Goal: Task Accomplishment & Management: Complete application form

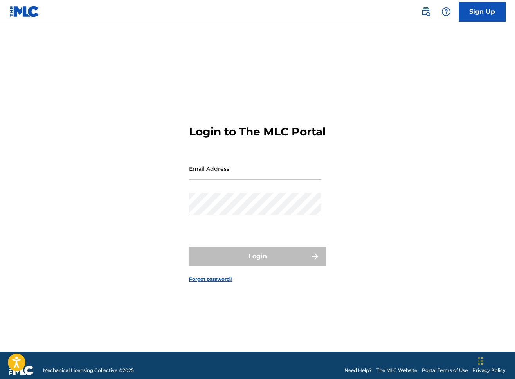
click at [224, 180] on input "Email Address" at bounding box center [255, 168] width 132 height 22
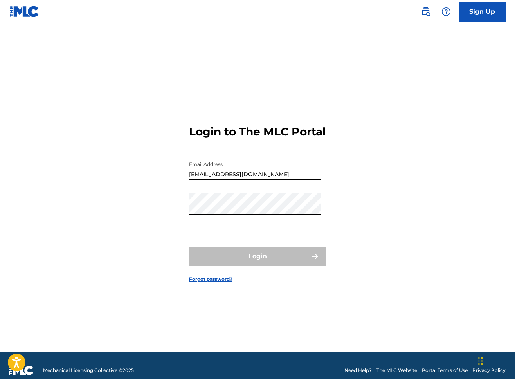
type input "[EMAIL_ADDRESS][DOMAIN_NAME]"
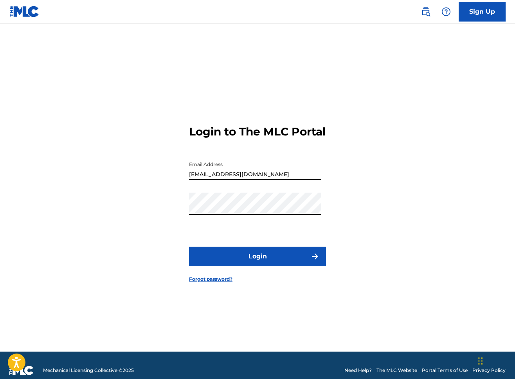
click at [250, 266] on button "Login" at bounding box center [257, 257] width 137 height 20
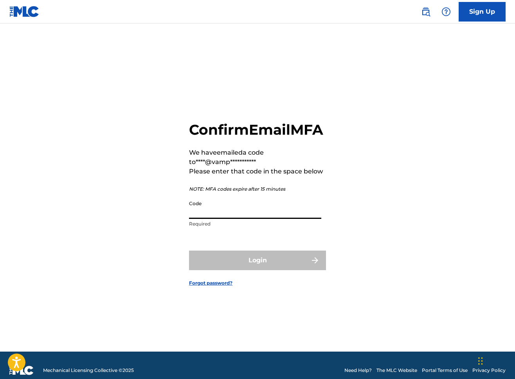
click at [225, 219] on input "Code" at bounding box center [255, 207] width 132 height 22
paste input "393247"
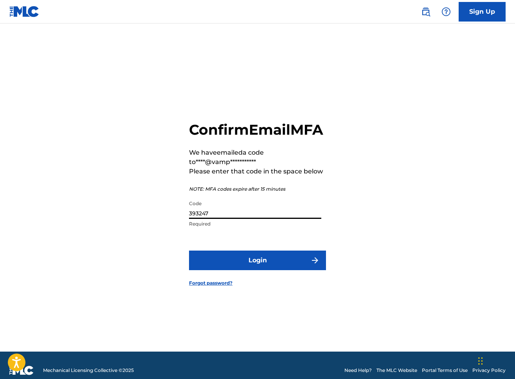
type input "393247"
click at [189, 250] on button "Login" at bounding box center [257, 260] width 137 height 20
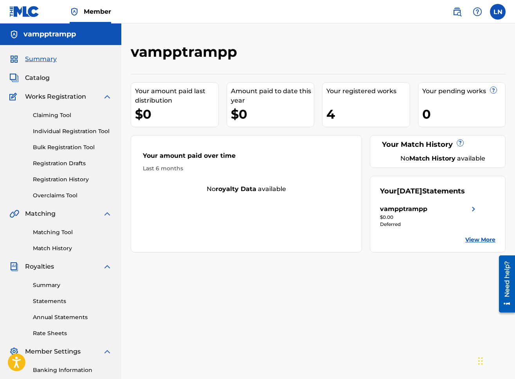
click at [66, 135] on div "Claiming Tool Individual Registration Tool Bulk Registration Tool Registration …" at bounding box center [60, 150] width 103 height 98
click at [67, 134] on link "Individual Registration Tool" at bounding box center [72, 131] width 79 height 8
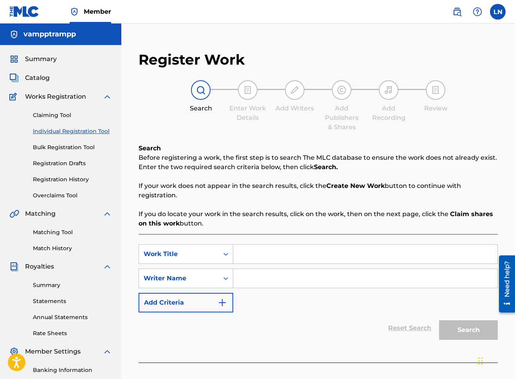
click at [60, 169] on div "Claiming Tool Individual Registration Tool Bulk Registration Tool Registration …" at bounding box center [60, 150] width 103 height 98
click at [61, 165] on link "Registration Drafts" at bounding box center [72, 163] width 79 height 8
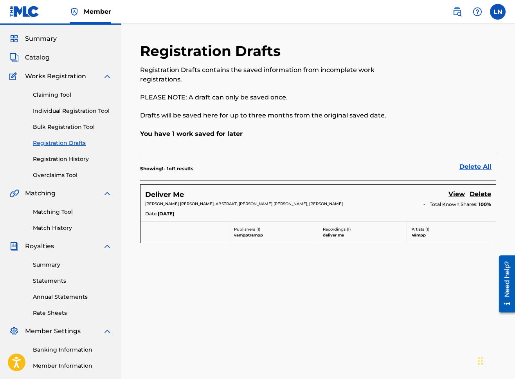
scroll to position [29, 0]
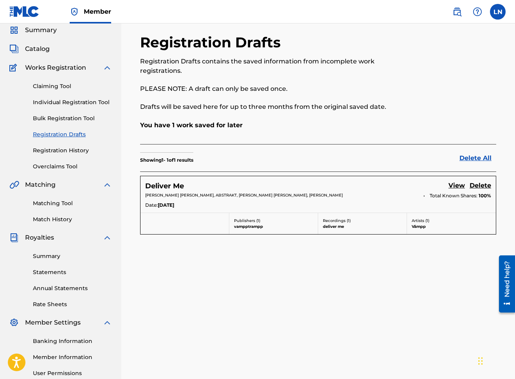
click at [191, 192] on p "William Charles Baker, ABSTRAKT, Emily Joy Green, Laurel Newhouse" at bounding box center [281, 195] width 273 height 6
click at [193, 200] on div "William Charles Baker, ABSTRAKT, Emily Joy Green, Laurel Newhouse Total Known S…" at bounding box center [318, 196] width 346 height 9
click at [174, 186] on h5 "Deliver Me" at bounding box center [164, 186] width 39 height 9
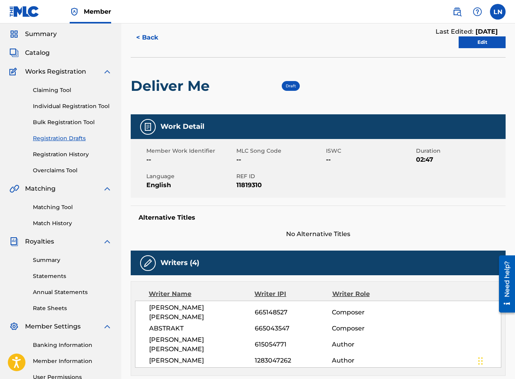
scroll to position [11, 0]
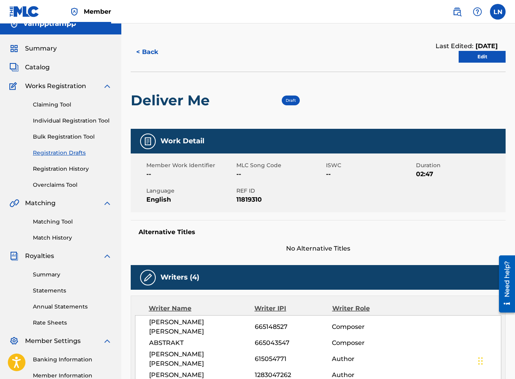
click at [43, 61] on div "Summary Catalog Works Registration Claiming Tool Individual Registration Tool B…" at bounding box center [60, 235] width 121 height 403
click at [50, 67] on div "Catalog" at bounding box center [60, 67] width 103 height 9
click at [45, 67] on span "Catalog" at bounding box center [37, 67] width 25 height 9
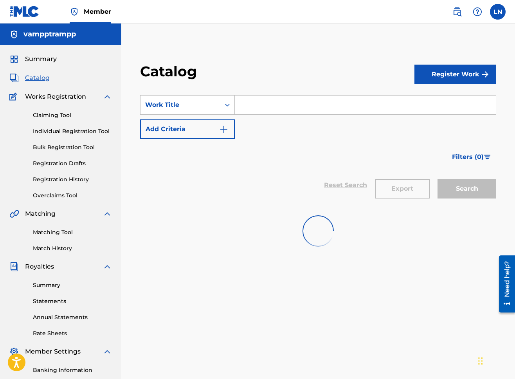
click at [46, 67] on div "Summary Catalog Works Registration Claiming Tool Individual Registration Tool B…" at bounding box center [60, 246] width 121 height 403
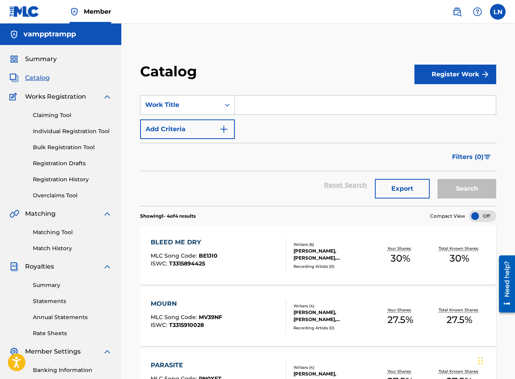
scroll to position [22, 0]
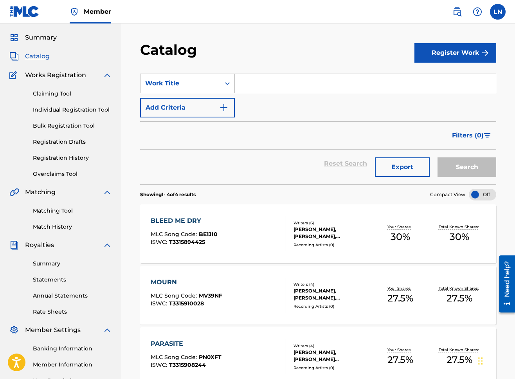
click at [362, 224] on div "Writers ( 6 )" at bounding box center [332, 223] width 77 height 6
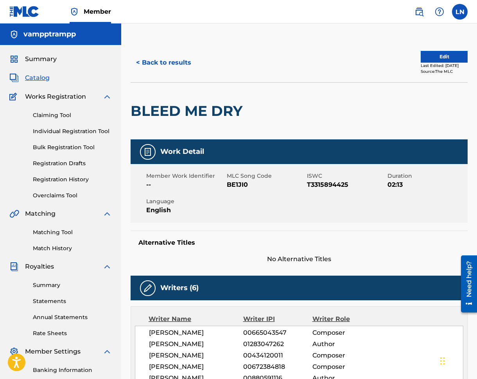
click at [143, 60] on button "< Back to results" at bounding box center [164, 63] width 66 height 20
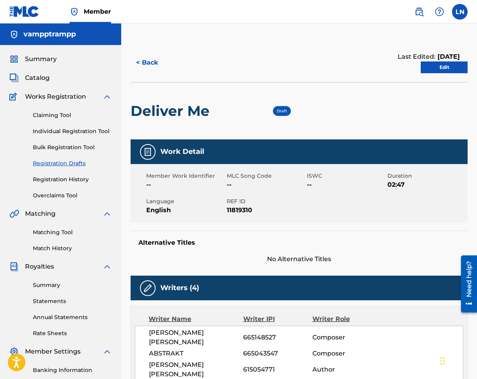
click at [148, 67] on button "< Back" at bounding box center [154, 63] width 47 height 20
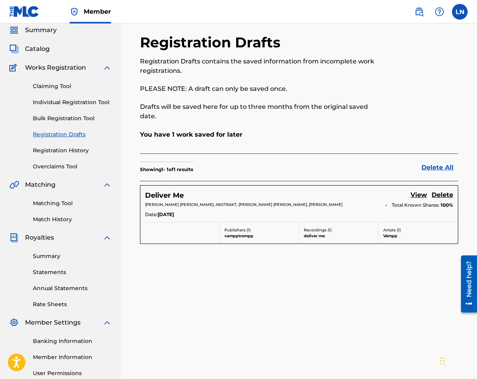
click at [379, 190] on div "Deliver Me View Delete" at bounding box center [299, 195] width 308 height 11
click at [240, 190] on div "Deliver Me View Delete" at bounding box center [299, 195] width 308 height 11
click at [174, 191] on h5 "Deliver Me" at bounding box center [164, 195] width 39 height 9
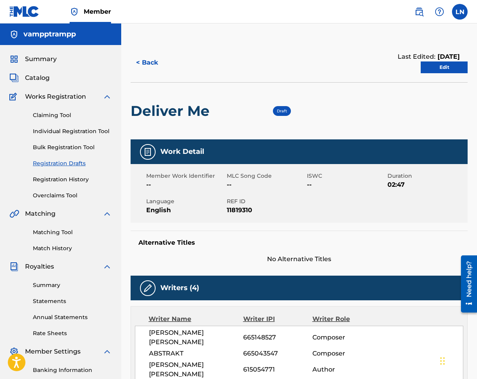
click at [156, 74] on div "< Back Last Edited: July 15, 2025 Edit" at bounding box center [299, 62] width 337 height 39
click at [154, 70] on button "< Back" at bounding box center [154, 63] width 47 height 20
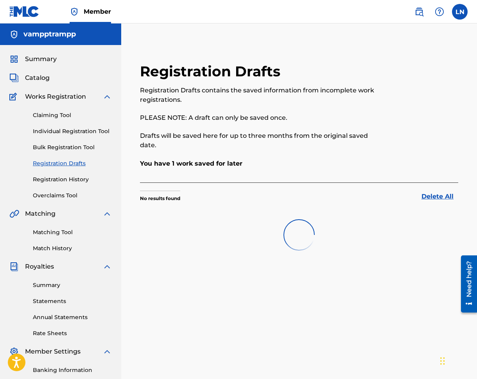
scroll to position [29, 0]
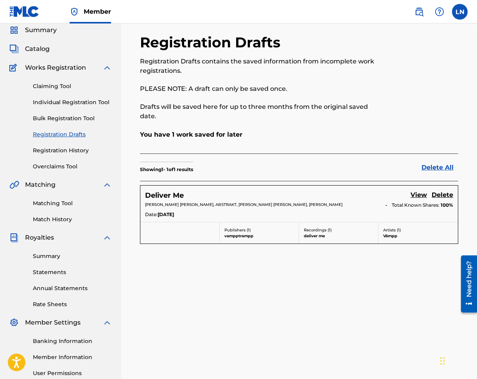
click at [50, 104] on link "Individual Registration Tool" at bounding box center [72, 102] width 79 height 8
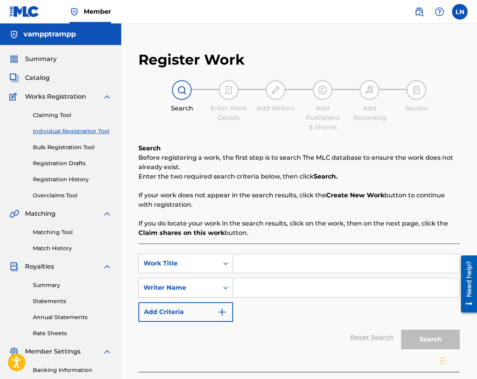
click at [243, 254] on input "Search Form" at bounding box center [346, 263] width 227 height 19
click at [38, 82] on span "Catalog" at bounding box center [37, 77] width 25 height 9
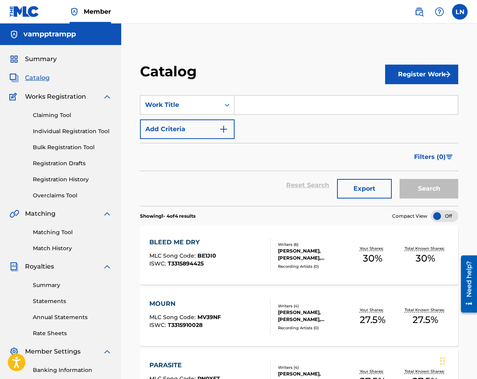
click at [57, 133] on link "Individual Registration Tool" at bounding box center [72, 131] width 79 height 8
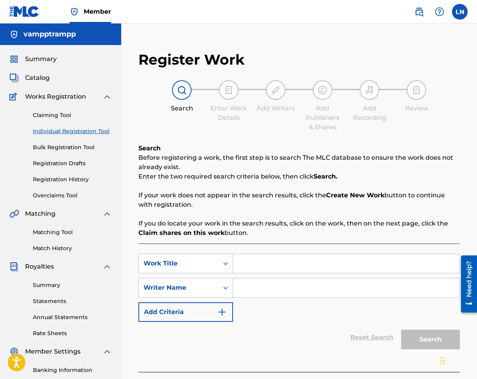
click at [286, 276] on div "SearchWithCriteria7686c97c-13ef-4728-adef-e1ff456ccbd5 Work Title SearchWithCri…" at bounding box center [300, 288] width 322 height 68
click at [282, 261] on input "Search Form" at bounding box center [346, 263] width 227 height 19
type input "Desolate"
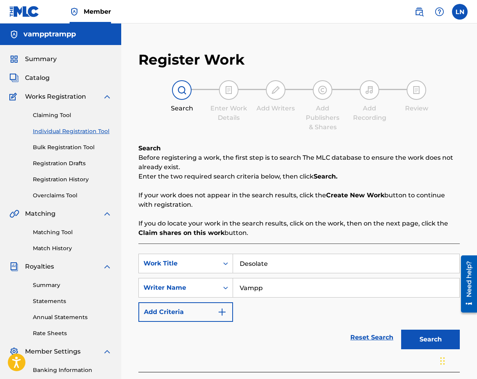
type input "Vampp"
click at [402, 330] on button "Search" at bounding box center [431, 340] width 59 height 20
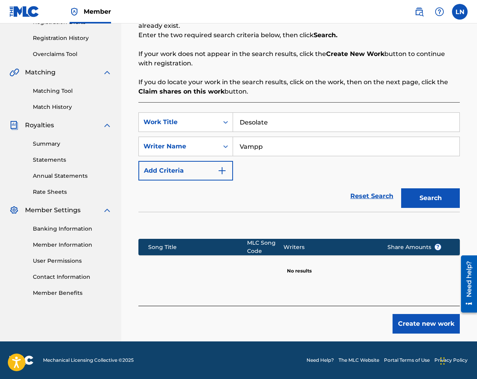
click at [432, 317] on button "Create new work" at bounding box center [426, 324] width 67 height 20
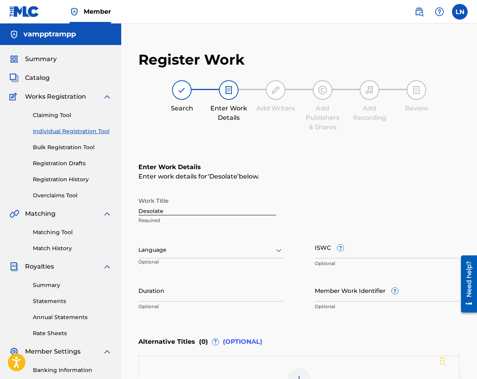
click at [172, 218] on p "Required" at bounding box center [208, 220] width 138 height 7
click at [177, 241] on div "Language Optional" at bounding box center [211, 253] width 145 height 35
click at [179, 247] on div at bounding box center [211, 250] width 145 height 10
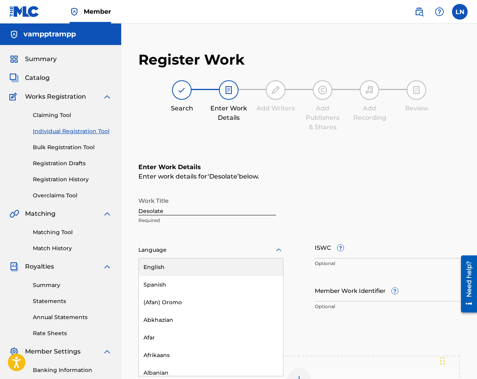
click at [183, 268] on div "English" at bounding box center [211, 267] width 144 height 18
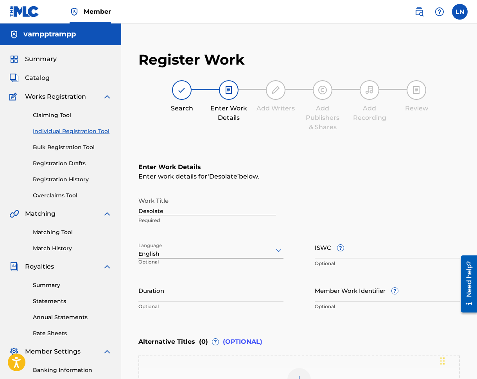
click at [313, 254] on div "Work Title Desolate Required Language option English, selected. English Optiona…" at bounding box center [300, 253] width 322 height 121
click at [314, 252] on div "Work Title Desolate Required Language English Optional ISWC ? Optional Duration…" at bounding box center [300, 253] width 322 height 121
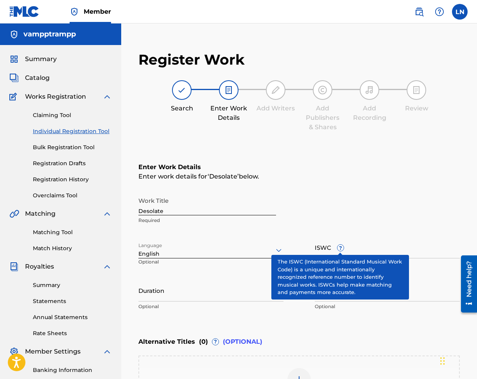
click at [339, 245] on span "?" at bounding box center [341, 248] width 6 height 6
click at [339, 244] on input "ISWC ?" at bounding box center [387, 247] width 145 height 22
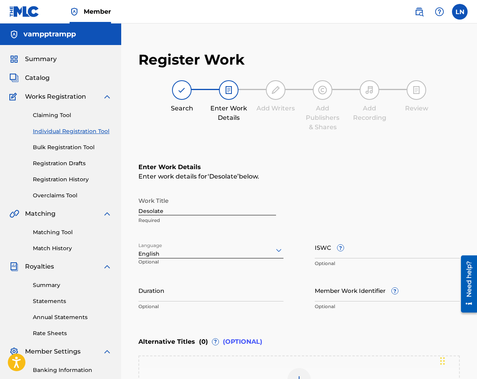
click at [336, 278] on div "Work Title Desolate Required Language English Optional ISWC ? Optional Duration…" at bounding box center [300, 253] width 322 height 121
click at [337, 293] on input "Member Work Identifier ?" at bounding box center [387, 290] width 145 height 22
click at [238, 292] on input "Duration" at bounding box center [211, 290] width 145 height 22
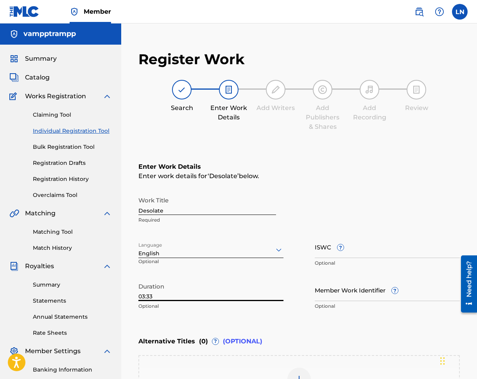
scroll to position [127, 0]
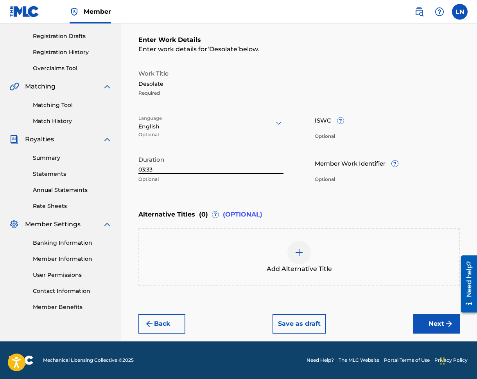
type input "03:33"
click at [425, 316] on button "Next" at bounding box center [436, 324] width 47 height 20
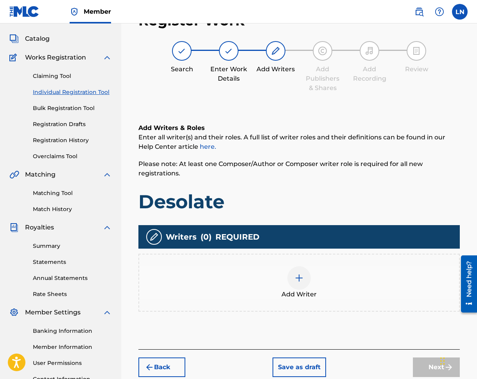
scroll to position [35, 0]
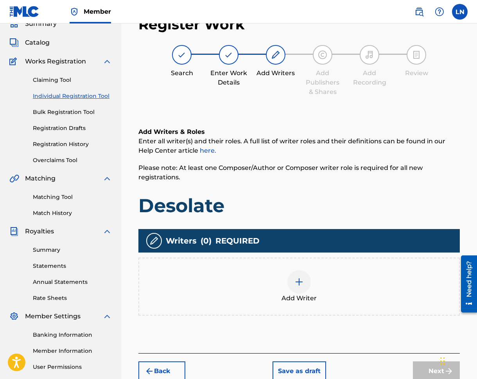
click at [304, 277] on div at bounding box center [299, 281] width 23 height 23
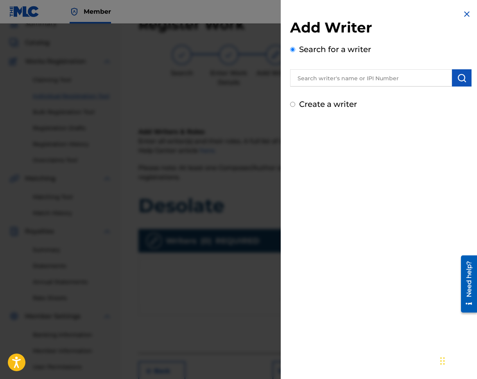
click at [316, 82] on input "text" at bounding box center [371, 77] width 162 height 17
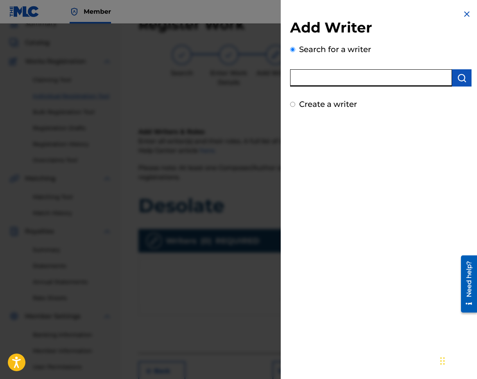
click at [306, 104] on label "Create a writer" at bounding box center [328, 103] width 58 height 9
radio input "true"
click at [295, 104] on input "Create a writer" at bounding box center [292, 104] width 5 height 5
radio input "false"
radio input "true"
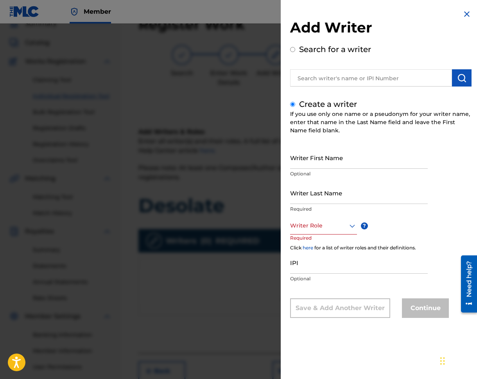
click at [331, 79] on input "text" at bounding box center [371, 77] width 162 height 17
radio input "true"
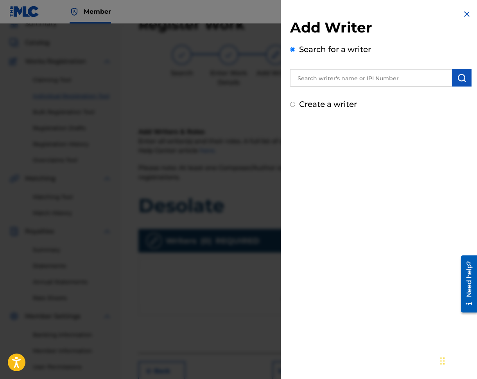
click at [310, 60] on div "Search for a writer" at bounding box center [381, 64] width 182 height 43
click at [314, 76] on input "text" at bounding box center [371, 77] width 162 height 17
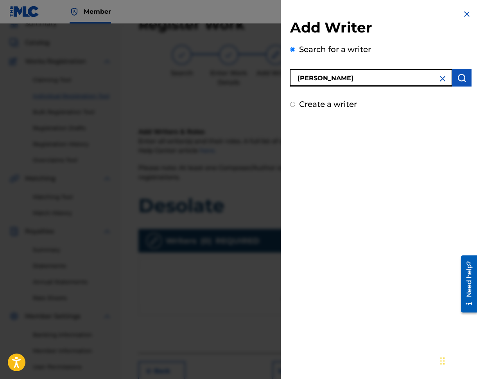
type input "Laurel Newhouse"
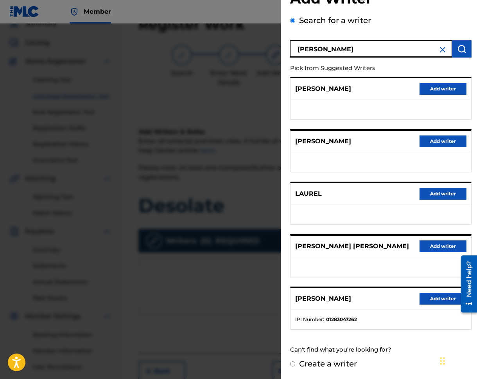
scroll to position [106, 0]
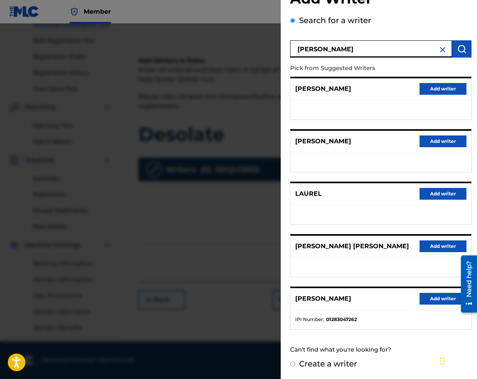
click at [381, 50] on input "Laurel Newhouse" at bounding box center [371, 48] width 162 height 17
click at [447, 293] on button "Add writer" at bounding box center [443, 299] width 47 height 12
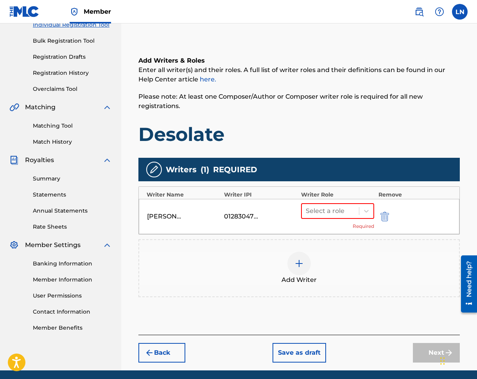
scroll to position [112, 0]
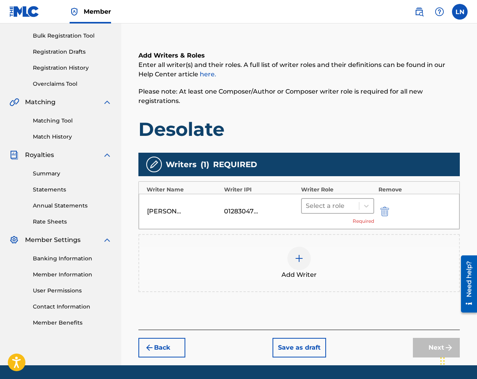
click at [341, 207] on div at bounding box center [330, 205] width 49 height 11
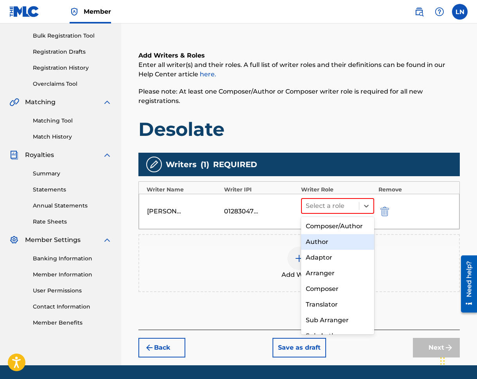
click at [341, 236] on div "Author" at bounding box center [337, 242] width 73 height 16
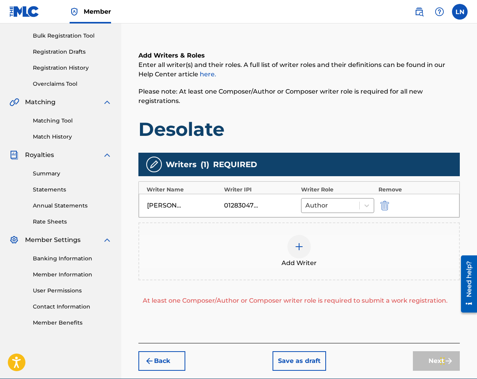
click at [315, 243] on div "Add Writer" at bounding box center [299, 251] width 320 height 33
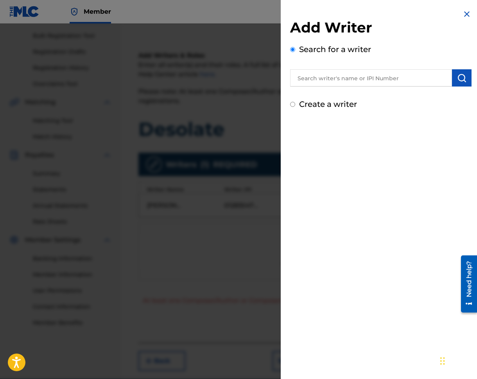
click at [303, 83] on input "text" at bounding box center [371, 77] width 162 height 17
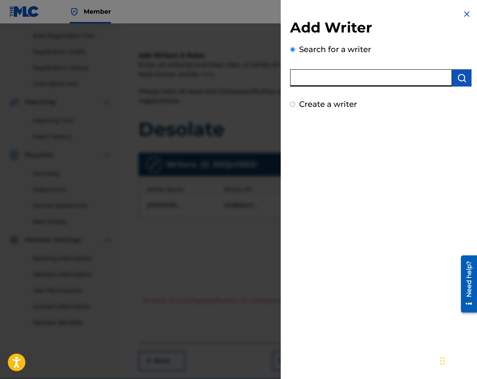
click at [302, 103] on label "Create a writer" at bounding box center [328, 103] width 58 height 9
radio input "true"
click at [295, 103] on input "Create a writer" at bounding box center [292, 104] width 5 height 5
radio input "false"
radio input "true"
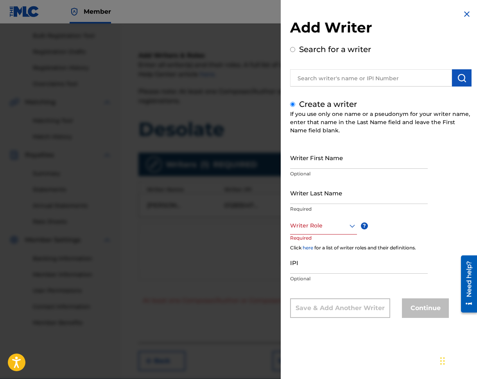
click at [295, 160] on input "Writer First Name" at bounding box center [359, 157] width 138 height 22
type input "Anna Silvia"
click at [329, 56] on div "Search for a writer" at bounding box center [381, 64] width 182 height 43
click at [329, 50] on label "Search for a writer" at bounding box center [335, 49] width 72 height 9
click at [295, 50] on input "Search for a writer" at bounding box center [292, 49] width 5 height 5
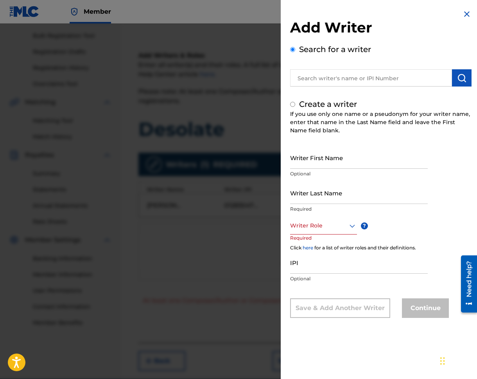
radio input "false"
radio input "true"
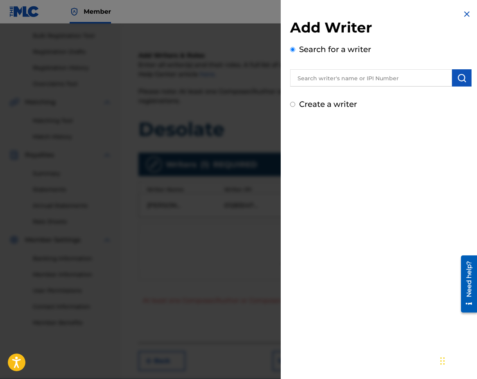
click at [391, 74] on input "text" at bounding box center [371, 77] width 162 height 17
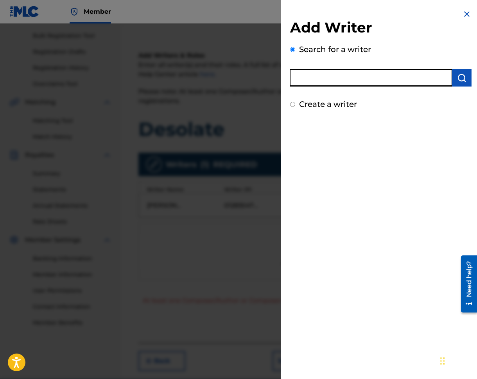
paste input "858790477"
type input "858790477"
click at [455, 83] on button "submit" at bounding box center [462, 77] width 20 height 17
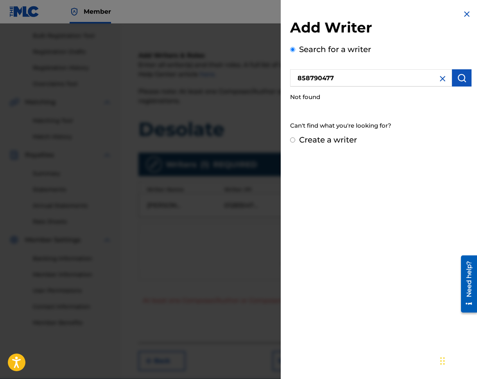
click at [290, 133] on div "Add Writer Search for a writer 858790477 Not found Can't find what you're looki…" at bounding box center [381, 77] width 200 height 155
click at [294, 136] on div "Create a writer" at bounding box center [381, 140] width 182 height 12
click at [294, 139] on input "Create a writer" at bounding box center [292, 139] width 5 height 5
radio input "false"
radio input "true"
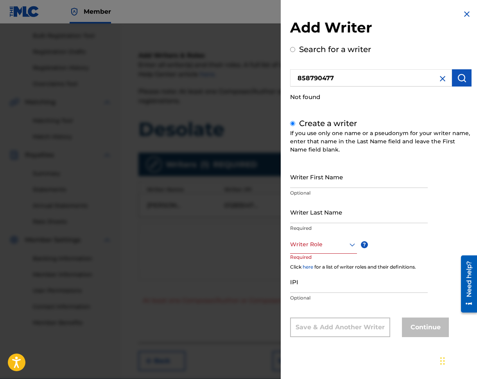
click at [322, 179] on input "Writer First Name" at bounding box center [359, 177] width 138 height 22
type input "Ana Silvia"
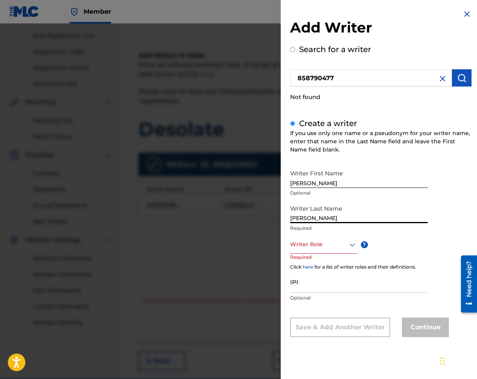
type input "Daniel"
click at [285, 236] on div "Add Writer Search for a writer 858790477 Not found Create a writer If you use o…" at bounding box center [381, 179] width 200 height 358
click at [296, 242] on div at bounding box center [323, 245] width 67 height 10
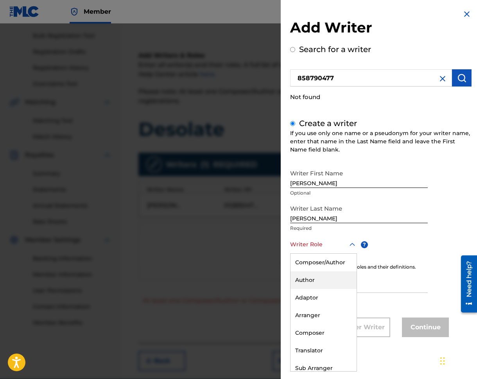
click at [308, 285] on div "Author" at bounding box center [324, 280] width 66 height 18
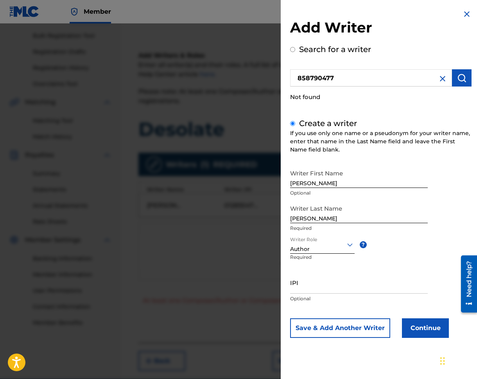
click at [313, 276] on input "IPI" at bounding box center [359, 282] width 138 height 22
paste input "858790477"
type input "858790477"
click at [340, 333] on button "Save & Add Another Writer" at bounding box center [340, 328] width 100 height 20
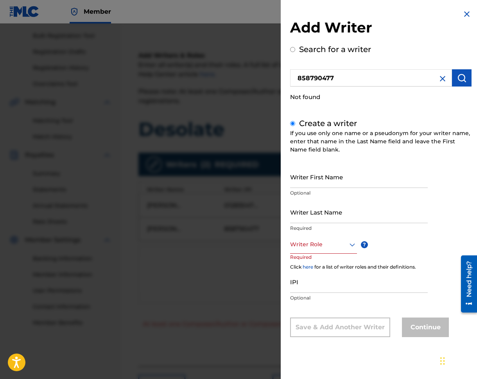
click at [320, 190] on p "Optional" at bounding box center [359, 192] width 138 height 7
click at [326, 180] on input "Writer First Name" at bounding box center [359, 177] width 138 height 22
type input "Tyler"
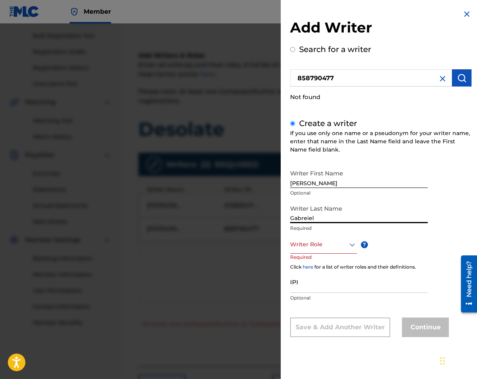
type input "Gabreiele"
click at [346, 212] on input "Gabreiele" at bounding box center [359, 212] width 138 height 22
click at [348, 215] on input "Gabreiele" at bounding box center [359, 212] width 138 height 22
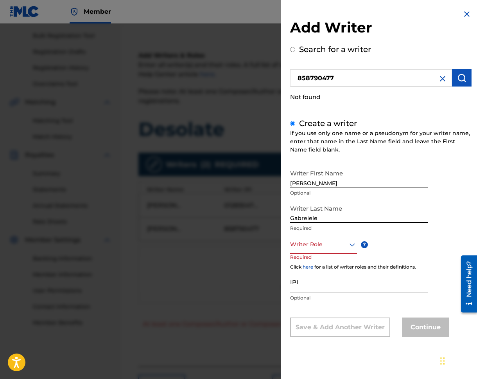
click at [348, 215] on input "Gabreiele" at bounding box center [359, 212] width 138 height 22
type input "Gabriele"
click at [335, 240] on div at bounding box center [323, 245] width 67 height 10
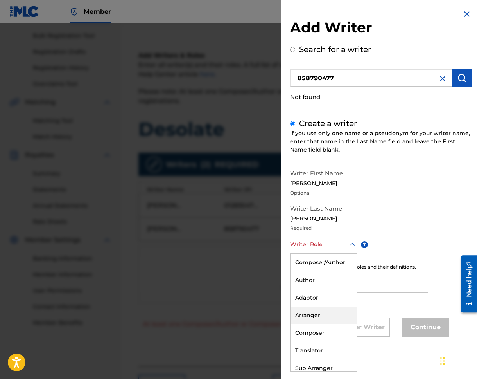
scroll to position [23, 0]
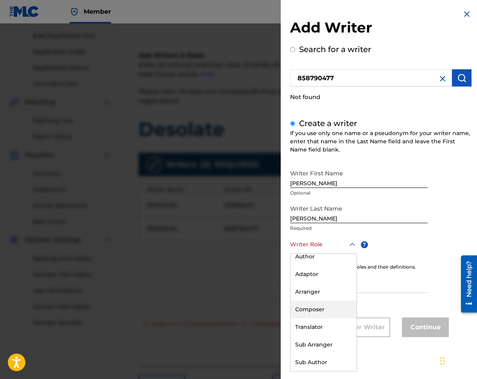
click at [321, 311] on div "Composer" at bounding box center [324, 310] width 66 height 18
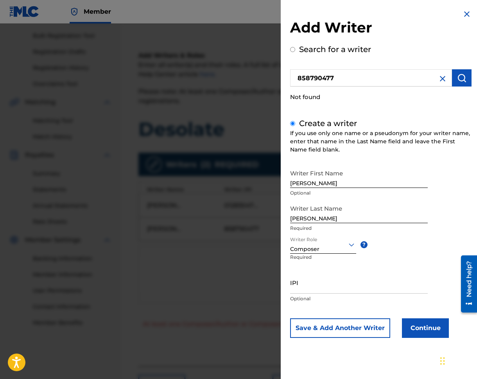
click at [328, 295] on p "Optional" at bounding box center [359, 298] width 138 height 7
click at [329, 292] on input "IPI" at bounding box center [359, 282] width 138 height 22
paste input "665043547"
type input "665043547"
click at [366, 328] on button "Save & Add Another Writer" at bounding box center [340, 328] width 100 height 20
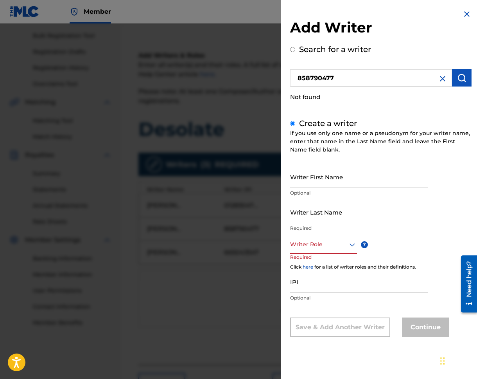
click at [336, 178] on input "Writer First Name" at bounding box center [359, 177] width 138 height 22
type input "William Baker"
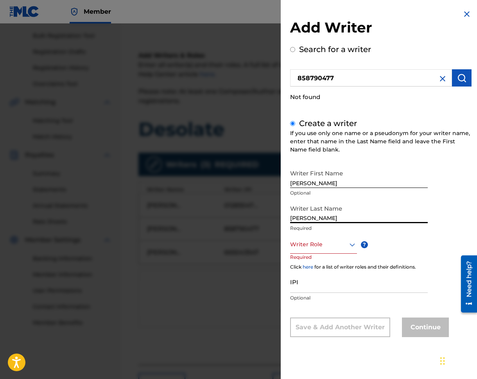
type input "Charles"
click at [309, 255] on p "Required" at bounding box center [305, 263] width 30 height 18
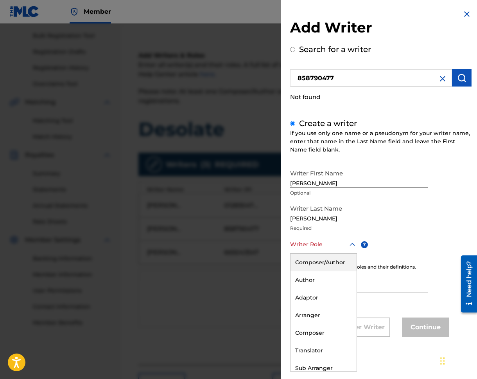
click at [311, 250] on div "Writer Role" at bounding box center [323, 245] width 67 height 18
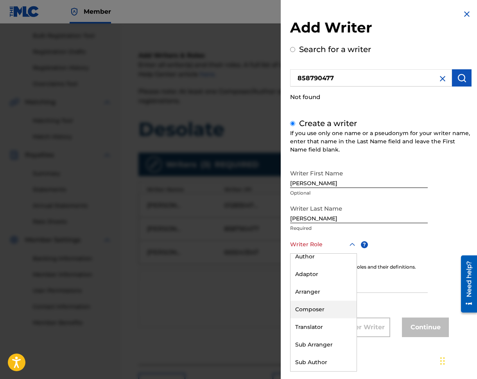
click at [321, 306] on div "Composer" at bounding box center [324, 310] width 66 height 18
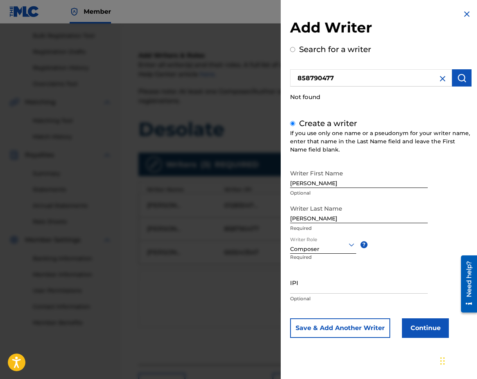
click at [352, 275] on input "IPI" at bounding box center [359, 282] width 138 height 22
paste input "665148527"
type input "665148527"
click at [371, 321] on button "Save & Add Another Writer" at bounding box center [340, 328] width 100 height 20
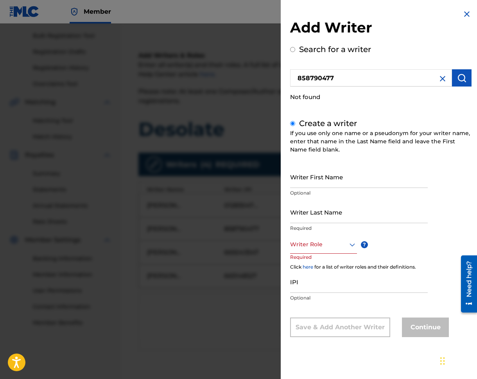
click at [357, 185] on input "Writer First Name" at bounding box center [359, 177] width 138 height 22
click at [429, 269] on div "Click here for a list of writer roles and their definitions." at bounding box center [381, 266] width 182 height 7
click at [403, 310] on div "Writer First Name Optional Writer Last Name Required Writer Role ? Required Cli…" at bounding box center [381, 251] width 182 height 171
click at [467, 13] on img at bounding box center [467, 13] width 9 height 9
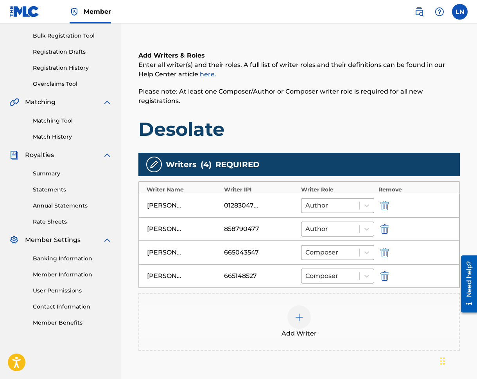
scroll to position [117, 0]
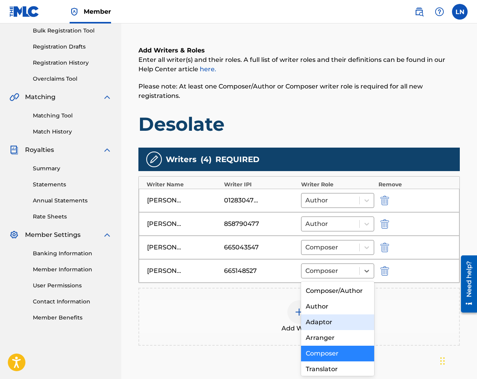
click at [254, 330] on div "Add Writer" at bounding box center [299, 316] width 320 height 33
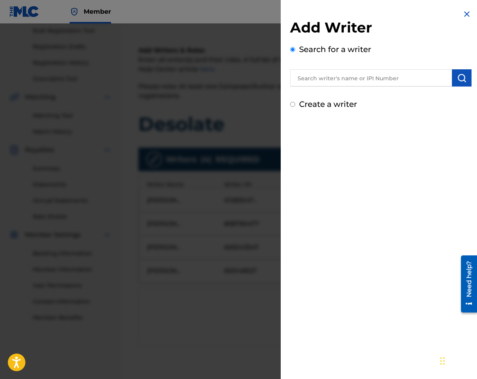
scroll to position [155, 0]
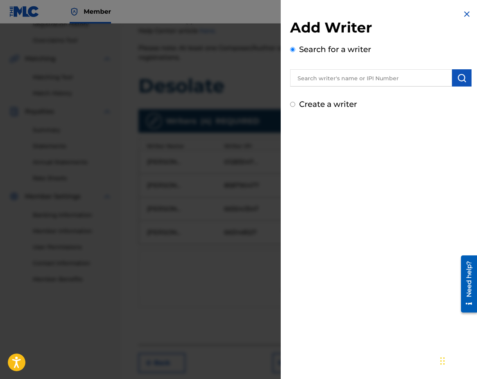
click at [469, 11] on img at bounding box center [467, 13] width 9 height 9
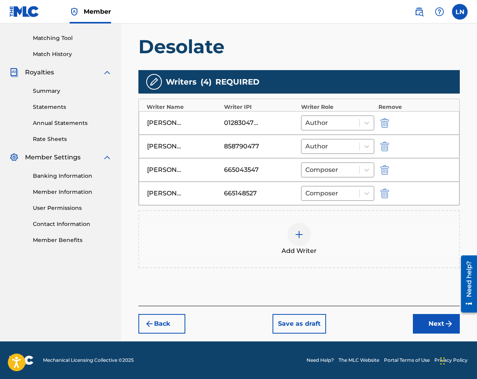
click at [441, 323] on button "Next" at bounding box center [436, 324] width 47 height 20
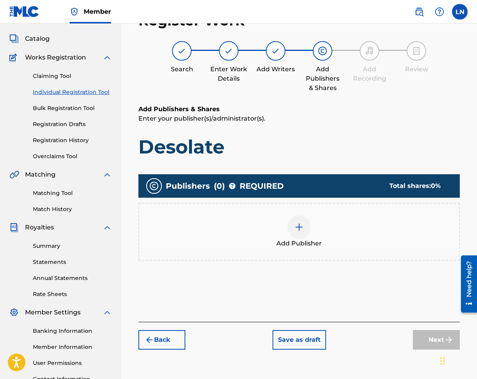
scroll to position [35, 0]
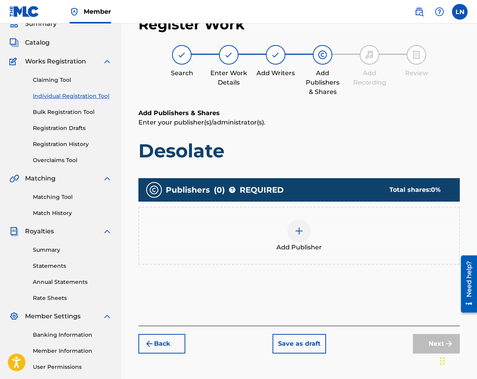
click at [318, 229] on div "Add Publisher" at bounding box center [299, 235] width 320 height 33
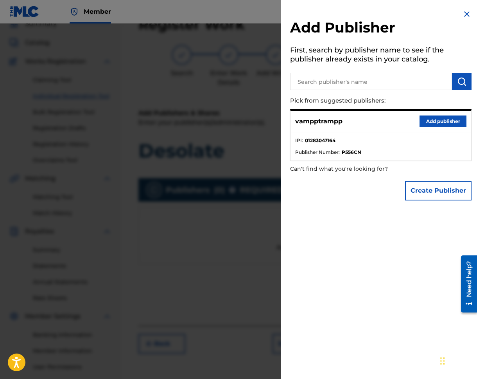
click at [348, 83] on input "text" at bounding box center [371, 81] width 162 height 17
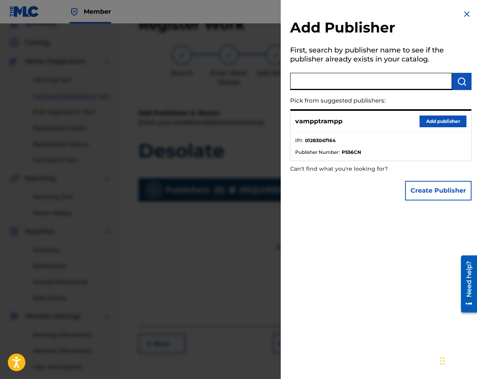
click at [420, 120] on button "Add publisher" at bounding box center [443, 121] width 47 height 12
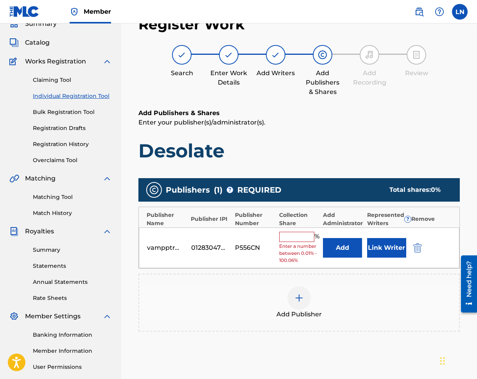
click at [297, 232] on input "text" at bounding box center [296, 237] width 35 height 10
click at [206, 299] on div "Add Publisher" at bounding box center [299, 302] width 320 height 33
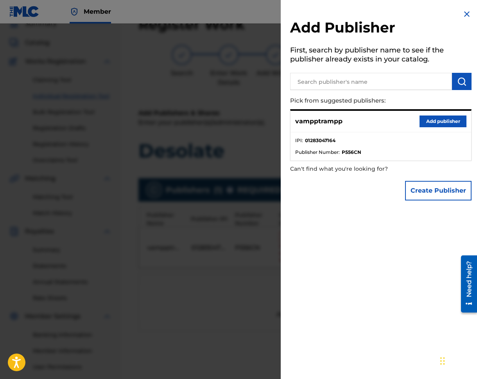
click at [469, 14] on div "Add Publisher First, search by publisher name to see if the publisher already e…" at bounding box center [381, 107] width 200 height 214
click at [467, 14] on img at bounding box center [467, 13] width 9 height 9
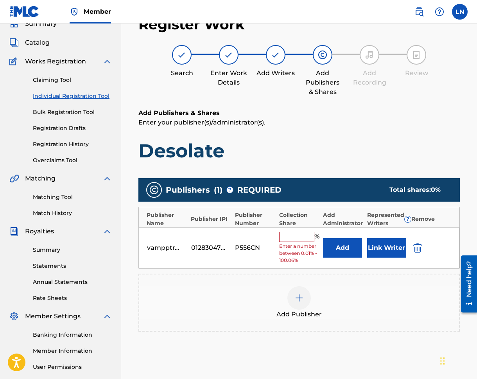
click at [296, 241] on input "text" at bounding box center [296, 237] width 35 height 10
click at [196, 129] on div "Add Publishers & Shares Enter your publisher(s)/administrator(s). Desolate" at bounding box center [300, 135] width 322 height 54
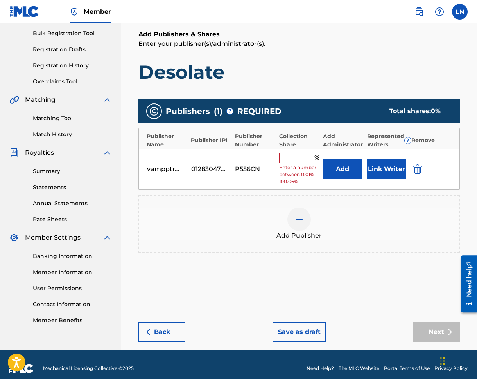
scroll to position [122, 0]
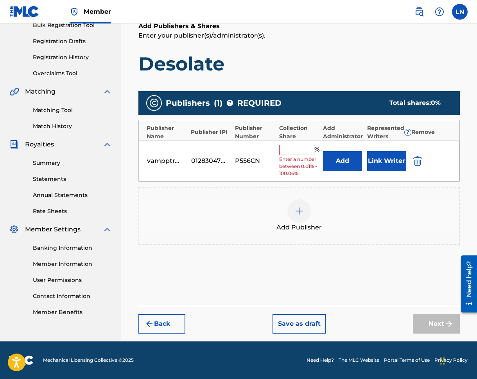
click at [301, 149] on input "text" at bounding box center [296, 150] width 35 height 10
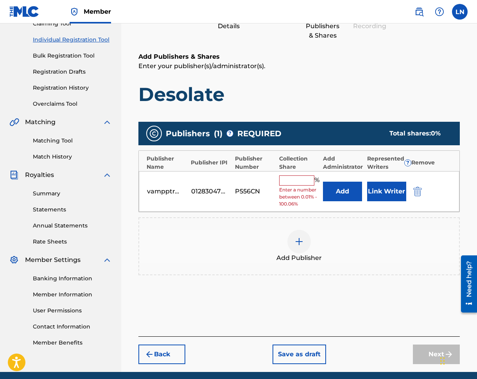
scroll to position [106, 0]
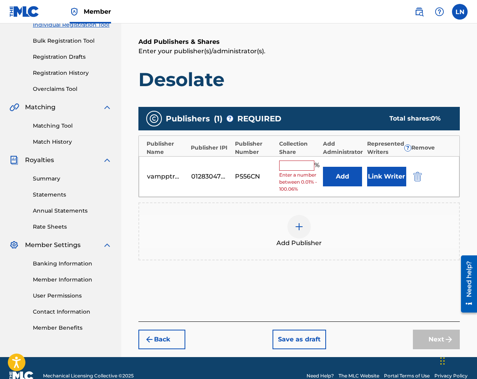
click at [313, 334] on button "Save as draft" at bounding box center [300, 340] width 54 height 20
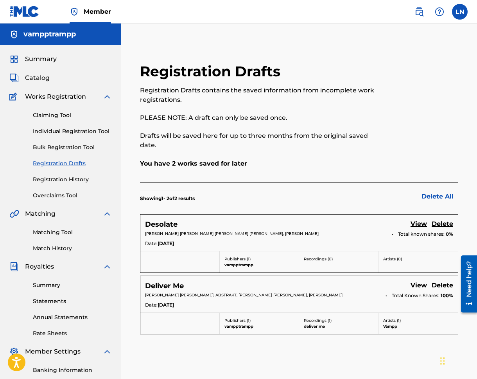
click at [57, 179] on link "Registration History" at bounding box center [72, 179] width 79 height 8
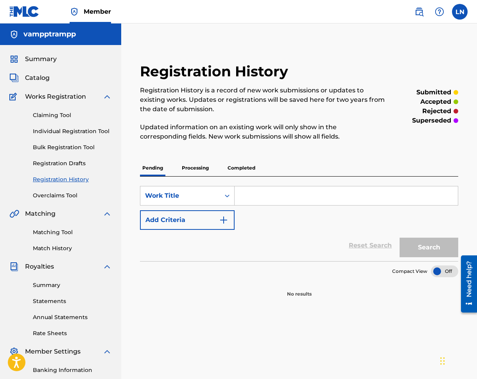
click at [54, 99] on span "Works Registration" at bounding box center [55, 96] width 61 height 9
click at [26, 72] on div "Summary Catalog Works Registration Claiming Tool Individual Registration Tool B…" at bounding box center [60, 246] width 121 height 403
click at [28, 77] on span "Catalog" at bounding box center [37, 77] width 25 height 9
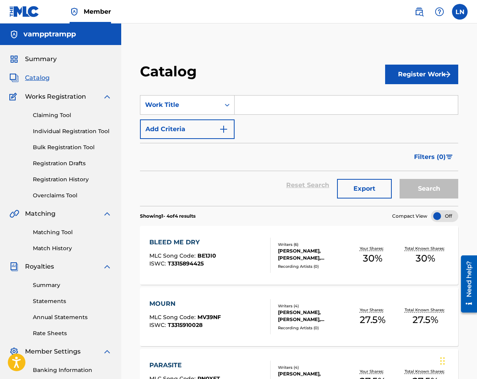
click at [200, 249] on div "BLEED ME DRY MLC Song Code : BE1JI0 ISWC : T3315894425" at bounding box center [183, 255] width 67 height 35
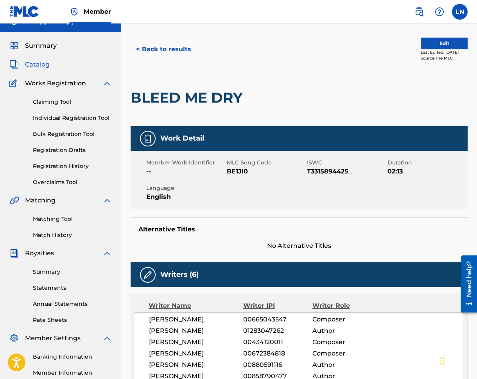
scroll to position [8, 0]
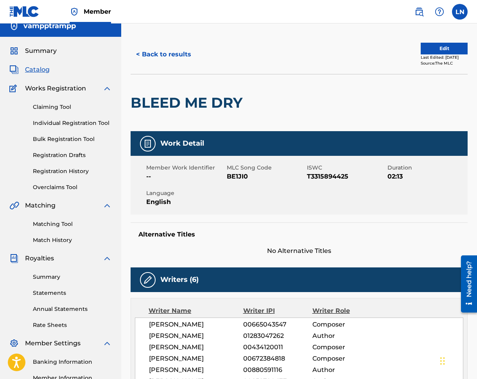
click at [40, 67] on span "Catalog" at bounding box center [37, 69] width 25 height 9
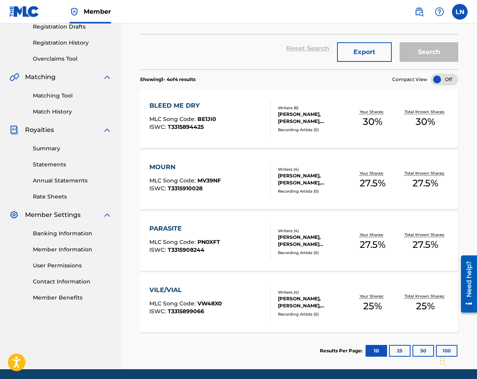
scroll to position [164, 0]
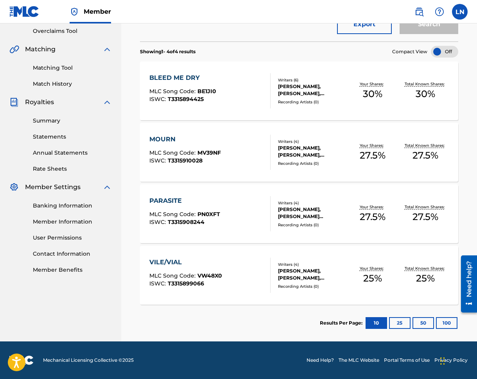
click at [169, 262] on div "VILE/VIAL" at bounding box center [186, 262] width 73 height 9
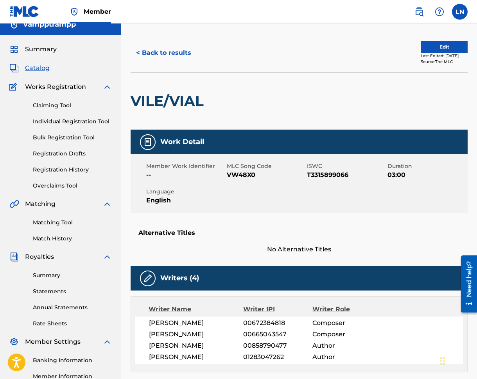
scroll to position [23, 0]
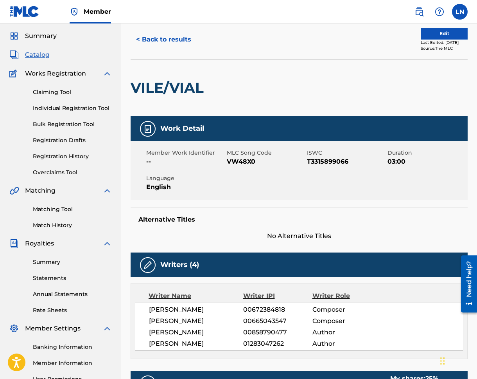
click at [148, 45] on button "< Back to results" at bounding box center [164, 40] width 66 height 20
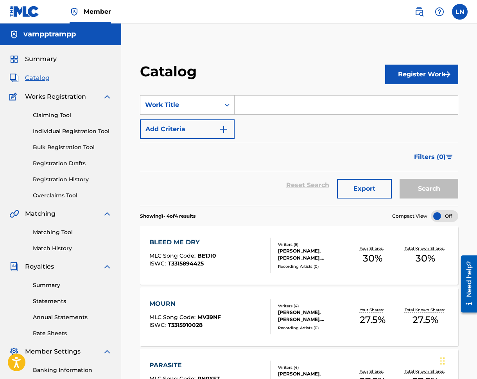
click at [60, 164] on link "Registration Drafts" at bounding box center [72, 163] width 79 height 8
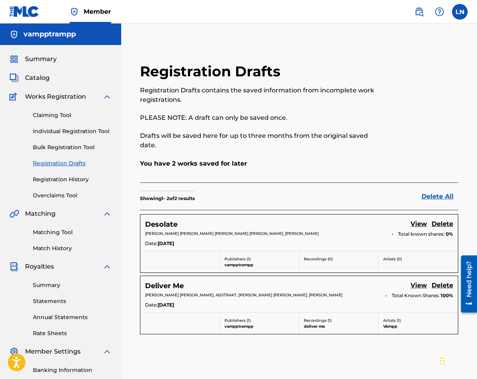
scroll to position [10, 0]
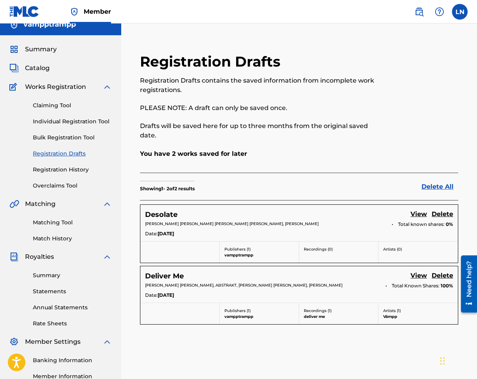
click at [174, 210] on h5 "Desolate" at bounding box center [161, 214] width 32 height 9
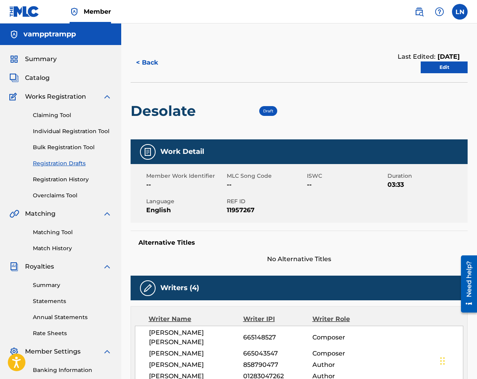
click at [445, 66] on link "Edit" at bounding box center [444, 67] width 47 height 12
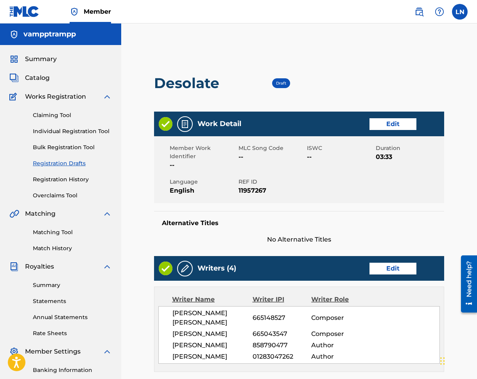
scroll to position [251, 0]
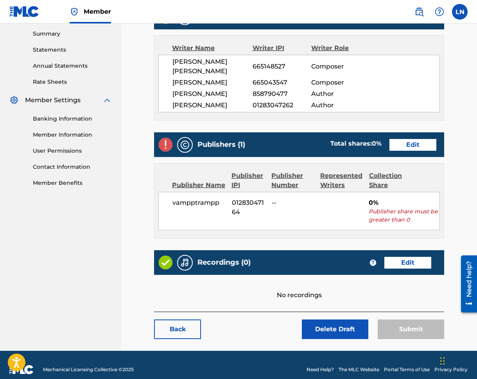
click at [413, 139] on link "Edit" at bounding box center [413, 145] width 47 height 12
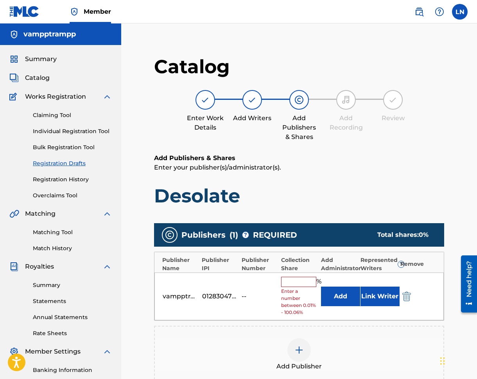
click at [299, 281] on input "text" at bounding box center [298, 282] width 35 height 10
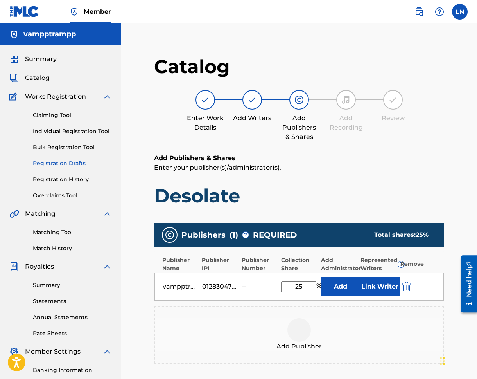
type input "25"
click at [334, 286] on button "Add" at bounding box center [340, 287] width 39 height 20
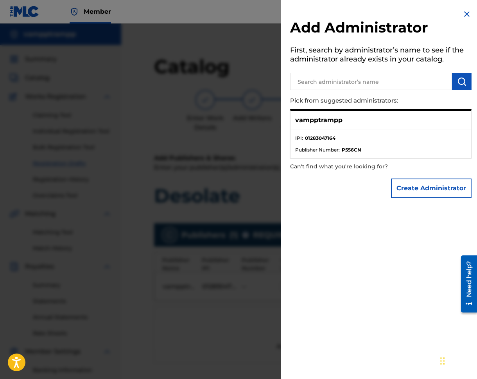
click at [320, 122] on p "vampptrampp" at bounding box center [318, 119] width 47 height 9
click at [422, 157] on ul "IPI : 01283047164 Publisher Number : P556CN" at bounding box center [381, 144] width 181 height 28
click at [328, 121] on p "vampptrampp" at bounding box center [318, 119] width 47 height 9
click at [321, 133] on ul "IPI : 01283047164 Publisher Number : P556CN" at bounding box center [381, 144] width 181 height 28
click at [313, 142] on li "IPI : 01283047164" at bounding box center [380, 141] width 171 height 12
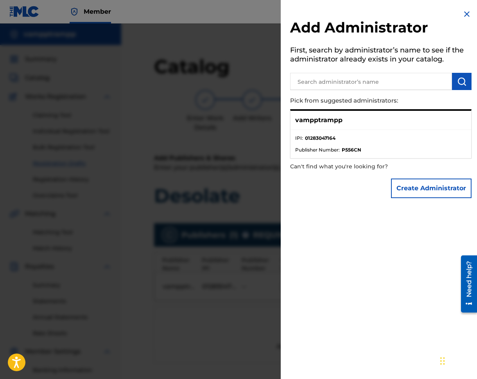
click at [312, 151] on span "Publisher Number :" at bounding box center [317, 149] width 45 height 7
drag, startPoint x: 316, startPoint y: 171, endPoint x: 317, endPoint y: 167, distance: 4.5
click at [316, 171] on p "Can't find what you're looking for?" at bounding box center [358, 167] width 137 height 16
click at [321, 119] on p "vampptrampp" at bounding box center [318, 119] width 47 height 9
click at [320, 119] on p "vampptrampp" at bounding box center [318, 119] width 47 height 9
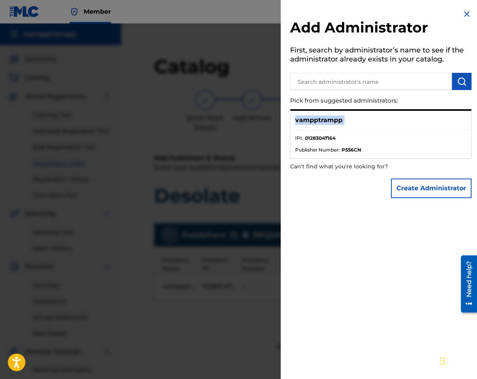
click at [320, 119] on p "vampptrampp" at bounding box center [318, 119] width 47 height 9
click at [335, 207] on div "Add Administrator First, search by administrator’s name to see if the administr…" at bounding box center [381, 105] width 200 height 211
click at [470, 13] on div "Add Administrator First, search by administrator’s name to see if the administr…" at bounding box center [381, 105] width 200 height 211
click at [468, 20] on h2 "Add Administrator" at bounding box center [381, 29] width 182 height 20
click at [467, 16] on img at bounding box center [467, 13] width 9 height 9
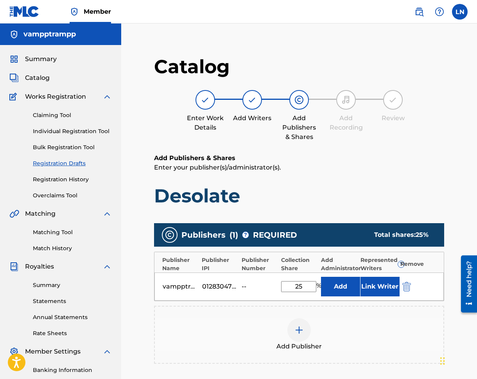
click at [272, 252] on div "Publisher Name Publisher IPI Publisher Number Collection Share Add Administrato…" at bounding box center [300, 262] width 290 height 20
click at [387, 289] on button "Link Writer" at bounding box center [380, 287] width 39 height 20
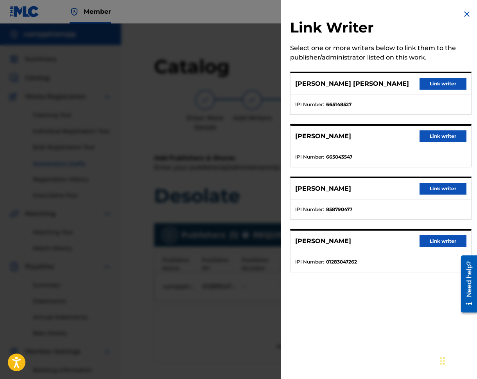
click at [434, 245] on button "Link writer" at bounding box center [443, 241] width 47 height 12
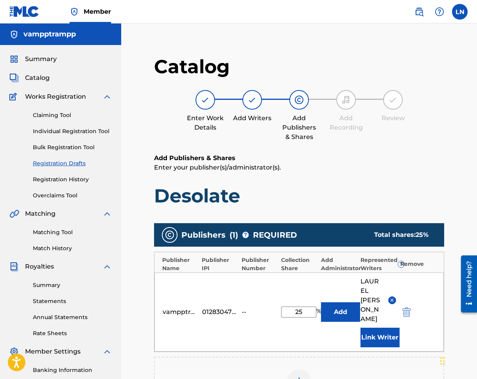
scroll to position [164, 0]
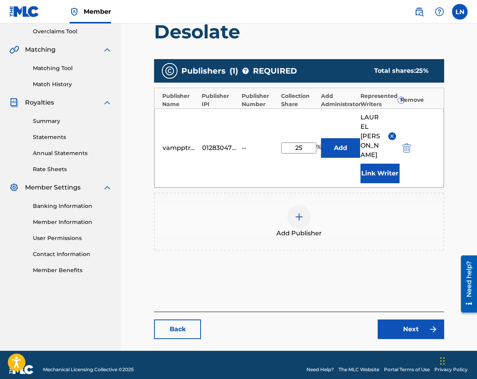
click at [291, 210] on div at bounding box center [299, 216] width 23 height 23
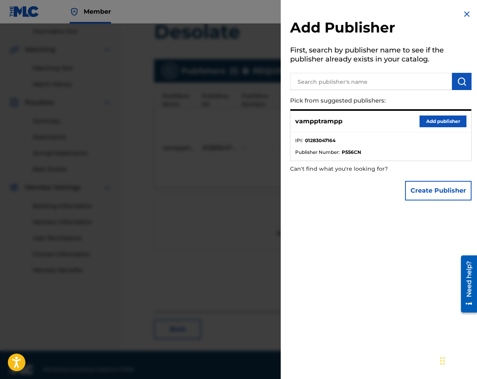
click at [328, 74] on input "text" at bounding box center [371, 81] width 162 height 17
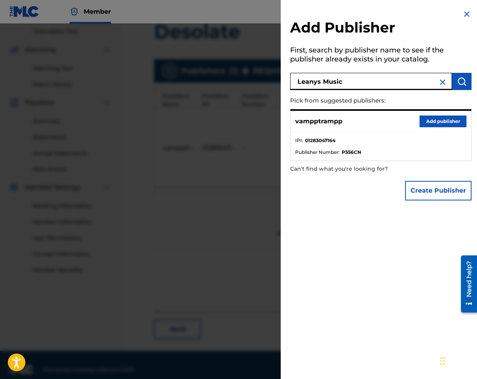
type input "Leanys Music"
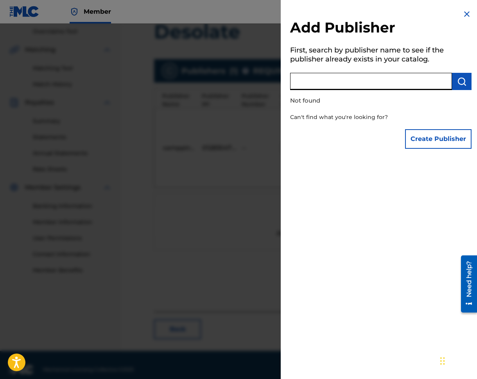
click at [425, 145] on button "Create Publisher" at bounding box center [438, 139] width 67 height 20
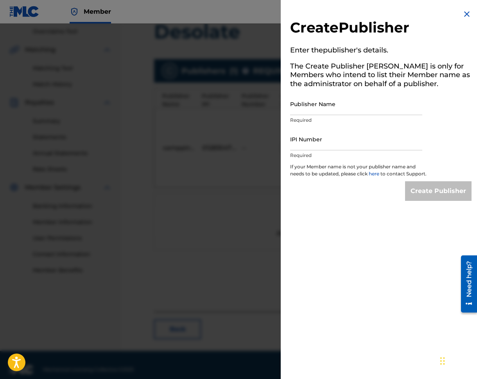
click at [374, 111] on input "Publisher Name" at bounding box center [356, 104] width 132 height 22
paste input "LEANYS MUSIC"
type input "LEANYS MUSIC"
click at [316, 140] on input "IPI Number" at bounding box center [356, 139] width 132 height 22
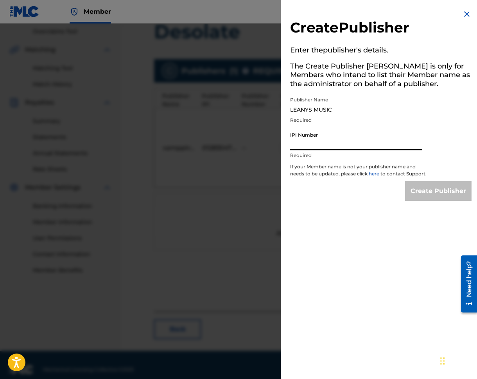
paste input "858790673"
type input "858790673"
click at [434, 201] on input "Create Publisher" at bounding box center [438, 191] width 67 height 20
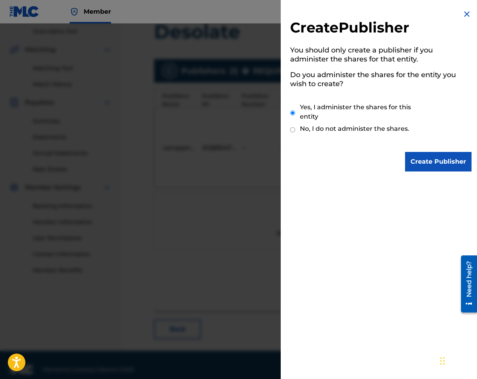
click at [412, 167] on input "Create Publisher" at bounding box center [438, 162] width 67 height 20
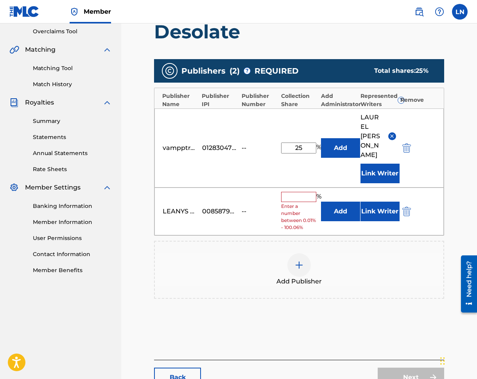
click at [300, 192] on input "text" at bounding box center [298, 197] width 35 height 10
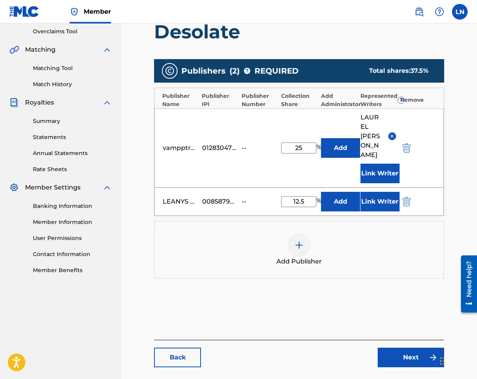
type input "12.5"
click at [367, 199] on button "Link Writer" at bounding box center [380, 202] width 39 height 20
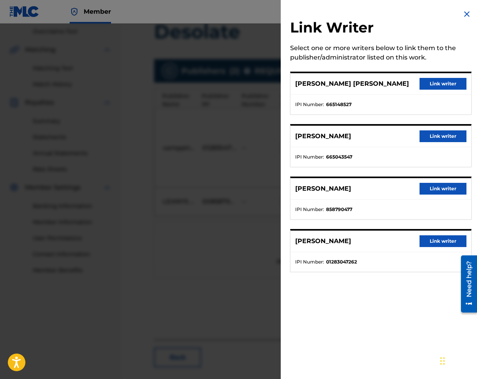
click at [434, 190] on button "Link writer" at bounding box center [443, 189] width 47 height 12
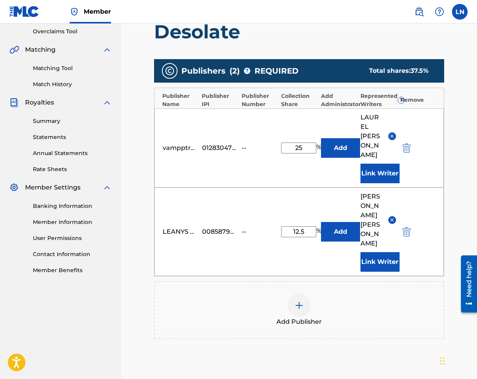
click at [308, 144] on input "25" at bounding box center [298, 147] width 35 height 11
type input "18.75"
click at [425, 316] on div "Publishers ( 2 ) ? REQUIRED Total shares: 31.25 % Publisher Name Publisher IPI …" at bounding box center [299, 210] width 290 height 310
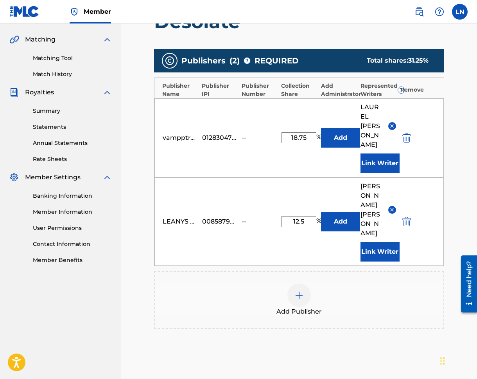
scroll to position [224, 0]
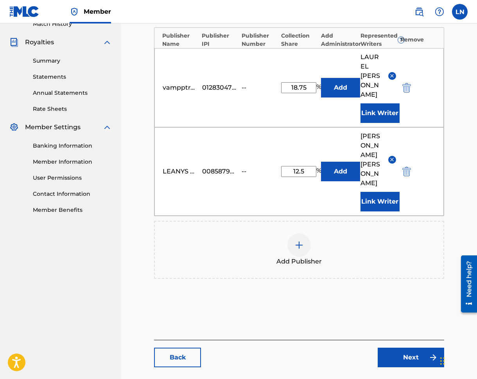
click at [391, 348] on link "Next" at bounding box center [411, 358] width 67 height 20
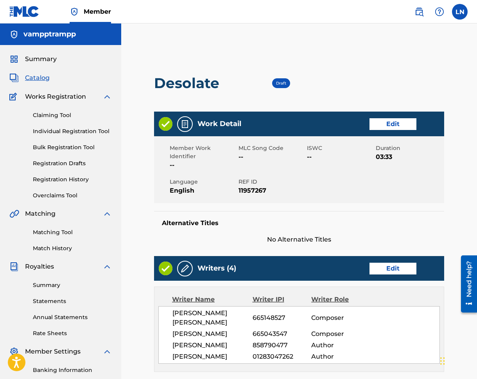
scroll to position [319, 0]
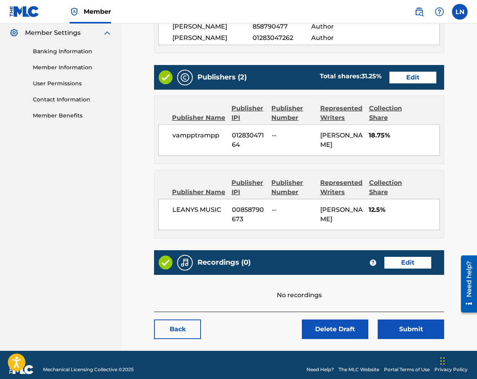
click at [293, 105] on div "Publisher Number" at bounding box center [293, 113] width 43 height 19
click at [281, 178] on div "Publisher Number" at bounding box center [293, 187] width 43 height 19
click at [415, 72] on link "Edit" at bounding box center [413, 78] width 47 height 12
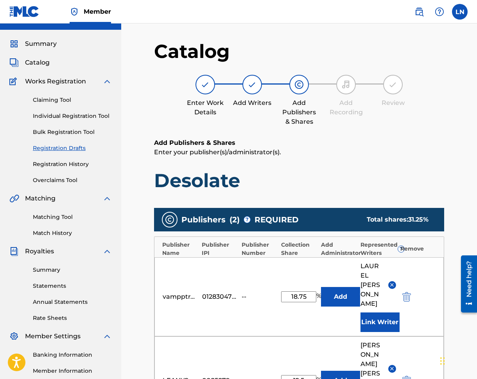
click at [255, 298] on div "vampptrampp 01283047164 -- 18.75 % Add LAUREL NEWHOUSE Link Writer" at bounding box center [300, 296] width 290 height 79
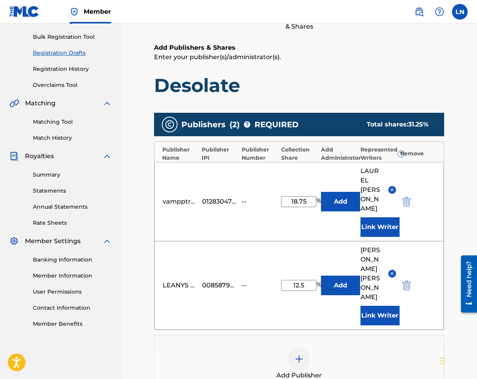
scroll to position [224, 0]
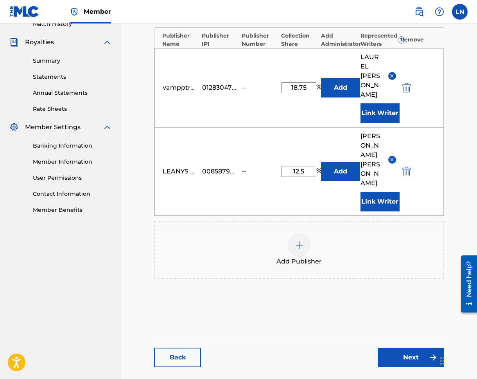
click at [396, 348] on link "Next" at bounding box center [411, 358] width 67 height 20
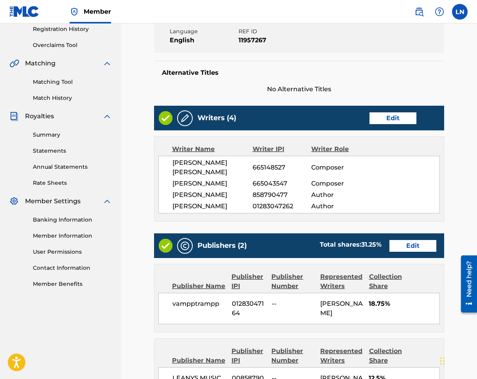
scroll to position [319, 0]
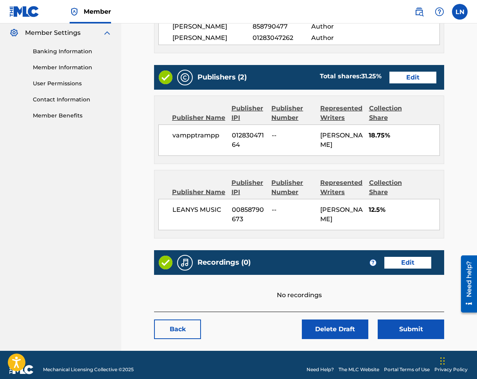
click at [391, 319] on button "Submit" at bounding box center [411, 329] width 67 height 20
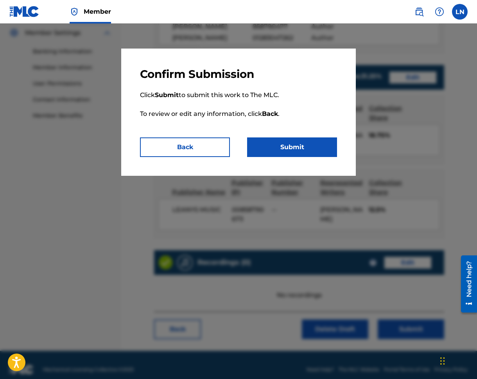
click at [279, 149] on button "Submit" at bounding box center [292, 147] width 90 height 20
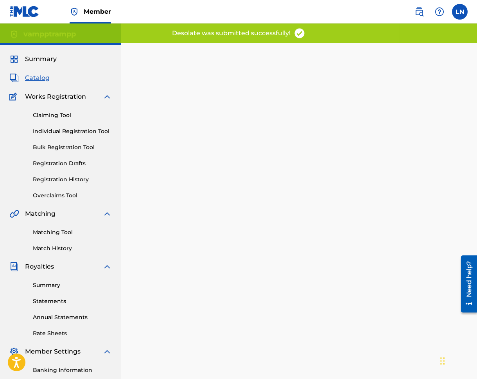
click at [88, 129] on link "Individual Registration Tool" at bounding box center [72, 131] width 79 height 8
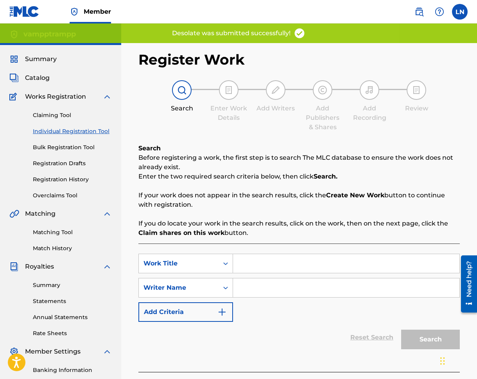
click at [37, 77] on span "Catalog" at bounding box center [37, 77] width 25 height 9
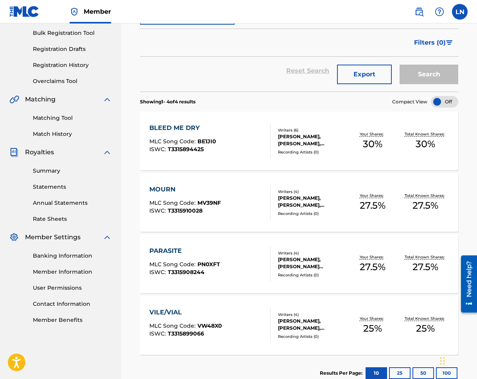
scroll to position [164, 0]
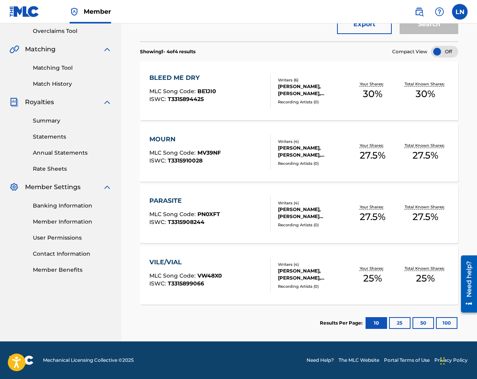
click at [175, 195] on div "PARASITE MLC Song Code : PN0XFT ISWC : T3315908244 Writers ( 4 ) TYLER GABRIELE…" at bounding box center [299, 213] width 319 height 59
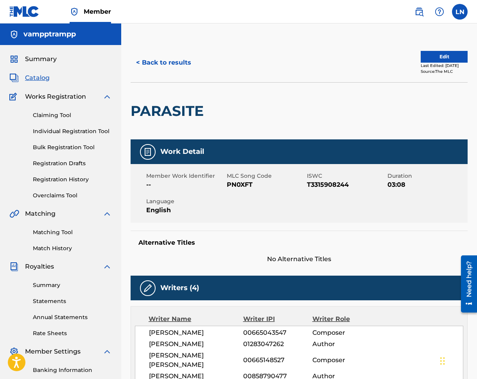
click at [37, 72] on div "Summary Catalog Works Registration Claiming Tool Individual Registration Tool B…" at bounding box center [60, 246] width 121 height 403
click at [38, 75] on span "Catalog" at bounding box center [37, 77] width 25 height 9
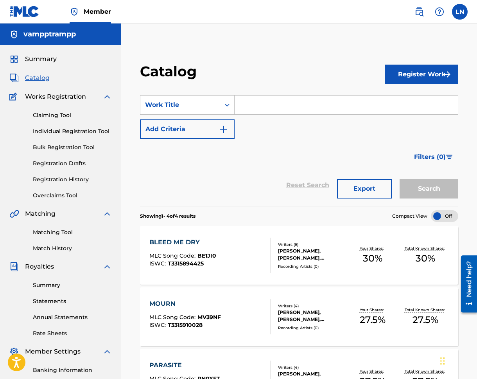
click at [260, 103] on input "Search Form" at bounding box center [346, 104] width 223 height 19
click at [68, 160] on link "Registration Drafts" at bounding box center [72, 163] width 79 height 8
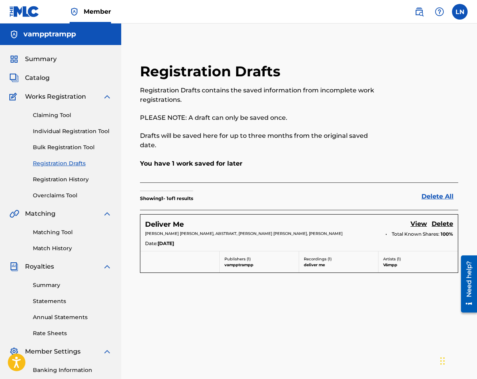
scroll to position [106, 0]
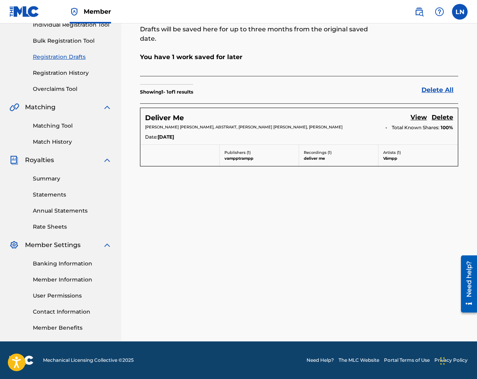
click at [211, 90] on section "Showing 1 - 1 of 1 results Delete All" at bounding box center [299, 89] width 319 height 27
click at [160, 108] on div "Deliver Me View Delete William Charles Baker, ABSTRAKT, Emily Joy Green, Laurel…" at bounding box center [300, 126] width 318 height 36
click at [162, 113] on h5 "Deliver Me" at bounding box center [164, 117] width 39 height 9
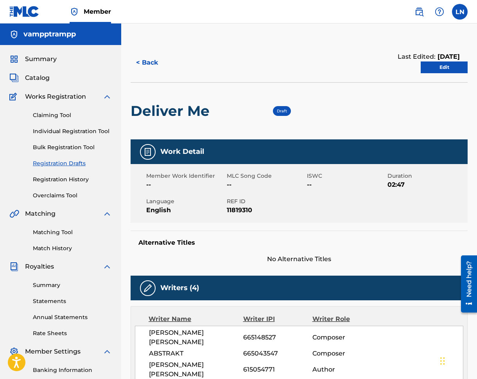
click at [137, 61] on button "< Back" at bounding box center [154, 63] width 47 height 20
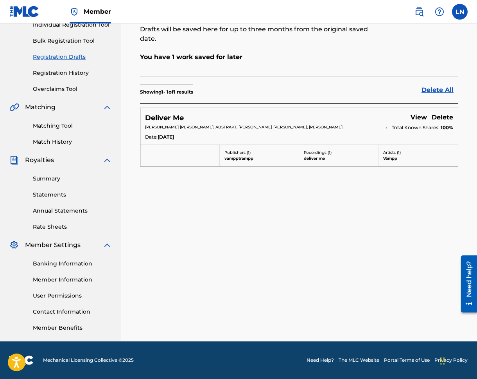
click at [342, 113] on div "Deliver Me View Delete" at bounding box center [299, 118] width 308 height 11
click at [171, 113] on h5 "Deliver Me" at bounding box center [164, 117] width 39 height 9
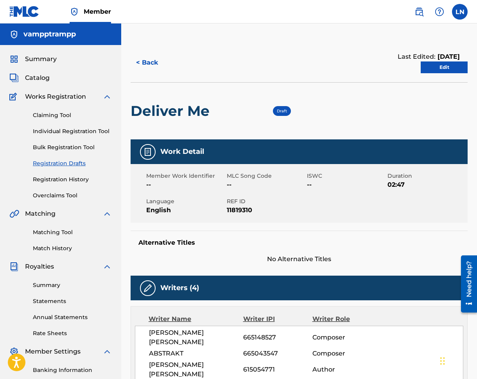
click at [446, 69] on link "Edit" at bounding box center [444, 67] width 47 height 12
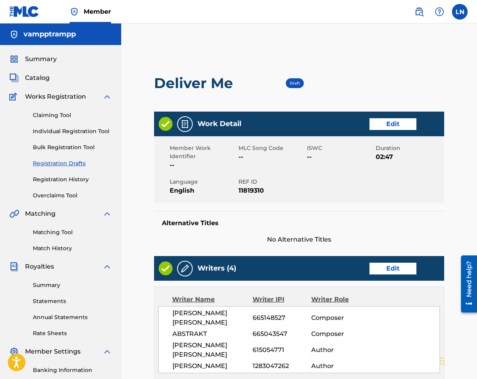
scroll to position [279, 0]
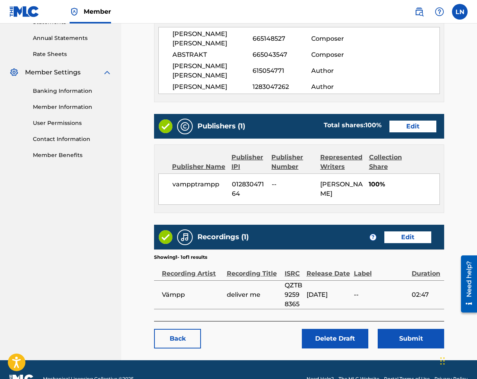
click at [402, 329] on button "Submit" at bounding box center [411, 339] width 67 height 20
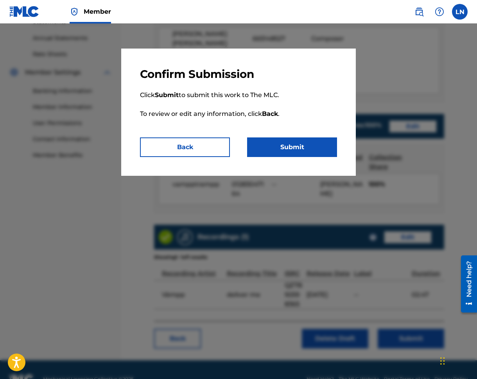
click at [324, 152] on button "Submit" at bounding box center [292, 147] width 90 height 20
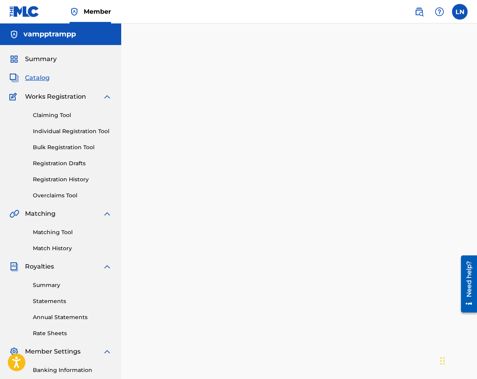
click at [40, 80] on span "Catalog" at bounding box center [37, 77] width 25 height 9
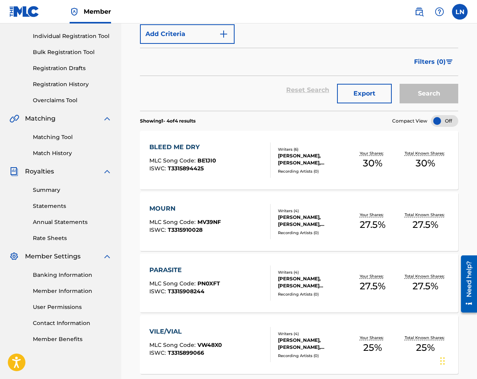
scroll to position [29, 0]
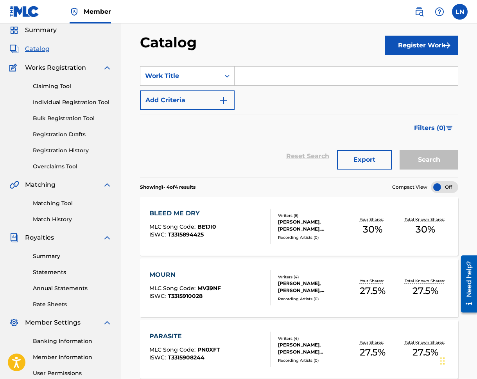
click at [452, 122] on button "Filters ( 0 )" at bounding box center [434, 128] width 49 height 20
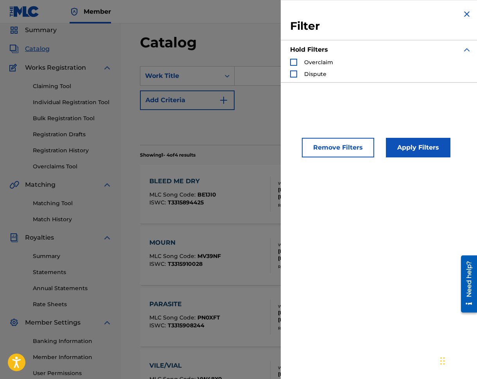
click at [468, 9] on div "Filter Hold Filters Overclaim Dispute" at bounding box center [381, 46] width 200 height 92
click at [467, 13] on img "Search Form" at bounding box center [467, 13] width 9 height 9
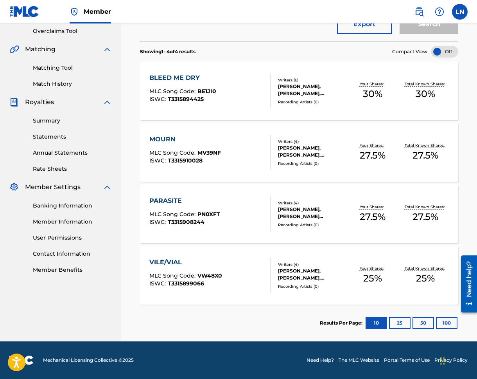
scroll to position [0, 0]
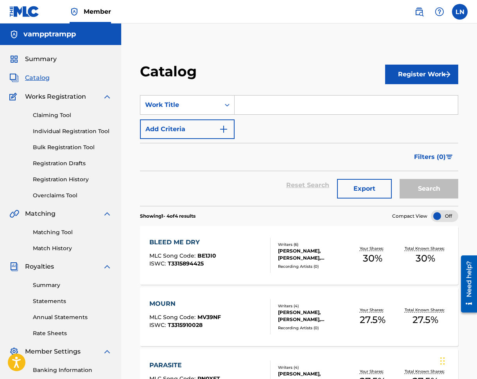
click at [73, 133] on link "Individual Registration Tool" at bounding box center [72, 131] width 79 height 8
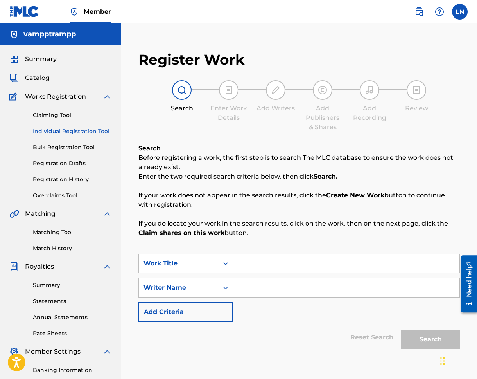
click at [302, 272] on input "Search Form" at bounding box center [346, 263] width 227 height 19
type input "sirens"
click at [337, 288] on input "Search Form" at bounding box center [346, 287] width 227 height 19
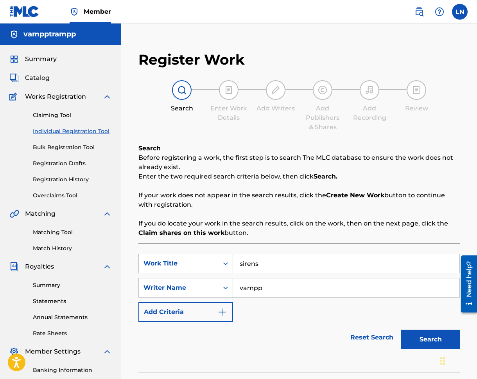
type input "vampp"
click at [402, 330] on button "Search" at bounding box center [431, 340] width 59 height 20
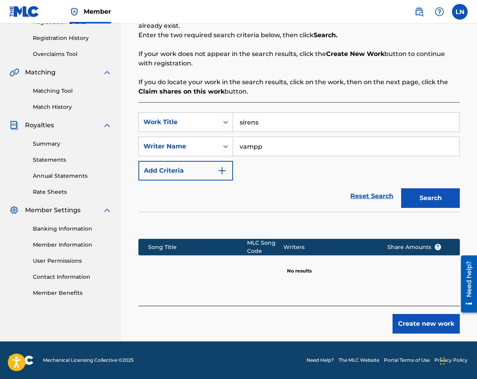
click at [419, 323] on button "Create new work" at bounding box center [426, 324] width 67 height 20
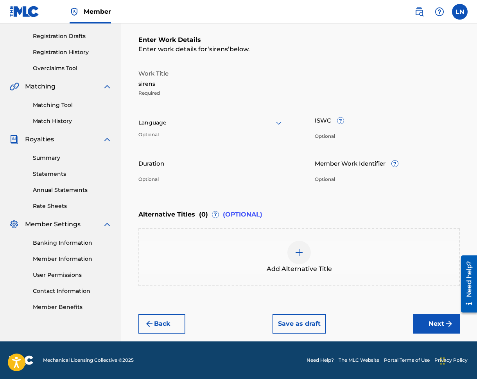
click at [207, 68] on input "sirens" at bounding box center [208, 77] width 138 height 22
click at [215, 76] on input "sirens" at bounding box center [208, 77] width 138 height 22
click at [216, 78] on input "sirens" at bounding box center [208, 77] width 138 height 22
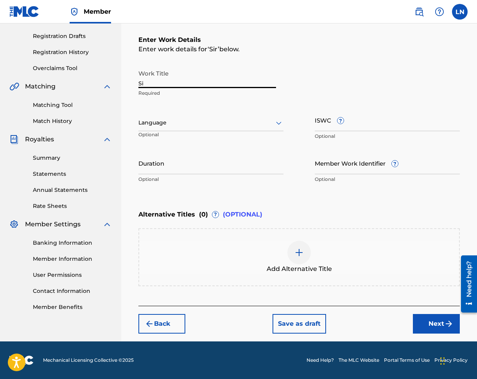
type input "S"
type input "sirens"
click at [339, 115] on div "ISWC ? Optional" at bounding box center [387, 126] width 145 height 35
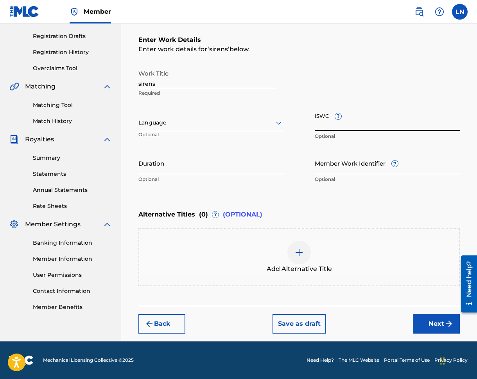
click at [307, 112] on div "Work Title sirens Required Language Optional ISWC ? Optional Duration Optional …" at bounding box center [300, 126] width 322 height 121
click at [220, 177] on p "Optional" at bounding box center [211, 179] width 145 height 7
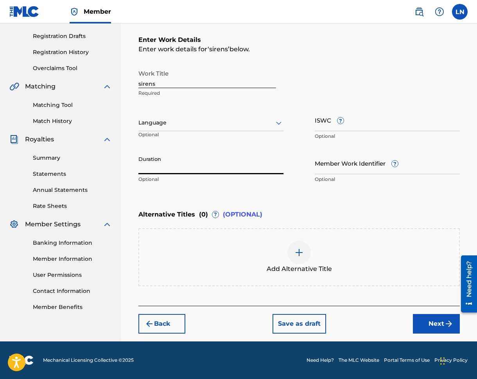
click at [218, 173] on input "Duration" at bounding box center [211, 163] width 145 height 22
type input "02:46"
click at [314, 168] on div "Work Title sirens Required Language Optional ISWC ? Optional Duration 02:46 Opt…" at bounding box center [300, 126] width 322 height 121
click at [317, 168] on input "Member Work Identifier ?" at bounding box center [387, 163] width 145 height 22
click at [320, 115] on input "ISWC ?" at bounding box center [387, 120] width 145 height 22
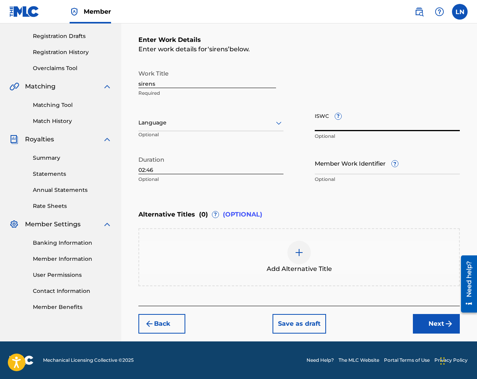
click at [286, 198] on div "Enter Work Details Enter work details for ‘ sirens ’ below. Work Title sirens R…" at bounding box center [300, 110] width 322 height 189
click at [418, 321] on button "Next" at bounding box center [436, 324] width 47 height 20
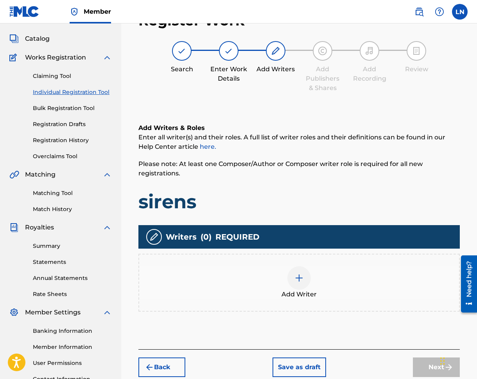
scroll to position [35, 0]
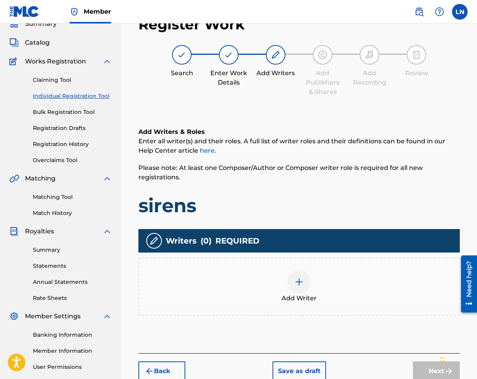
click at [296, 280] on img at bounding box center [299, 281] width 9 height 9
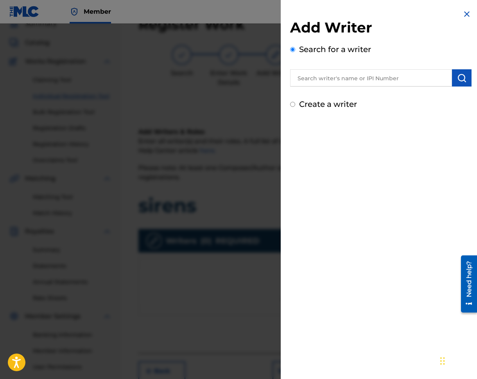
click at [311, 110] on div "Add Writer Search for a writer Create a writer" at bounding box center [381, 59] width 200 height 119
click at [313, 106] on label "Create a writer" at bounding box center [328, 103] width 58 height 9
radio input "true"
click at [295, 106] on input "Create a writer" at bounding box center [292, 104] width 5 height 5
radio input "false"
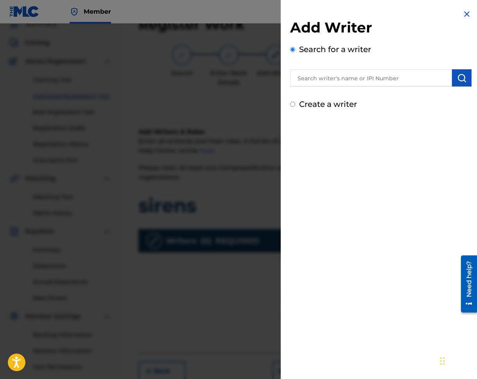
radio input "true"
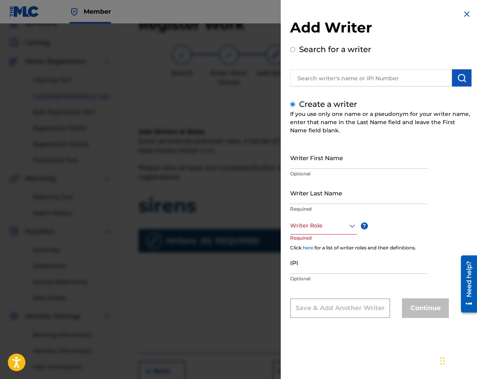
click at [324, 155] on input "Writer First Name" at bounding box center [359, 157] width 138 height 22
click at [341, 79] on input "text" at bounding box center [371, 77] width 162 height 17
radio input "true"
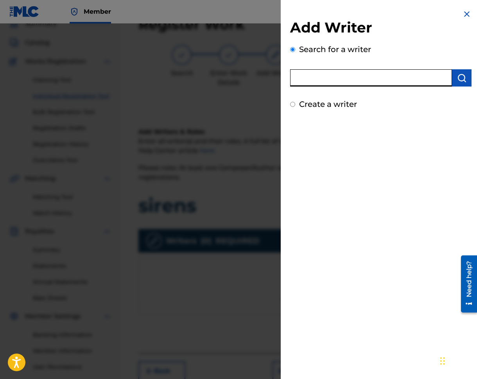
paste input "1283047262"
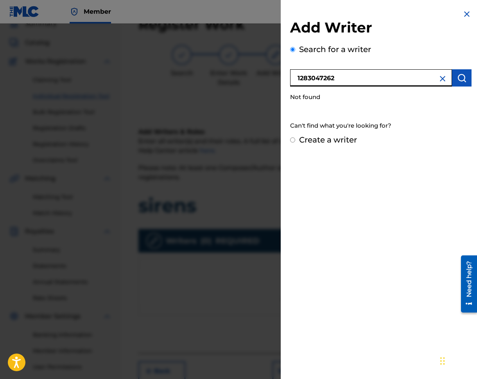
click at [358, 80] on input "1283047262" at bounding box center [371, 77] width 162 height 17
type input "Laurel Newhouse"
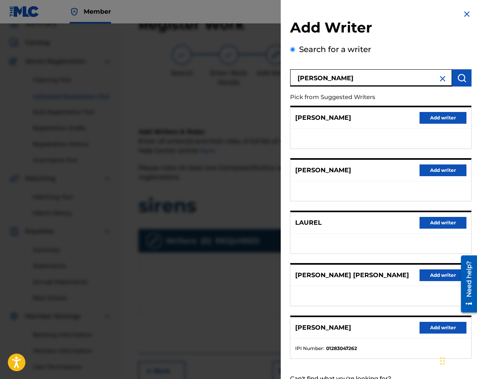
click at [440, 81] on img at bounding box center [442, 78] width 9 height 9
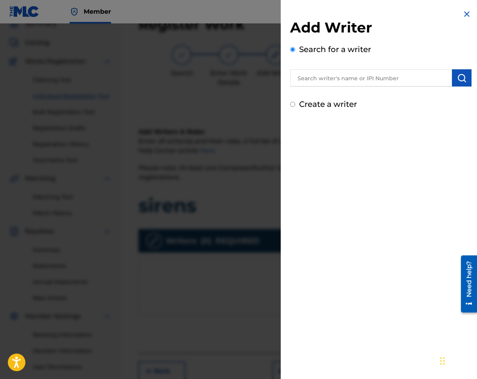
click at [335, 119] on div "Add Writer Search for a writer Create a writer" at bounding box center [381, 59] width 200 height 119
click at [333, 109] on div "Create a writer" at bounding box center [381, 104] width 182 height 12
click at [335, 107] on label "Create a writer" at bounding box center [328, 103] width 58 height 9
radio input "true"
click at [295, 107] on input "Create a writer" at bounding box center [292, 104] width 5 height 5
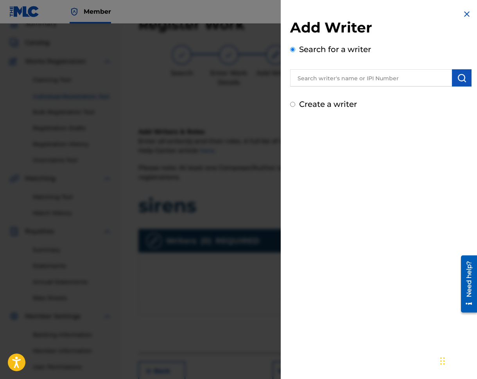
radio input "false"
radio input "true"
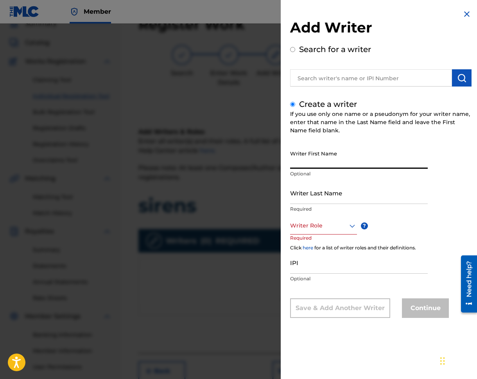
click at [305, 161] on input "Writer First Name" at bounding box center [359, 157] width 138 height 22
type input "Laurel"
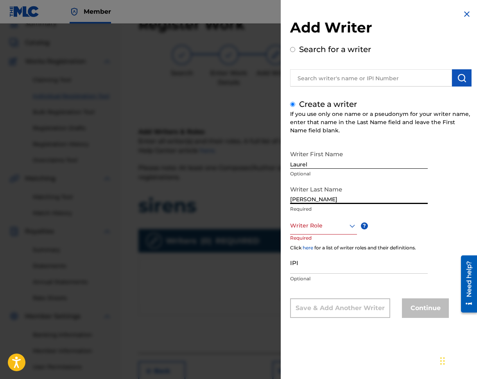
type input "Newhouse"
click at [346, 221] on div at bounding box center [323, 226] width 67 height 10
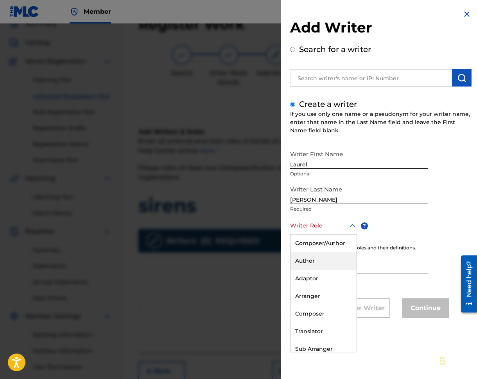
click at [323, 263] on div "Author" at bounding box center [324, 261] width 66 height 18
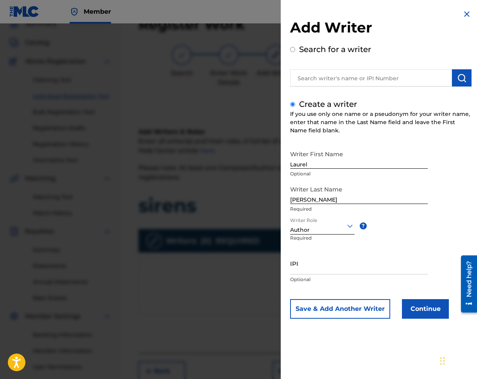
click at [327, 269] on input "IPI" at bounding box center [359, 263] width 138 height 22
paste input "1283047262"
type input "1283047262"
click at [361, 313] on button "Save & Add Another Writer" at bounding box center [340, 309] width 100 height 20
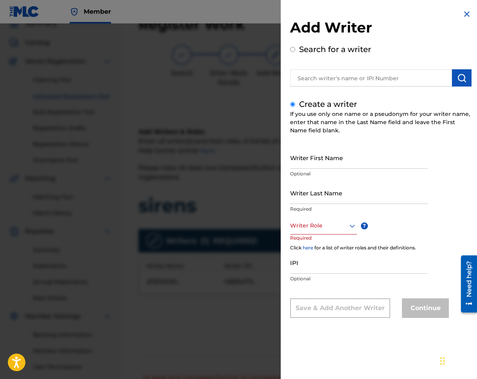
click at [348, 163] on input "Writer First Name" at bounding box center [359, 157] width 138 height 22
type input "[PERSON_NAME]"
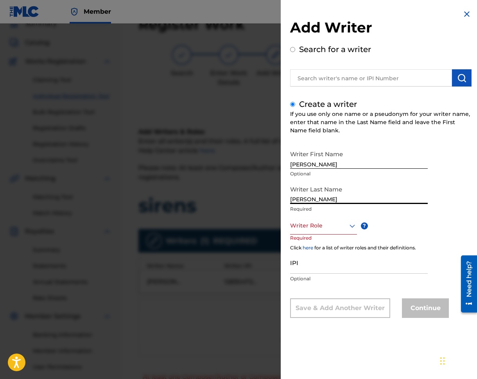
type input "Burden Jr"
click at [336, 234] on div "Writer Role" at bounding box center [323, 226] width 67 height 18
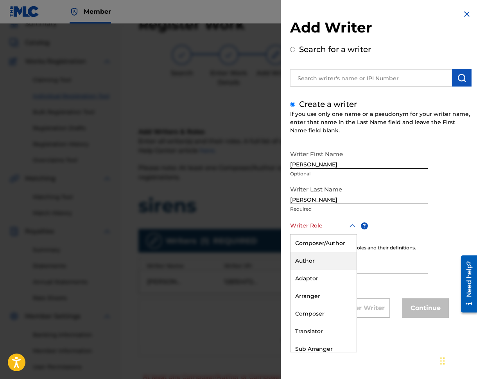
click at [315, 255] on div "Author" at bounding box center [324, 261] width 66 height 18
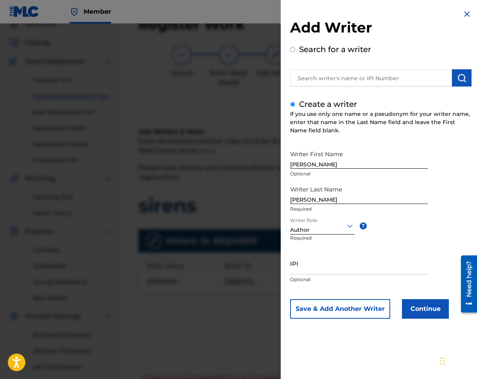
click at [320, 274] on input "IPI" at bounding box center [359, 263] width 138 height 22
paste input "01154801573"
type input "01154801573"
click at [392, 312] on div "Save & Add Another Writer Continue" at bounding box center [381, 309] width 182 height 20
click at [370, 312] on button "Save & Add Another Writer" at bounding box center [340, 309] width 100 height 20
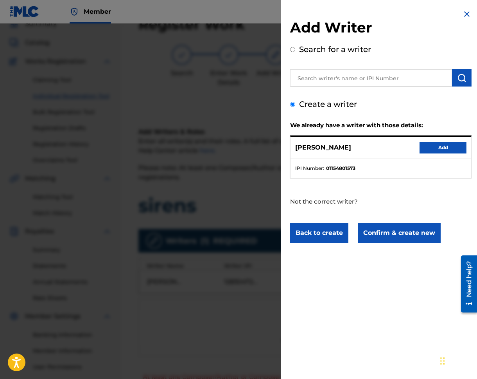
scroll to position [0, 0]
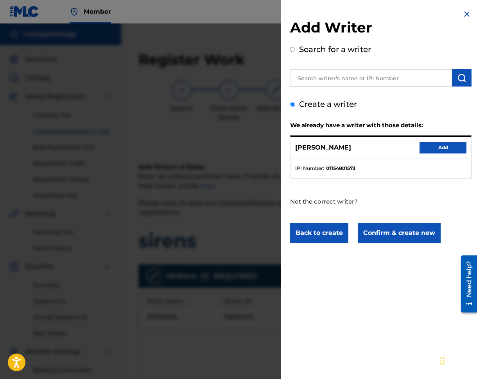
click at [436, 149] on button "Add" at bounding box center [443, 148] width 47 height 12
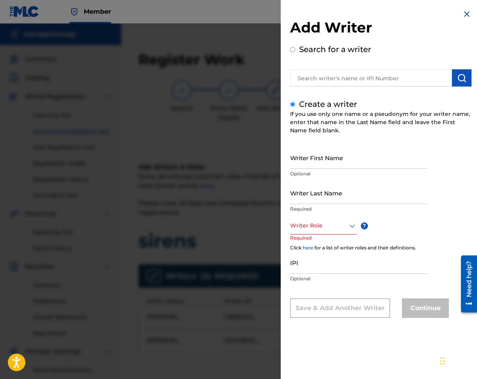
click at [336, 167] on input "Writer First Name" at bounding box center [359, 157] width 138 height 22
type input "[PERSON_NAME]"
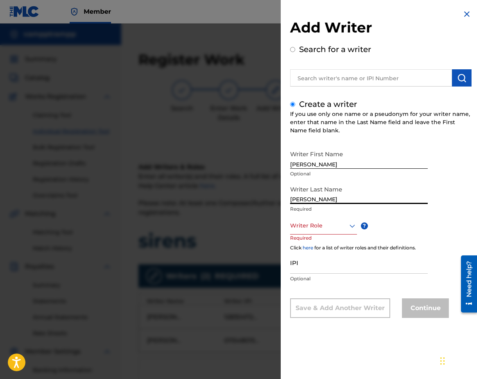
type input "[PERSON_NAME]"
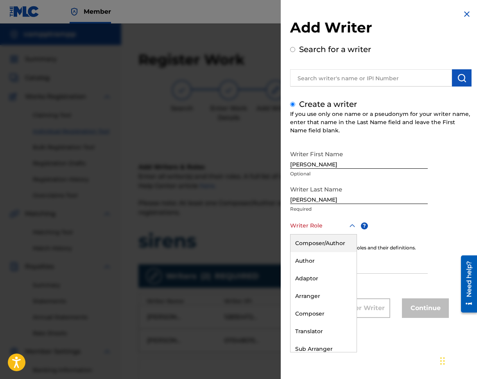
click at [333, 225] on div at bounding box center [323, 226] width 67 height 10
click at [326, 311] on div "Composer" at bounding box center [324, 314] width 66 height 18
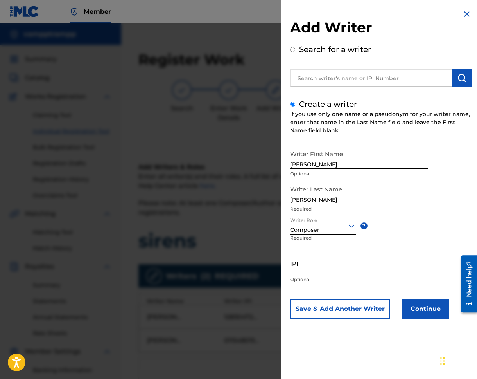
click at [330, 277] on p "Optional" at bounding box center [359, 279] width 138 height 7
click at [327, 275] on div "IPI Optional" at bounding box center [359, 269] width 138 height 35
click at [327, 272] on input "IPI" at bounding box center [359, 263] width 138 height 22
paste input "665043547"
type input "665043547"
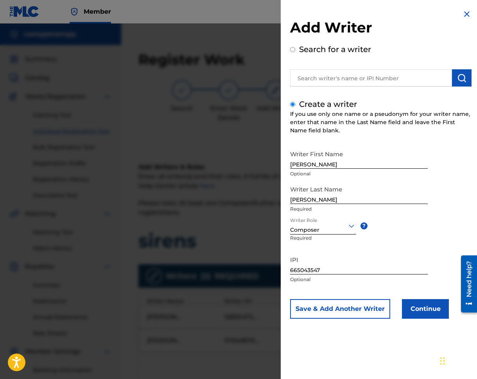
click at [361, 312] on button "Save & Add Another Writer" at bounding box center [340, 309] width 100 height 20
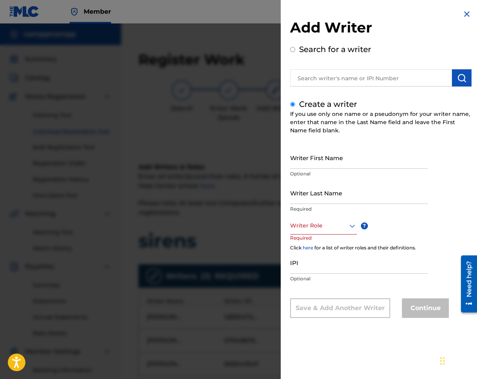
click at [335, 170] on p "Optional" at bounding box center [359, 173] width 138 height 7
click at [335, 166] on input "Writer First Name" at bounding box center [359, 157] width 138 height 22
type input "Jamie John"
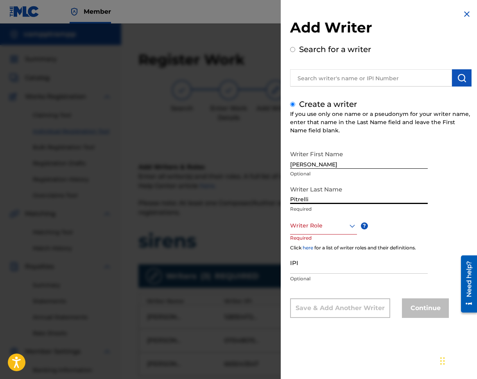
type input "Pitrelli"
click at [306, 231] on div "Writer Role" at bounding box center [323, 226] width 67 height 18
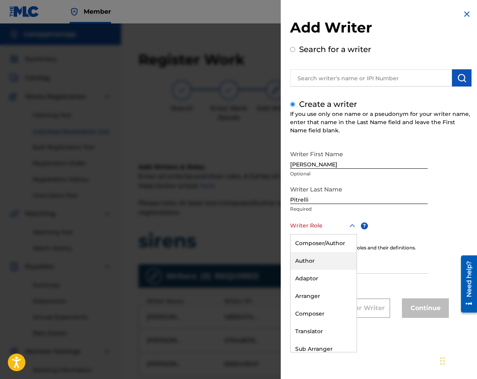
click at [317, 256] on div "Author" at bounding box center [324, 261] width 66 height 18
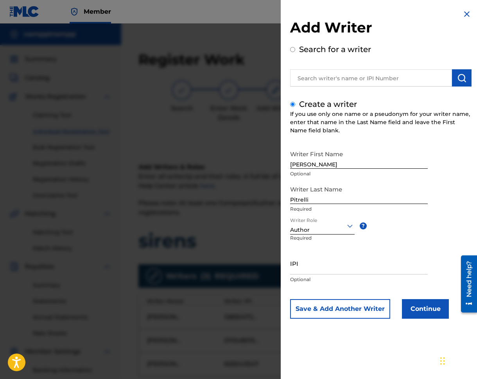
click at [320, 264] on input "IPI" at bounding box center [359, 263] width 138 height 22
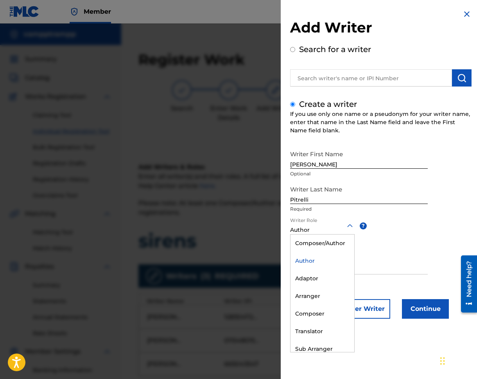
click at [322, 233] on div "Author" at bounding box center [322, 230] width 65 height 8
click at [318, 318] on div "Composer" at bounding box center [323, 314] width 64 height 18
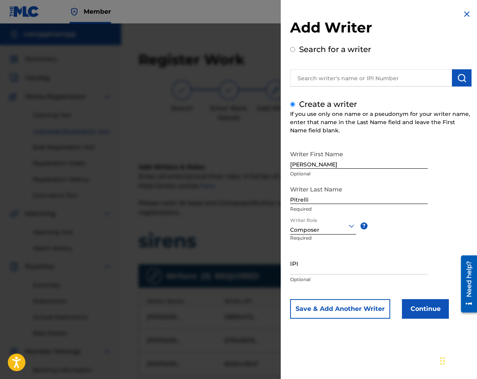
click at [325, 279] on p "Optional" at bounding box center [359, 279] width 138 height 7
click at [325, 259] on input "IPI" at bounding box center [359, 263] width 138 height 22
paste input "672384818"
type input "672384818"
click at [423, 310] on button "Continue" at bounding box center [425, 309] width 47 height 20
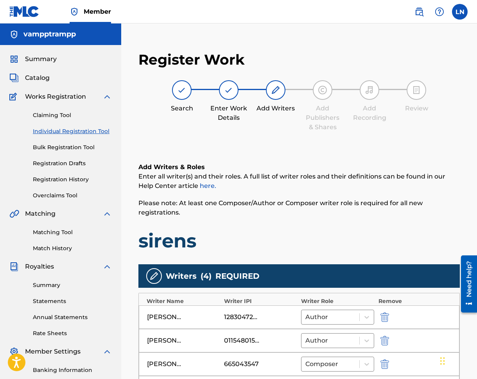
scroll to position [134, 0]
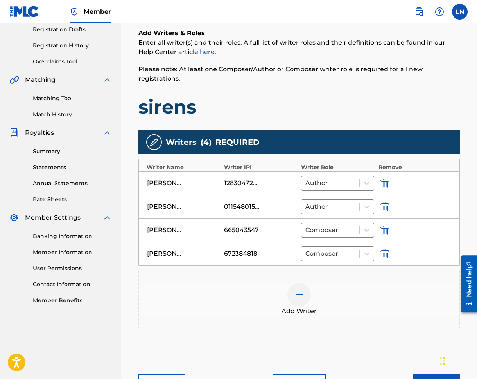
click at [221, 194] on div "Laurel Newhouse 1283047262 Author" at bounding box center [299, 182] width 321 height 23
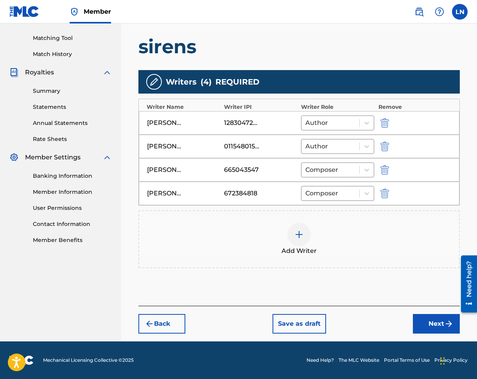
click at [424, 314] on button "Next" at bounding box center [436, 324] width 47 height 20
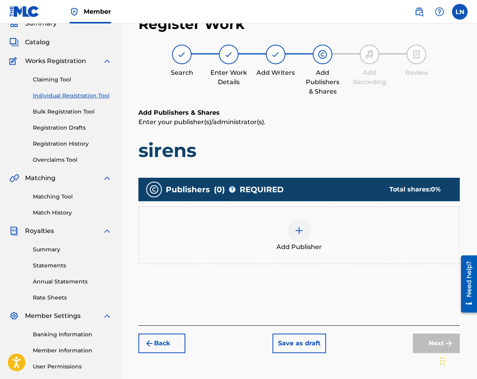
scroll to position [35, 0]
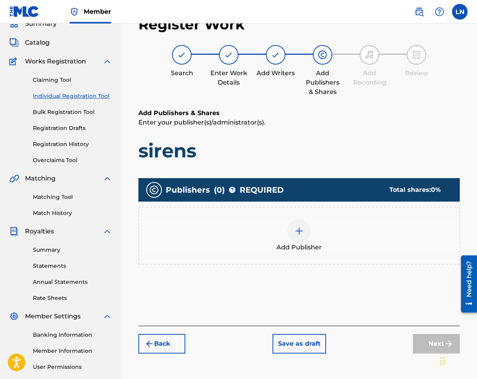
click at [336, 240] on div "Add Publisher" at bounding box center [299, 235] width 320 height 33
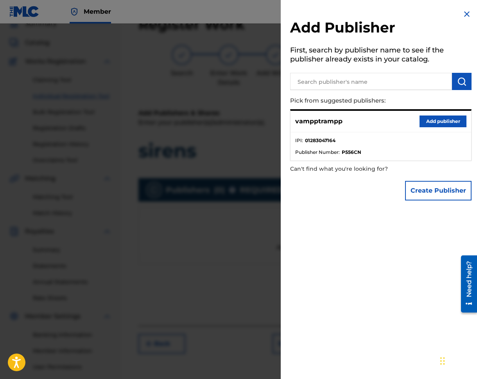
click at [452, 126] on button "Add publisher" at bounding box center [443, 121] width 47 height 12
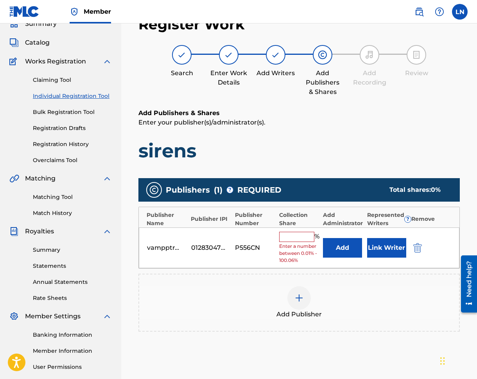
click at [292, 240] on input "text" at bounding box center [296, 237] width 35 height 10
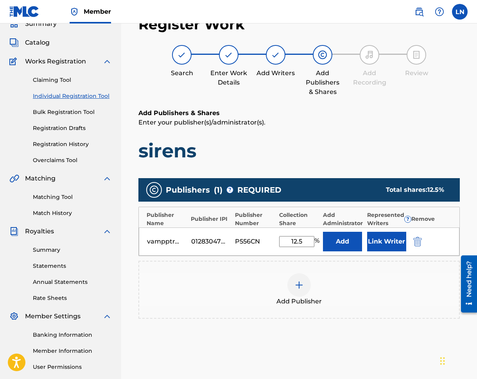
type input "12.5"
click at [391, 232] on button "Link Writer" at bounding box center [386, 242] width 39 height 20
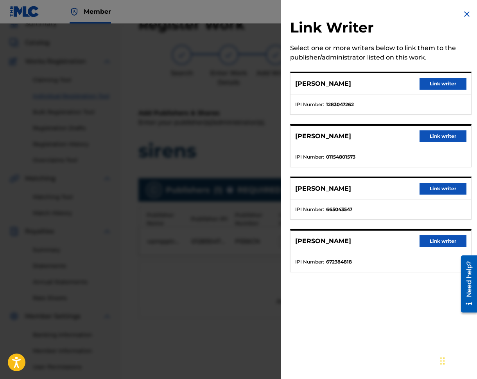
click at [465, 16] on img at bounding box center [467, 13] width 9 height 9
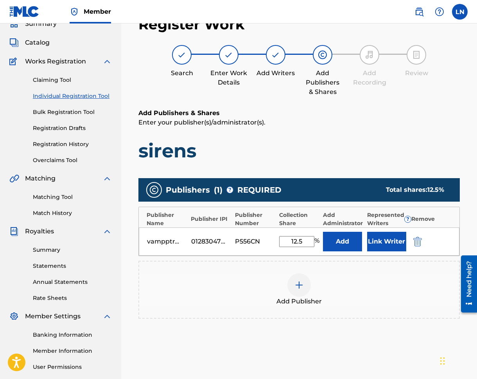
click at [384, 245] on button "Link Writer" at bounding box center [386, 242] width 39 height 20
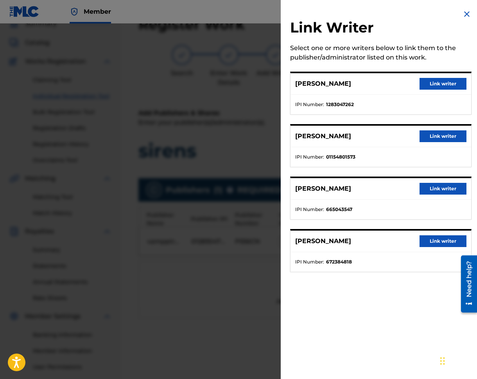
click at [220, 256] on div at bounding box center [238, 212] width 477 height 379
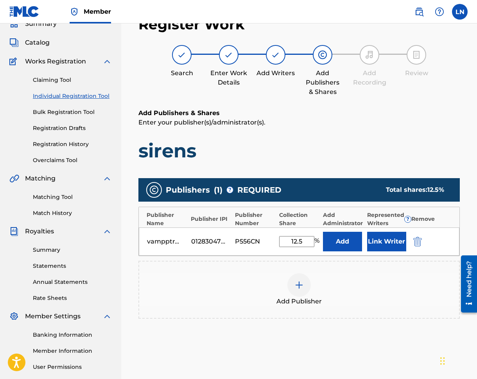
click at [391, 237] on button "Link Writer" at bounding box center [386, 242] width 39 height 20
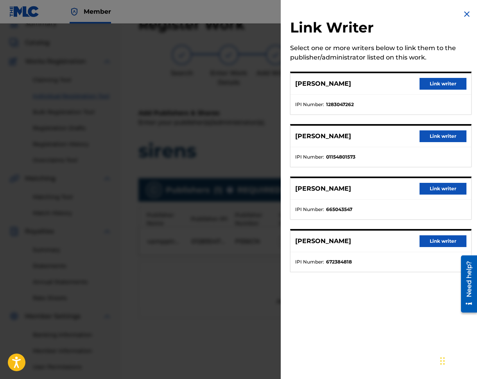
click at [434, 79] on button "Link writer" at bounding box center [443, 84] width 47 height 12
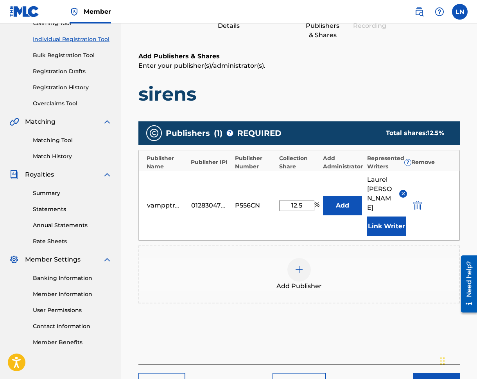
scroll to position [141, 0]
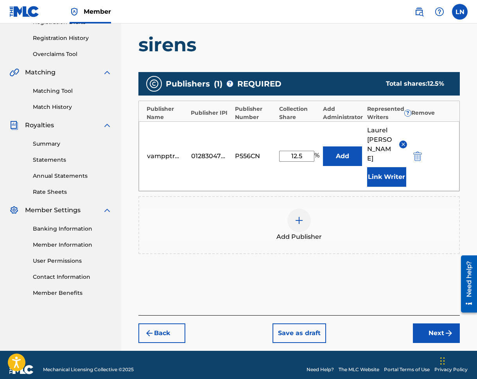
click at [290, 218] on div at bounding box center [299, 220] width 23 height 23
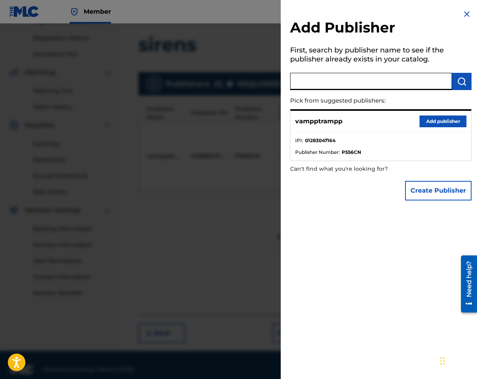
click at [316, 89] on input "text" at bounding box center [371, 81] width 162 height 17
click at [178, 252] on div at bounding box center [238, 212] width 477 height 379
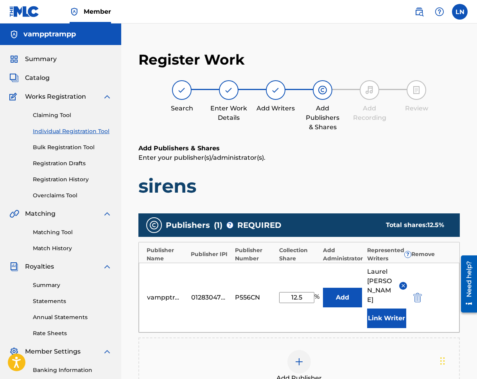
scroll to position [80, 0]
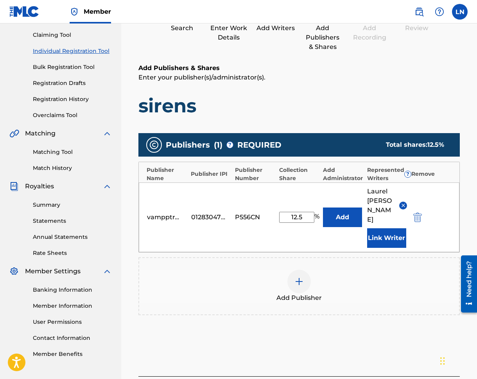
click at [288, 293] on span "Add Publisher" at bounding box center [299, 297] width 45 height 9
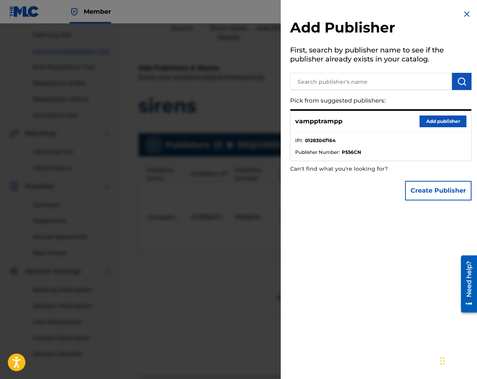
click at [341, 81] on input "text" at bounding box center [371, 81] width 162 height 17
click at [321, 249] on div "Add Publisher First, search by publisher name to see if the publisher already e…" at bounding box center [381, 189] width 200 height 379
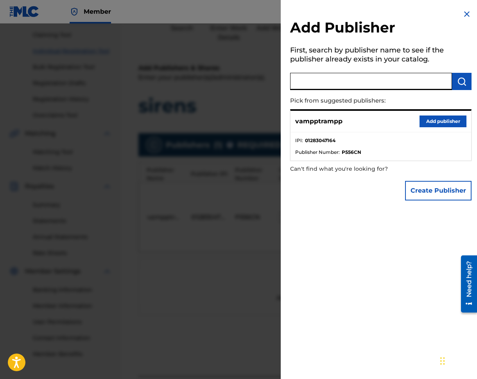
click at [335, 78] on input "text" at bounding box center [371, 81] width 162 height 17
paste input "BXRDSHXT PUBLISHING"
type input "BXRDSHXT PUBLISHING"
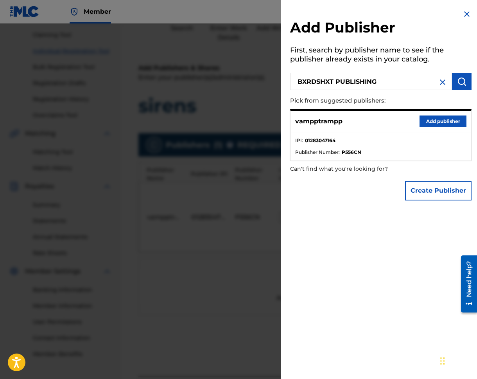
click at [471, 86] on div "Add Publisher First, search by publisher name to see if the publisher already e…" at bounding box center [381, 107] width 200 height 214
click at [462, 84] on img "submit" at bounding box center [462, 81] width 9 height 9
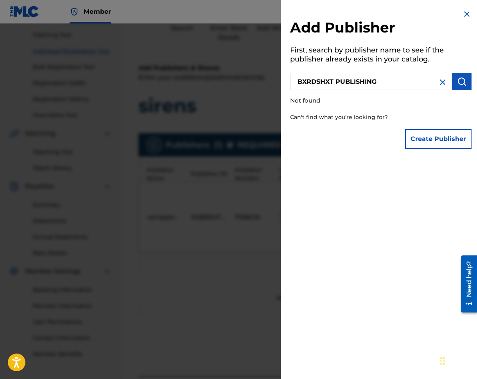
click at [425, 134] on button "Create Publisher" at bounding box center [438, 139] width 67 height 20
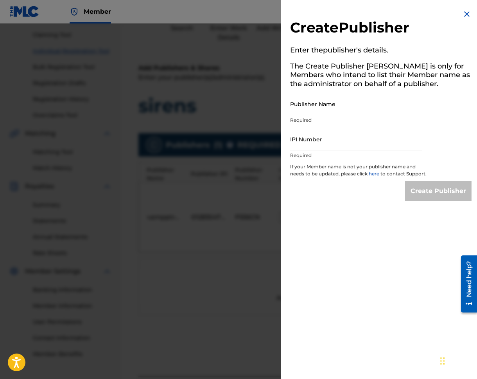
click at [368, 107] on input "Publisher Name" at bounding box center [356, 104] width 132 height 22
paste input "BXRDSHXT PUBLISHING"
type input "BXRDSHXT PUBLISHING"
click at [303, 147] on input "IPI Number" at bounding box center [356, 139] width 132 height 22
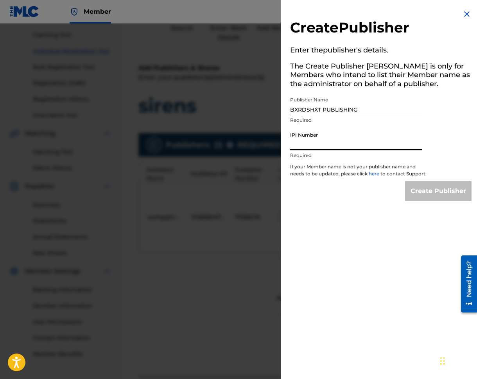
paste input "01299056904"
type input "01299056904"
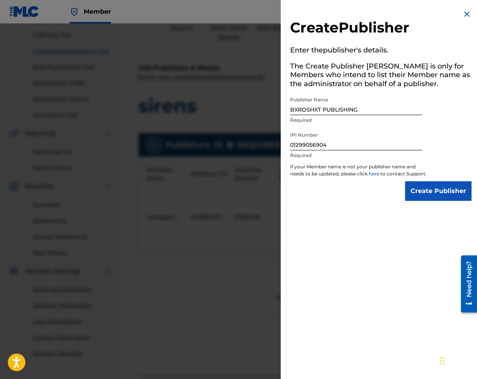
click at [429, 184] on div "Create Publisher Enter the publisher 's details. The Create Publisher button is…" at bounding box center [381, 105] width 200 height 210
click at [428, 201] on input "Create Publisher" at bounding box center [438, 191] width 67 height 20
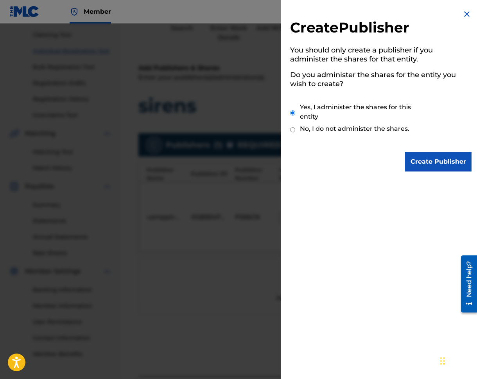
click at [421, 161] on input "Create Publisher" at bounding box center [438, 162] width 67 height 20
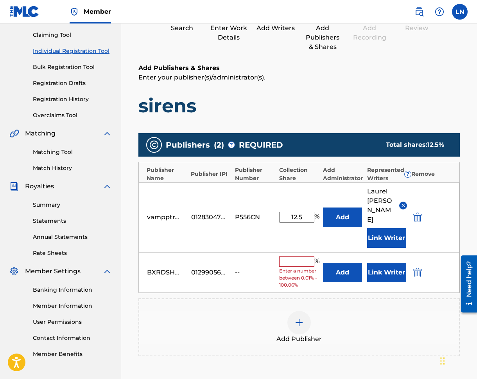
click at [292, 267] on span "Enter a number between 0.01% - 100.06%" at bounding box center [299, 277] width 40 height 21
click at [292, 256] on input "text" at bounding box center [296, 261] width 35 height 10
click at [267, 256] on div "BXRDSHXT PUBLISHING 01299056904 -- % Enter a number between 0.01% - 100.06% Add…" at bounding box center [299, 272] width 321 height 41
click at [301, 256] on input "text" at bounding box center [296, 261] width 35 height 10
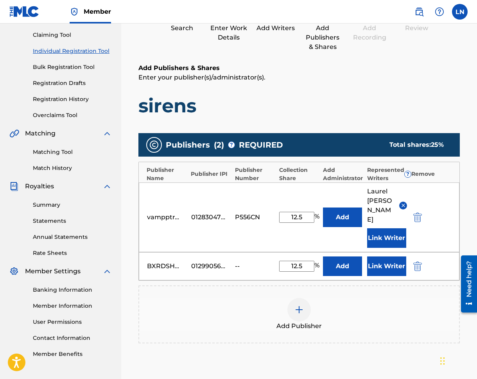
type input "12.5"
click at [379, 258] on button "Link Writer" at bounding box center [386, 266] width 39 height 20
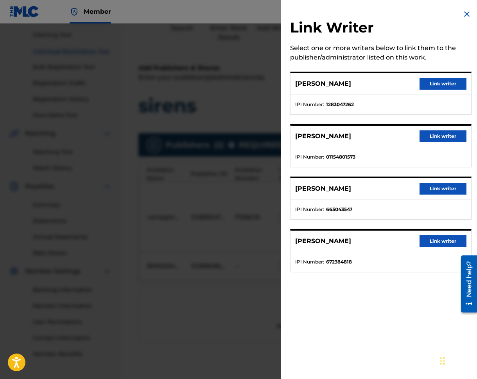
click at [426, 131] on button "Link writer" at bounding box center [443, 136] width 47 height 12
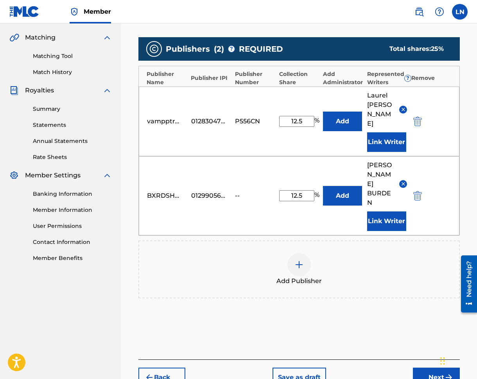
click at [423, 367] on button "Next" at bounding box center [436, 377] width 47 height 20
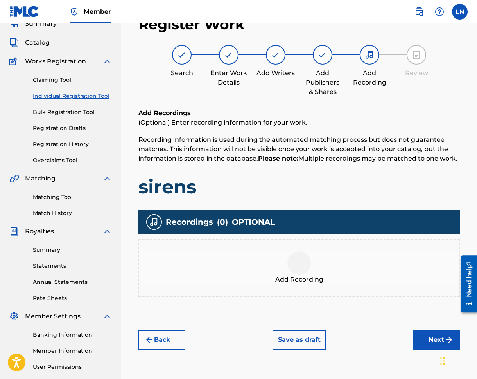
scroll to position [77, 0]
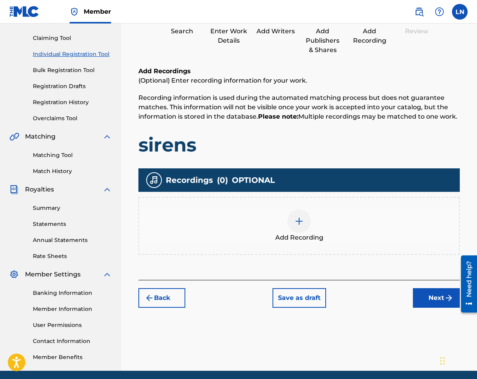
click at [340, 216] on div "Add Recording" at bounding box center [299, 225] width 320 height 33
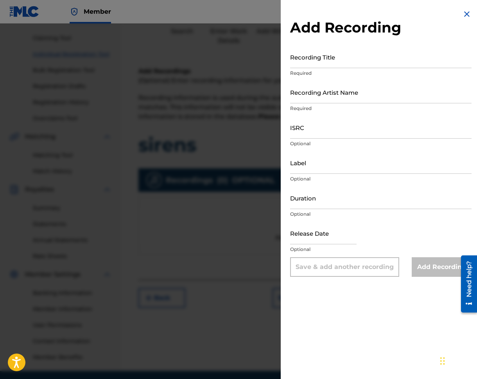
click at [334, 54] on input "Recording Title" at bounding box center [381, 57] width 182 height 22
type input "S"
type input "sirens"
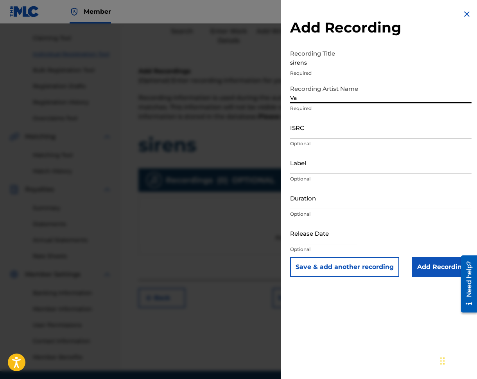
type input "V"
type input "v"
type input "vämpp"
click at [294, 124] on input "ISRC" at bounding box center [381, 127] width 182 height 22
click at [372, 122] on input "ISRC" at bounding box center [381, 127] width 182 height 22
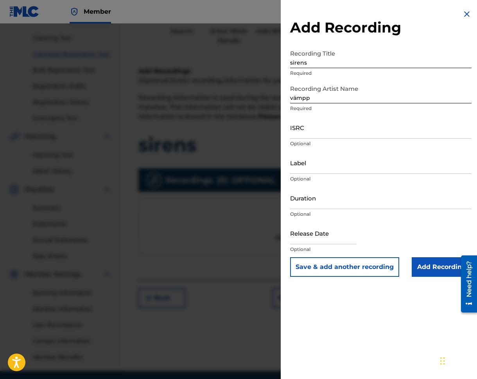
click at [389, 103] on div "Recording Artist Name vämpp Required" at bounding box center [381, 98] width 182 height 35
click at [347, 136] on input "ISRC" at bounding box center [381, 127] width 182 height 22
click at [295, 156] on input "Label" at bounding box center [381, 162] width 182 height 22
click at [313, 130] on input "ISRC" at bounding box center [381, 127] width 182 height 22
click at [349, 205] on input "Duration" at bounding box center [381, 198] width 182 height 22
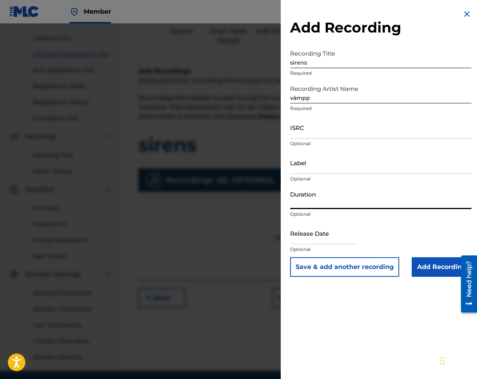
click at [343, 183] on div "Label Optional" at bounding box center [381, 168] width 182 height 35
click at [329, 143] on p "Optional" at bounding box center [381, 143] width 182 height 7
click at [330, 138] on input "ISRC" at bounding box center [381, 127] width 182 height 22
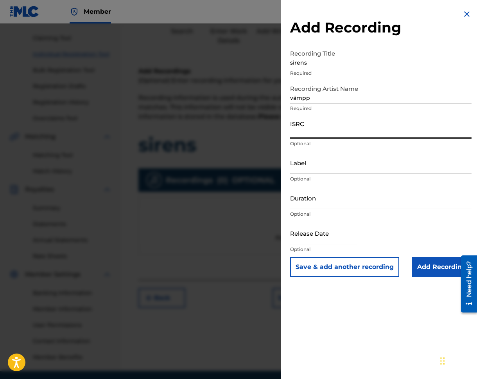
click at [309, 136] on input "ISRC" at bounding box center [381, 127] width 182 height 22
paste input "QZWFQ2578916"
type input "QZWFQ2578916"
click at [320, 165] on input "Label" at bounding box center [381, 162] width 182 height 22
click at [299, 204] on input "Duration" at bounding box center [381, 198] width 182 height 22
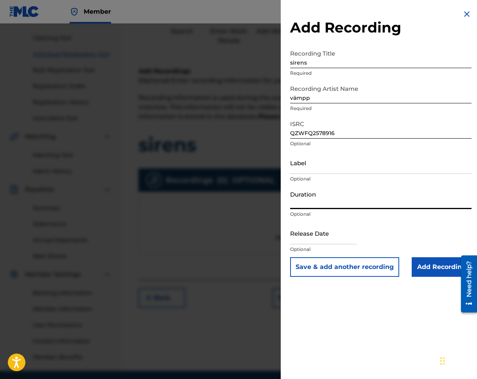
click at [396, 132] on input "QZWFQ2578916" at bounding box center [381, 127] width 182 height 22
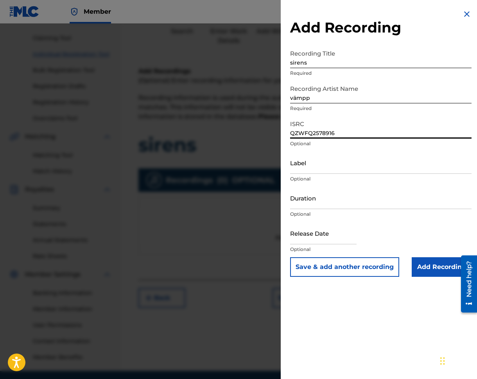
click at [396, 132] on input "QZWFQ2578916" at bounding box center [381, 127] width 182 height 22
click at [346, 165] on input "Label" at bounding box center [381, 162] width 182 height 22
click at [340, 205] on input "Duration" at bounding box center [381, 198] width 182 height 22
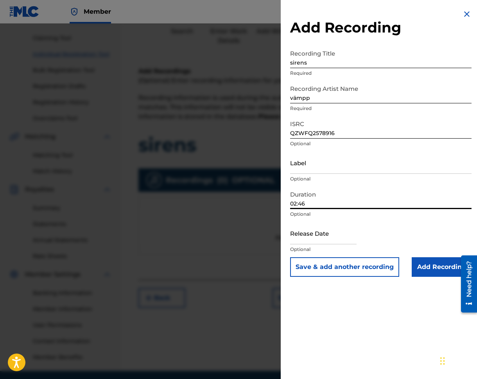
type input "02:46"
click at [299, 233] on input "text" at bounding box center [323, 233] width 67 height 22
select select "7"
select select "2025"
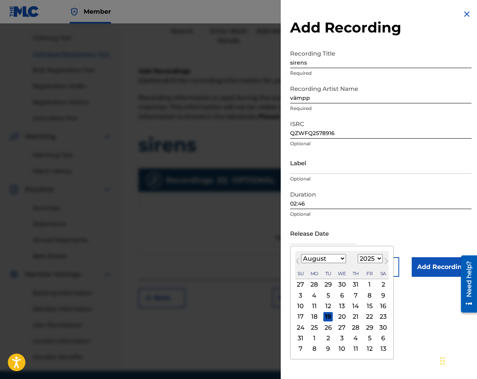
click at [353, 212] on p "Optional" at bounding box center [381, 214] width 182 height 7
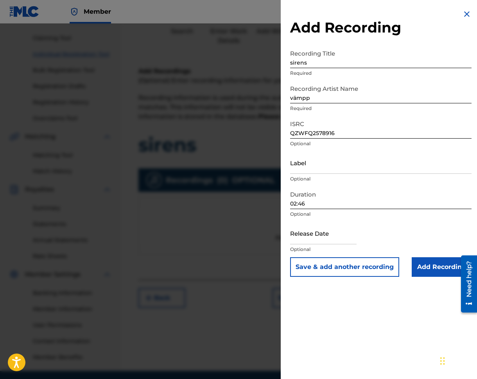
click at [319, 233] on input "text" at bounding box center [323, 233] width 67 height 22
select select "7"
select select "2025"
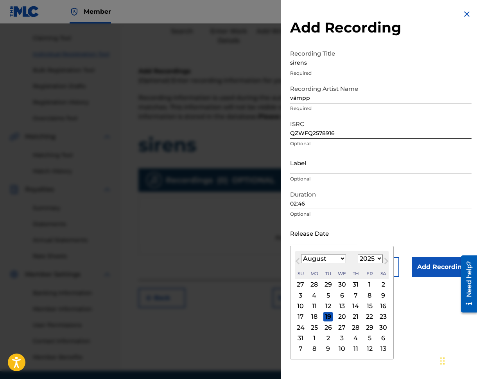
click at [308, 257] on select "January February March April May June July August September October November De…" at bounding box center [323, 258] width 45 height 9
click at [340, 303] on div "13" at bounding box center [342, 305] width 9 height 9
type input "August 13 2025"
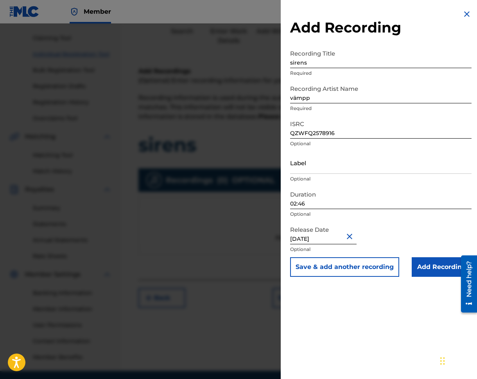
click at [426, 273] on input "Add Recording" at bounding box center [442, 267] width 60 height 20
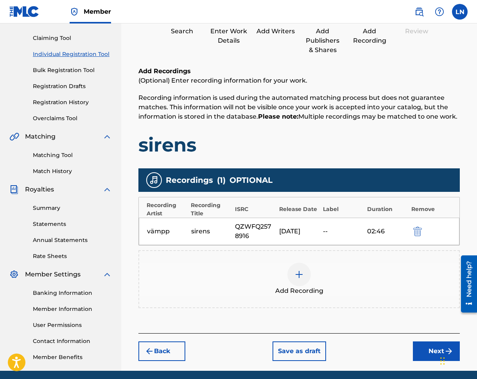
scroll to position [106, 0]
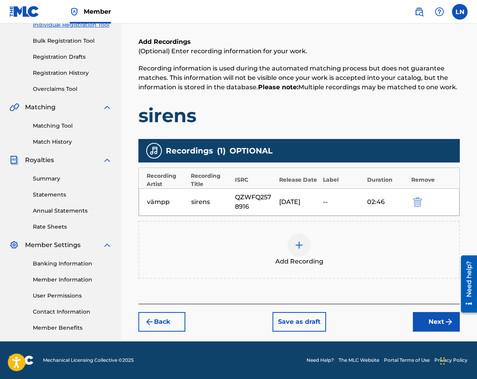
click at [433, 321] on button "Next" at bounding box center [436, 322] width 47 height 20
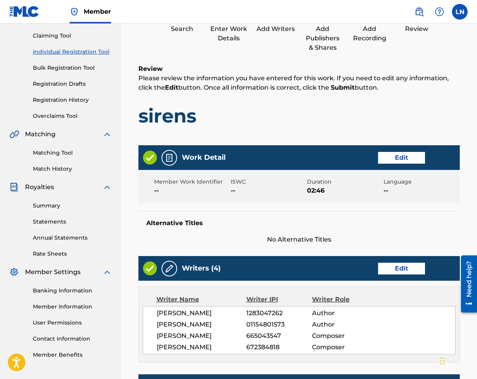
scroll to position [119, 0]
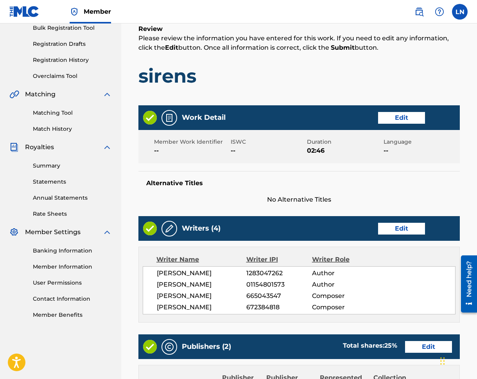
click at [398, 122] on button "Edit" at bounding box center [401, 118] width 47 height 12
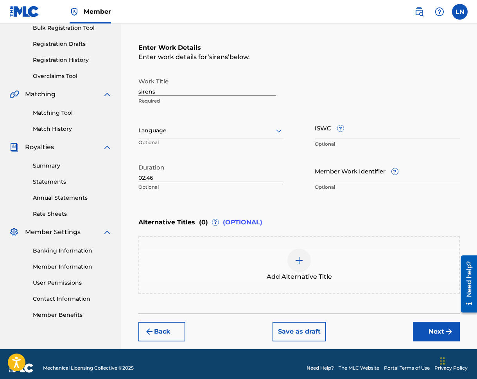
click at [182, 119] on div "Language Optional" at bounding box center [211, 134] width 145 height 35
click at [184, 128] on div at bounding box center [211, 131] width 145 height 10
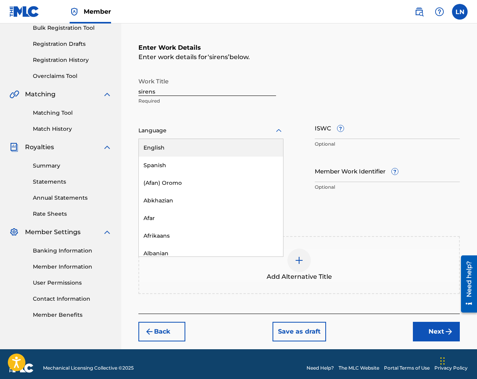
click at [173, 148] on div "English" at bounding box center [211, 148] width 144 height 18
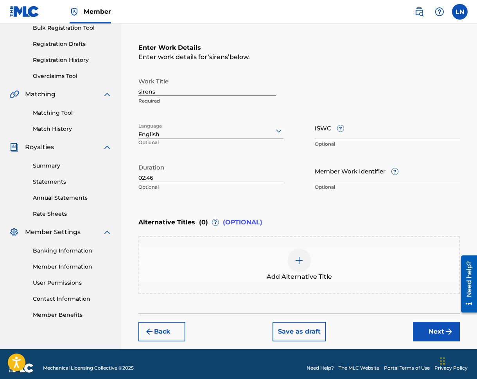
click at [426, 333] on button "Next" at bounding box center [436, 332] width 47 height 20
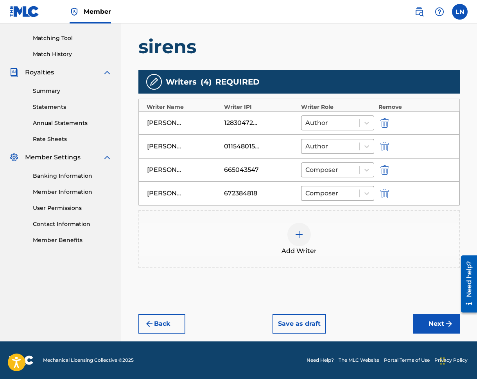
click at [438, 330] on button "Next" at bounding box center [436, 324] width 47 height 20
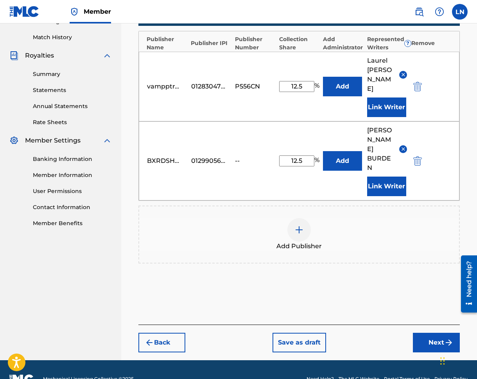
click at [421, 333] on button "Next" at bounding box center [436, 343] width 47 height 20
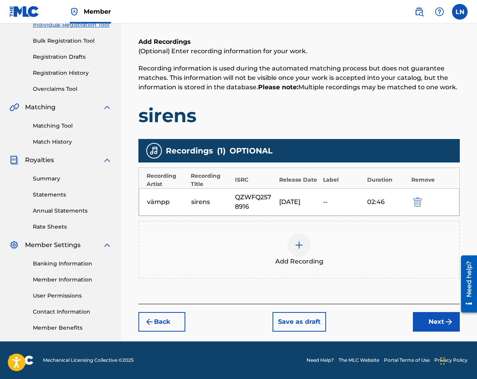
click at [423, 319] on button "Next" at bounding box center [436, 322] width 47 height 20
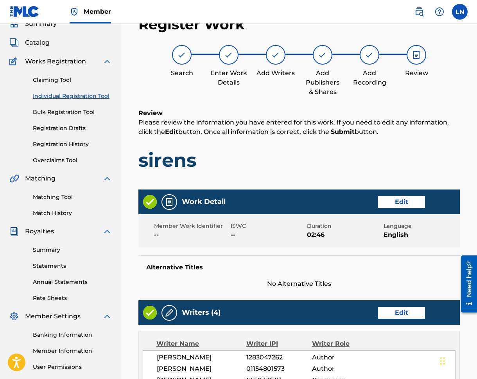
scroll to position [420, 0]
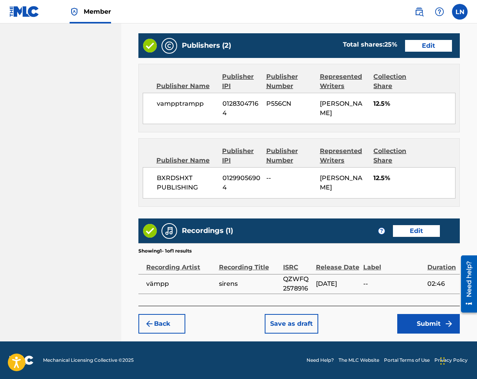
click at [416, 321] on button "Submit" at bounding box center [429, 324] width 63 height 20
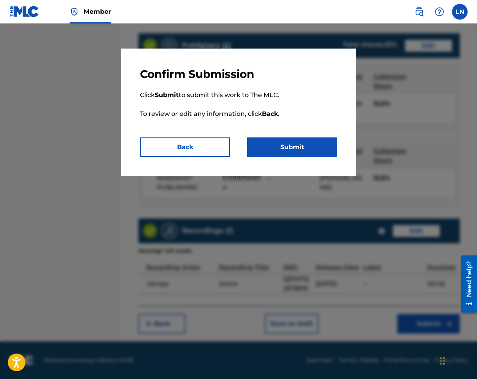
click at [283, 153] on button "Submit" at bounding box center [292, 147] width 90 height 20
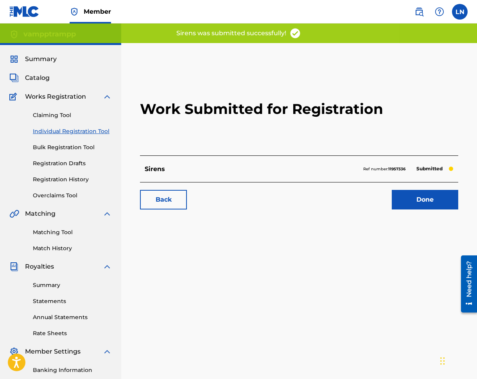
click at [40, 85] on div "Summary Catalog Works Registration Claiming Tool Individual Registration Tool B…" at bounding box center [60, 246] width 121 height 403
click at [40, 81] on span "Catalog" at bounding box center [37, 77] width 25 height 9
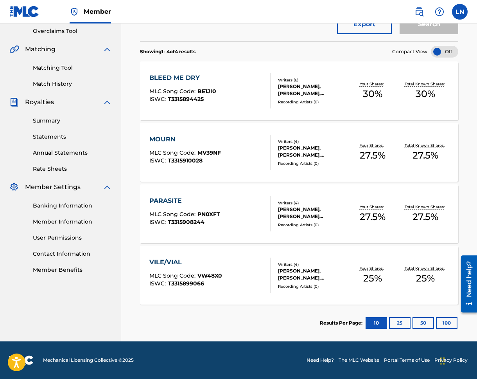
click at [397, 320] on button "25" at bounding box center [400, 323] width 22 height 12
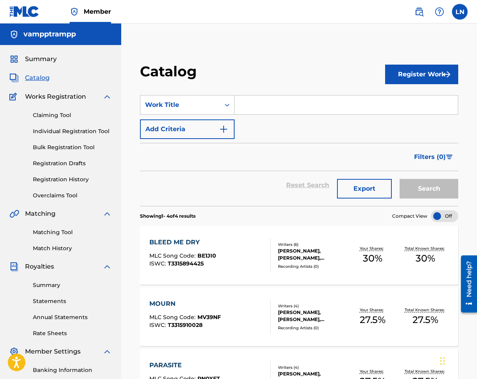
click at [69, 183] on link "Registration History" at bounding box center [72, 179] width 79 height 8
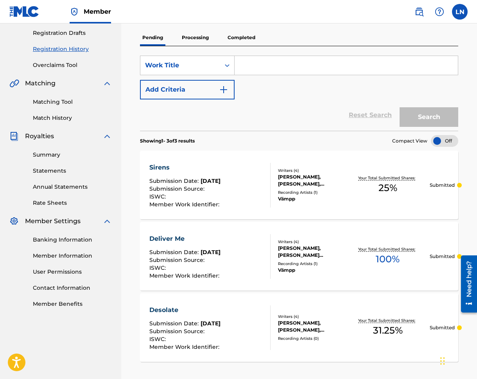
scroll to position [200, 0]
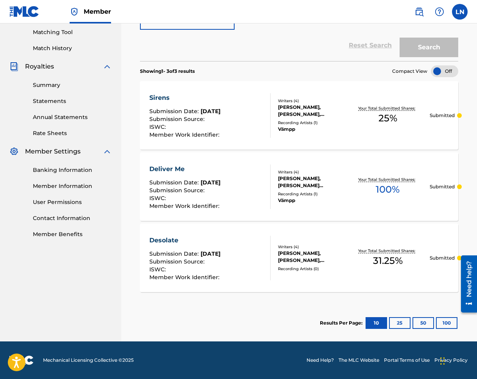
click at [415, 230] on div "Desolate Submission Date : Aug 19, 2025 Submission Source : ISWC : Member Work …" at bounding box center [299, 257] width 319 height 68
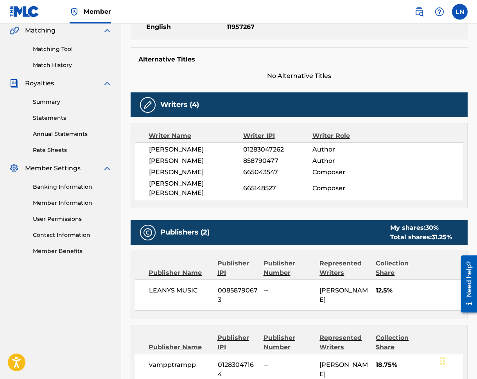
scroll to position [319, 0]
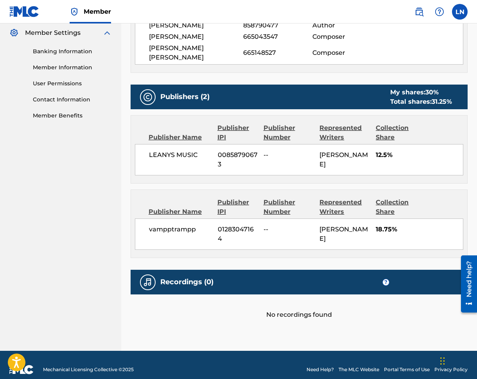
click at [270, 270] on div "Recordings (0) ?" at bounding box center [299, 282] width 337 height 25
click at [314, 301] on div "No recordings found" at bounding box center [299, 306] width 337 height 25
click at [389, 279] on span "?" at bounding box center [386, 282] width 7 height 7
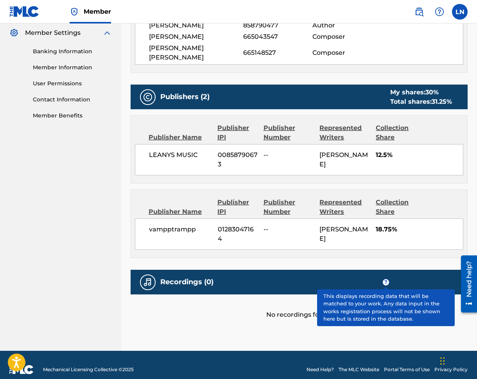
click at [387, 279] on span "?" at bounding box center [386, 282] width 6 height 6
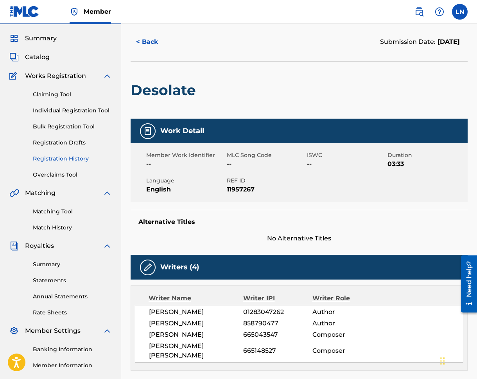
scroll to position [7, 0]
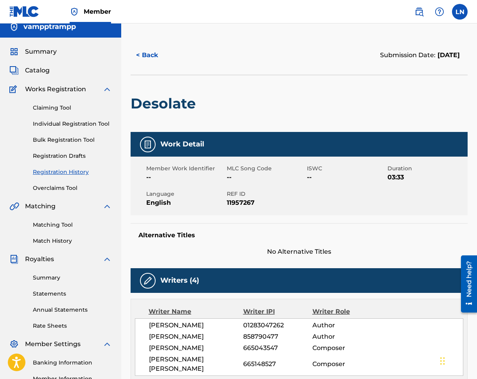
click at [418, 67] on div "< Back Submission Date: August 19, 2025" at bounding box center [299, 55] width 337 height 39
click at [166, 58] on button "< Back" at bounding box center [154, 55] width 47 height 20
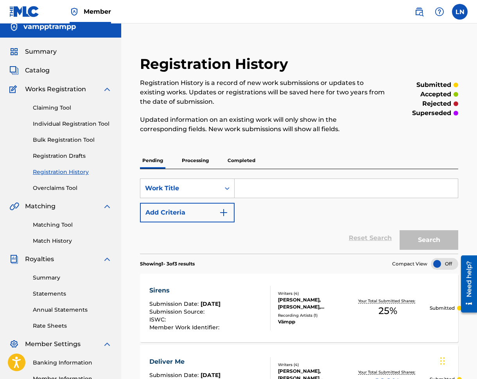
scroll to position [180, 0]
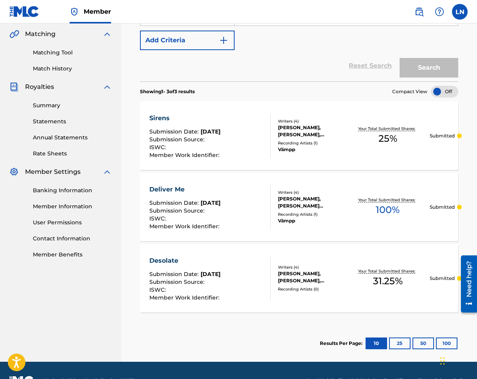
click at [171, 189] on div "Deliver Me" at bounding box center [186, 189] width 72 height 9
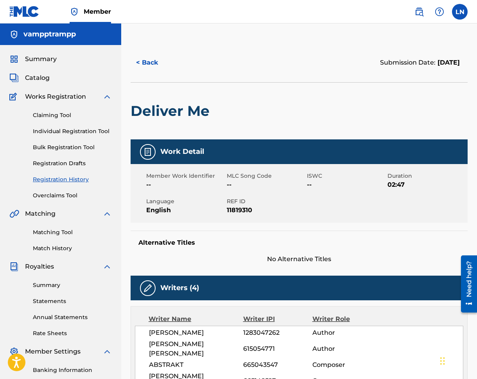
click at [135, 62] on button "< Back" at bounding box center [154, 63] width 47 height 20
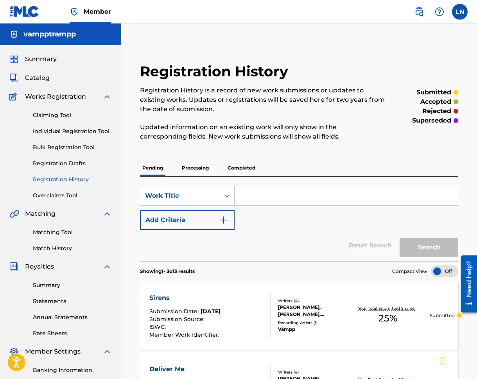
click at [210, 166] on p "Processing" at bounding box center [196, 168] width 32 height 16
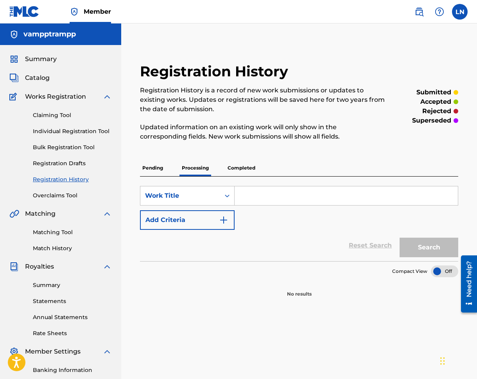
click at [220, 164] on div "Pending Processing Completed" at bounding box center [299, 168] width 319 height 16
click at [222, 171] on div "Pending Processing Completed" at bounding box center [299, 168] width 319 height 16
click at [237, 167] on p "Completed" at bounding box center [241, 168] width 32 height 16
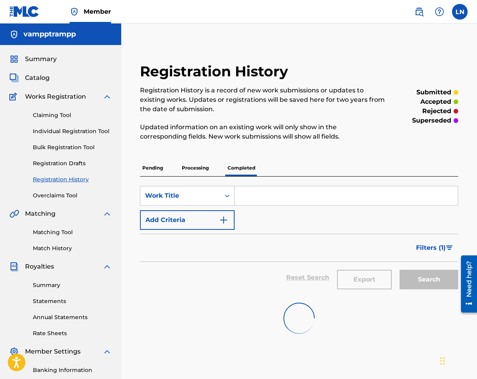
click at [155, 168] on p "Pending" at bounding box center [152, 168] width 25 height 16
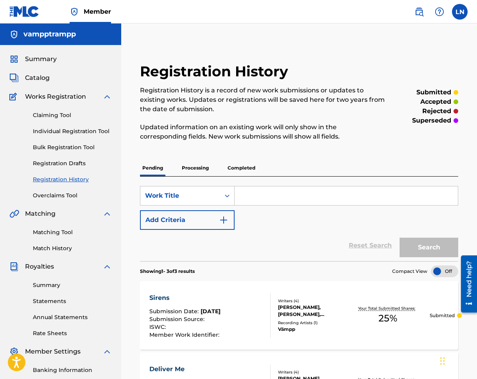
click at [240, 169] on p "Completed" at bounding box center [241, 168] width 32 height 16
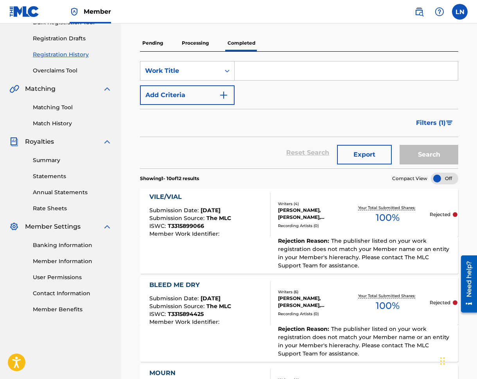
scroll to position [121, 0]
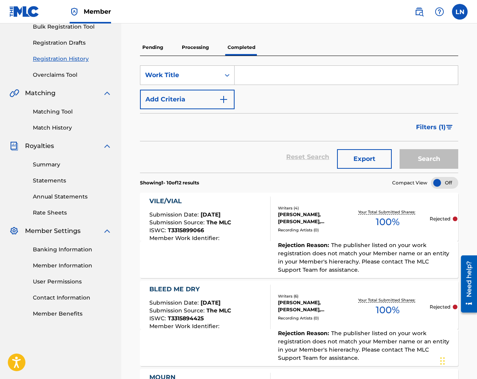
click at [329, 214] on div "JAMIE JOHN PITRELLI, TYLER GABRIELE, ANA SILVIA, LAUREL NEWHOUSE" at bounding box center [312, 218] width 68 height 14
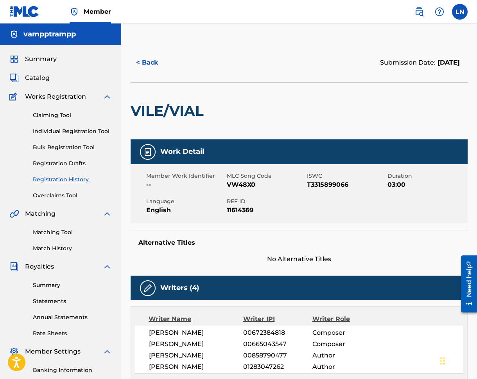
click at [47, 100] on span "Works Registration" at bounding box center [55, 96] width 61 height 9
click at [44, 82] on span "Catalog" at bounding box center [37, 77] width 25 height 9
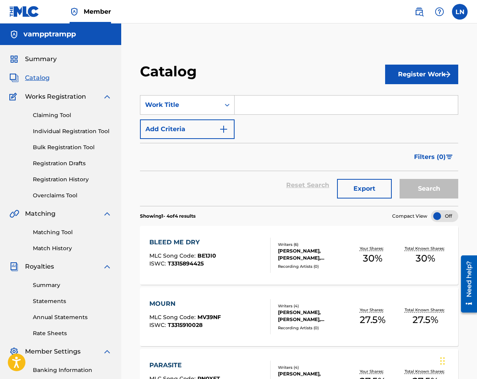
scroll to position [151, 0]
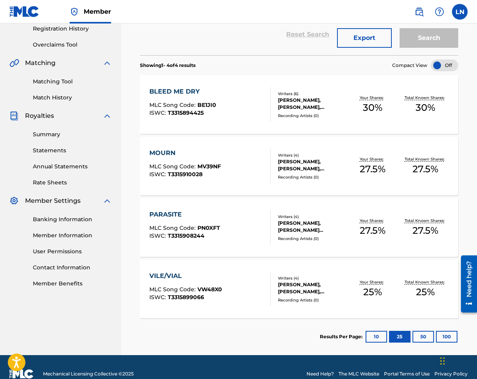
click at [167, 270] on div "VILE/VIAL MLC Song Code : VW48X0 ISWC : T3315899066 Writers ( 4 ) JAMIE JOHN PI…" at bounding box center [299, 288] width 319 height 59
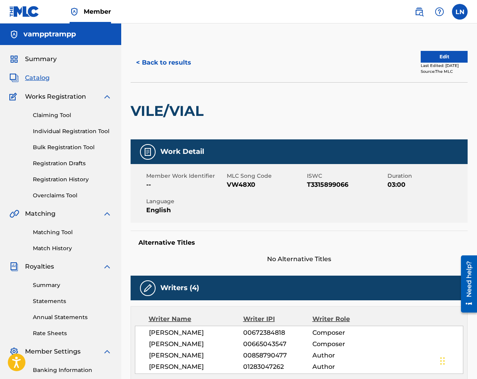
click at [449, 59] on button "Edit" at bounding box center [444, 57] width 47 height 12
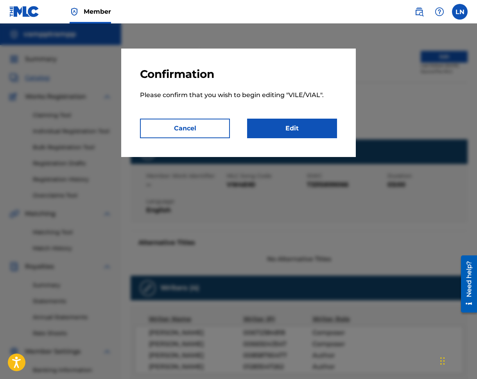
click at [207, 129] on button "Cancel" at bounding box center [185, 129] width 90 height 20
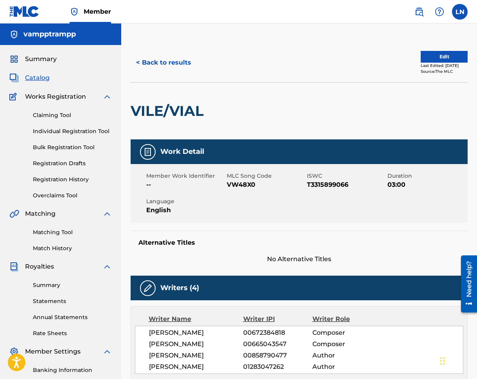
click at [424, 60] on button "Edit" at bounding box center [444, 57] width 47 height 12
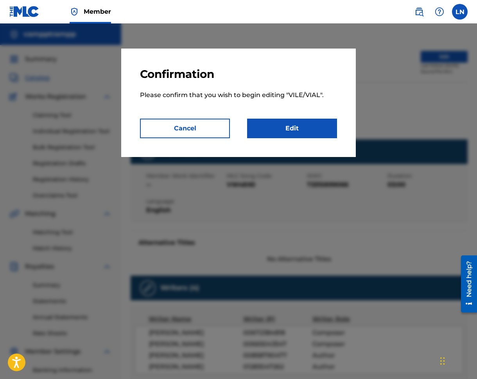
click at [265, 132] on link "Edit" at bounding box center [292, 129] width 90 height 20
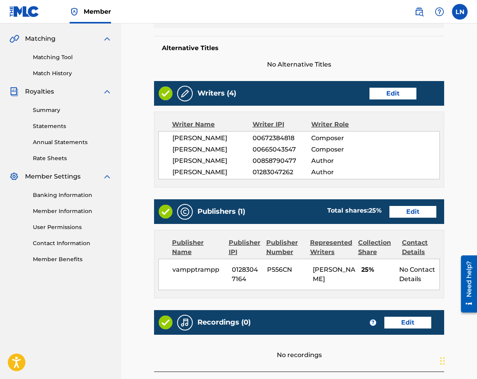
scroll to position [244, 0]
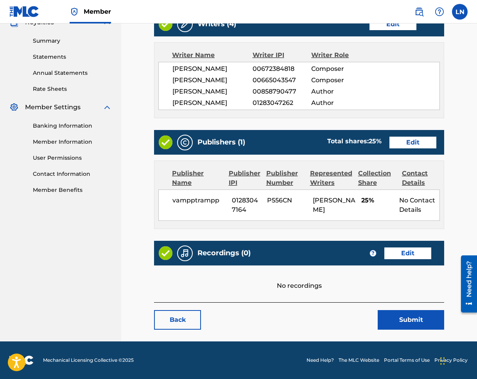
click at [407, 263] on div "Recordings (0) ? Edit" at bounding box center [299, 253] width 290 height 25
click at [413, 252] on link "Edit" at bounding box center [408, 253] width 47 height 12
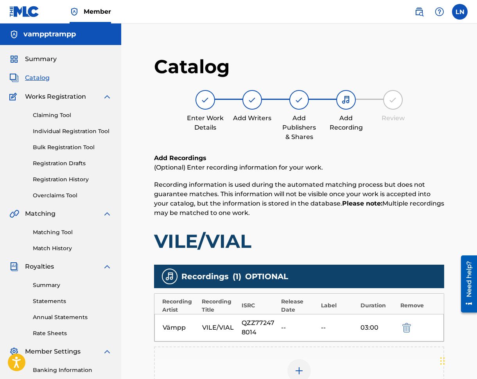
scroll to position [127, 0]
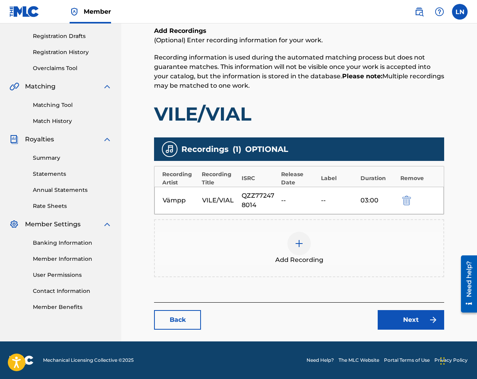
click at [272, 193] on div "QZZ772478014" at bounding box center [260, 200] width 36 height 19
click at [186, 318] on link "Back" at bounding box center [177, 320] width 47 height 20
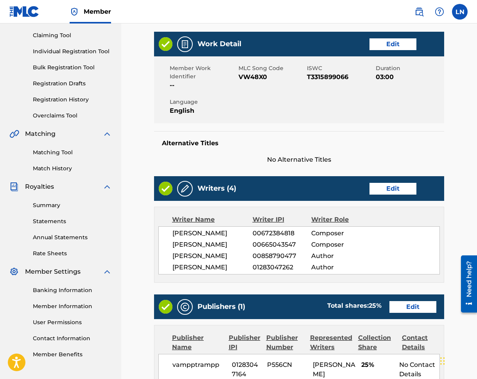
scroll to position [279, 0]
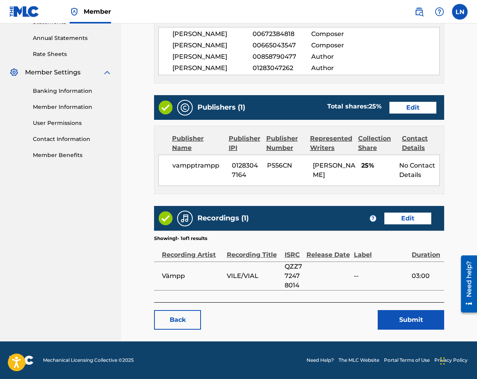
click at [386, 328] on button "Submit" at bounding box center [411, 320] width 67 height 20
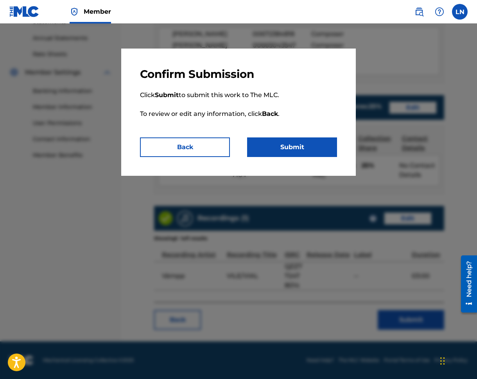
click at [301, 142] on button "Submit" at bounding box center [292, 147] width 90 height 20
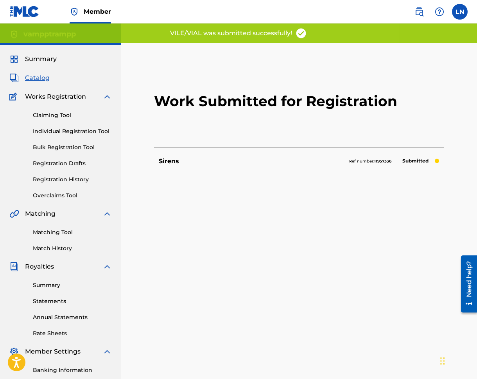
click at [423, 162] on p "Submitted" at bounding box center [416, 160] width 34 height 11
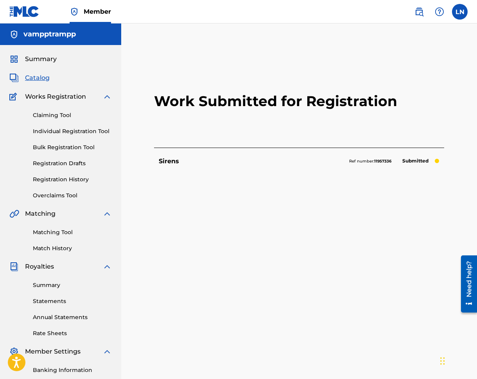
scroll to position [106, 0]
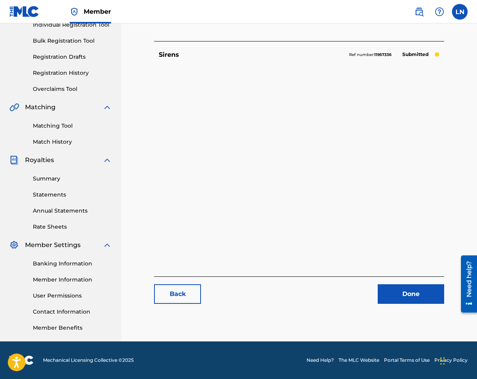
click at [370, 294] on div "Done" at bounding box center [407, 294] width 76 height 20
click at [383, 295] on link "Done" at bounding box center [411, 294] width 67 height 20
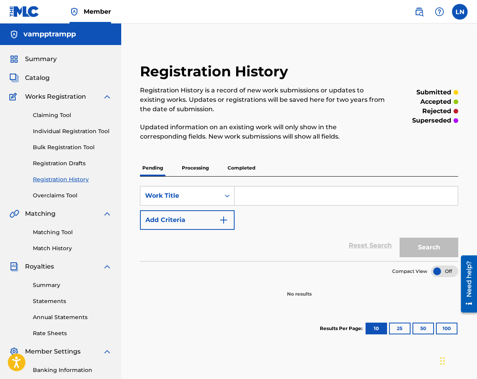
click at [59, 160] on link "Registration Drafts" at bounding box center [72, 163] width 79 height 8
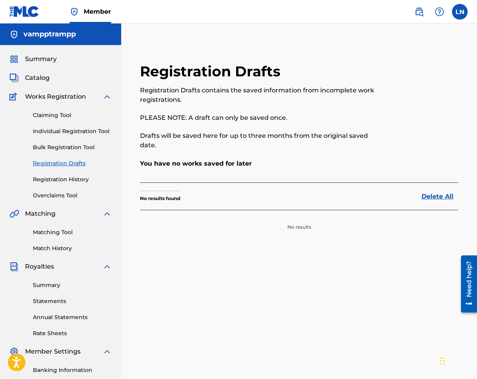
click at [66, 131] on link "Individual Registration Tool" at bounding box center [72, 131] width 79 height 8
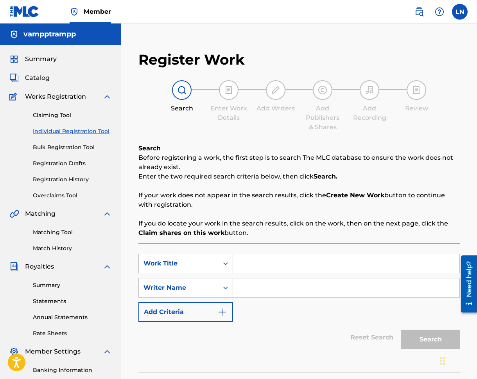
click at [36, 75] on span "Catalog" at bounding box center [37, 77] width 25 height 9
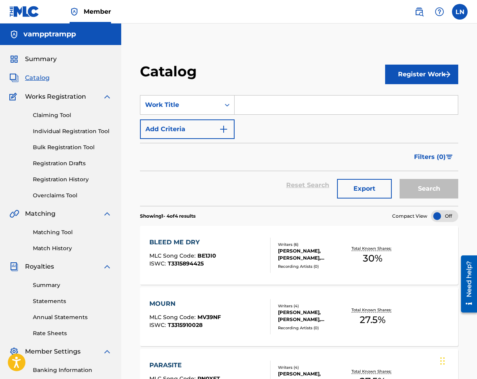
scroll to position [164, 0]
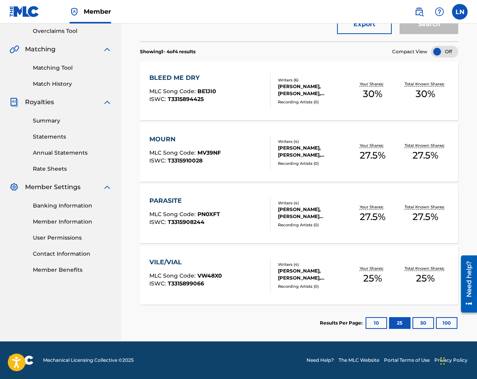
click at [193, 263] on div "VILE/VIAL" at bounding box center [186, 262] width 73 height 9
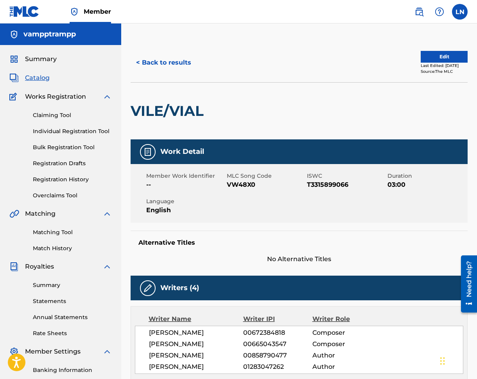
click at [438, 51] on button "Edit" at bounding box center [444, 57] width 47 height 12
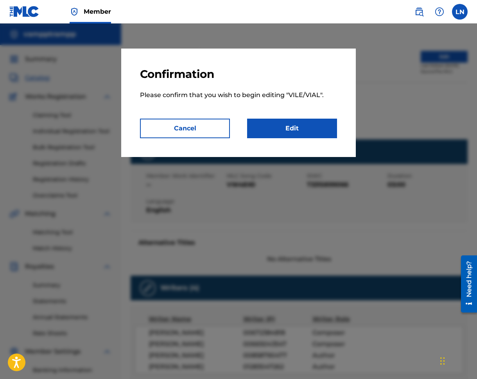
click at [267, 122] on link "Edit" at bounding box center [292, 129] width 90 height 20
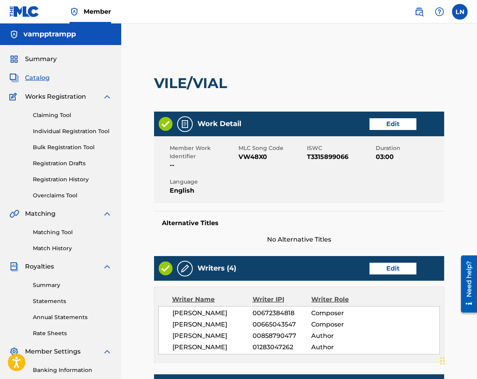
scroll to position [244, 0]
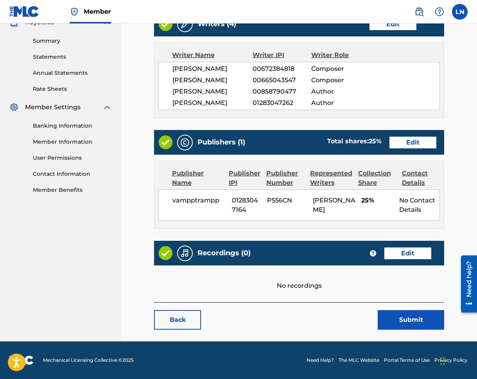
click at [400, 258] on link "Edit" at bounding box center [408, 253] width 47 height 12
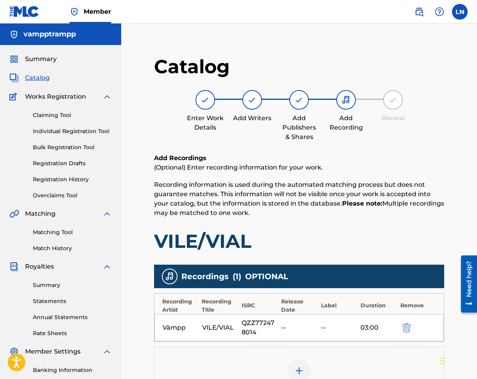
scroll to position [127, 0]
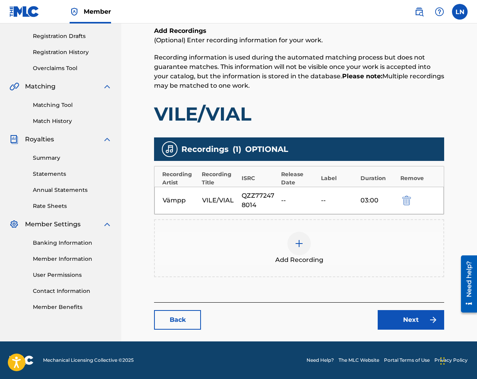
click at [301, 195] on div "Vämpp VILE/VIAL QZZ772478014 -- -- 03:00" at bounding box center [300, 200] width 290 height 27
click at [174, 322] on link "Back" at bounding box center [177, 320] width 47 height 20
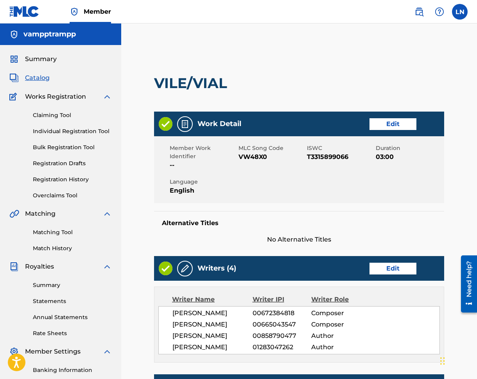
click at [48, 82] on span "Catalog" at bounding box center [37, 77] width 25 height 9
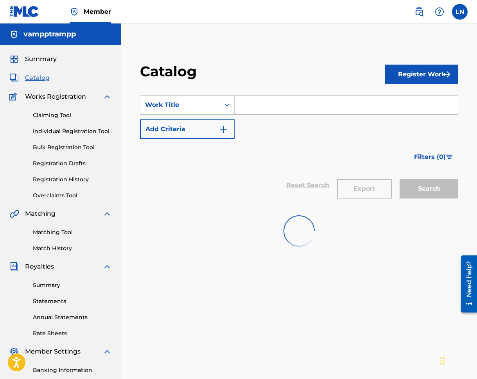
click at [46, 79] on span "Catalog" at bounding box center [37, 77] width 25 height 9
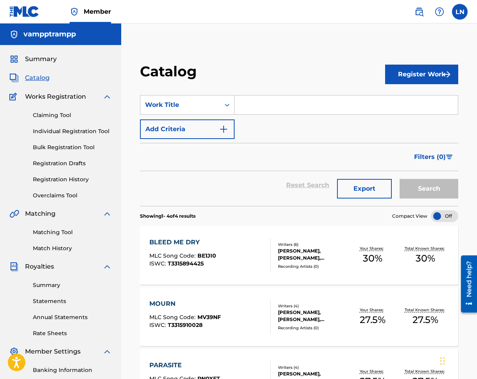
click at [66, 178] on link "Registration History" at bounding box center [72, 179] width 79 height 8
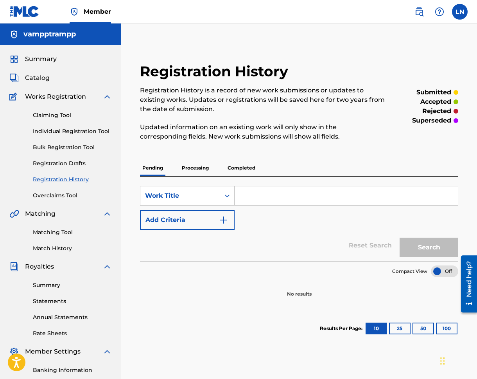
click at [204, 168] on p "Processing" at bounding box center [196, 168] width 32 height 16
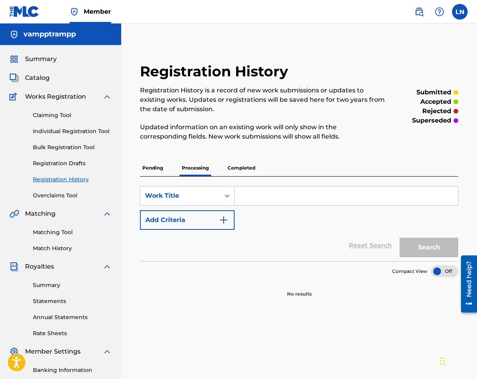
click at [231, 167] on p "Completed" at bounding box center [241, 168] width 32 height 16
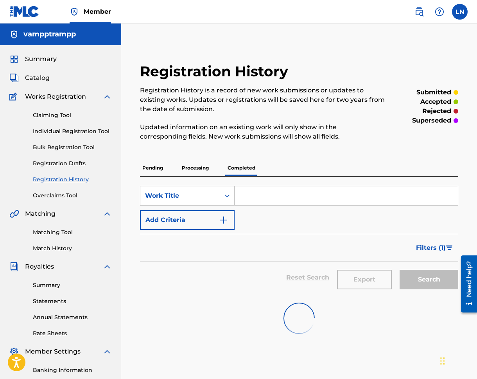
click at [182, 169] on p "Processing" at bounding box center [196, 168] width 32 height 16
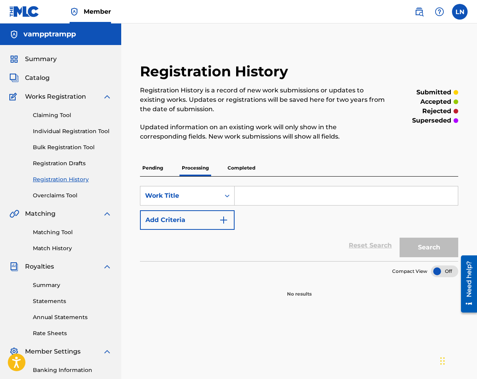
click at [139, 169] on div "Registration History Registration History is a record of new work submissions o…" at bounding box center [299, 180] width 337 height 235
drag, startPoint x: 180, startPoint y: 167, endPoint x: 176, endPoint y: 168, distance: 4.8
click at [180, 167] on p "Processing" at bounding box center [196, 168] width 32 height 16
click at [151, 169] on p "Pending" at bounding box center [152, 168] width 25 height 16
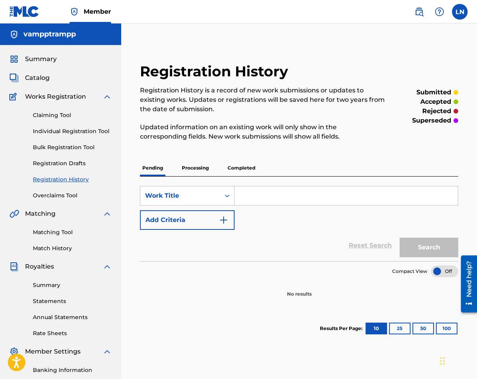
scroll to position [106, 0]
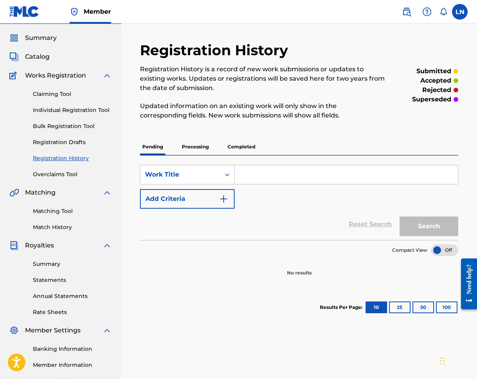
scroll to position [11, 0]
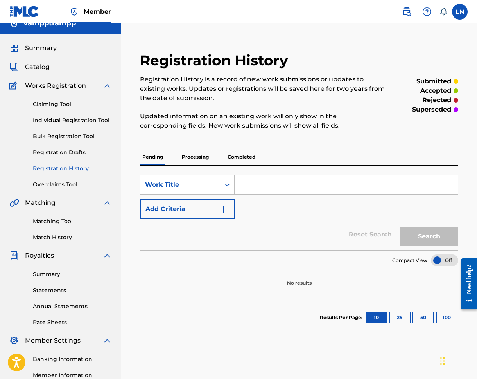
click at [213, 155] on div "Pending Processing Completed" at bounding box center [299, 157] width 319 height 16
click at [205, 156] on p "Processing" at bounding box center [196, 157] width 32 height 16
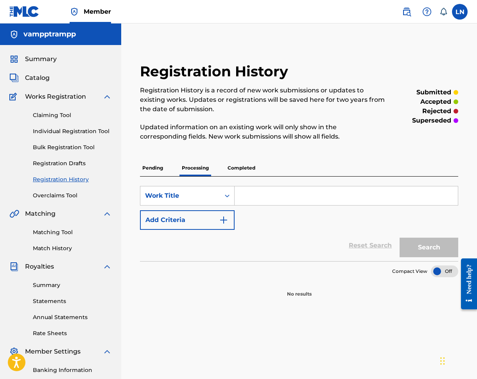
click at [239, 163] on p "Completed" at bounding box center [241, 168] width 32 height 16
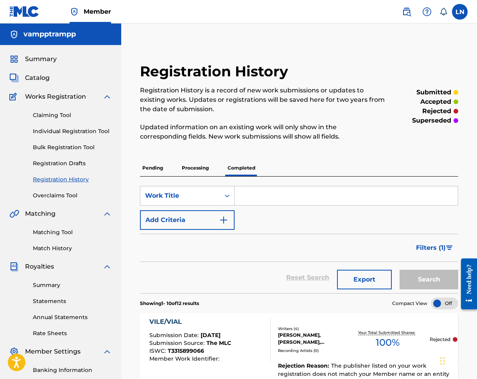
click at [462, 9] on label at bounding box center [460, 12] width 16 height 16
click at [460, 12] on input "LN Laurel Newhouse mgmt@vampptrampp.com Notification Preferences Profile Log out" at bounding box center [460, 12] width 0 height 0
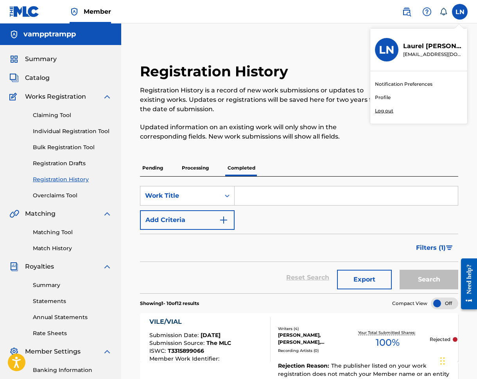
click at [384, 106] on div "Notification Preferences Profile Log out" at bounding box center [419, 97] width 97 height 52
click at [460, 12] on input "LN Laurel Newhouse mgmt@vampptrampp.com Notification Preferences Profile Log out" at bounding box center [460, 12] width 0 height 0
click at [384, 109] on p "Log out" at bounding box center [384, 110] width 18 height 7
click at [460, 12] on input "LN Laurel Newhouse mgmt@vampptrampp.com Notification Preferences Profile Log out" at bounding box center [460, 12] width 0 height 0
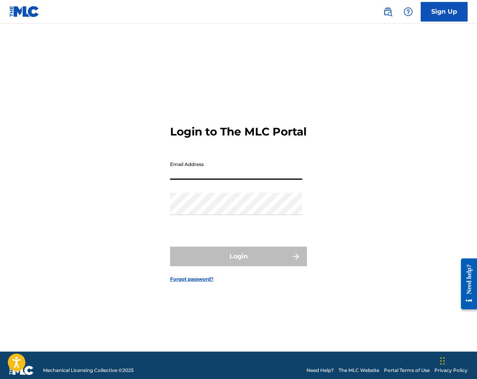
click at [216, 174] on input "Email Address" at bounding box center [236, 168] width 132 height 22
click at [213, 180] on input "Email Address" at bounding box center [236, 168] width 132 height 22
type input "v"
type input "a"
type input "leanysmuse@gmail.com"
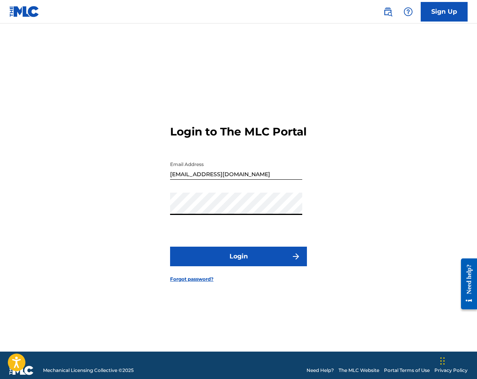
click at [263, 266] on button "Login" at bounding box center [238, 257] width 137 height 20
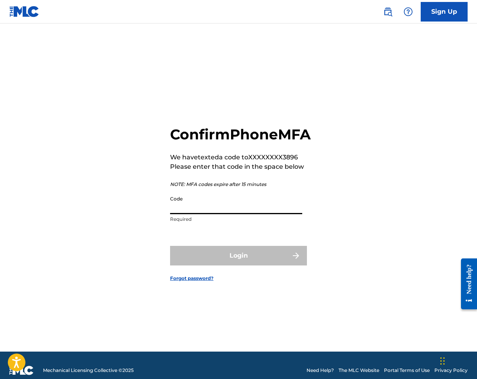
click at [219, 214] on input "Code" at bounding box center [236, 203] width 132 height 22
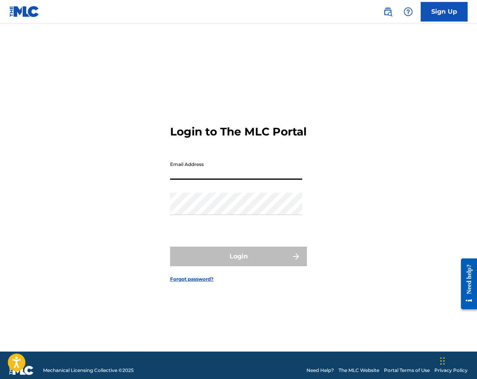
click at [197, 168] on input "Email Address" at bounding box center [236, 168] width 132 height 22
click at [209, 180] on input "Email Address" at bounding box center [236, 168] width 132 height 22
click at [160, 188] on div "Login to The MLC Portal Email Address Password Login Forgot password?" at bounding box center [238, 197] width 477 height 308
click at [178, 175] on input "Email Address" at bounding box center [236, 168] width 132 height 22
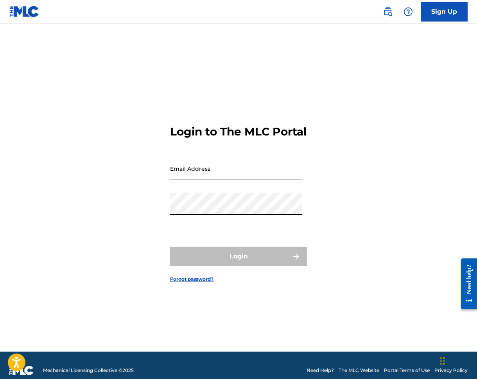
click at [190, 178] on input "Email Address" at bounding box center [236, 168] width 132 height 22
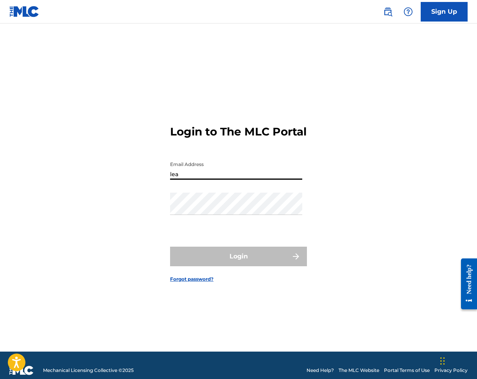
type input "leanysmuse@gmail.com"
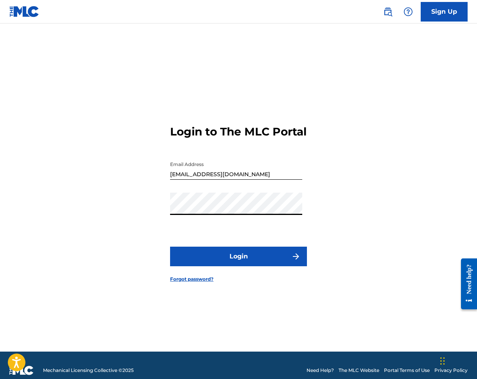
click at [217, 260] on button "Login" at bounding box center [238, 257] width 137 height 20
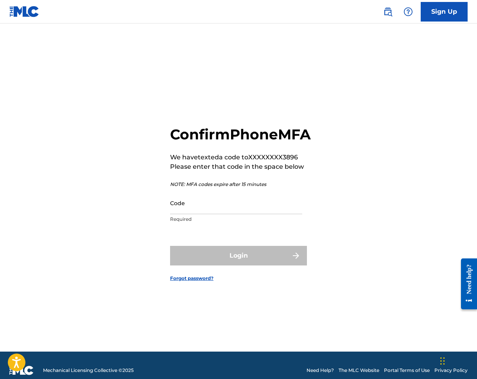
click at [245, 214] on input "Code" at bounding box center [236, 203] width 132 height 22
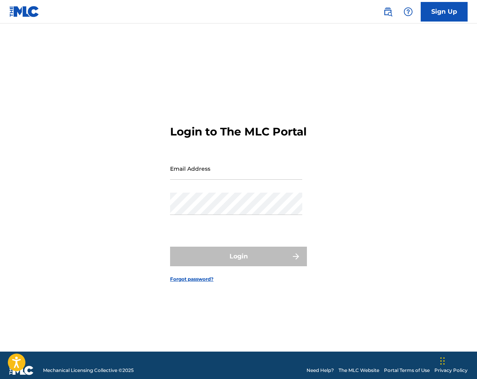
click at [208, 171] on input "Email Address" at bounding box center [236, 168] width 132 height 22
click at [187, 179] on input "Email Address" at bounding box center [236, 168] width 132 height 22
click at [214, 150] on form "Login to The MLC Portal Email Address Password Login Forgot password?" at bounding box center [238, 197] width 137 height 308
drag, startPoint x: 242, startPoint y: 164, endPoint x: 247, endPoint y: 178, distance: 14.6
click at [242, 164] on input "Email Address" at bounding box center [236, 168] width 132 height 22
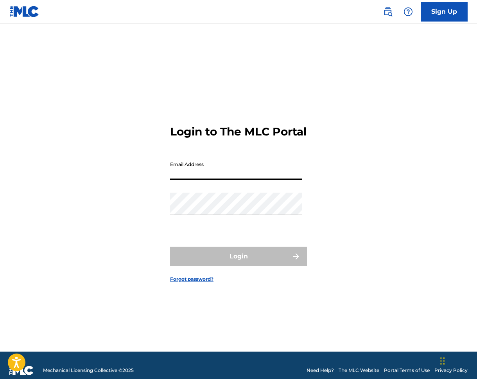
click at [231, 180] on input "Email Address" at bounding box center [236, 168] width 132 height 22
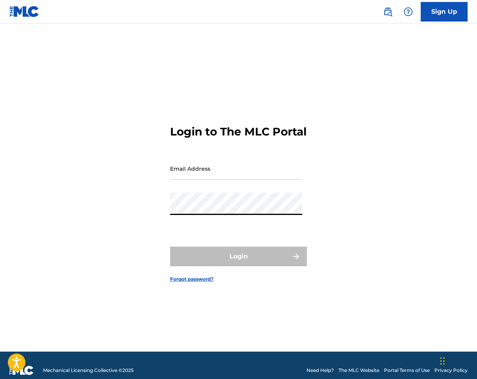
click at [184, 180] on input "Email Address" at bounding box center [236, 168] width 132 height 22
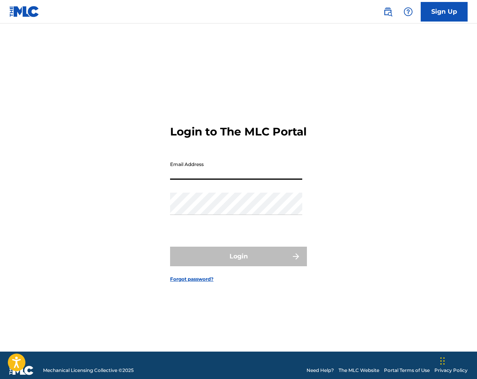
click at [214, 173] on input "Email Address" at bounding box center [236, 168] width 132 height 22
type input "j"
click at [220, 175] on input "Email Address" at bounding box center [236, 168] width 132 height 22
click at [239, 180] on input "Email Address" at bounding box center [236, 168] width 132 height 22
click at [240, 179] on input "Email Address" at bounding box center [236, 168] width 132 height 22
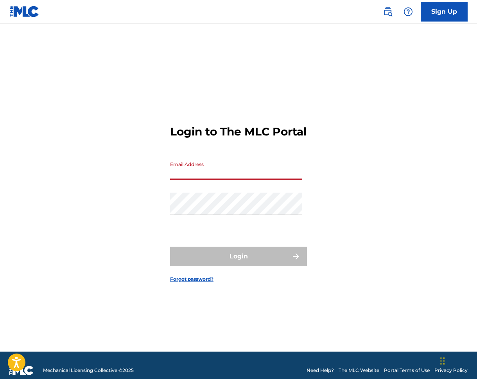
click at [245, 180] on input "Email Address" at bounding box center [236, 168] width 132 height 22
type input "jaeybxrd"
type input "[EMAIL_ADDRESS][DOMAIN_NAME]"
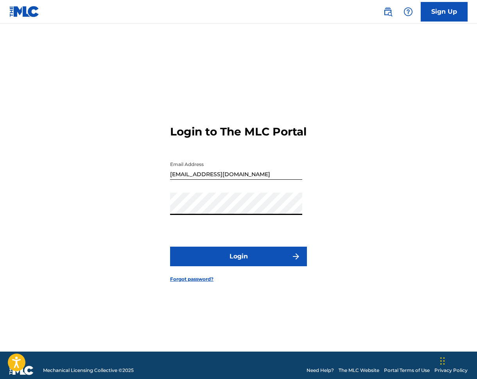
click at [170, 247] on button "Login" at bounding box center [238, 257] width 137 height 20
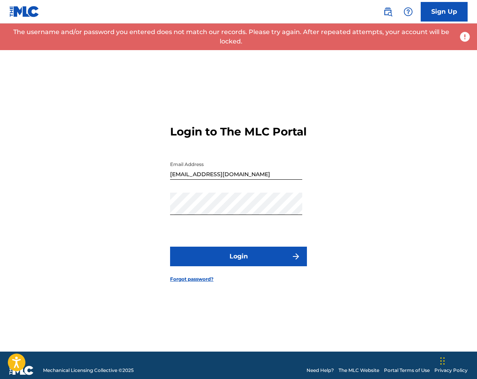
click at [336, 116] on div "Login to The MLC Portal Email Address [EMAIL_ADDRESS][DOMAIN_NAME] Password Log…" at bounding box center [238, 197] width 477 height 308
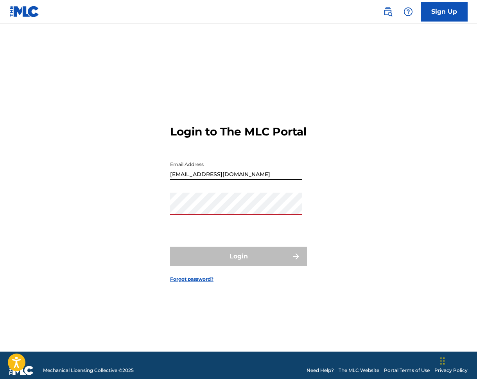
click at [191, 246] on form "Login to The MLC Portal Email Address [EMAIL_ADDRESS][DOMAIN_NAME] Password Log…" at bounding box center [238, 197] width 137 height 308
click at [214, 224] on div "Password" at bounding box center [236, 210] width 132 height 35
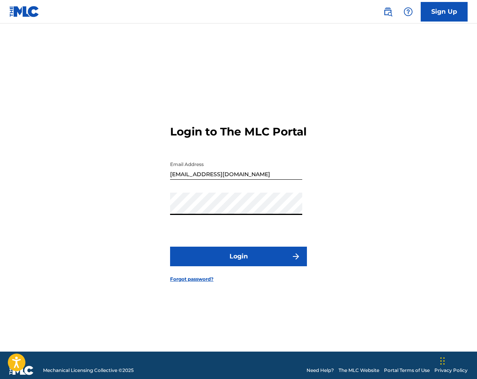
click at [170, 247] on button "Login" at bounding box center [238, 257] width 137 height 20
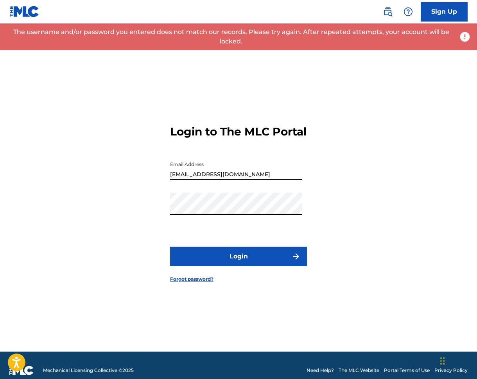
click at [299, 139] on h3 "Login to The MLC Portal" at bounding box center [238, 132] width 137 height 14
click at [297, 170] on input "[EMAIL_ADDRESS][DOMAIN_NAME]" at bounding box center [236, 168] width 132 height 22
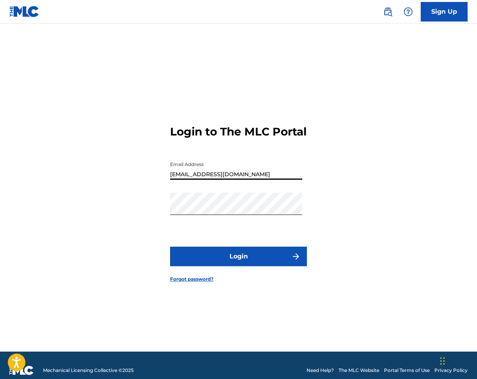
click at [281, 180] on input "[EMAIL_ADDRESS][DOMAIN_NAME]" at bounding box center [236, 168] width 132 height 22
click at [138, 202] on div "Login to The MLC Portal Email Address mgmt@jaeybxrd.com Password Login Forgot p…" at bounding box center [238, 197] width 477 height 308
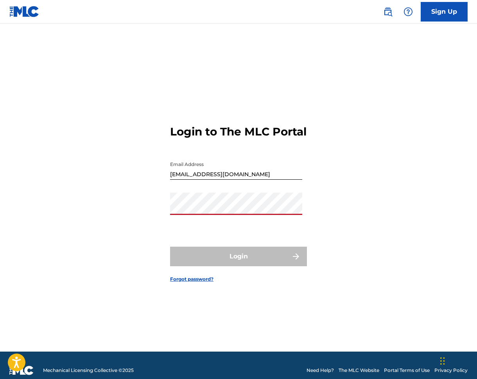
click at [241, 47] on form "Login to The MLC Portal Email Address mgmt@jaeybxrd.com Password Login Forgot p…" at bounding box center [238, 197] width 137 height 308
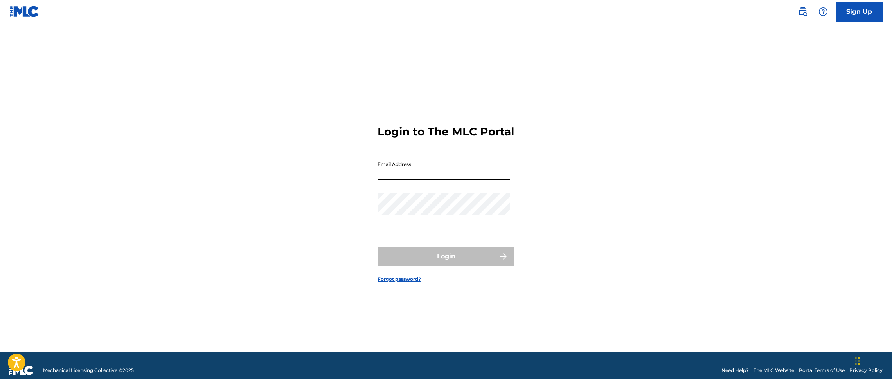
click at [436, 180] on input "Email Address" at bounding box center [444, 168] width 132 height 22
type input "j"
type input "mgmt@jaeybxrd.com"
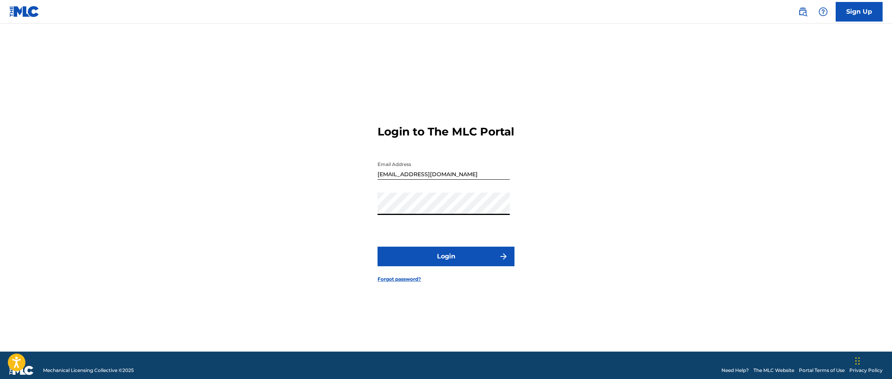
click at [384, 228] on div "Password" at bounding box center [444, 210] width 132 height 35
click at [447, 178] on input "mgmt@jaeybxrd.com" at bounding box center [444, 168] width 132 height 22
click at [626, 239] on div "Login to The MLC Portal Email Address [EMAIL_ADDRESS][DOMAIN_NAME] Password Log…" at bounding box center [446, 197] width 548 height 308
click at [515, 204] on div "Login to The MLC Portal Email Address [EMAIL_ADDRESS][DOMAIN_NAME] Password Log…" at bounding box center [446, 197] width 548 height 308
click at [590, 229] on div "Login to The MLC Portal Email Address [EMAIL_ADDRESS][DOMAIN_NAME] Password Log…" at bounding box center [446, 197] width 548 height 308
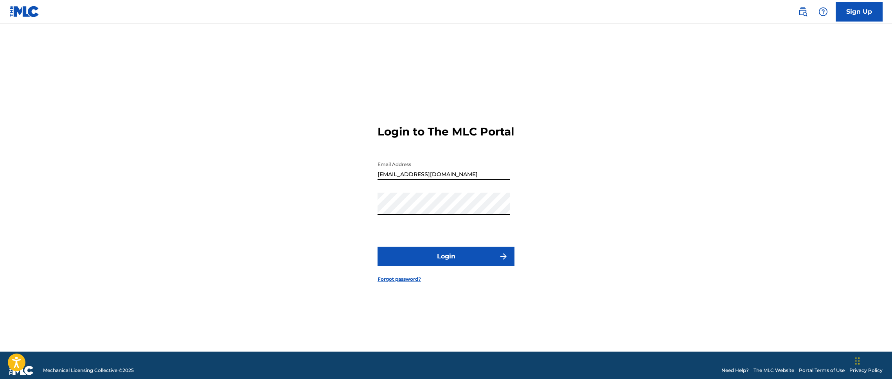
click at [688, 200] on div "Login to The MLC Portal Email Address [EMAIL_ADDRESS][DOMAIN_NAME] Password Log…" at bounding box center [446, 197] width 548 height 308
click at [623, 177] on div "Login to The MLC Portal Email Address [EMAIL_ADDRESS][DOMAIN_NAME] Password Log…" at bounding box center [446, 197] width 548 height 308
click at [498, 257] on button "Login" at bounding box center [446, 257] width 137 height 20
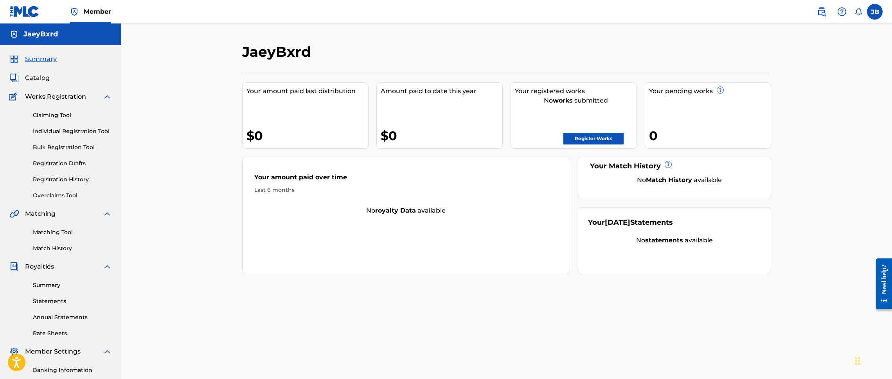
click at [429, 187] on div "Last 6 months" at bounding box center [406, 190] width 304 height 8
click at [137, 149] on div "JaeyBxrd Your amount paid last distribution $0 Amount paid to date this year $0…" at bounding box center [506, 235] width 771 height 424
click at [142, 198] on div "JaeyBxrd Your amount paid last distribution $0 Amount paid to date this year $0…" at bounding box center [506, 235] width 771 height 424
click at [206, 150] on div "JaeyBxrd Your amount paid last distribution $0 Amount paid to date this year $0…" at bounding box center [506, 235] width 771 height 424
click at [266, 120] on div "Your amount paid last distribution $0" at bounding box center [305, 115] width 126 height 67
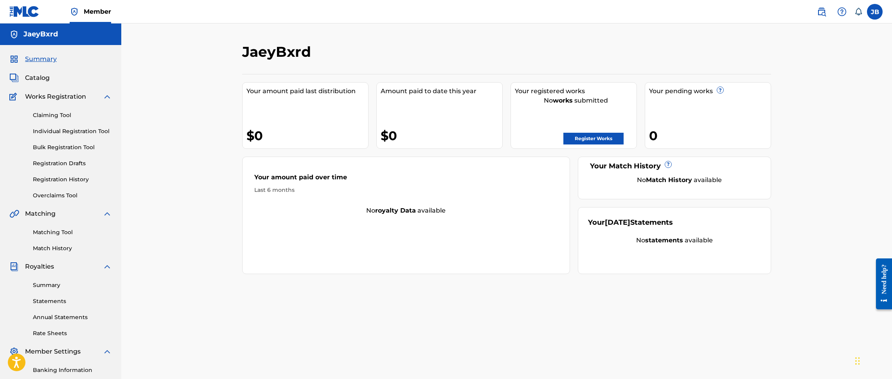
click at [201, 158] on div "JaeyBxrd Your amount paid last distribution $0 Amount paid to date this year $0…" at bounding box center [506, 235] width 771 height 424
click at [130, 159] on div "JaeyBxrd Your amount paid last distribution $0 Amount paid to date this year $0…" at bounding box center [506, 235] width 771 height 424
click at [159, 90] on div "JaeyBxrd Your amount paid last distribution $0 Amount paid to date this year $0…" at bounding box center [506, 235] width 771 height 424
click at [139, 113] on div "JaeyBxrd Your amount paid last distribution $0 Amount paid to date this year $0…" at bounding box center [506, 235] width 771 height 424
click at [64, 127] on link "Individual Registration Tool" at bounding box center [72, 131] width 79 height 8
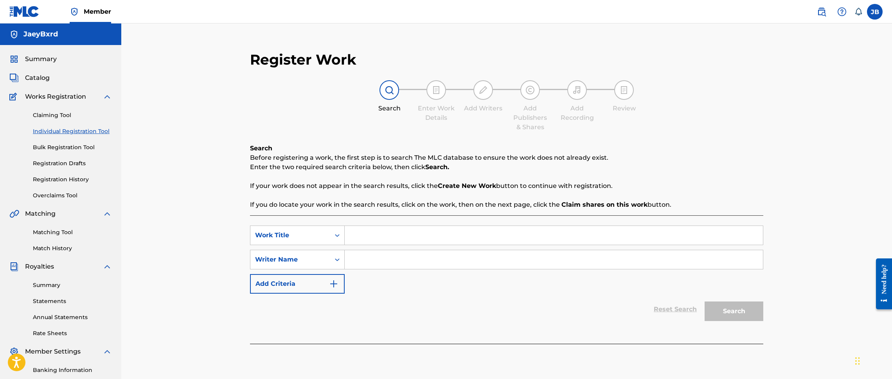
click at [391, 223] on div "SearchWithCriteriacb2632c1-b32a-4b22-b2d0-a366934c7306 Work Title SearchWithCri…" at bounding box center [506, 279] width 513 height 128
click at [391, 227] on input "Search Form" at bounding box center [554, 235] width 418 height 19
click at [443, 233] on input "Search Form" at bounding box center [554, 235] width 418 height 19
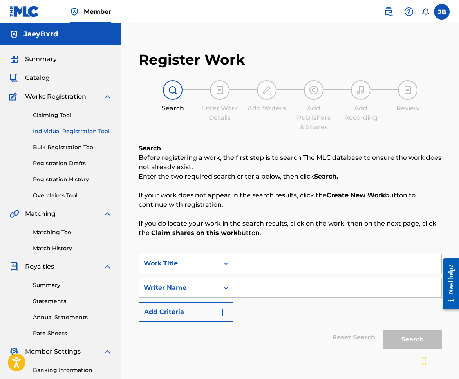
scroll to position [14, 0]
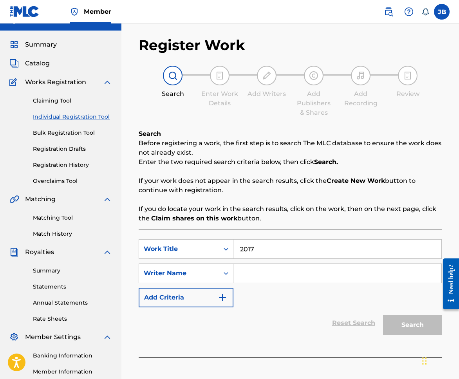
type input "2017"
click at [293, 283] on div "SearchWithCriteriacb2632c1-b32a-4b22-b2d0-a366934c7306 Work Title 2017 SearchWi…" at bounding box center [290, 273] width 303 height 68
click at [294, 271] on input "Search Form" at bounding box center [337, 273] width 208 height 19
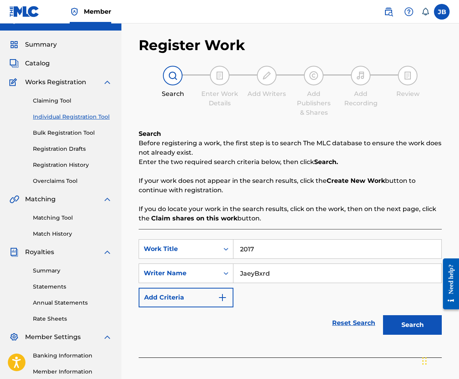
type input "JaeyBxrd"
click at [383, 315] on button "Search" at bounding box center [412, 325] width 59 height 20
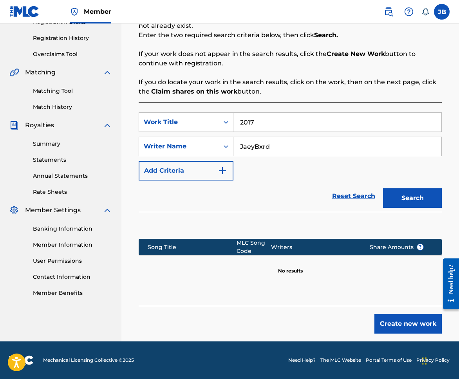
click at [396, 331] on button "Create new work" at bounding box center [407, 324] width 67 height 20
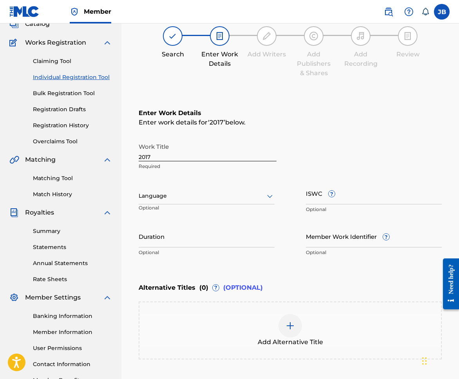
scroll to position [14, 0]
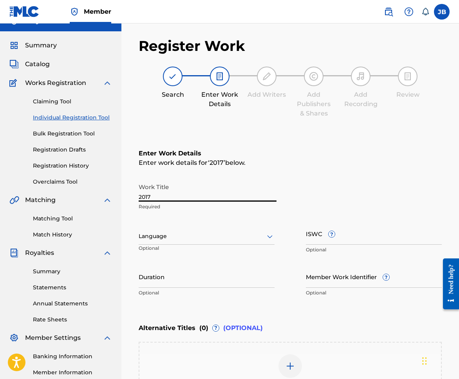
click at [233, 196] on input "2017" at bounding box center [208, 190] width 138 height 22
click at [223, 235] on div at bounding box center [207, 236] width 136 height 10
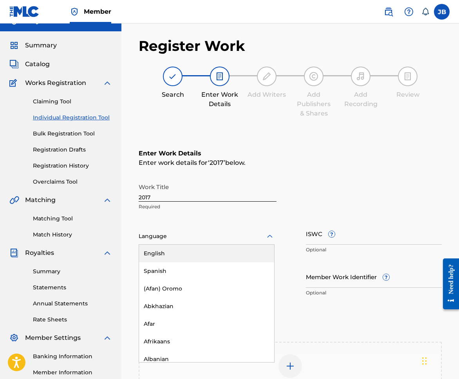
drag, startPoint x: 218, startPoint y: 262, endPoint x: 218, endPoint y: 254, distance: 8.6
click at [218, 254] on div "English Spanish (Afan) Oromo Abkhazian Afar Afrikaans Albanian Amharic Arabic A…" at bounding box center [206, 303] width 135 height 117
click at [218, 254] on div "English" at bounding box center [206, 254] width 135 height 18
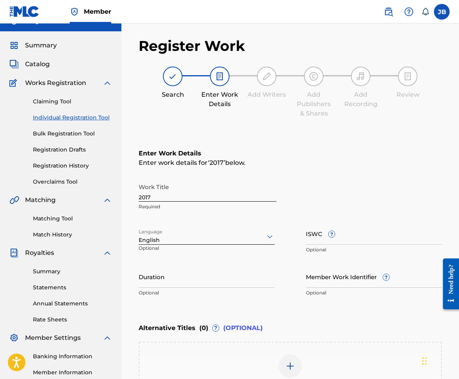
click at [307, 236] on input "ISWC ?" at bounding box center [374, 233] width 136 height 22
paste input "T-315.690.599-2"
type input "T-315.690.599-2"
click at [267, 267] on div "Work Title 2017 Required Language English Optional ISWC ? T-315.690.599-2 Optio…" at bounding box center [290, 239] width 303 height 121
click at [133, 279] on div "Register Work Search Enter Work Details Add Writers Add Publishers & Shares Add…" at bounding box center [290, 241] width 319 height 425
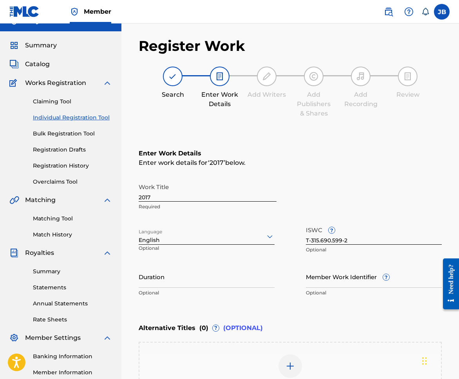
click at [139, 281] on input "Duration" at bounding box center [207, 276] width 136 height 22
type input "02:35"
click at [327, 274] on input "Member Work Identifier ?" at bounding box center [374, 276] width 136 height 22
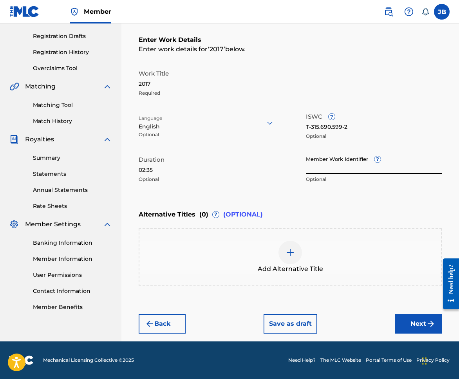
click at [405, 326] on button "Next" at bounding box center [417, 324] width 47 height 20
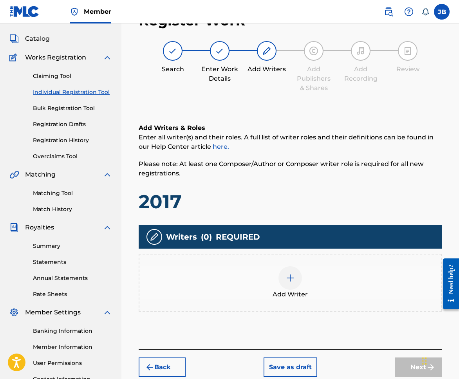
scroll to position [35, 0]
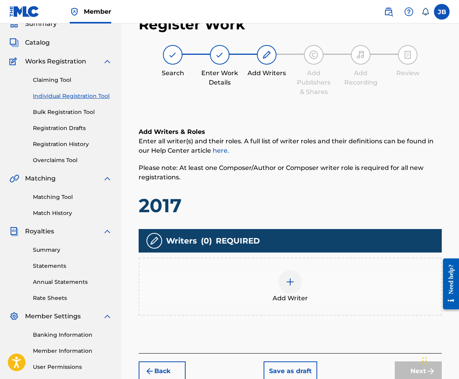
click at [289, 279] on img at bounding box center [289, 281] width 9 height 9
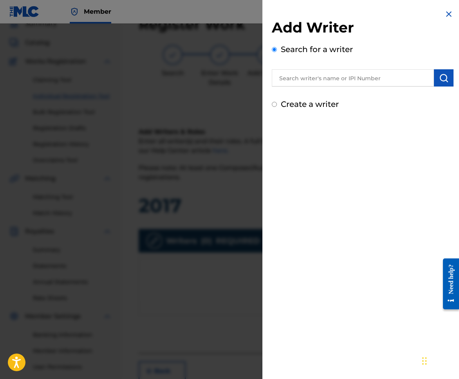
click at [326, 103] on label "Create a writer" at bounding box center [310, 103] width 58 height 9
radio input "true"
click at [277, 103] on input "Create a writer" at bounding box center [274, 104] width 5 height 5
radio input "false"
radio input "true"
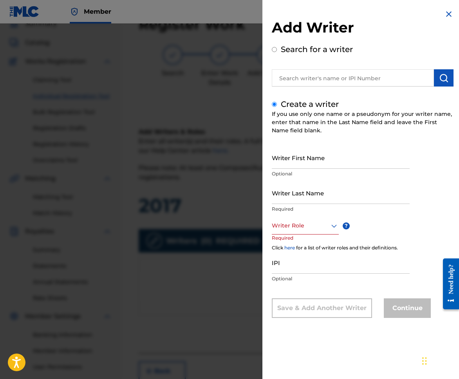
click at [262, 46] on div "Add Writer Search for a writer Create a writer If you use only one name or a ps…" at bounding box center [362, 169] width 200 height 339
click at [291, 49] on label "Search for a writer" at bounding box center [317, 49] width 72 height 9
click at [277, 49] on input "Search for a writer" at bounding box center [274, 49] width 5 height 5
radio input "false"
radio input "true"
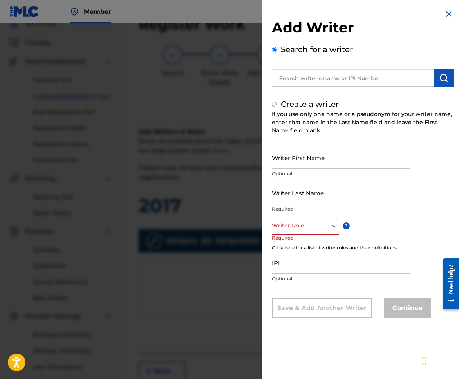
radio input "true"
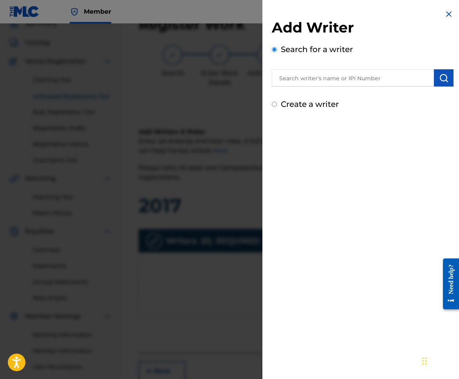
click at [288, 71] on input "text" at bounding box center [353, 77] width 162 height 17
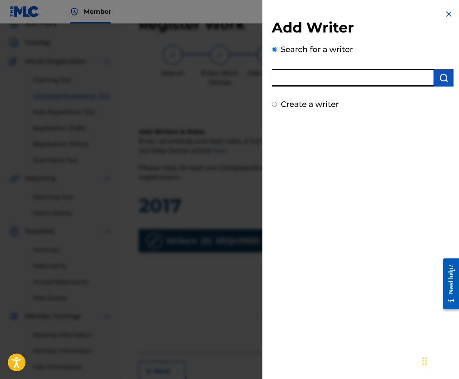
paste input "01154801573"
type input "01154801573"
click at [434, 81] on button "submit" at bounding box center [444, 77] width 20 height 17
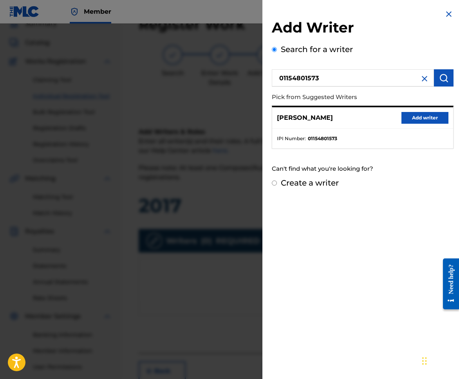
click at [404, 119] on button "Add writer" at bounding box center [424, 118] width 47 height 12
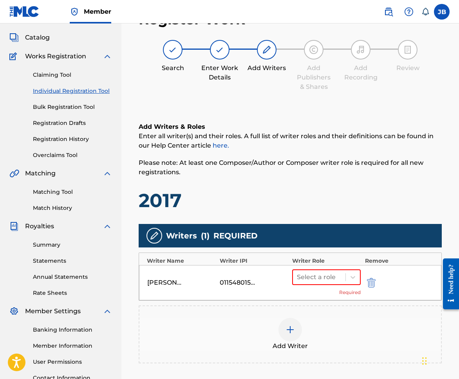
scroll to position [79, 0]
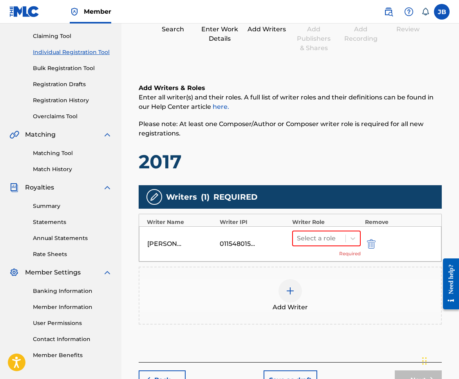
click at [283, 243] on div "01154801573" at bounding box center [254, 243] width 68 height 9
click at [301, 239] on div at bounding box center [319, 238] width 45 height 11
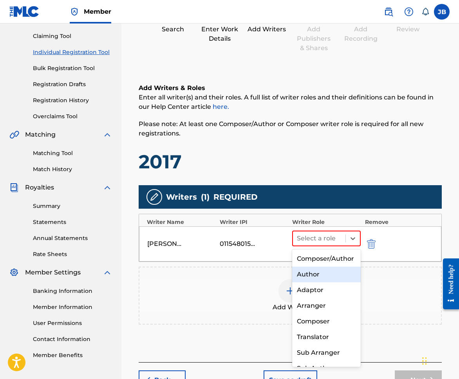
click at [312, 282] on div "Author" at bounding box center [326, 275] width 68 height 16
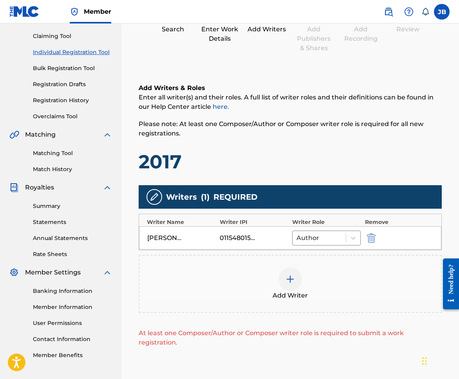
click at [304, 289] on div "Add Writer" at bounding box center [289, 283] width 301 height 33
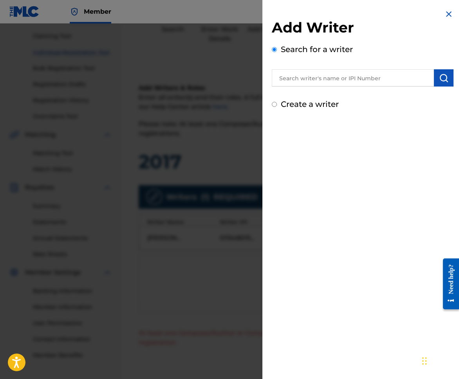
click at [310, 116] on div "Add Writer Search for a writer Create a writer" at bounding box center [362, 59] width 200 height 119
click at [314, 102] on label "Create a writer" at bounding box center [310, 103] width 58 height 9
radio input "true"
click at [277, 102] on input "Create a writer" at bounding box center [274, 104] width 5 height 5
radio input "false"
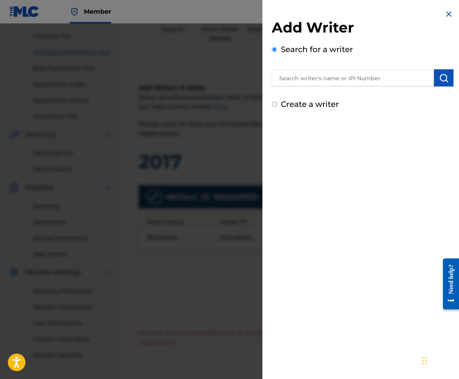
radio input "true"
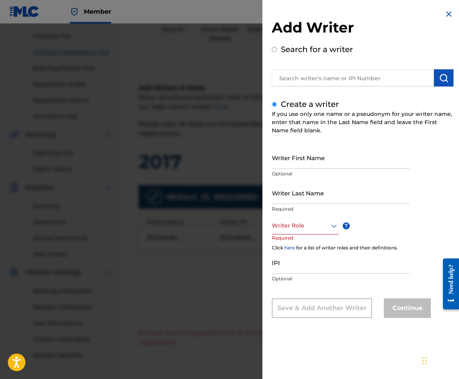
click at [315, 178] on div "Writer First Name Optional" at bounding box center [341, 163] width 138 height 35
click at [317, 167] on input "Writer First Name" at bounding box center [341, 157] width 138 height 22
click at [331, 203] on input "Writer Last Name" at bounding box center [341, 193] width 138 height 22
click at [311, 166] on input "Writer First Name" at bounding box center [341, 157] width 138 height 22
click at [289, 285] on div "IPI Optional" at bounding box center [341, 268] width 138 height 35
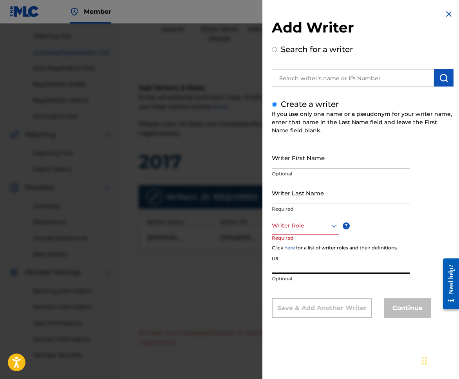
click at [292, 269] on input "IPI" at bounding box center [341, 262] width 138 height 22
paste input "20.00% 01086274541"
type input "20.00% 01086274541"
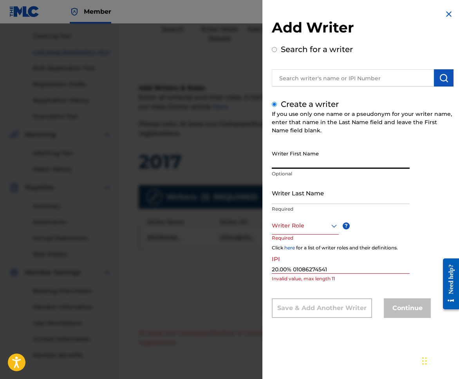
click at [303, 157] on input "Writer First Name" at bounding box center [341, 157] width 138 height 22
click at [357, 157] on input "Eric Salah" at bounding box center [341, 157] width 138 height 22
click at [356, 160] on input "Eric Salah" at bounding box center [341, 157] width 138 height 22
click at [355, 166] on input "Eric Salah" at bounding box center [341, 157] width 138 height 22
type input "Eric Salah Barrada"
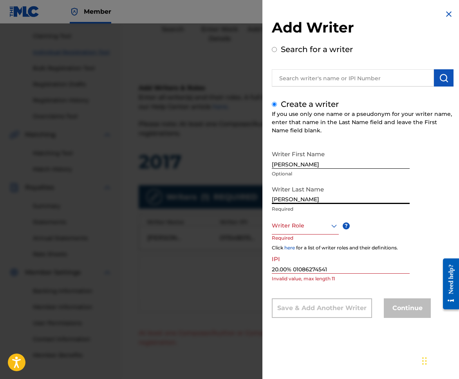
type input "Sami"
click at [314, 219] on div "Writer Role" at bounding box center [305, 226] width 67 height 18
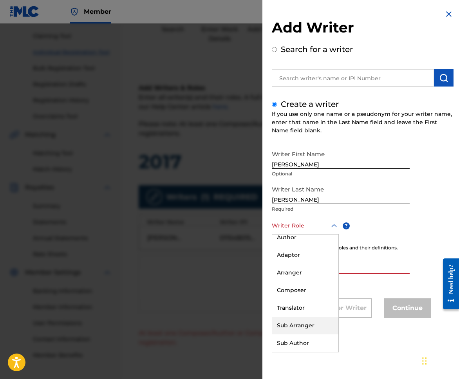
scroll to position [0, 0]
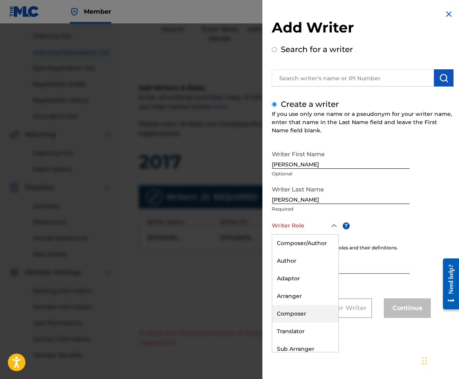
click at [302, 309] on div "Composer" at bounding box center [305, 314] width 66 height 18
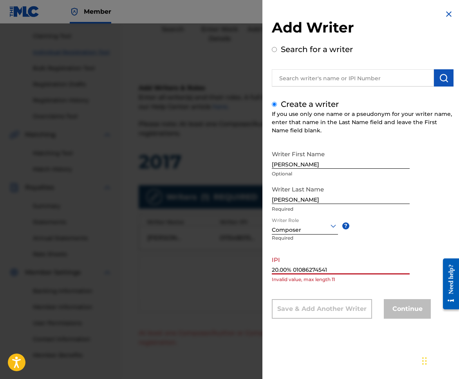
click at [367, 272] on input "20.00% 01086274541" at bounding box center [341, 263] width 138 height 22
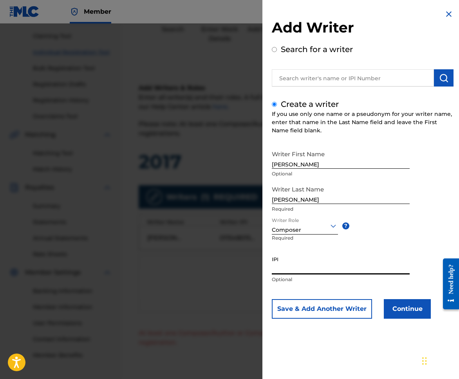
paste input "01086274541"
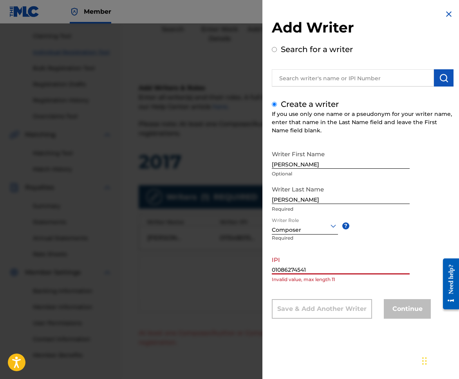
click at [347, 270] on input "01086274541" at bounding box center [341, 263] width 138 height 22
click at [274, 268] on input "01086274541" at bounding box center [341, 263] width 138 height 22
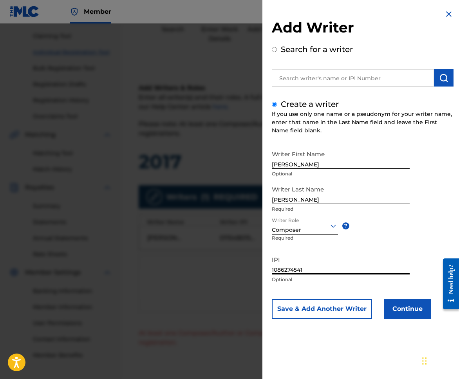
type input "1086274541"
click at [352, 309] on button "Save & Add Another Writer" at bounding box center [322, 309] width 100 height 20
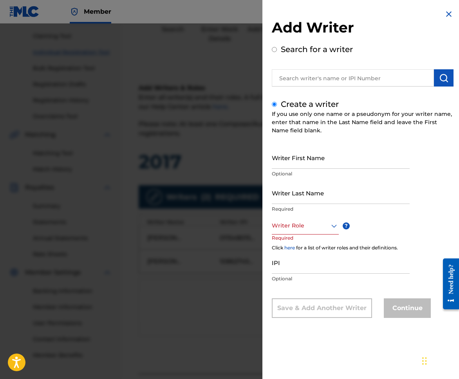
click at [339, 161] on input "Writer First Name" at bounding box center [341, 157] width 138 height 22
paste input "ZACHARY"
type input "ZACHARY"
click at [318, 188] on input "Writer Last Name" at bounding box center [341, 193] width 138 height 22
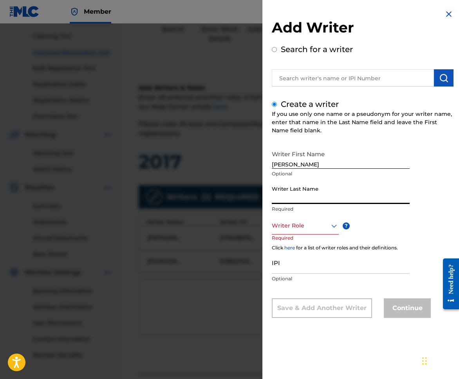
paste input "DIETSCHE"
type input "DIETSCHE"
click at [295, 228] on div at bounding box center [305, 226] width 67 height 10
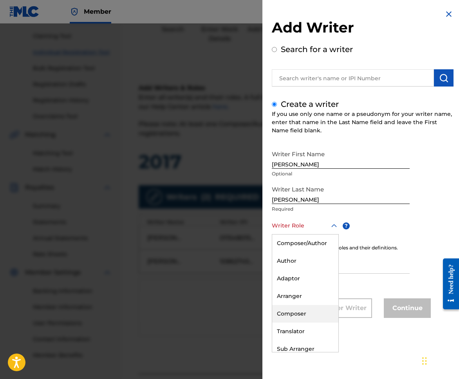
click at [290, 309] on div "Composer" at bounding box center [305, 314] width 66 height 18
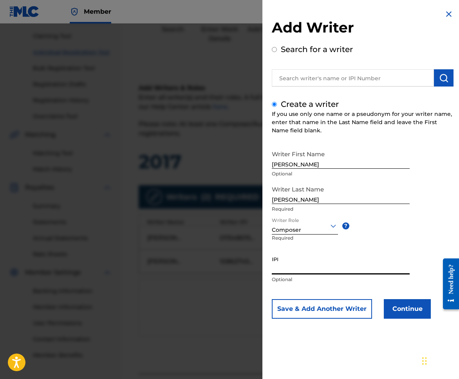
click at [294, 263] on input "IPI" at bounding box center [341, 263] width 138 height 22
paste input "01079861709"
type input "1079861709"
click at [326, 316] on button "Save & Add Another Writer" at bounding box center [322, 309] width 100 height 20
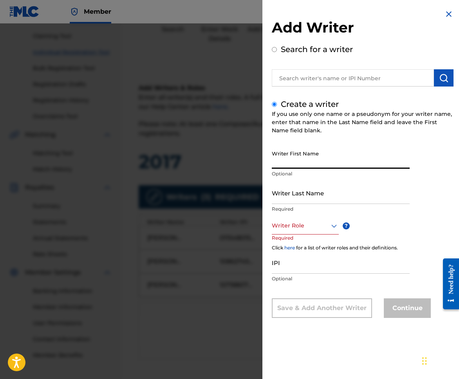
click at [319, 155] on input "Writer First Name" at bounding box center [341, 157] width 138 height 22
type input "Eric Benjamin"
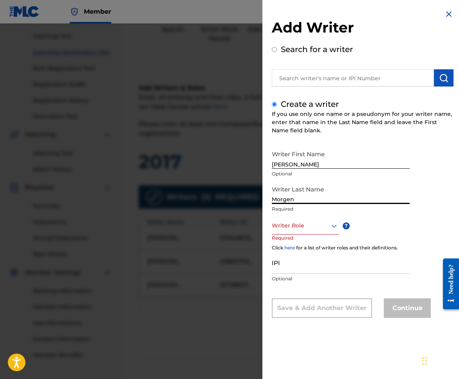
type input "Morgenstern"
click at [318, 241] on div "Writer Role ? Required" at bounding box center [313, 234] width 82 height 35
click at [319, 224] on div at bounding box center [305, 226] width 67 height 10
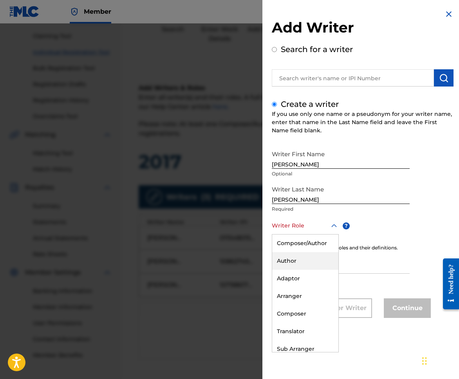
click at [312, 254] on div "Author" at bounding box center [305, 261] width 66 height 18
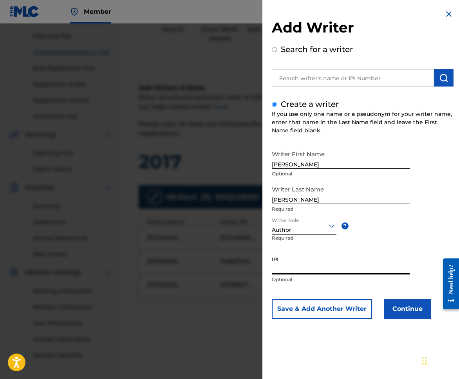
click at [320, 269] on input "IPI" at bounding box center [341, 263] width 138 height 22
paste input "00883394886"
click at [275, 272] on input "00883394886" at bounding box center [341, 263] width 138 height 22
type input "0883394886"
click at [399, 300] on button "Continue" at bounding box center [407, 309] width 47 height 20
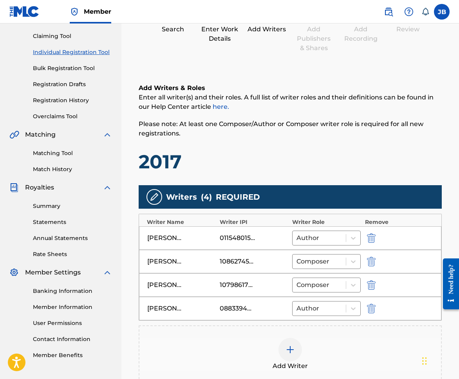
scroll to position [194, 0]
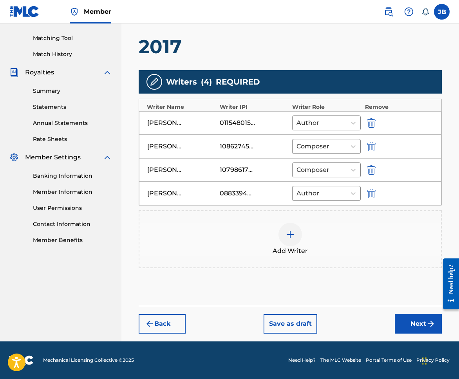
click at [404, 325] on button "Next" at bounding box center [417, 324] width 47 height 20
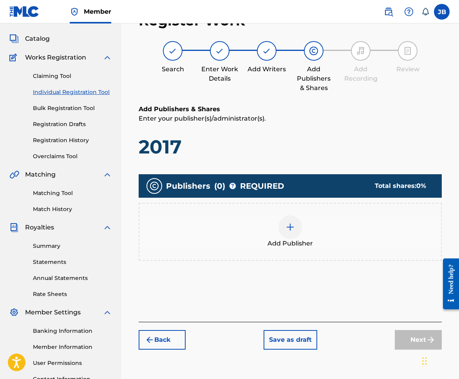
scroll to position [35, 0]
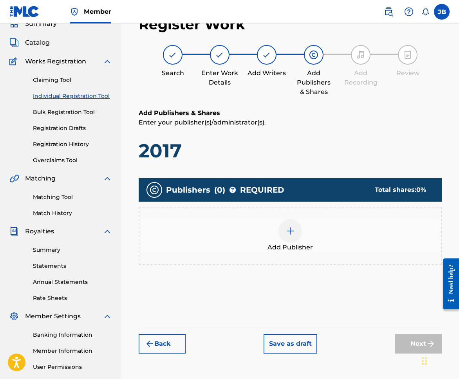
click at [313, 223] on div "Add Publisher" at bounding box center [289, 235] width 301 height 33
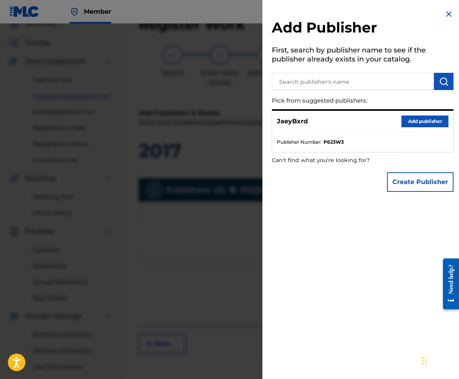
click at [429, 121] on button "Add publisher" at bounding box center [424, 121] width 47 height 12
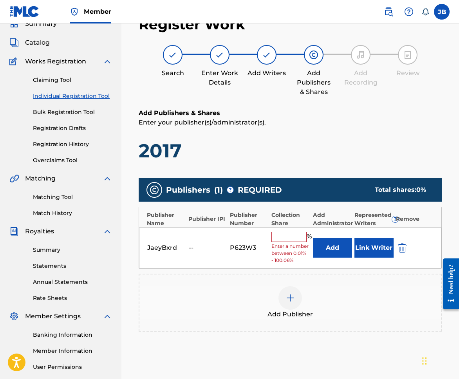
click at [299, 237] on input "text" at bounding box center [288, 237] width 35 height 10
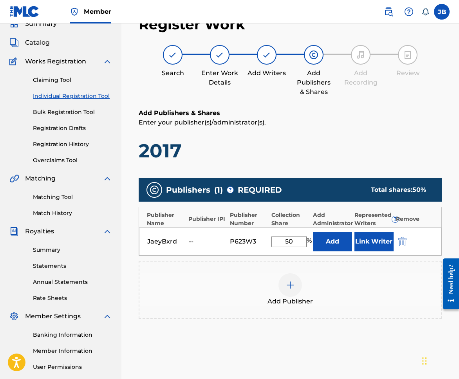
type input "50"
click at [343, 294] on div "Add Publisher" at bounding box center [289, 289] width 301 height 33
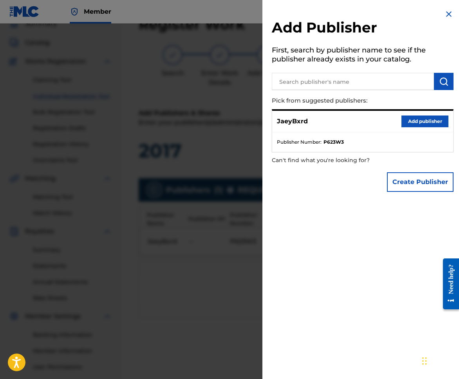
click at [181, 143] on div at bounding box center [229, 212] width 459 height 379
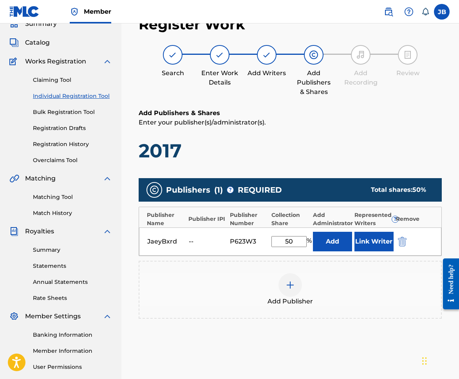
click at [290, 244] on input "50" at bounding box center [288, 241] width 35 height 11
click at [296, 243] on input "50" at bounding box center [288, 241] width 35 height 11
click at [379, 250] on button "Link Writer" at bounding box center [373, 242] width 39 height 20
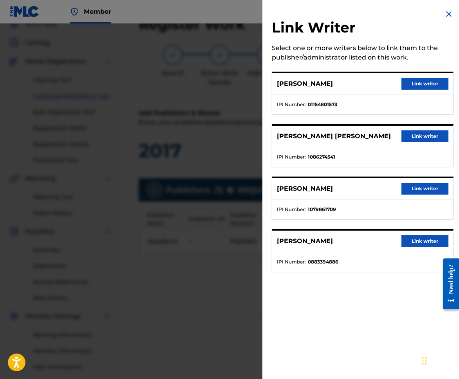
click at [435, 83] on button "Link writer" at bounding box center [424, 84] width 47 height 12
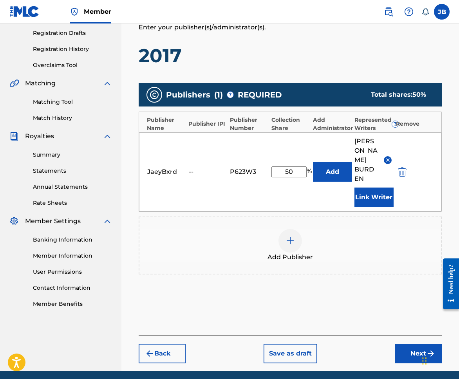
click at [411, 358] on button "Next" at bounding box center [417, 354] width 47 height 20
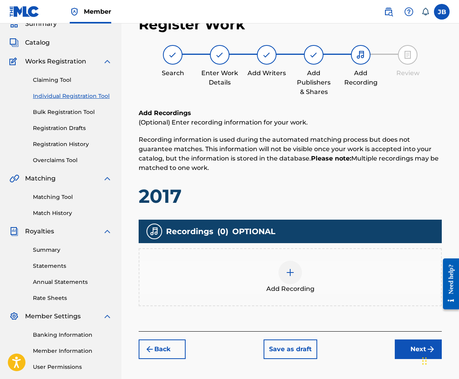
click at [325, 278] on div "Add Recording" at bounding box center [289, 277] width 301 height 33
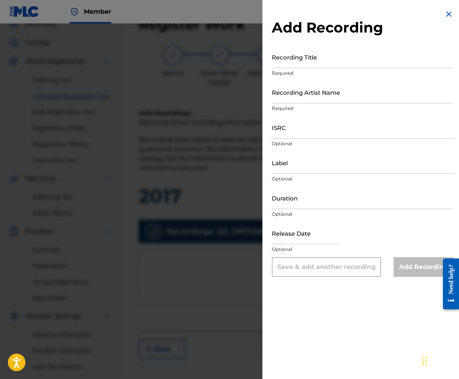
click at [300, 59] on input "Recording Title" at bounding box center [363, 57] width 182 height 22
type input "2017"
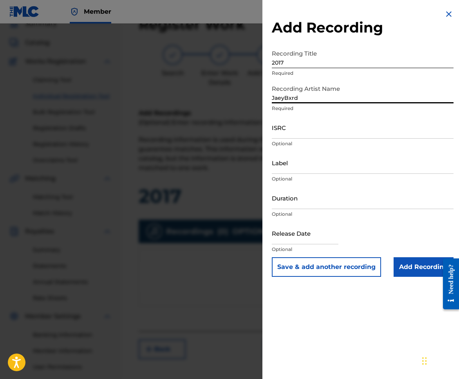
type input "JaeyBxrd"
click at [336, 134] on input "ISRC" at bounding box center [363, 127] width 182 height 22
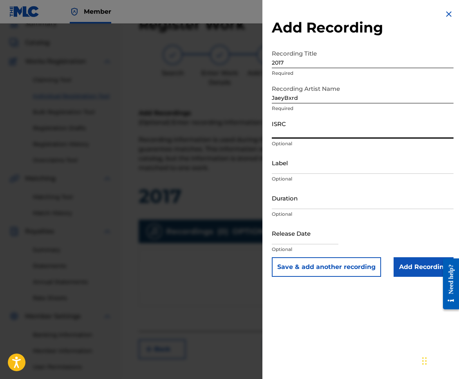
click at [343, 171] on input "Label" at bounding box center [363, 162] width 182 height 22
click at [341, 131] on input "ISRC" at bounding box center [363, 127] width 182 height 22
paste input "QZTB52235127"
type input "QZTB52235127"
click at [307, 153] on input "Label" at bounding box center [363, 162] width 182 height 22
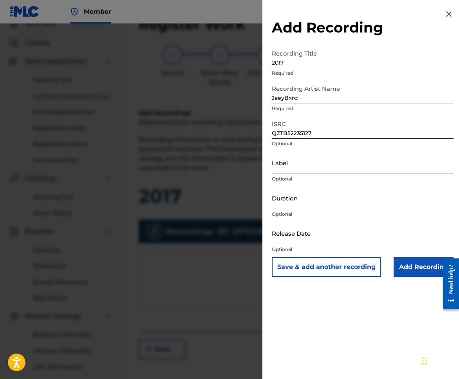
click at [311, 209] on div "Duration Optional" at bounding box center [363, 204] width 182 height 35
click at [283, 169] on input "Label" at bounding box center [363, 162] width 182 height 22
click at [294, 204] on input "Duration" at bounding box center [363, 198] width 182 height 22
click at [302, 207] on input "Duration" at bounding box center [363, 198] width 182 height 22
type input "02:35"
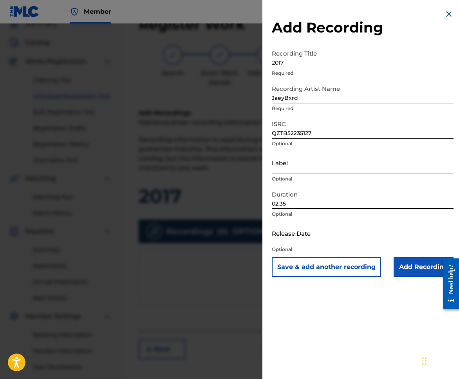
select select "7"
select select "2025"
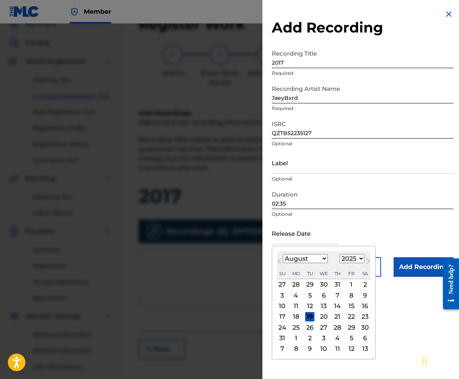
click at [292, 231] on input "text" at bounding box center [305, 233] width 67 height 22
click at [285, 258] on button "Previous Month" at bounding box center [279, 262] width 13 height 13
click at [309, 257] on select "January February March April May June July August September October November De…" at bounding box center [305, 258] width 45 height 9
select select "11"
click at [283, 254] on select "January February March April May June July August September October November De…" at bounding box center [305, 258] width 45 height 9
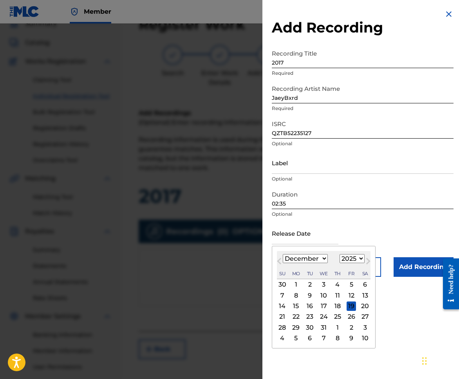
click at [360, 260] on select "1899 1900 1901 1902 1903 1904 1905 1906 1907 1908 1909 1910 1911 1912 1913 1914…" at bounding box center [351, 258] width 25 height 9
select select "2022"
click at [339, 254] on select "1899 1900 1901 1902 1903 1904 1905 1906 1907 1908 1909 1910 1911 1912 1913 1914…" at bounding box center [351, 258] width 25 height 9
click at [320, 306] on div "14" at bounding box center [323, 305] width 9 height 9
type input "December 14 2022"
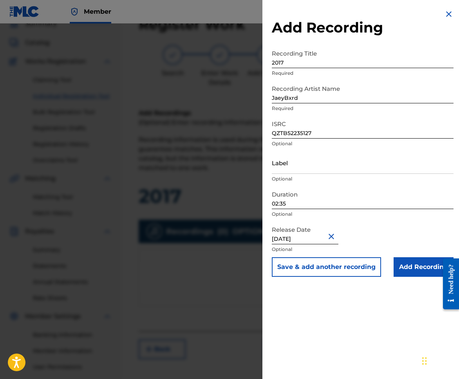
click at [398, 265] on input "Add Recording" at bounding box center [423, 267] width 60 height 20
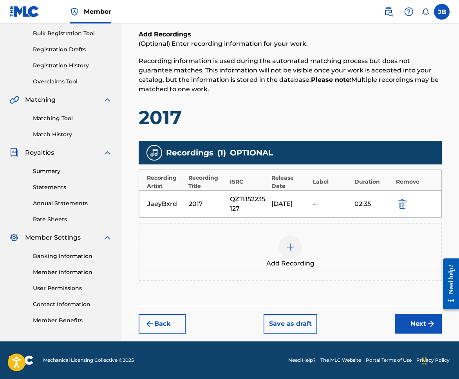
click at [417, 326] on button "Next" at bounding box center [417, 324] width 47 height 20
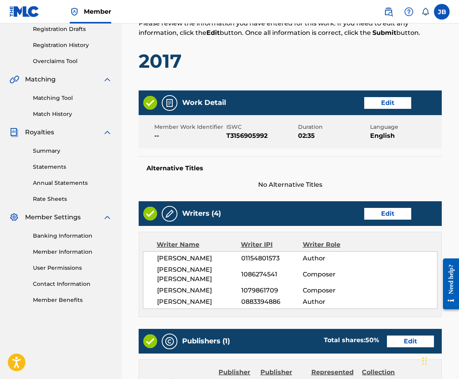
scroll to position [229, 0]
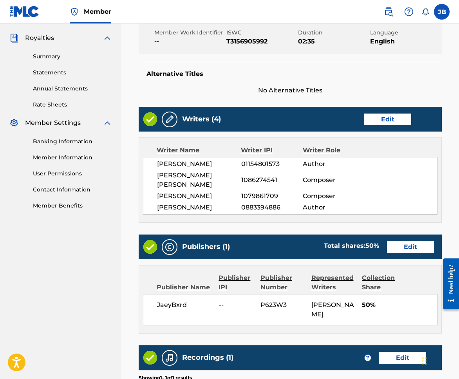
click at [399, 252] on button "Edit" at bounding box center [410, 247] width 47 height 12
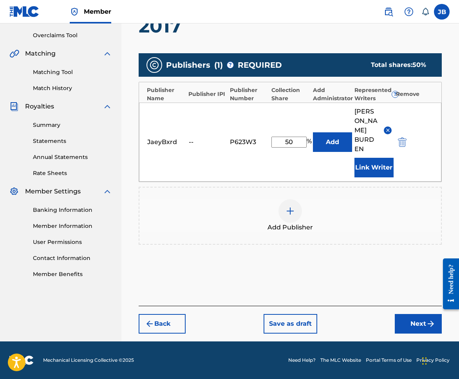
click at [214, 133] on div "JaeyBxrd -- P623W3 50 % Add JOHN WAYNE BURDEN Link Writer" at bounding box center [290, 142] width 302 height 79
click at [398, 326] on button "Next" at bounding box center [417, 324] width 47 height 20
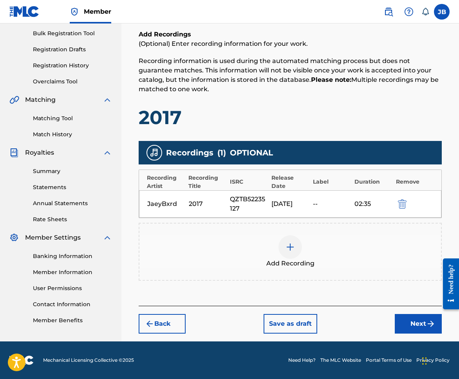
click at [406, 327] on button "Next" at bounding box center [417, 324] width 47 height 20
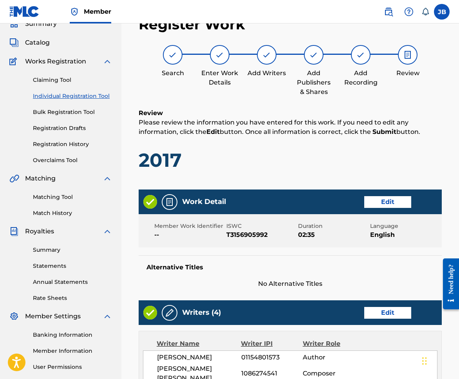
scroll to position [364, 0]
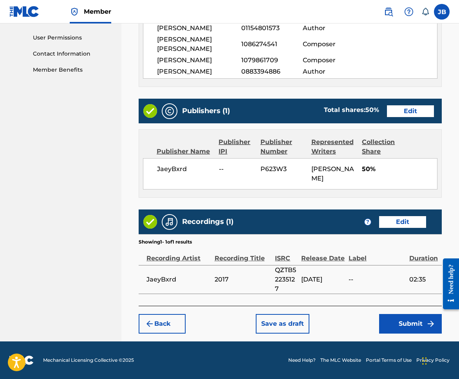
click at [407, 319] on button "Submit" at bounding box center [410, 324] width 63 height 20
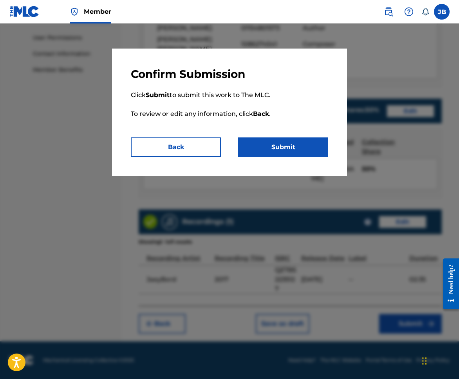
click at [320, 156] on button "Submit" at bounding box center [283, 147] width 90 height 20
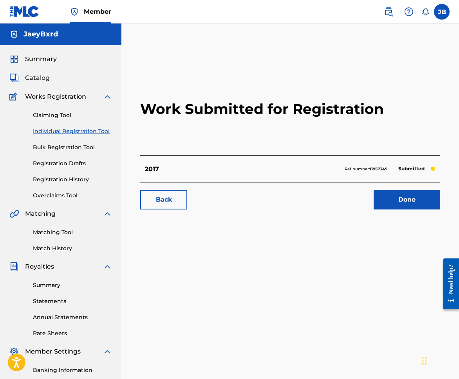
click at [380, 203] on link "Done" at bounding box center [406, 200] width 67 height 20
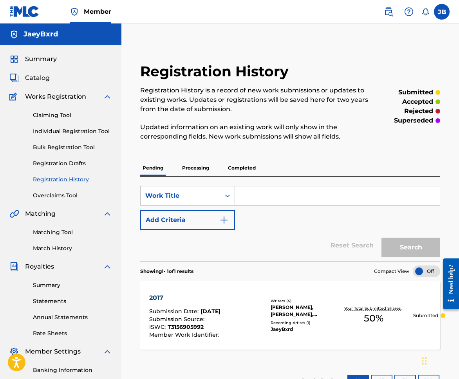
click at [62, 131] on link "Individual Registration Tool" at bounding box center [72, 131] width 79 height 8
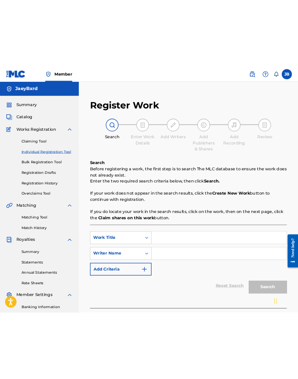
scroll to position [14, 0]
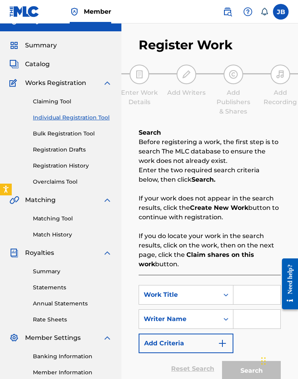
click at [95, 118] on link "Individual Registration Tool" at bounding box center [72, 117] width 79 height 8
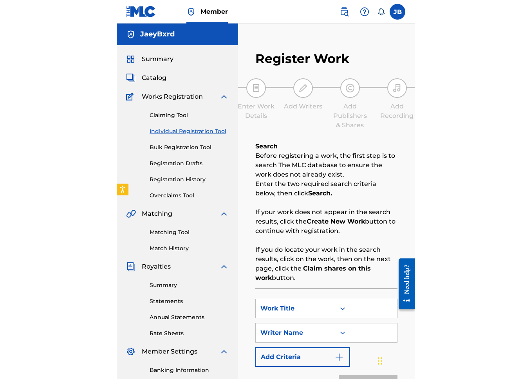
scroll to position [5, 0]
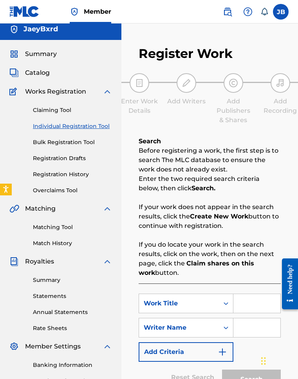
click at [245, 306] on input "Search Form" at bounding box center [256, 303] width 47 height 19
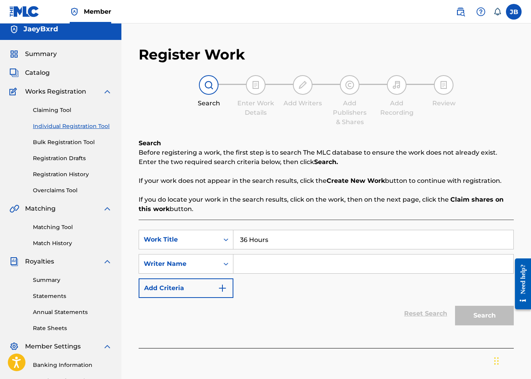
type input "36 Hours"
type input "JaeyBxrd"
click at [455, 306] on button "Search" at bounding box center [484, 316] width 59 height 20
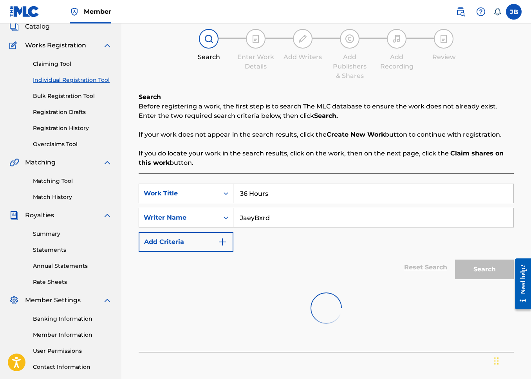
scroll to position [106, 0]
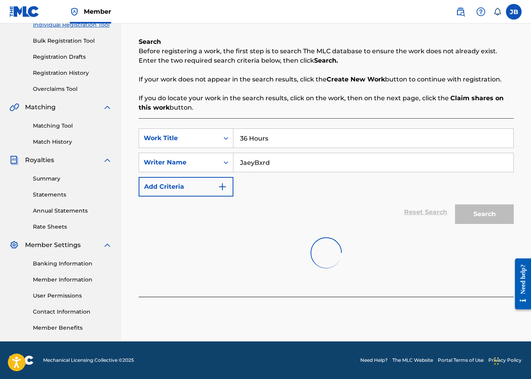
click at [373, 155] on input "JaeyBxrd" at bounding box center [373, 162] width 280 height 19
click at [375, 160] on input "JaeyBxrd" at bounding box center [373, 162] width 280 height 19
click at [344, 193] on div "SearchWithCriteriacb2632c1-b32a-4b22-b2d0-a366934c7306 Work Title 36 Hours Sear…" at bounding box center [326, 162] width 375 height 68
click at [449, 243] on div at bounding box center [326, 253] width 375 height 50
click at [459, 204] on div "Search" at bounding box center [482, 211] width 63 height 31
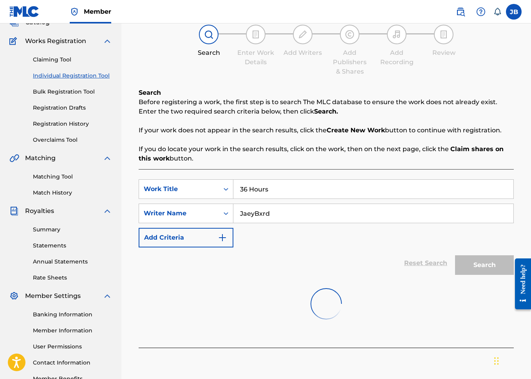
scroll to position [96, 0]
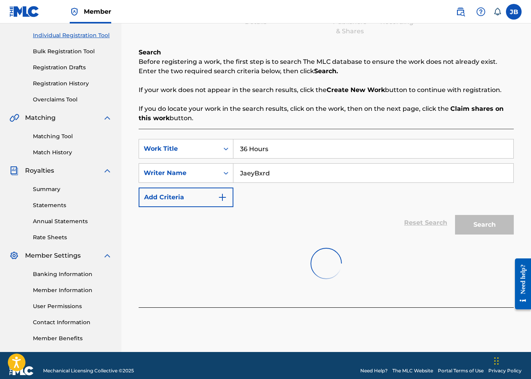
click at [333, 167] on input "JaeyBxrd" at bounding box center [373, 173] width 280 height 19
click at [341, 137] on div "SearchWithCriteriacb2632c1-b32a-4b22-b2d0-a366934c7306 Work Title 36 Hours Sear…" at bounding box center [326, 218] width 375 height 178
click at [340, 142] on input "36 Hours" at bounding box center [373, 148] width 280 height 19
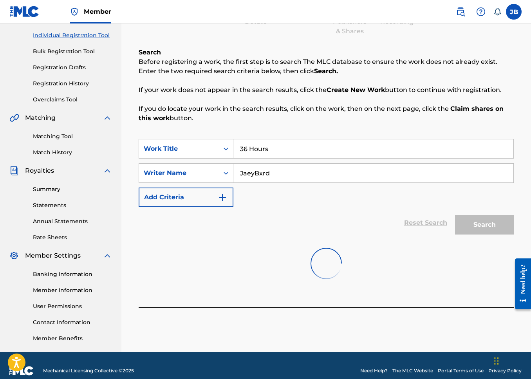
click at [340, 142] on input "36 Hours" at bounding box center [373, 148] width 280 height 19
click at [341, 161] on div "SearchWithCriteriacb2632c1-b32a-4b22-b2d0-a366934c7306 Work Title 36 Hours Sear…" at bounding box center [326, 173] width 375 height 68
click at [345, 171] on input "JaeyBxrd" at bounding box center [373, 173] width 280 height 19
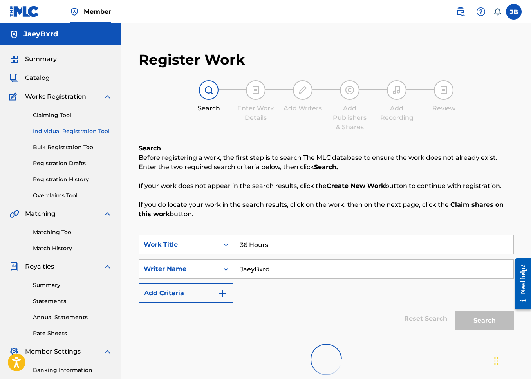
click at [322, 230] on div "SearchWithCriteriacb2632c1-b32a-4b22-b2d0-a366934c7306 Work Title 36 Hours Sear…" at bounding box center [326, 314] width 375 height 178
click at [322, 249] on input "36 Hours" at bounding box center [373, 244] width 280 height 19
click at [323, 249] on input "36 Hours" at bounding box center [373, 244] width 280 height 19
type input "36 hours"
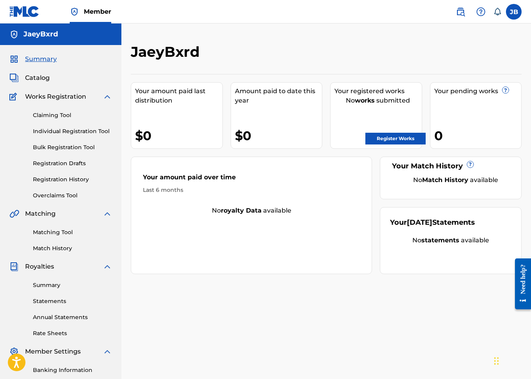
click at [73, 131] on link "Individual Registration Tool" at bounding box center [72, 131] width 79 height 8
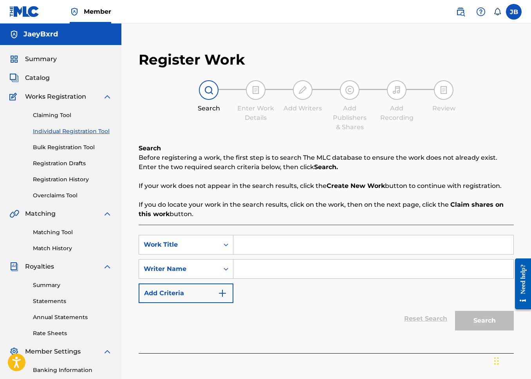
click at [293, 257] on div "SearchWithCriteria3c774386-2915-4d15-a8d4-3b51ca0a0206 Work Title SearchWithCri…" at bounding box center [326, 269] width 375 height 68
click at [294, 251] on input "Search Form" at bounding box center [373, 244] width 280 height 19
click at [299, 244] on input "Search Form" at bounding box center [373, 244] width 280 height 19
type input "36 hours"
type input "C"
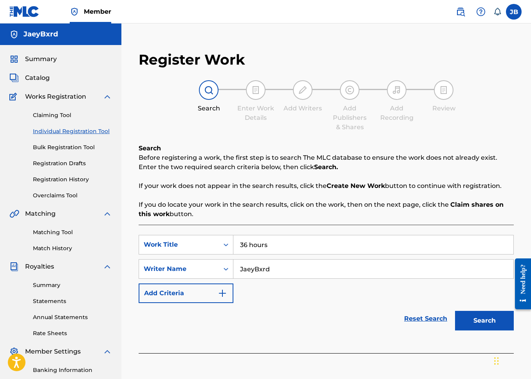
type input "JaeyBxrd"
click at [455, 311] on button "Search" at bounding box center [484, 321] width 59 height 20
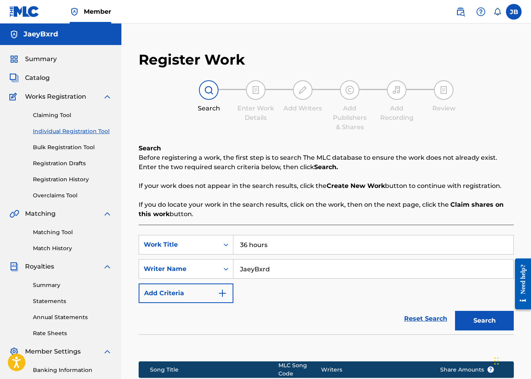
scroll to position [122, 0]
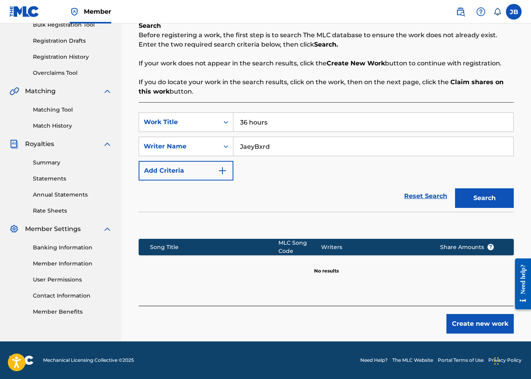
click at [466, 323] on button "Create new work" at bounding box center [479, 324] width 67 height 20
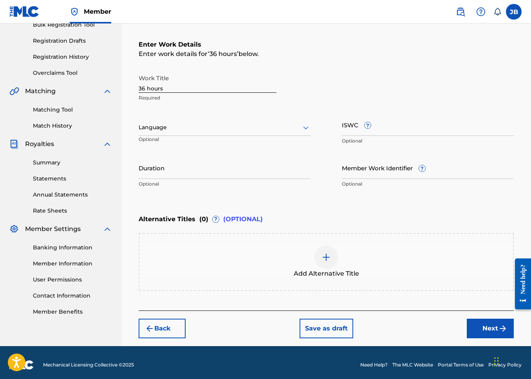
scroll to position [117, 0]
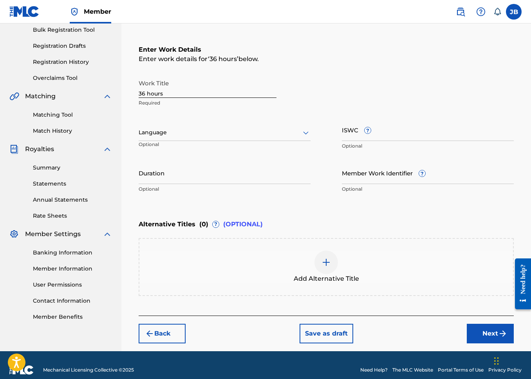
click at [161, 94] on input "36 hours" at bounding box center [208, 87] width 138 height 22
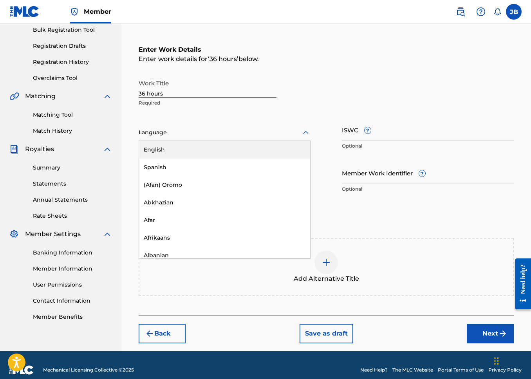
click at [206, 126] on div "Language" at bounding box center [225, 132] width 172 height 16
click at [206, 147] on div "English" at bounding box center [224, 150] width 171 height 18
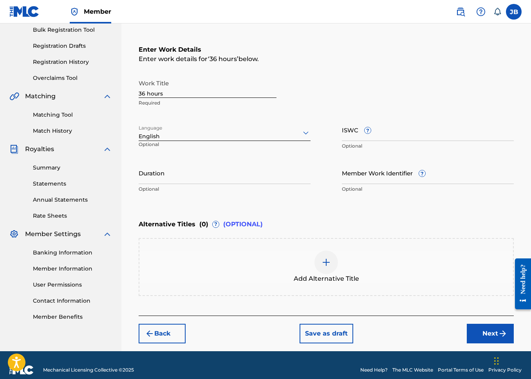
click at [391, 127] on input "ISWC ?" at bounding box center [428, 130] width 172 height 22
click at [281, 163] on input "Duration" at bounding box center [225, 173] width 172 height 22
click at [386, 176] on input "Member Work Identifier ?" at bounding box center [428, 173] width 172 height 22
click at [245, 169] on input "Duration" at bounding box center [225, 173] width 172 height 22
type input "02:25"
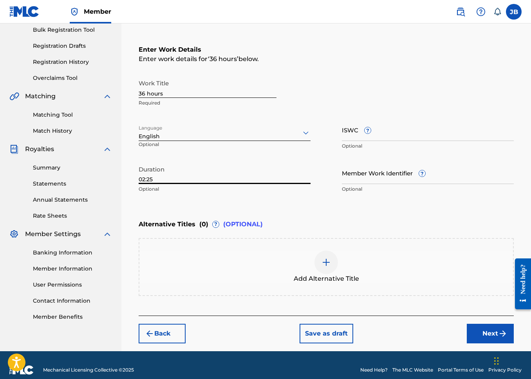
click at [377, 176] on input "Member Work Identifier ?" at bounding box center [428, 173] width 172 height 22
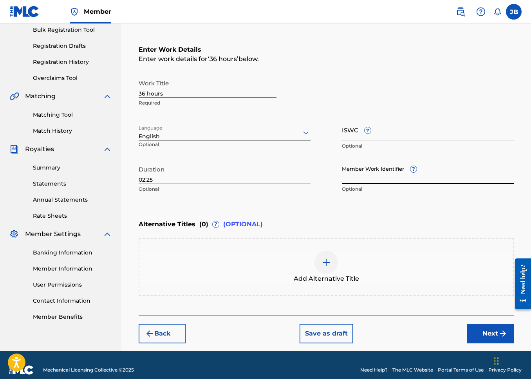
click at [493, 336] on button "Next" at bounding box center [490, 334] width 47 height 20
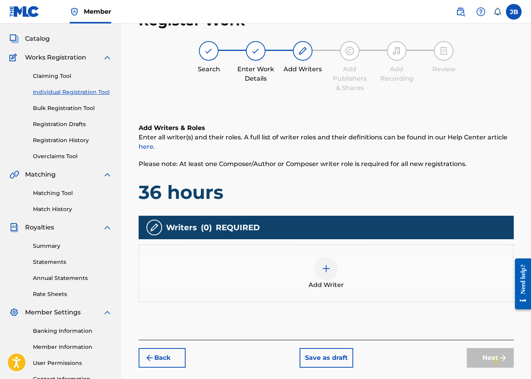
scroll to position [35, 0]
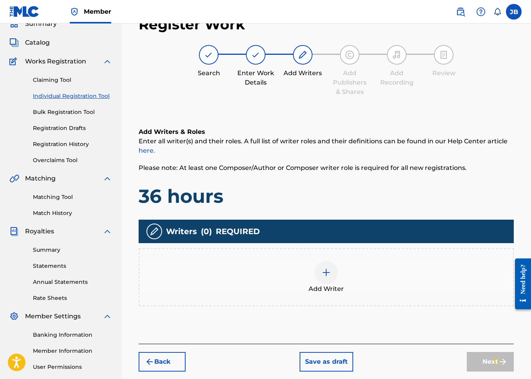
click at [171, 361] on button "Back" at bounding box center [162, 362] width 47 height 20
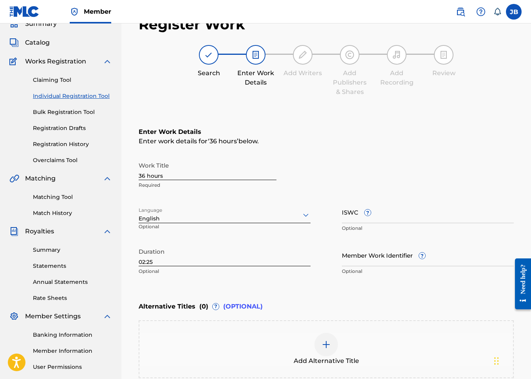
click at [150, 178] on input "36 hours" at bounding box center [208, 169] width 138 height 22
type input "36 Hours"
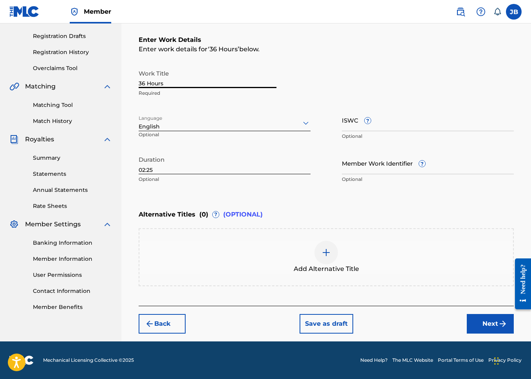
click at [471, 326] on button "Next" at bounding box center [490, 324] width 47 height 20
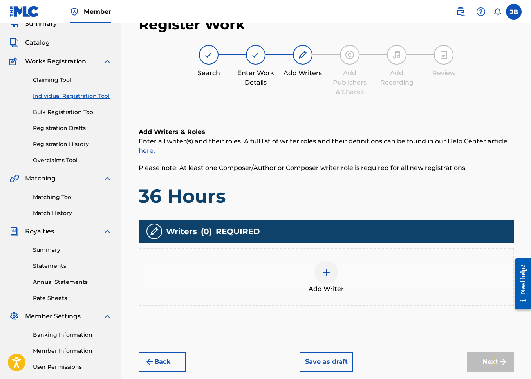
scroll to position [106, 0]
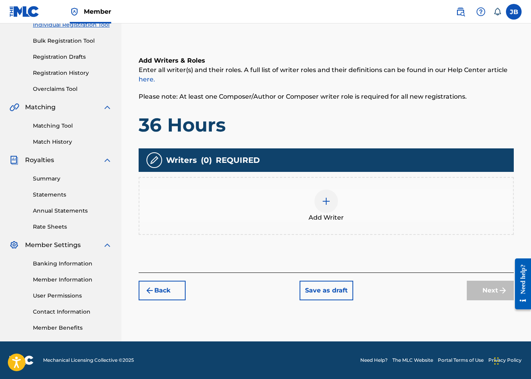
click at [338, 212] on div "Add Writer" at bounding box center [325, 205] width 373 height 33
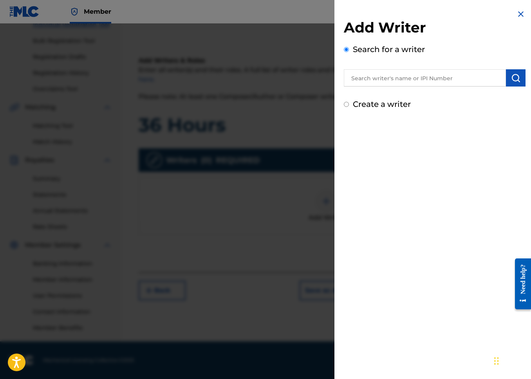
click at [416, 71] on input "text" at bounding box center [425, 77] width 162 height 17
click at [352, 104] on div "Create a writer" at bounding box center [435, 104] width 182 height 12
click at [420, 86] on div "Add Writer Search for a writer Create a writer" at bounding box center [435, 64] width 182 height 91
click at [420, 82] on input "text" at bounding box center [425, 77] width 162 height 17
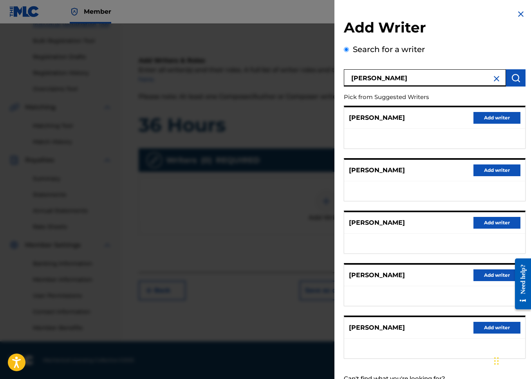
scroll to position [29, 0]
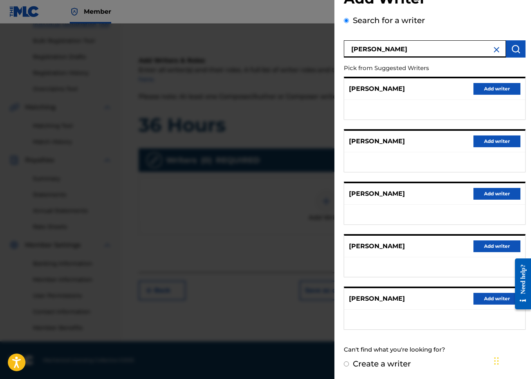
type input "[PERSON_NAME]"
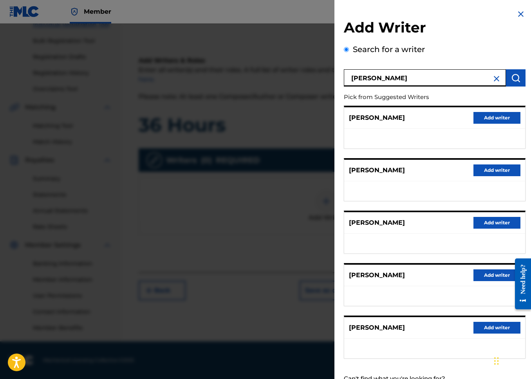
click at [405, 171] on p "[PERSON_NAME]" at bounding box center [377, 170] width 56 height 9
click at [446, 172] on div "[PERSON_NAME] Add writer" at bounding box center [434, 171] width 181 height 22
click at [459, 83] on input "[PERSON_NAME]" at bounding box center [425, 77] width 162 height 17
click at [423, 72] on input "[PERSON_NAME]" at bounding box center [425, 77] width 162 height 17
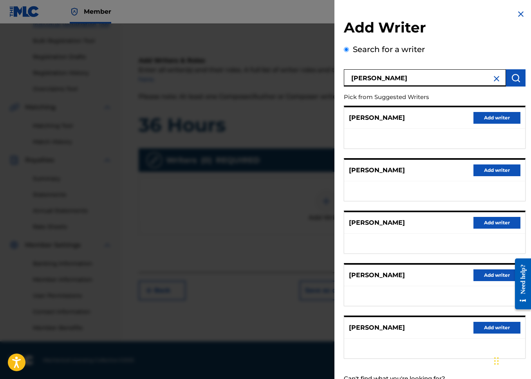
click at [497, 81] on img at bounding box center [496, 78] width 9 height 9
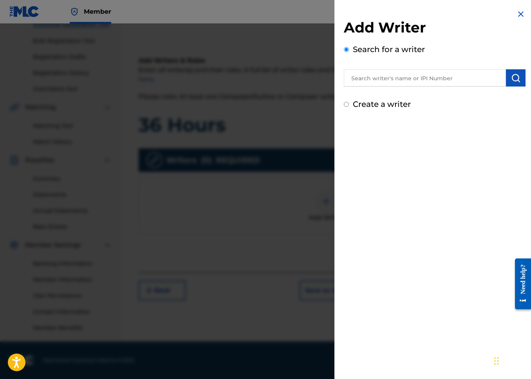
click at [410, 98] on div "Create a writer" at bounding box center [435, 104] width 182 height 12
click at [390, 100] on label "Create a writer" at bounding box center [382, 103] width 58 height 9
radio input "true"
click at [349, 102] on input "Create a writer" at bounding box center [346, 104] width 5 height 5
radio input "false"
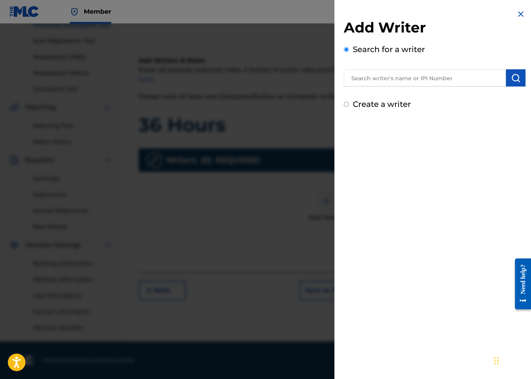
radio input "true"
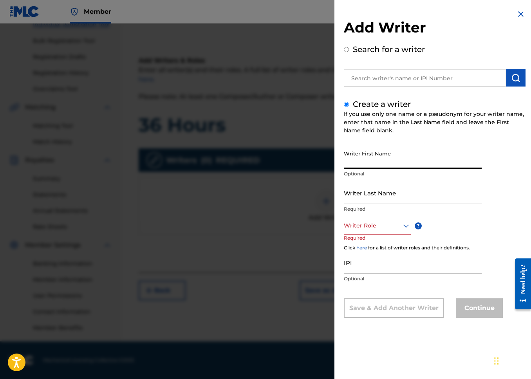
click at [371, 149] on input "Writer First Name" at bounding box center [413, 157] width 138 height 22
paste input "01154801573"
type input "01154801573"
click at [380, 191] on input "Writer Last Name" at bounding box center [413, 193] width 138 height 22
click at [399, 156] on input "01154801573" at bounding box center [413, 157] width 138 height 22
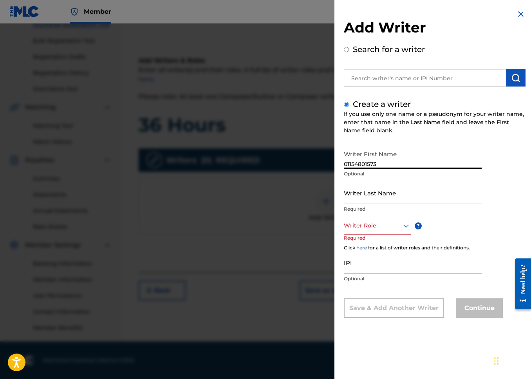
click at [398, 162] on input "01154801573" at bounding box center [413, 157] width 138 height 22
click at [396, 165] on input "01154801573" at bounding box center [413, 157] width 138 height 22
click at [403, 167] on input "01154801573" at bounding box center [413, 157] width 138 height 22
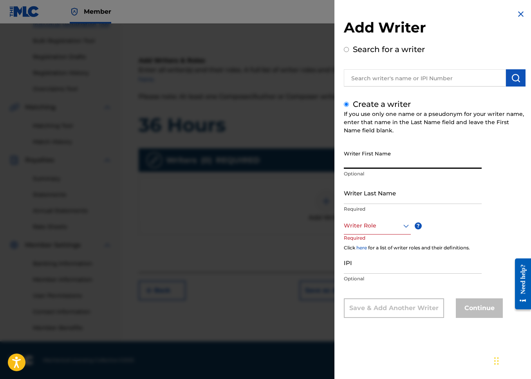
click at [415, 75] on input "text" at bounding box center [425, 77] width 162 height 17
radio input "true"
click at [415, 76] on input "text" at bounding box center [425, 77] width 162 height 17
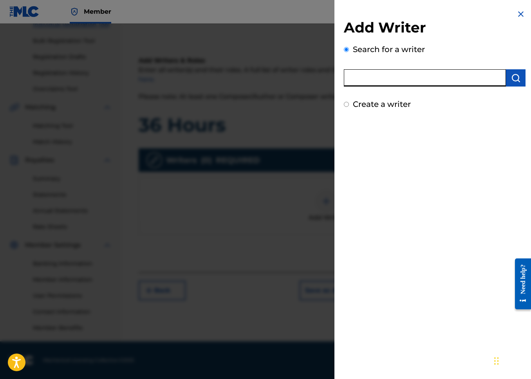
paste input "01154801573"
type input "01154801573"
click at [513, 79] on img "submit" at bounding box center [515, 77] width 9 height 9
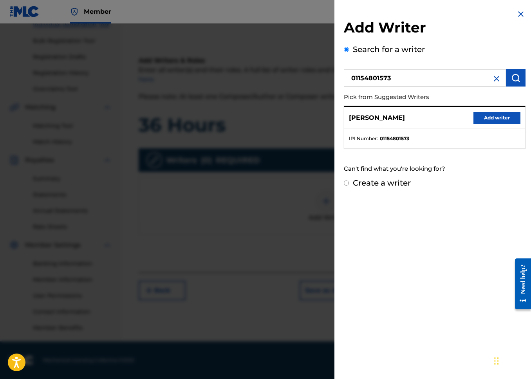
click at [494, 110] on div "[PERSON_NAME] Add writer" at bounding box center [434, 118] width 181 height 22
click at [492, 117] on button "Add writer" at bounding box center [496, 118] width 47 height 12
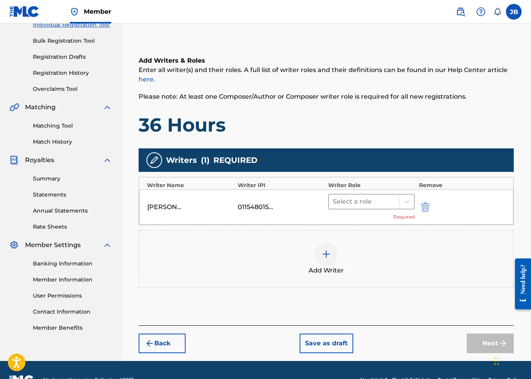
click at [385, 205] on div at bounding box center [364, 201] width 63 height 11
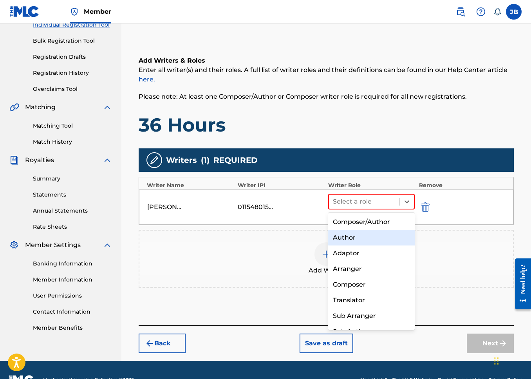
click at [382, 238] on div "Author" at bounding box center [371, 238] width 86 height 16
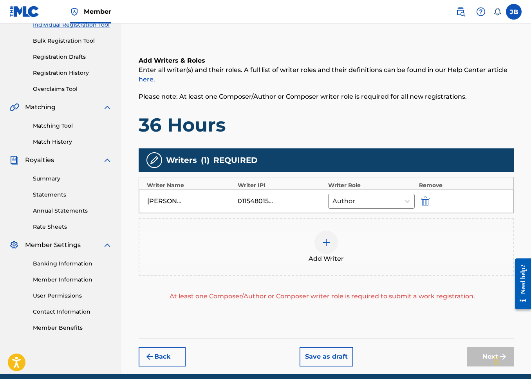
click at [336, 252] on div "Add Writer" at bounding box center [325, 247] width 373 height 33
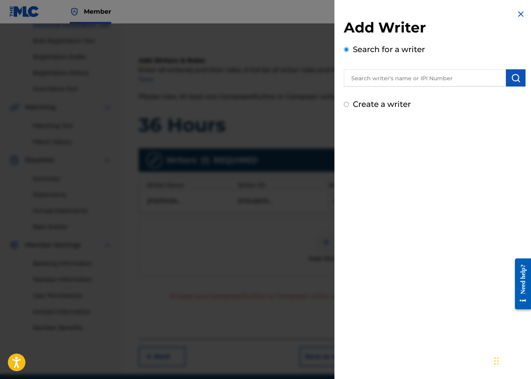
click at [370, 110] on div "Add Writer Search for a writer Create a writer" at bounding box center [434, 59] width 200 height 119
click at [383, 64] on div "Search for a writer" at bounding box center [435, 64] width 182 height 43
click at [371, 101] on label "Create a writer" at bounding box center [382, 103] width 58 height 9
radio input "true"
click at [349, 102] on input "Create a writer" at bounding box center [346, 104] width 5 height 5
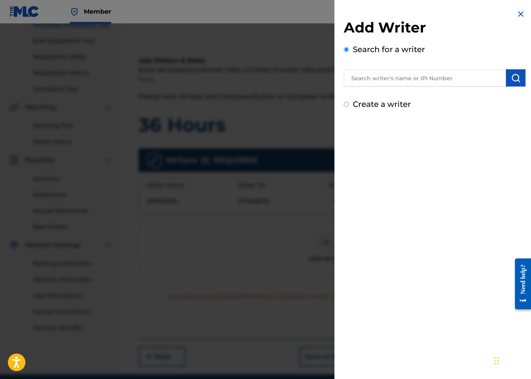
radio input "false"
radio input "true"
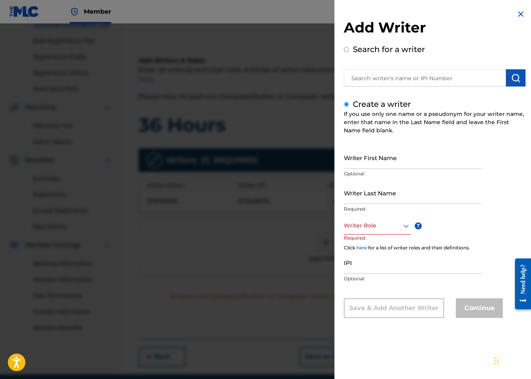
click at [373, 158] on input "Writer First Name" at bounding box center [413, 157] width 138 height 22
paste input "[PERSON_NAME]"
type input "[PERSON_NAME]"
click at [344, 192] on input "Writer Last Name" at bounding box center [413, 193] width 138 height 22
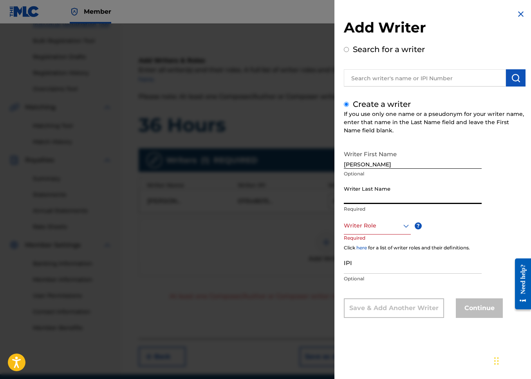
paste input "VIITALA"
type input "VIITALA"
click at [351, 227] on div at bounding box center [377, 226] width 67 height 10
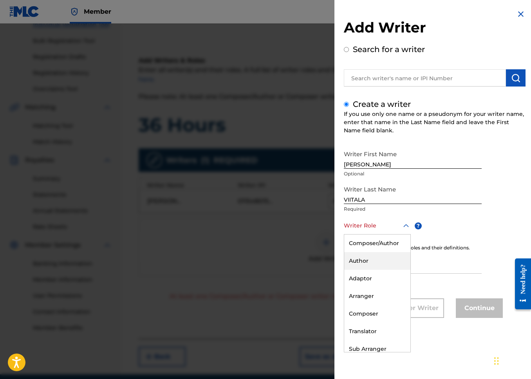
click at [361, 260] on div "Author" at bounding box center [377, 261] width 66 height 18
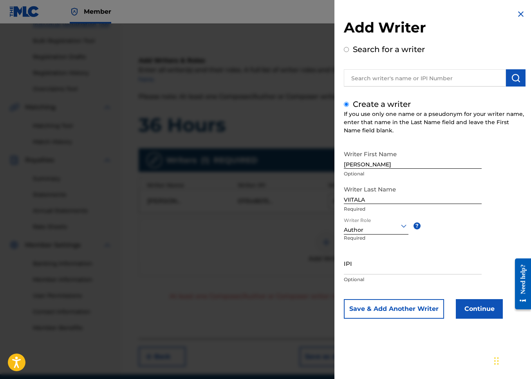
scroll to position [117, 0]
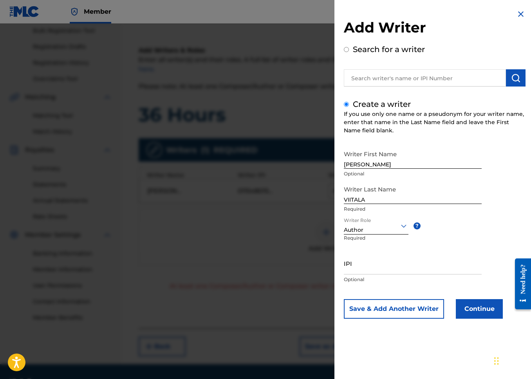
click at [376, 231] on div "Author" at bounding box center [376, 230] width 65 height 8
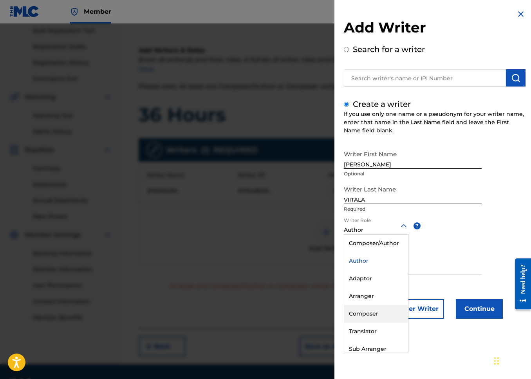
click at [378, 317] on div "Composer" at bounding box center [376, 314] width 64 height 18
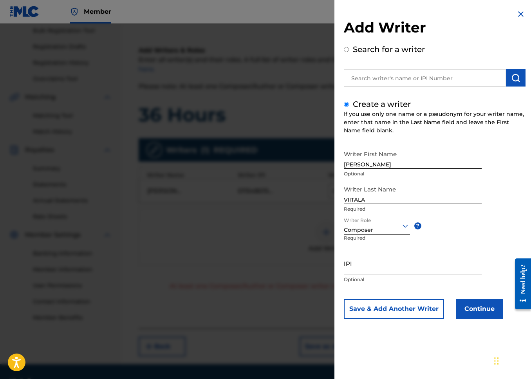
click at [390, 269] on input "IPI" at bounding box center [413, 263] width 138 height 22
paste input "01243515577"
click at [348, 270] on input "01243515577" at bounding box center [413, 263] width 138 height 22
type input "01243515577"
click at [470, 302] on button "Continue" at bounding box center [479, 309] width 47 height 20
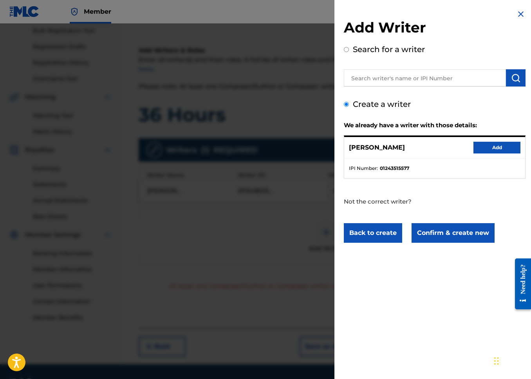
click at [501, 148] on button "Add" at bounding box center [496, 148] width 47 height 12
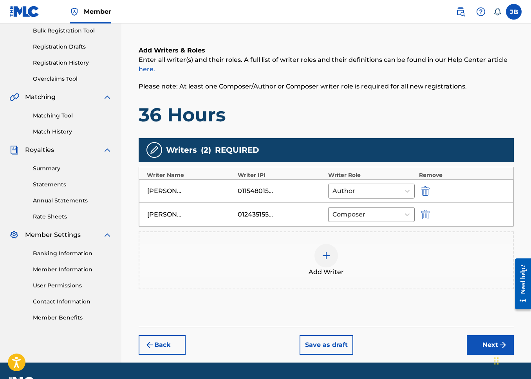
click at [321, 250] on div at bounding box center [325, 255] width 23 height 23
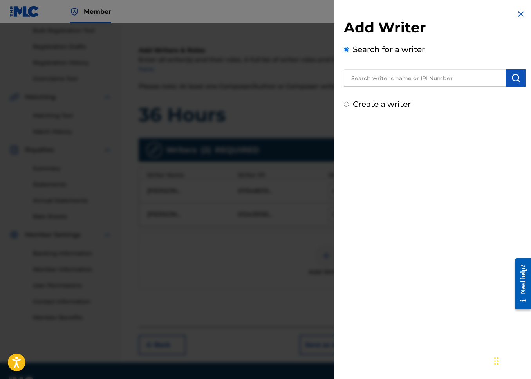
click at [273, 190] on div at bounding box center [265, 212] width 531 height 379
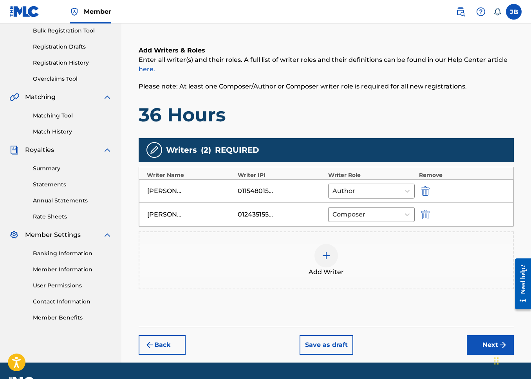
click at [320, 252] on div at bounding box center [325, 255] width 23 height 23
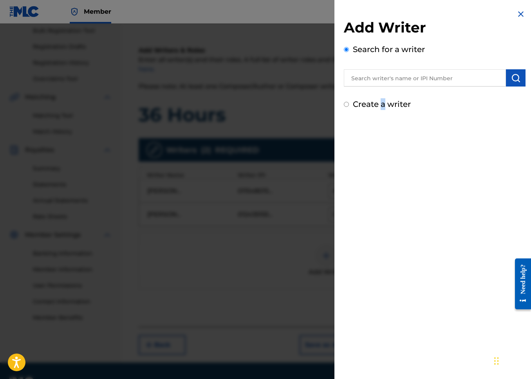
drag, startPoint x: 383, startPoint y: 100, endPoint x: 376, endPoint y: 104, distance: 7.9
click at [382, 100] on label "Create a writer" at bounding box center [382, 103] width 58 height 9
radio input "true"
radio input "false"
radio input "true"
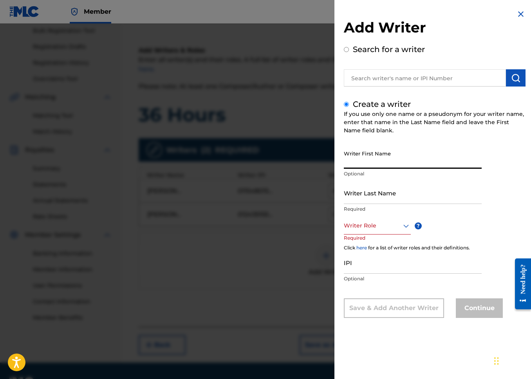
click at [385, 166] on input "Writer First Name" at bounding box center [413, 157] width 138 height 22
type input "[PERSON_NAME]"
click at [405, 234] on div "option , selected. Select is focused ,type to refine list, press Down to open t…" at bounding box center [377, 226] width 67 height 18
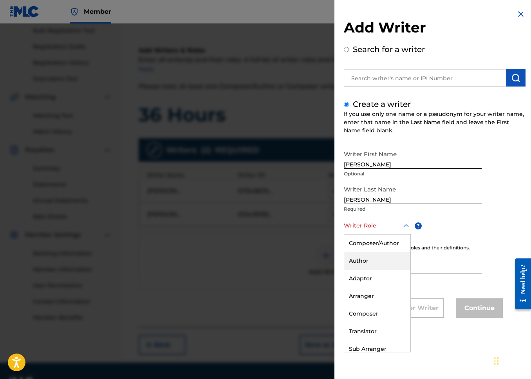
scroll to position [23, 0]
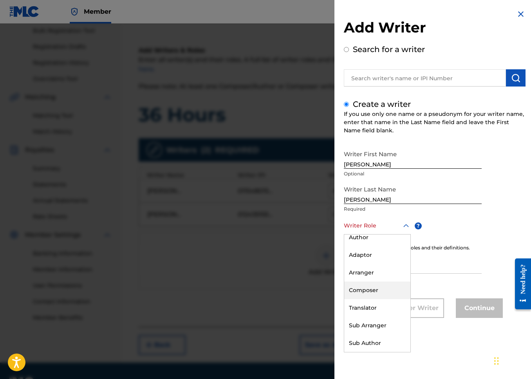
click at [372, 293] on div "Composer" at bounding box center [377, 290] width 66 height 18
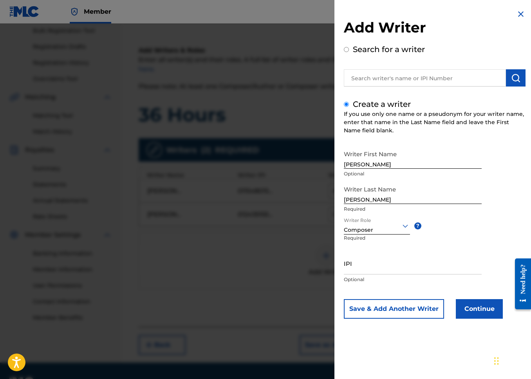
click at [386, 266] on input "IPI" at bounding box center [413, 263] width 138 height 22
paste input "665043547"
type input "665043547"
click at [472, 303] on button "Continue" at bounding box center [479, 309] width 47 height 20
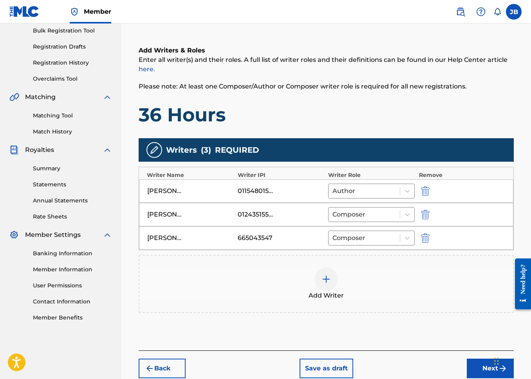
click at [346, 284] on div "Add Writer" at bounding box center [325, 283] width 373 height 33
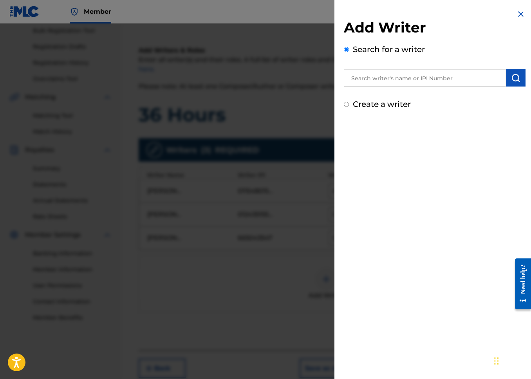
click at [397, 108] on label "Create a writer" at bounding box center [382, 103] width 58 height 9
radio input "true"
click at [349, 107] on input "Create a writer" at bounding box center [346, 104] width 5 height 5
radio input "false"
radio input "true"
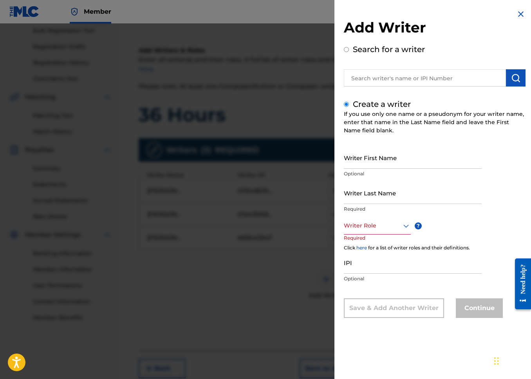
click at [380, 160] on input "Writer First Name" at bounding box center [413, 157] width 138 height 22
paste input "[PERSON_NAME]"
drag, startPoint x: 384, startPoint y: 162, endPoint x: 413, endPoint y: 166, distance: 29.3
click at [413, 166] on input "[PERSON_NAME]" at bounding box center [413, 157] width 138 height 22
drag, startPoint x: 362, startPoint y: 163, endPoint x: 418, endPoint y: 165, distance: 56.0
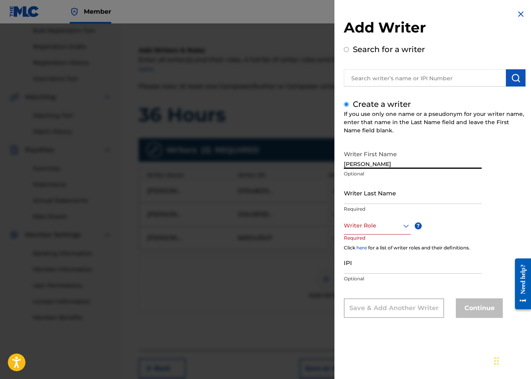
click at [418, 165] on input "[PERSON_NAME]" at bounding box center [413, 157] width 138 height 22
type input "[PERSON_NAME]"
click at [356, 195] on input "Writer Last Name" at bounding box center [413, 193] width 138 height 22
paste input "[PERSON_NAME]"
type input "[PERSON_NAME]"
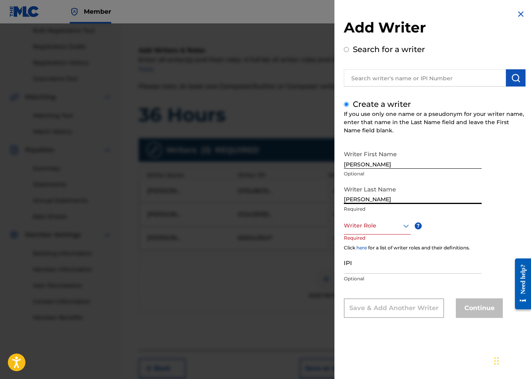
click at [367, 218] on div "Writer Role" at bounding box center [377, 226] width 67 height 18
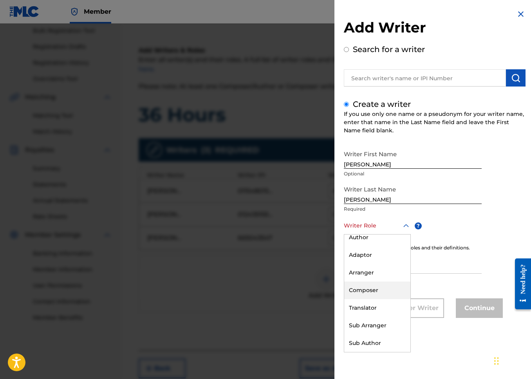
click at [383, 295] on div "Composer" at bounding box center [377, 290] width 66 height 18
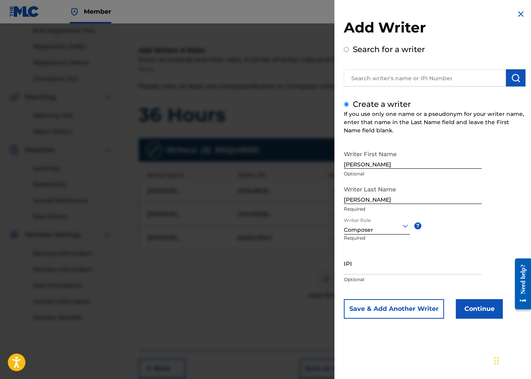
click at [401, 250] on div "Writer Role option Composer, selected. Composer ? Required" at bounding box center [385, 234] width 82 height 35
click at [404, 258] on input "IPI" at bounding box center [413, 263] width 138 height 22
paste input "112029689"
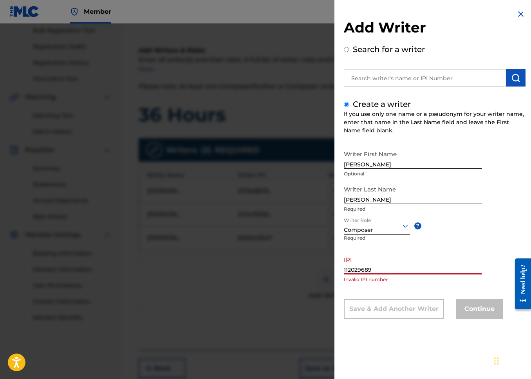
click at [440, 263] on input "112029689" at bounding box center [413, 263] width 138 height 22
click at [436, 271] on input "112029689" at bounding box center [413, 263] width 138 height 22
click at [346, 268] on input "112029689" at bounding box center [413, 263] width 138 height 22
drag, startPoint x: 379, startPoint y: 256, endPoint x: 380, endPoint y: 261, distance: 5.5
click at [379, 256] on input "12029689" at bounding box center [413, 263] width 138 height 22
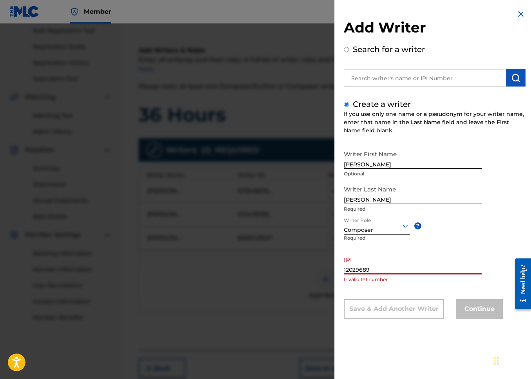
drag, startPoint x: 380, startPoint y: 261, endPoint x: 381, endPoint y: 267, distance: 5.1
click at [380, 263] on input "12029689" at bounding box center [413, 263] width 138 height 22
click at [381, 268] on input "12029689" at bounding box center [413, 263] width 138 height 22
type input "12029"
click at [381, 267] on input "12029" at bounding box center [413, 263] width 138 height 22
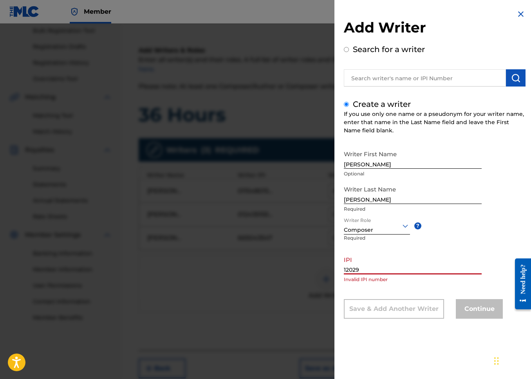
click at [381, 267] on input "12029" at bounding box center [413, 263] width 138 height 22
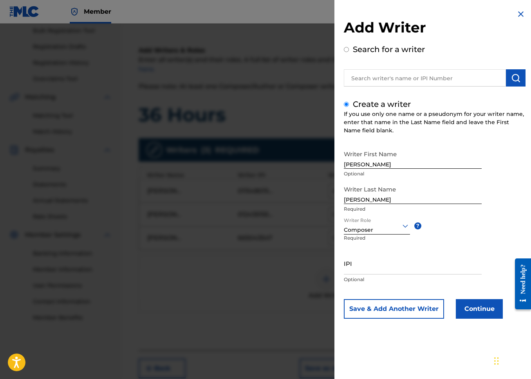
click at [373, 234] on p "Required" at bounding box center [359, 243] width 31 height 18
click at [375, 257] on input "IPI" at bounding box center [413, 263] width 138 height 22
paste input "112029689"
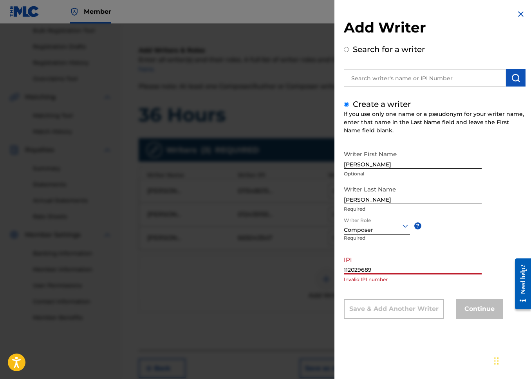
click at [385, 291] on div "Writer First Name [PERSON_NAME] Optional Writer Last Name [PERSON_NAME] Require…" at bounding box center [435, 232] width 182 height 172
click at [413, 273] on input "112029689" at bounding box center [413, 263] width 138 height 22
click at [345, 269] on input "112029689" at bounding box center [413, 263] width 138 height 22
click at [462, 265] on input "12029689" at bounding box center [413, 263] width 138 height 22
type input "12029689"
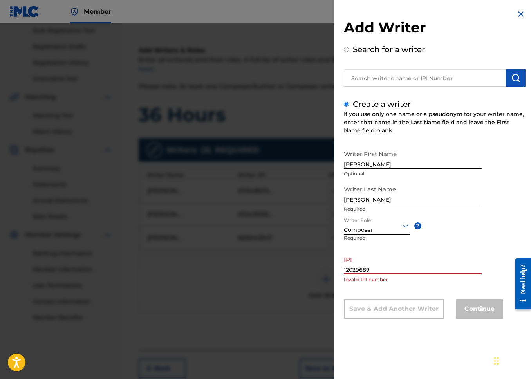
click at [396, 232] on div "Composer" at bounding box center [377, 230] width 66 height 8
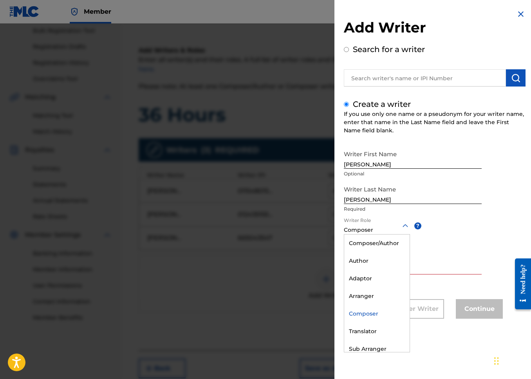
click at [376, 315] on div "Composer" at bounding box center [376, 314] width 65 height 18
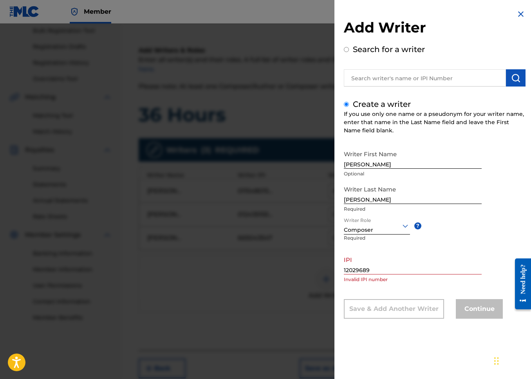
click at [404, 260] on input "12029689" at bounding box center [413, 263] width 138 height 22
click at [405, 264] on input "12029689" at bounding box center [413, 263] width 138 height 22
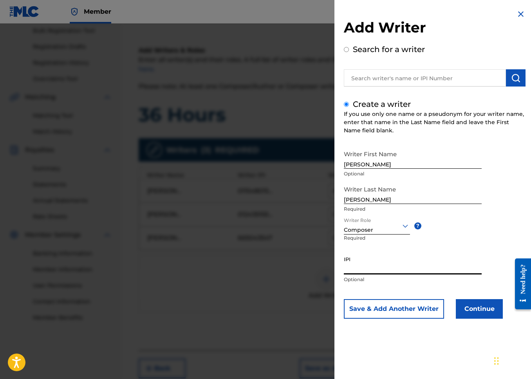
click at [473, 302] on button "Continue" at bounding box center [479, 309] width 47 height 20
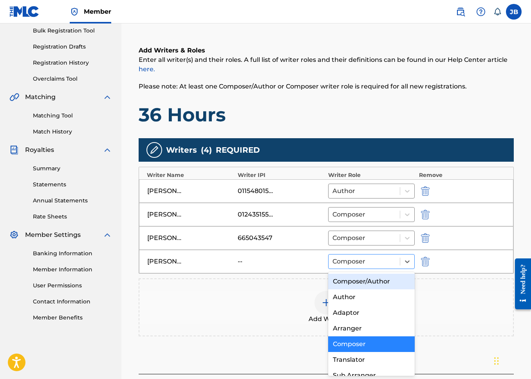
click at [344, 255] on div "Composer" at bounding box center [363, 261] width 71 height 14
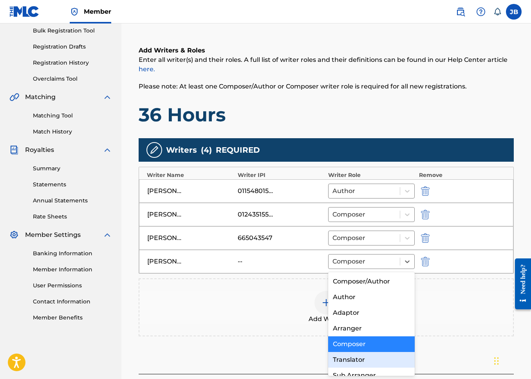
scroll to position [24, 0]
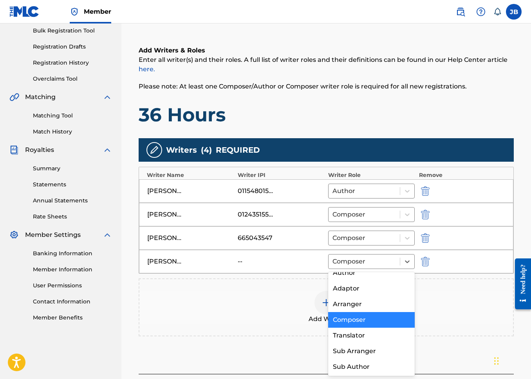
click at [356, 316] on div "Composer" at bounding box center [371, 320] width 86 height 16
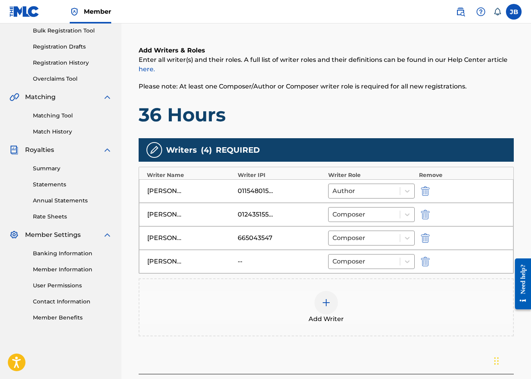
click at [307, 313] on div "Add Writer" at bounding box center [325, 307] width 373 height 33
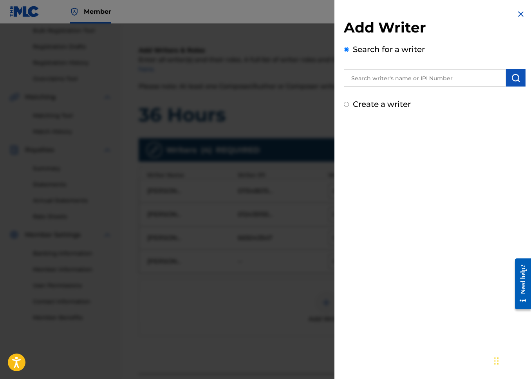
click at [369, 105] on label "Create a writer" at bounding box center [382, 103] width 58 height 9
radio input "true"
click at [349, 105] on input "Create a writer" at bounding box center [346, 104] width 5 height 5
radio input "false"
radio input "true"
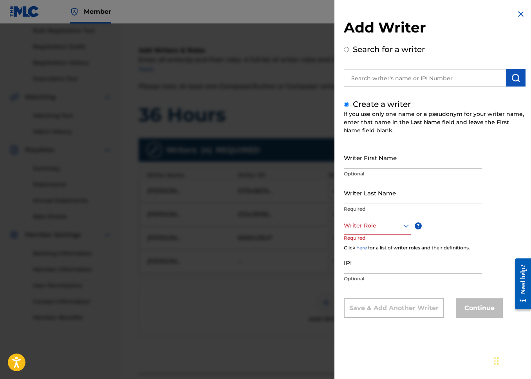
click at [382, 159] on input "Writer First Name" at bounding box center [413, 157] width 138 height 22
click at [381, 160] on input "Writer First Name" at bounding box center [413, 157] width 138 height 22
paste input "CRISTIAN"
paste input "[PERSON_NAME]"
type input "[DEMOGRAPHIC_DATA][PERSON_NAME]"
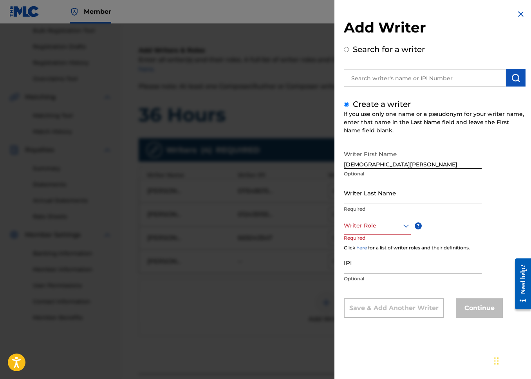
drag, startPoint x: 384, startPoint y: 175, endPoint x: 385, endPoint y: 186, distance: 11.5
click at [384, 180] on div "Writer First Name [DEMOGRAPHIC_DATA][PERSON_NAME] Optional" at bounding box center [413, 163] width 138 height 35
click at [384, 190] on input "Writer Last Name" at bounding box center [413, 193] width 138 height 22
click at [369, 261] on input "IPI" at bounding box center [413, 262] width 138 height 22
click at [373, 194] on input "Writer Last Name" at bounding box center [413, 193] width 138 height 22
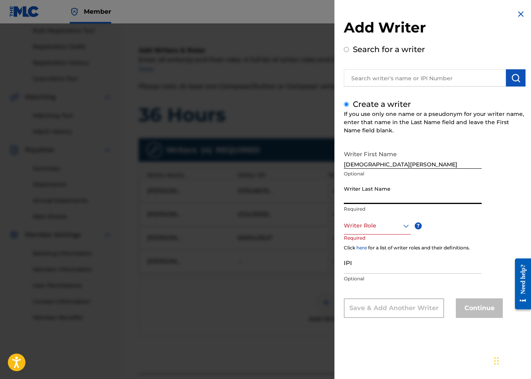
paste input "BURDEN [PERSON_NAME] BMI 50.00% 01154801573 [PERSON_NAME] 12.50% 01243515577 AB…"
type input "BURDEN [PERSON_NAME] BMI 50.00% 01154801573 [PERSON_NAME] 12.50% 01243515577 AB…"
click at [365, 223] on div at bounding box center [377, 226] width 67 height 10
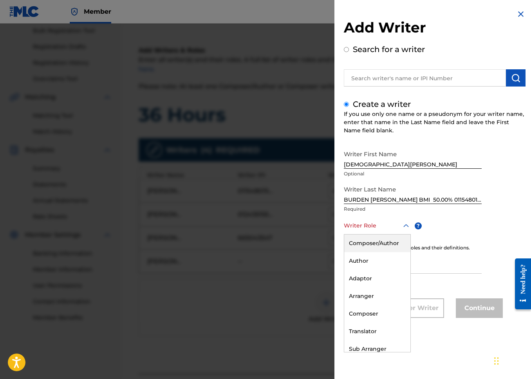
click at [417, 204] on div "Writer Last Name BURDEN [PERSON_NAME] BMI 50.00% 01154801573 [PERSON_NAME] 12.5…" at bounding box center [413, 199] width 138 height 35
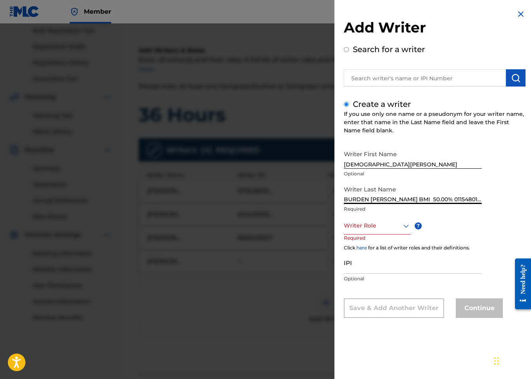
click at [406, 200] on input "BURDEN [PERSON_NAME] BMI 50.00% 01154801573 [PERSON_NAME] 12.50% 01243515577 AB…" at bounding box center [413, 193] width 138 height 22
paste input "[PERSON_NAME]"
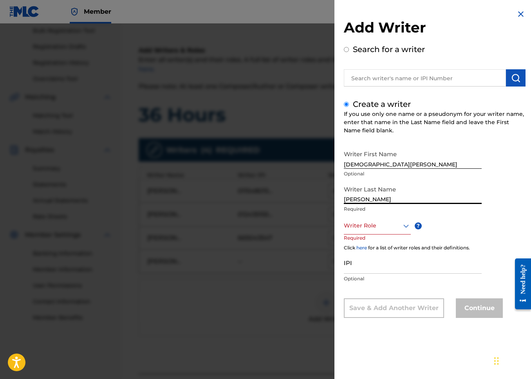
type input "[PERSON_NAME]"
click at [427, 251] on input "IPI" at bounding box center [413, 262] width 138 height 22
paste input "00601067495"
type input "00601067495"
click at [369, 238] on p "Required" at bounding box center [359, 243] width 30 height 18
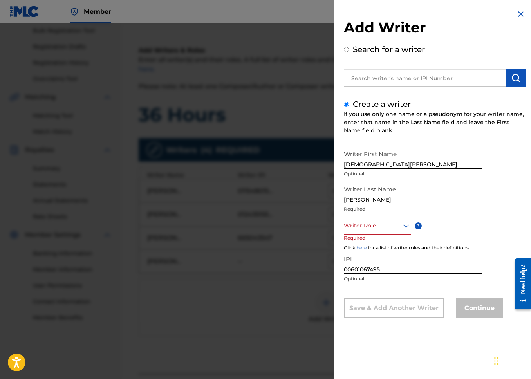
click at [371, 232] on div "Writer Role" at bounding box center [377, 226] width 67 height 18
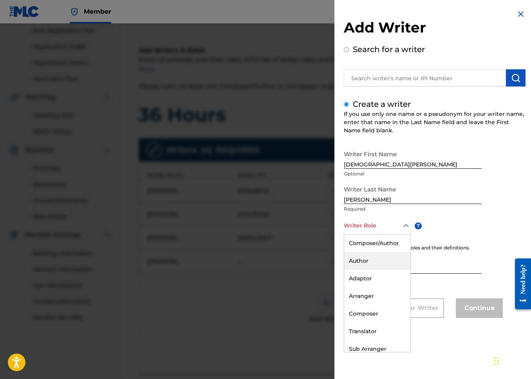
click at [362, 262] on div "Author" at bounding box center [377, 261] width 66 height 18
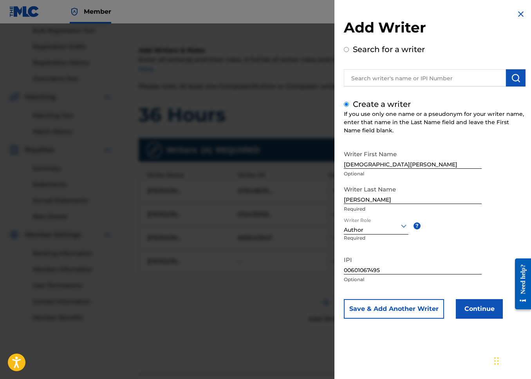
click at [447, 250] on div "Writer First Name [DEMOGRAPHIC_DATA][PERSON_NAME] Optional Writer Last Name [PE…" at bounding box center [435, 232] width 182 height 172
click at [481, 311] on button "Continue" at bounding box center [479, 309] width 47 height 20
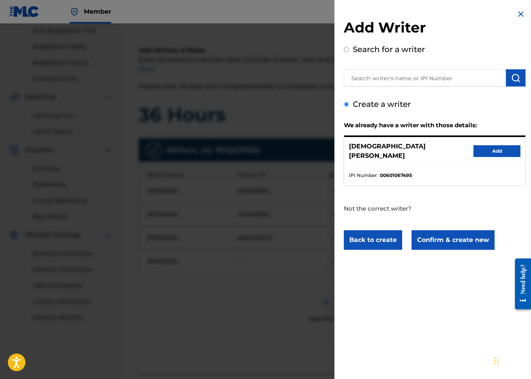
click at [495, 152] on button "Add" at bounding box center [496, 151] width 47 height 12
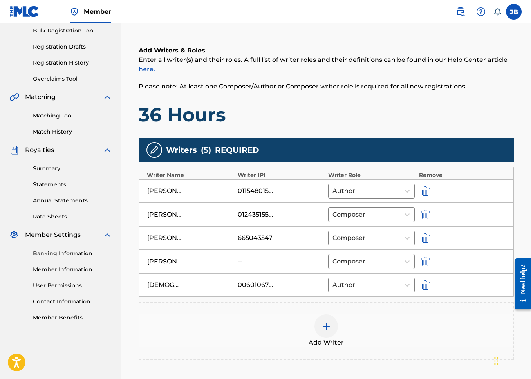
click at [341, 316] on div "Add Writer" at bounding box center [325, 330] width 373 height 33
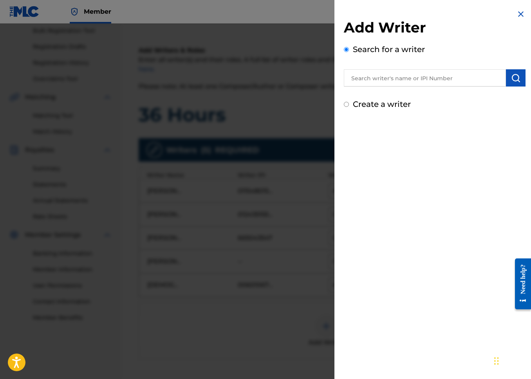
click at [368, 113] on div "Add Writer Search for a writer Create a writer" at bounding box center [434, 59] width 200 height 119
click at [369, 107] on label "Create a writer" at bounding box center [382, 103] width 58 height 9
radio input "true"
click at [349, 107] on input "Create a writer" at bounding box center [346, 104] width 5 height 5
radio input "false"
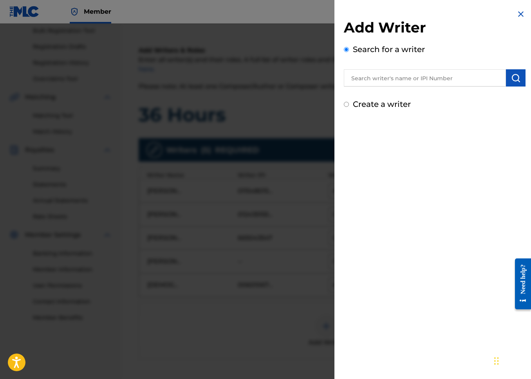
radio input "true"
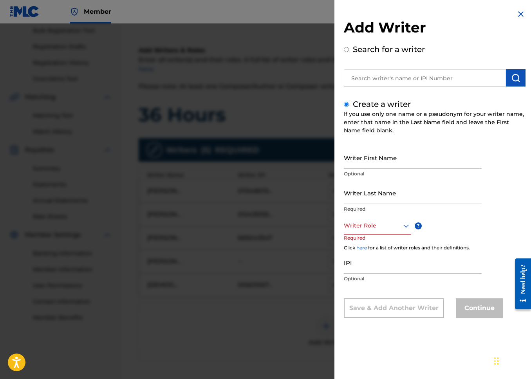
click at [379, 157] on input "Writer First Name" at bounding box center [413, 157] width 138 height 22
paste input "[PERSON_NAME]"
type input "[PERSON_NAME]"
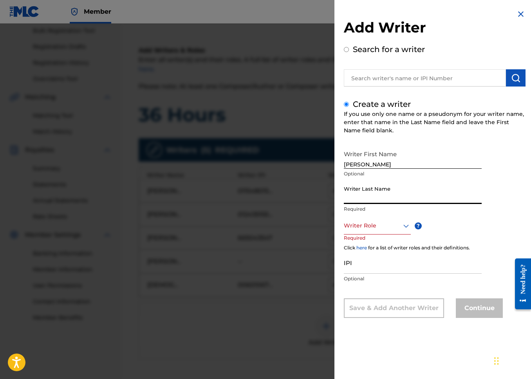
click at [364, 196] on input "Writer Last Name" at bounding box center [413, 193] width 138 height 22
paste input "[PERSON_NAME]"
type input "[PERSON_NAME]"
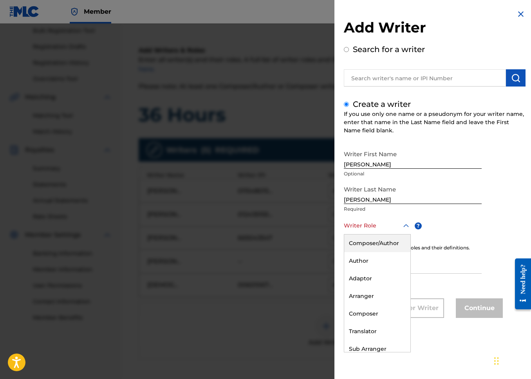
click at [365, 227] on div at bounding box center [377, 226] width 67 height 10
click at [366, 265] on div "Author" at bounding box center [377, 261] width 66 height 18
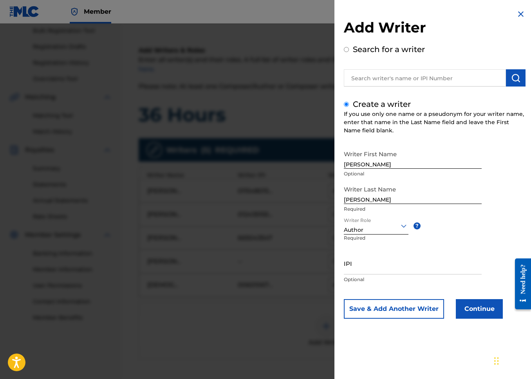
click at [373, 236] on p "Required" at bounding box center [360, 243] width 32 height 18
click at [374, 233] on div "Author" at bounding box center [376, 230] width 65 height 8
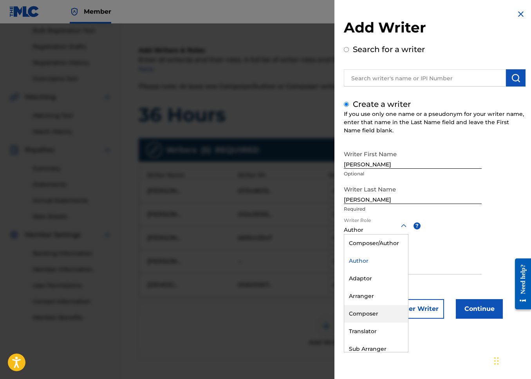
click at [375, 319] on div "Composer" at bounding box center [376, 314] width 64 height 18
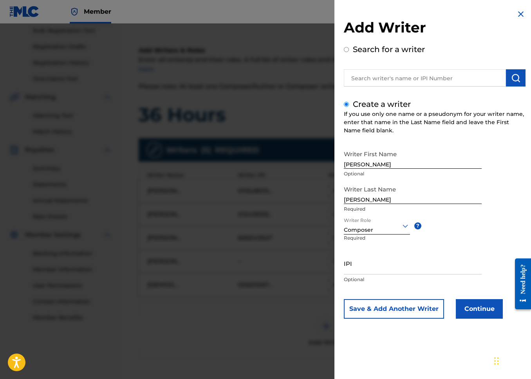
click at [402, 267] on input "IPI" at bounding box center [413, 263] width 138 height 22
paste input "01079861709"
type input "01079861709"
click at [464, 313] on button "Continue" at bounding box center [479, 309] width 47 height 20
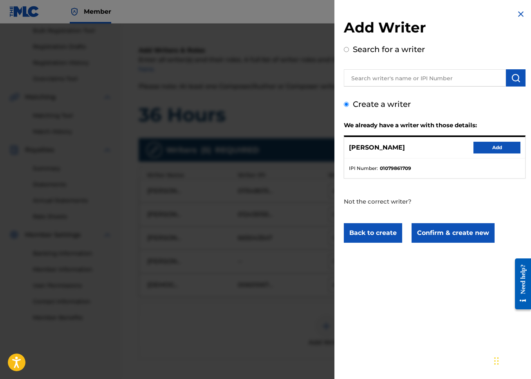
click at [501, 154] on div "[PERSON_NAME] Add" at bounding box center [434, 148] width 181 height 22
click at [496, 153] on button "Add" at bounding box center [496, 148] width 47 height 12
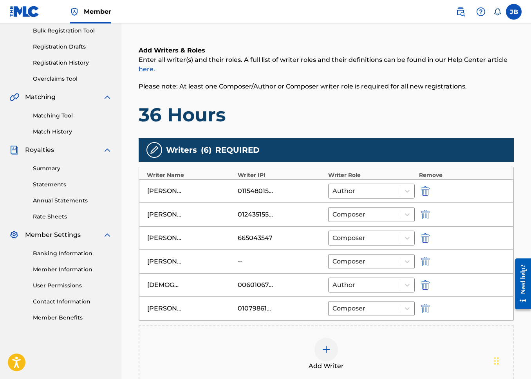
scroll to position [232, 0]
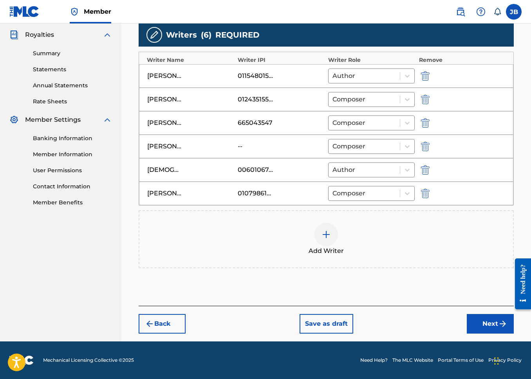
click at [477, 318] on button "Next" at bounding box center [490, 324] width 47 height 20
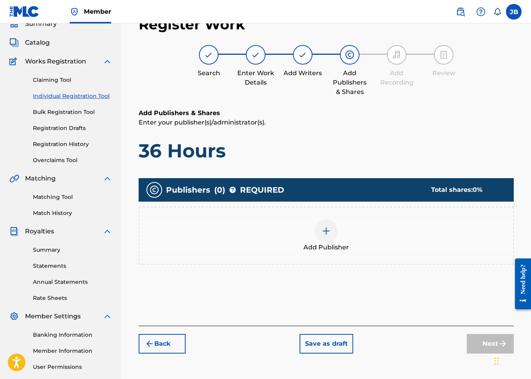
scroll to position [40, 0]
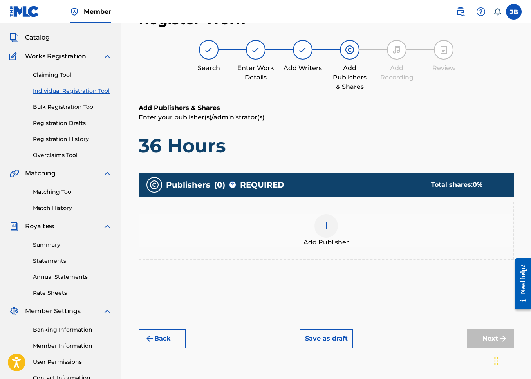
click at [340, 211] on div "Add Publisher" at bounding box center [326, 231] width 375 height 58
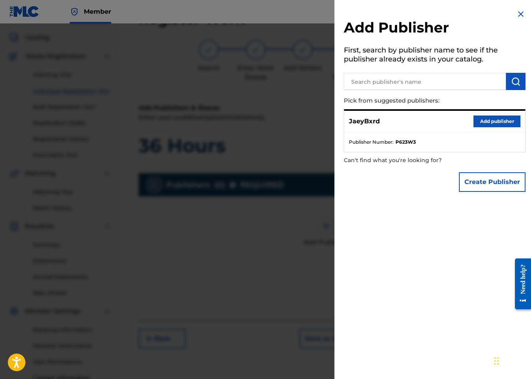
click at [503, 117] on button "Add publisher" at bounding box center [496, 121] width 47 height 12
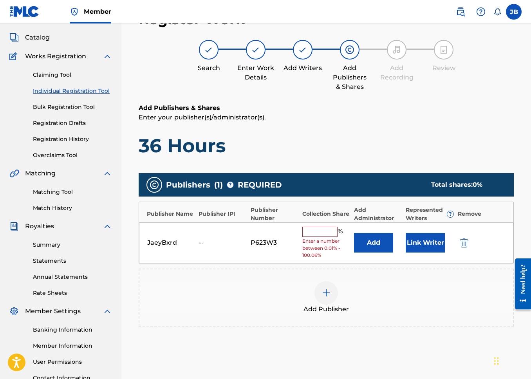
click at [322, 224] on div "JaeyBxrd -- P623W3 % Enter a number between 0.01% - 100.06% Add Link Writer" at bounding box center [326, 242] width 374 height 41
click at [322, 229] on input "text" at bounding box center [319, 232] width 35 height 10
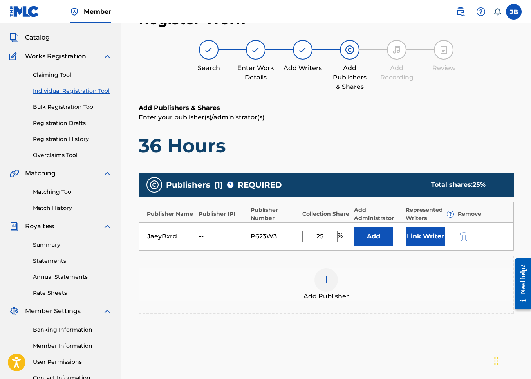
type input "25"
click at [380, 231] on button "Add" at bounding box center [373, 237] width 39 height 20
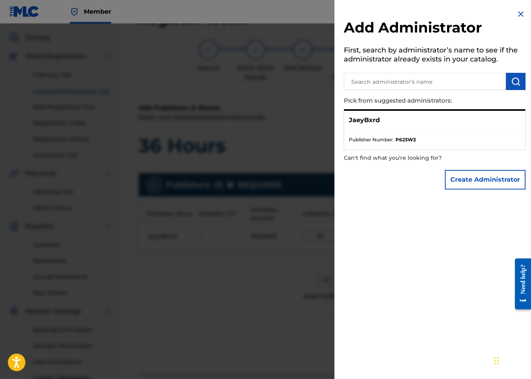
click at [453, 129] on div "JaeyBxrd" at bounding box center [434, 120] width 181 height 19
click at [367, 121] on p "JaeyBxrd" at bounding box center [364, 119] width 31 height 9
click at [413, 131] on ul "Publisher Number : P623W3" at bounding box center [434, 140] width 181 height 20
click at [414, 141] on strong "P623W3" at bounding box center [405, 139] width 20 height 7
click at [407, 130] on ul "Publisher Number : P623W3" at bounding box center [434, 140] width 181 height 20
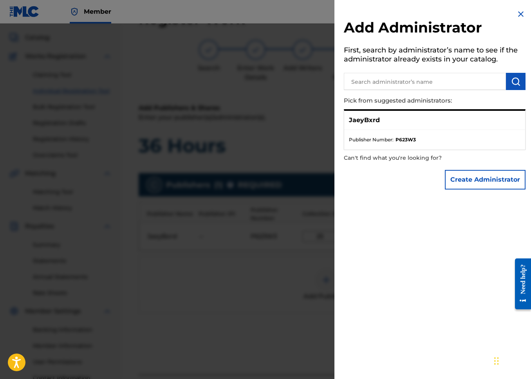
click at [363, 122] on p "JaeyBxrd" at bounding box center [364, 119] width 31 height 9
click at [517, 18] on img at bounding box center [520, 13] width 9 height 9
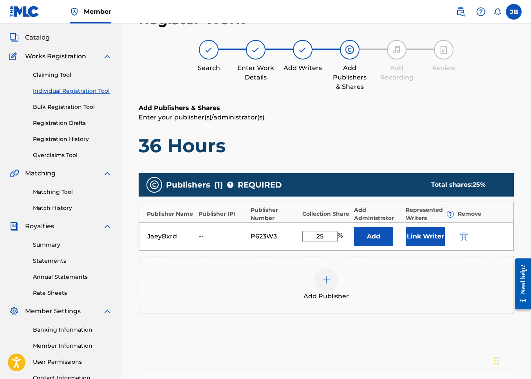
click at [413, 238] on button "Link Writer" at bounding box center [424, 237] width 39 height 20
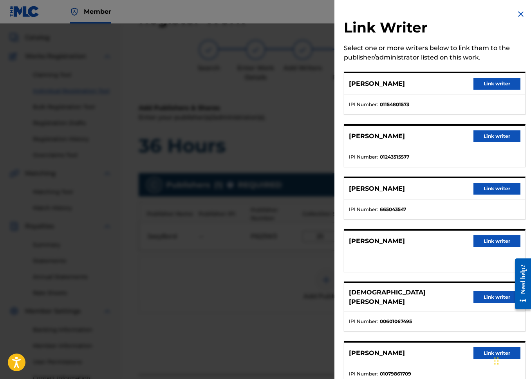
click at [479, 85] on button "Link writer" at bounding box center [496, 84] width 47 height 12
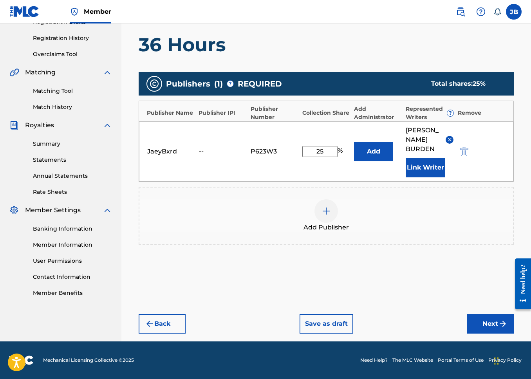
click at [498, 321] on img "submit" at bounding box center [502, 323] width 9 height 9
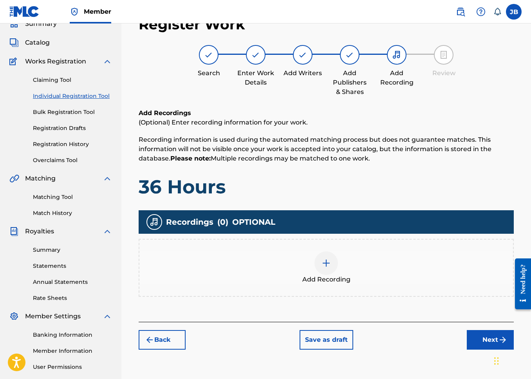
scroll to position [106, 0]
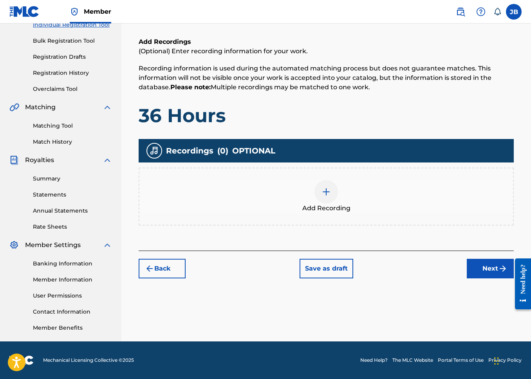
click at [417, 200] on div "Add Recording" at bounding box center [325, 196] width 373 height 33
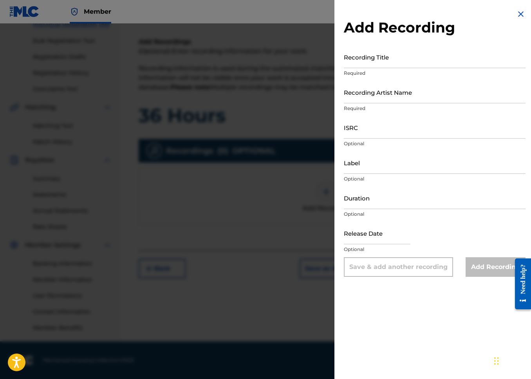
click at [444, 64] on input "Recording Title" at bounding box center [435, 57] width 182 height 22
type input "36 Hours"
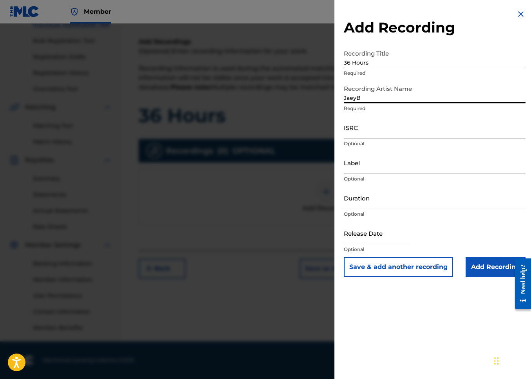
type input "JaeyB"
click at [344, 257] on button "Save & add another recording" at bounding box center [398, 267] width 109 height 20
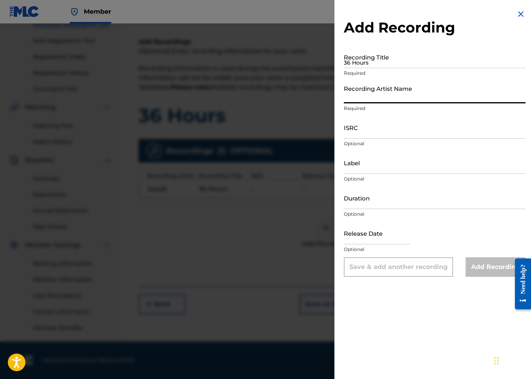
type input "JaeyBxrd"
click at [401, 69] on div "Recording Title 36 Hours Required" at bounding box center [435, 63] width 182 height 35
click at [220, 155] on div at bounding box center [265, 212] width 531 height 379
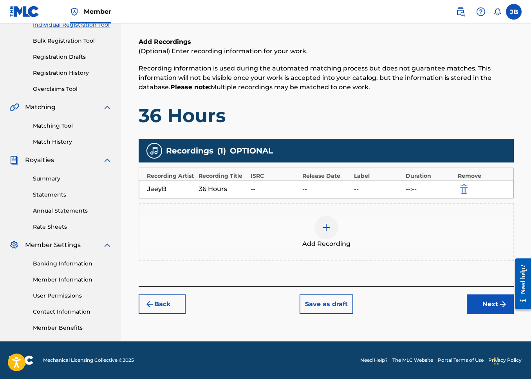
click at [314, 191] on div "--" at bounding box center [326, 188] width 48 height 9
click at [469, 185] on div at bounding box center [474, 188] width 35 height 9
click at [458, 194] on div "JaeyB 36 Hours -- -- -- --:--" at bounding box center [326, 189] width 374 height 18
click at [468, 190] on img "submit" at bounding box center [463, 188] width 9 height 9
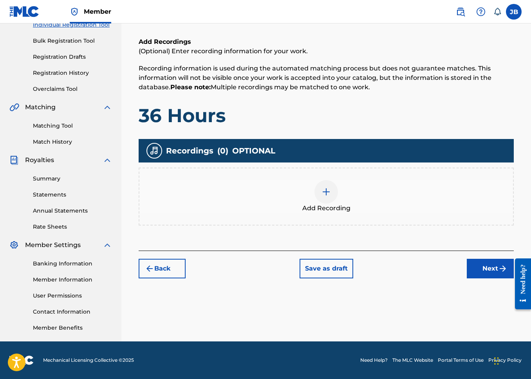
click at [353, 222] on div "Add Recording" at bounding box center [326, 197] width 375 height 58
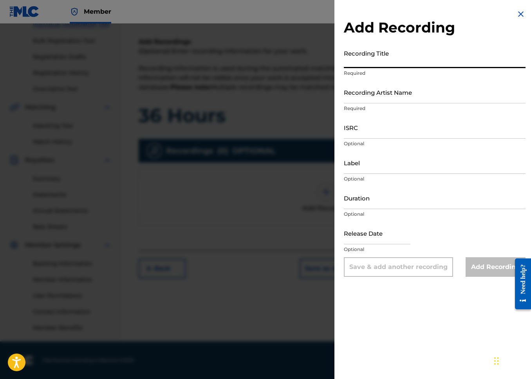
click at [416, 61] on input "Recording Title" at bounding box center [435, 57] width 182 height 22
type input "36 Hours"
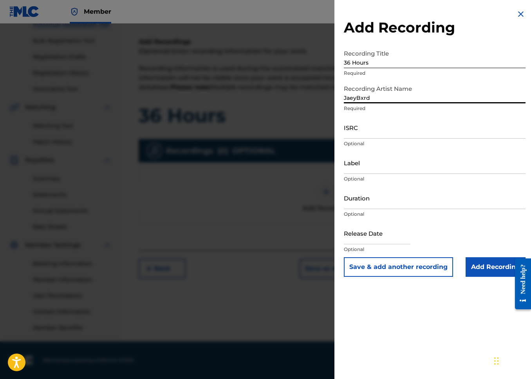
type input "JaeyBxrd"
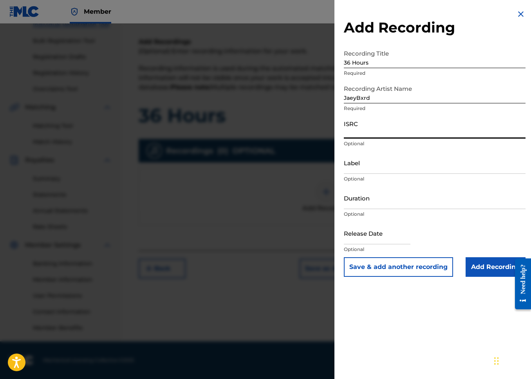
click at [446, 196] on input "Duration" at bounding box center [435, 198] width 182 height 22
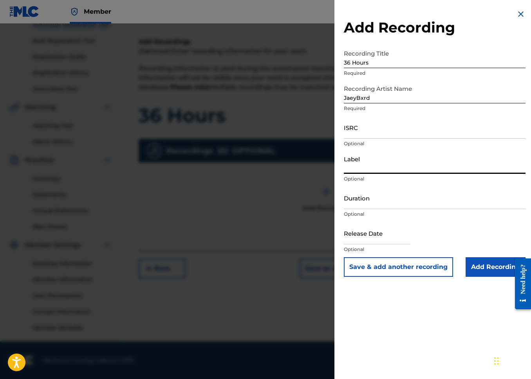
click at [427, 157] on input "Label" at bounding box center [435, 162] width 182 height 22
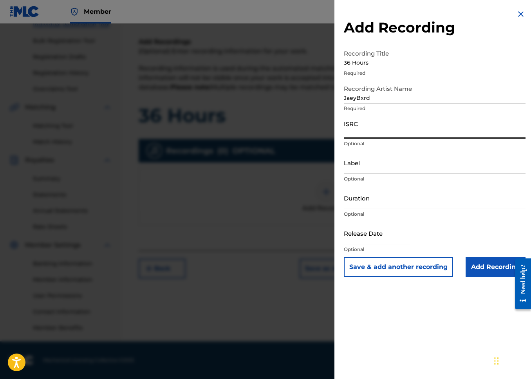
click at [405, 137] on input "ISRC" at bounding box center [435, 127] width 182 height 22
paste input "QZNWR2413628"
type input "QZNWR2413628"
click at [389, 147] on div "ISRC QZNWR2413628 Optional" at bounding box center [435, 133] width 182 height 35
click at [393, 157] on input "Label" at bounding box center [435, 162] width 182 height 22
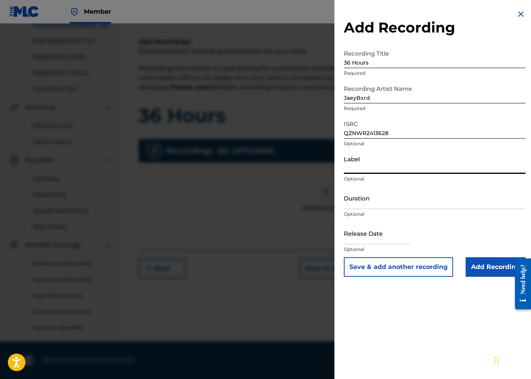
click at [393, 219] on div "Duration Optional" at bounding box center [435, 204] width 182 height 35
click at [390, 209] on div "Duration Optional" at bounding box center [435, 204] width 182 height 35
click at [352, 192] on input "Duration" at bounding box center [435, 198] width 182 height 22
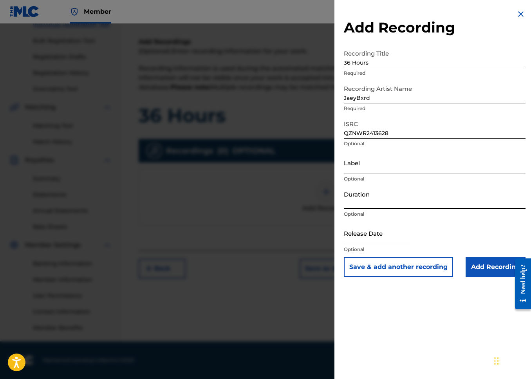
click at [373, 172] on input "Label" at bounding box center [435, 162] width 182 height 22
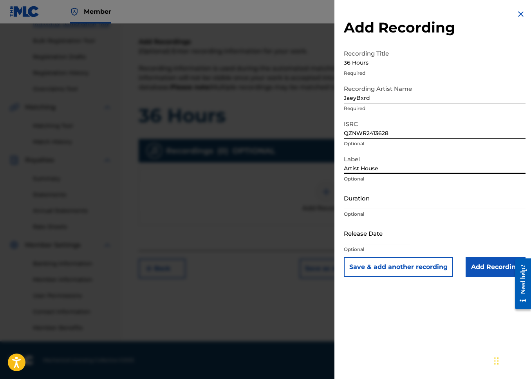
type input "Artist House"
click at [383, 209] on div "Duration Optional" at bounding box center [435, 204] width 182 height 35
click at [383, 205] on input "Duration" at bounding box center [435, 198] width 182 height 22
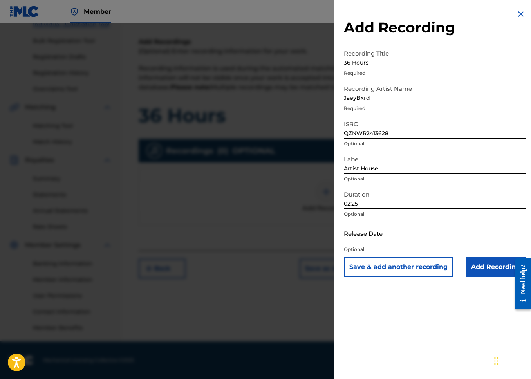
type input "02:25"
click at [383, 239] on input "text" at bounding box center [377, 233] width 67 height 22
select select "7"
select select "2025"
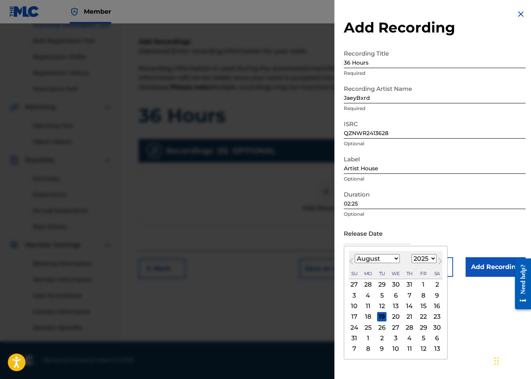
click at [499, 218] on div "Duration 02:25 Optional" at bounding box center [435, 204] width 182 height 35
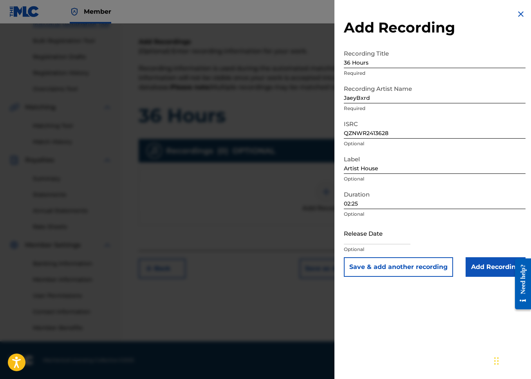
click at [358, 60] on input "36 Hours" at bounding box center [435, 57] width 182 height 22
click at [485, 272] on input "Add Recording" at bounding box center [495, 267] width 60 height 20
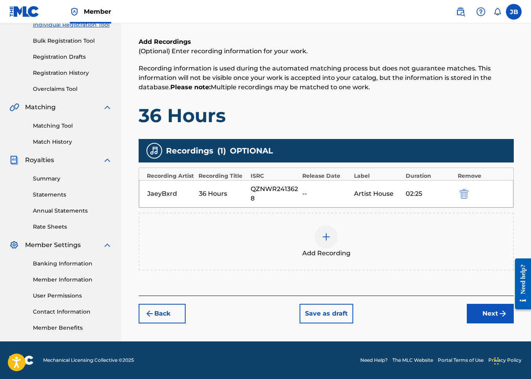
click at [497, 305] on button "Next" at bounding box center [490, 314] width 47 height 20
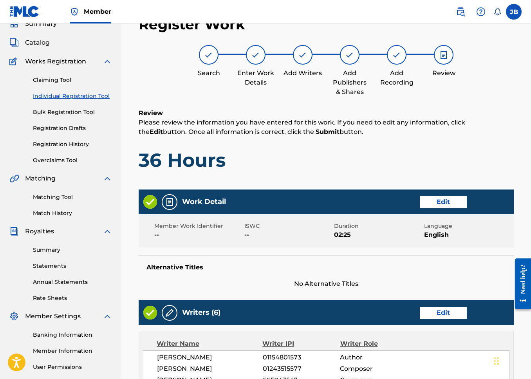
scroll to position [369, 0]
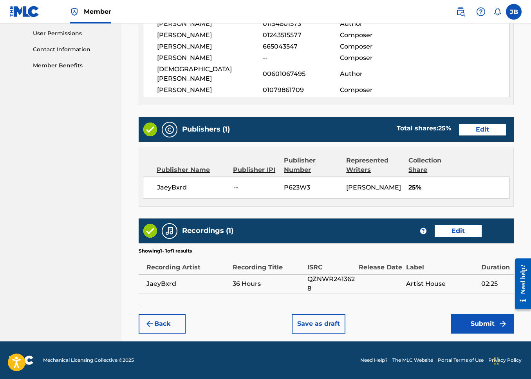
click at [468, 324] on button "Submit" at bounding box center [482, 324] width 63 height 20
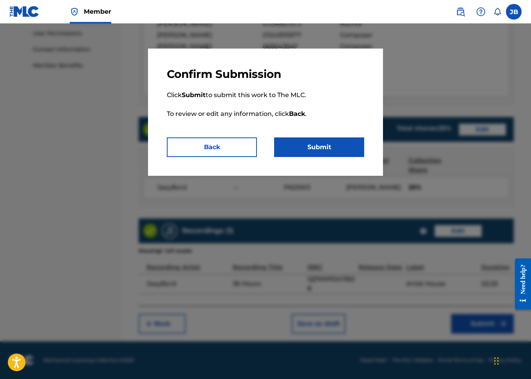
click at [317, 152] on button "Submit" at bounding box center [319, 147] width 90 height 20
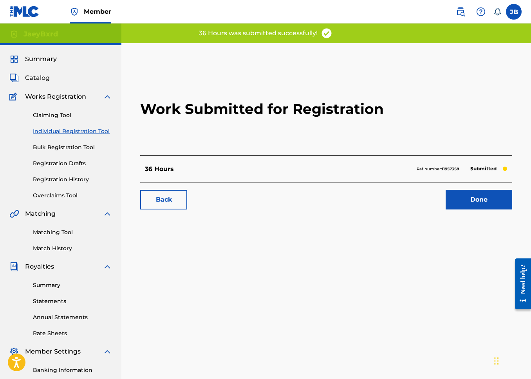
click at [481, 207] on link "Done" at bounding box center [478, 200] width 67 height 20
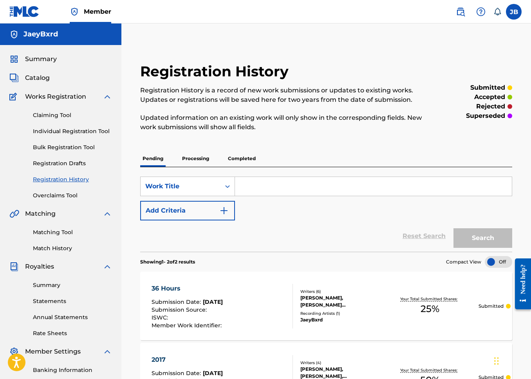
click at [73, 133] on link "Individual Registration Tool" at bounding box center [72, 131] width 79 height 8
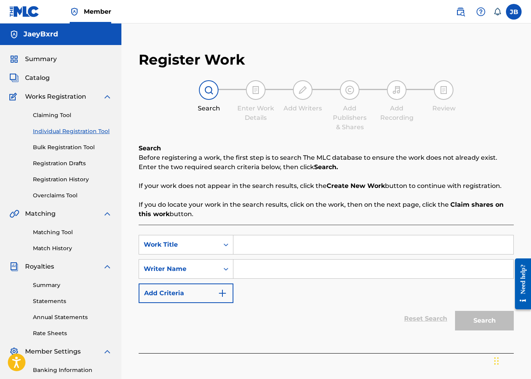
click at [308, 236] on input "Search Form" at bounding box center [373, 244] width 280 height 19
type input "Alone"
type input "JaeyBxrd"
click at [455, 311] on button "Search" at bounding box center [484, 321] width 59 height 20
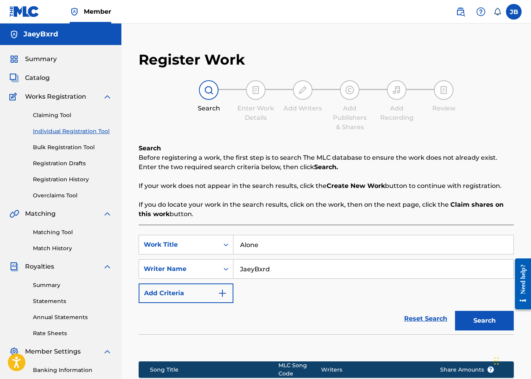
scroll to position [122, 0]
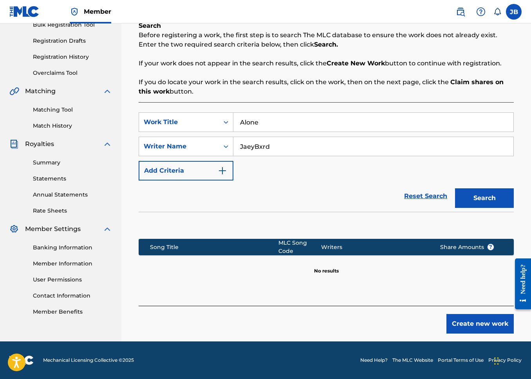
click at [492, 200] on button "Search" at bounding box center [484, 198] width 59 height 20
click at [452, 318] on button "Create new work" at bounding box center [479, 324] width 67 height 20
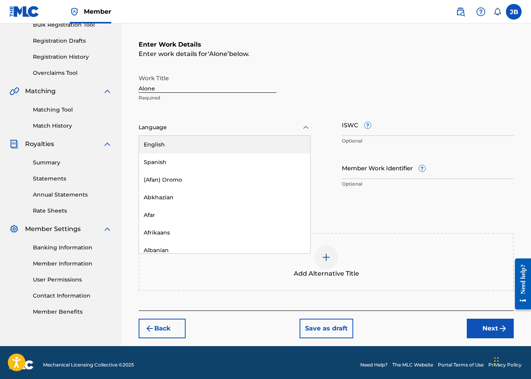
click at [199, 132] on div "Language" at bounding box center [225, 127] width 172 height 16
click at [197, 148] on div "English" at bounding box center [224, 145] width 171 height 18
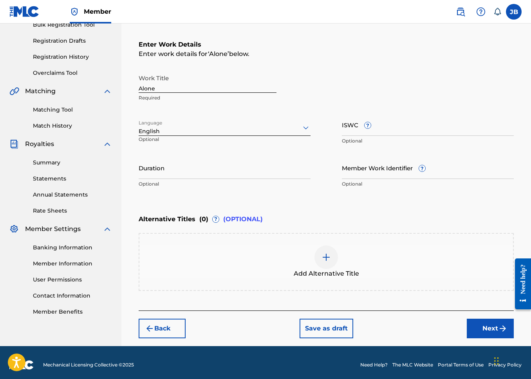
click at [178, 162] on input "Duration" at bounding box center [225, 168] width 172 height 22
click at [351, 124] on input "ISWC ?" at bounding box center [428, 124] width 172 height 22
paste input "T-324.336.860-3"
type input "T-324.336.860-3"
click at [265, 175] on input "Duration" at bounding box center [225, 168] width 172 height 22
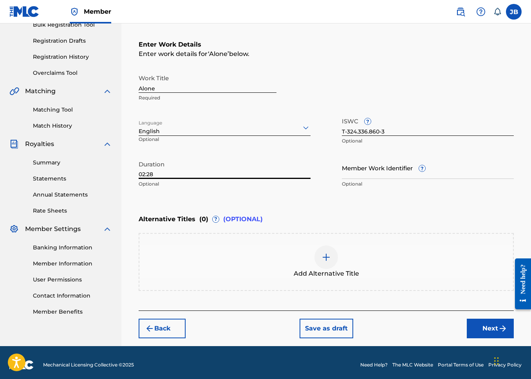
type input "02:28"
click at [349, 149] on div "Work Title Alone Required Language English Optional ISWC ? T-324.336.860-3 Opti…" at bounding box center [326, 130] width 375 height 121
click at [358, 174] on input "Member Work Identifier ?" at bounding box center [428, 168] width 172 height 22
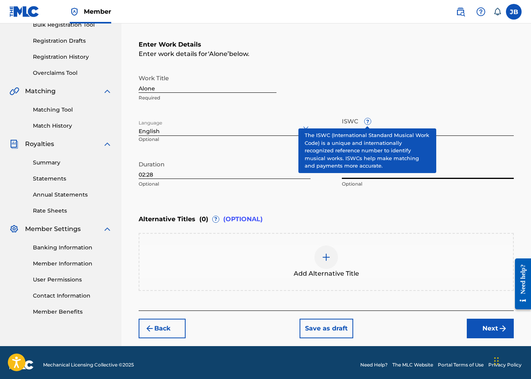
click at [367, 118] on span "?" at bounding box center [367, 121] width 6 height 6
click at [367, 118] on input "T-324.336.860-3" at bounding box center [428, 124] width 172 height 22
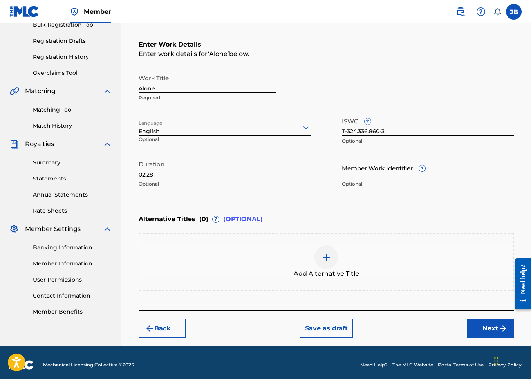
click at [417, 254] on div "Add Alternative Title" at bounding box center [325, 261] width 373 height 33
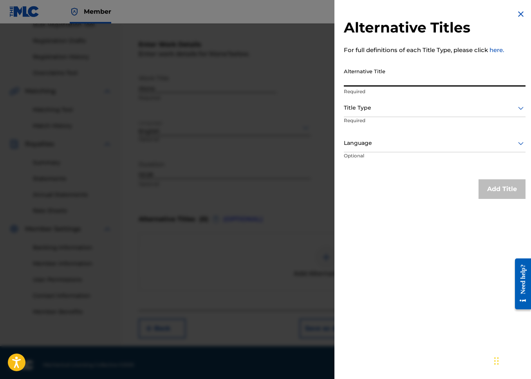
click at [420, 74] on input "Alternative Title" at bounding box center [435, 75] width 182 height 22
click at [516, 15] on img at bounding box center [520, 13] width 9 height 9
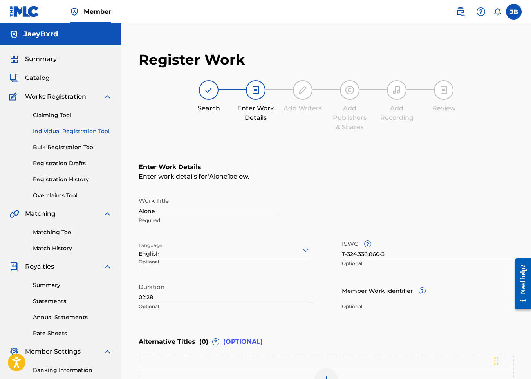
scroll to position [127, 0]
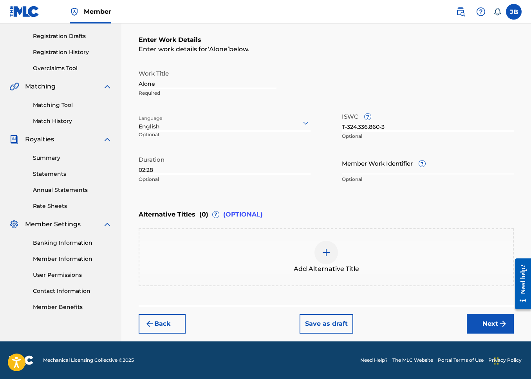
click at [494, 332] on button "Next" at bounding box center [490, 324] width 47 height 20
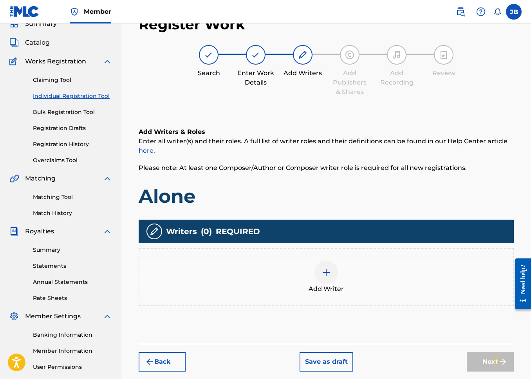
scroll to position [20, 0]
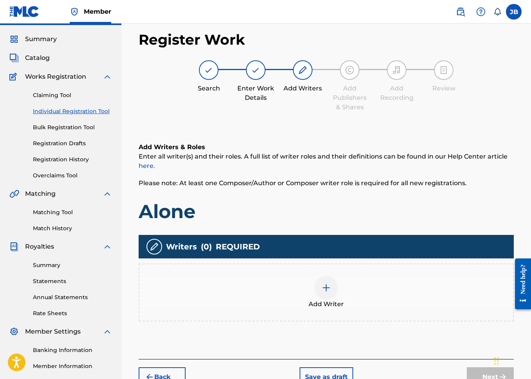
click at [315, 315] on div "Add Writer" at bounding box center [326, 292] width 375 height 58
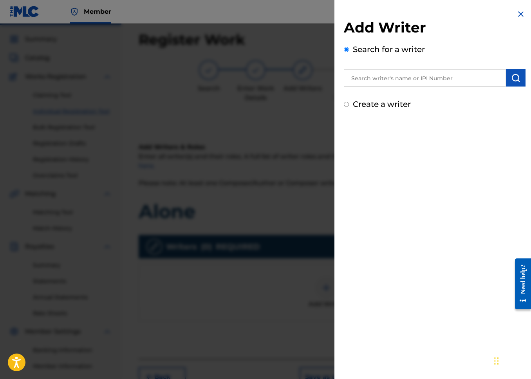
click at [387, 83] on input "text" at bounding box center [425, 77] width 162 height 17
click at [358, 103] on label "Create a writer" at bounding box center [382, 103] width 58 height 9
radio input "true"
click at [349, 103] on input "Create a writer" at bounding box center [346, 104] width 5 height 5
radio input "false"
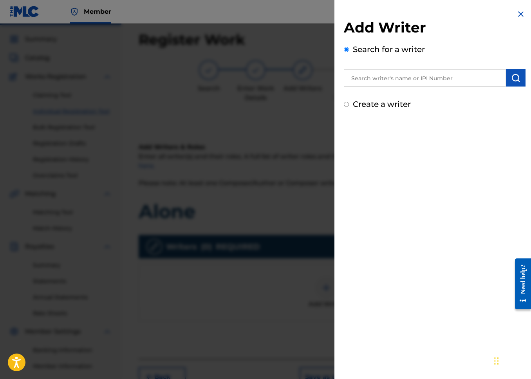
radio input "true"
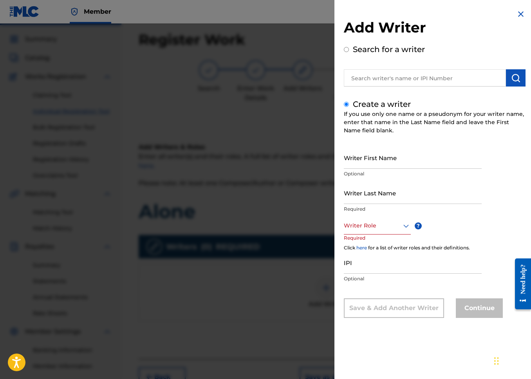
click at [344, 49] on input "Search for a writer" at bounding box center [346, 49] width 5 height 5
radio input "true"
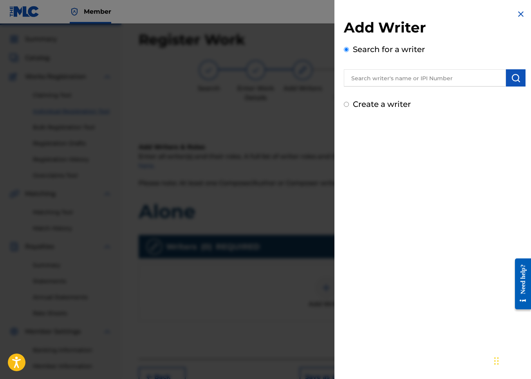
click at [364, 77] on input "text" at bounding box center [425, 77] width 162 height 17
click at [383, 102] on label "Create a writer" at bounding box center [382, 103] width 58 height 9
radio input "true"
radio input "false"
radio input "true"
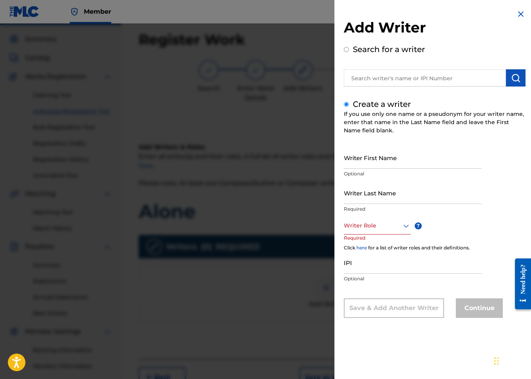
click at [365, 49] on label "Search for a writer" at bounding box center [389, 49] width 72 height 9
click at [349, 49] on input "Search for a writer" at bounding box center [346, 49] width 5 height 5
radio input "false"
radio input "true"
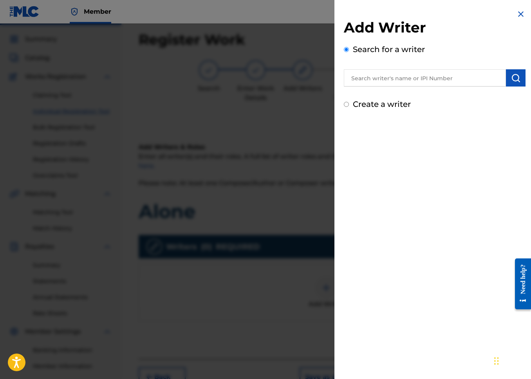
click at [367, 79] on input "text" at bounding box center [425, 77] width 162 height 17
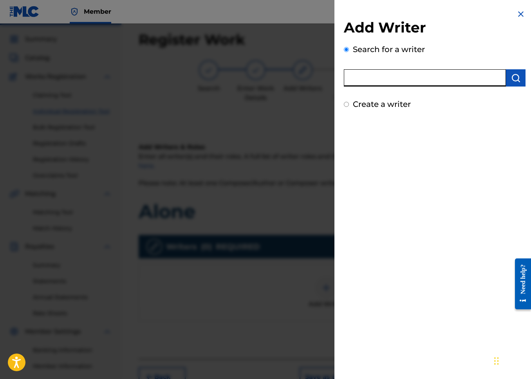
paste input "01154801573"
type input "01154801573"
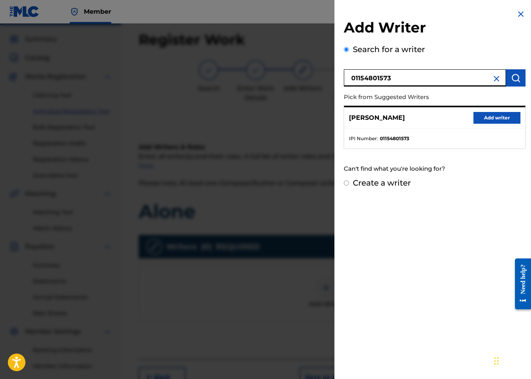
click at [500, 113] on button "Add writer" at bounding box center [496, 118] width 47 height 12
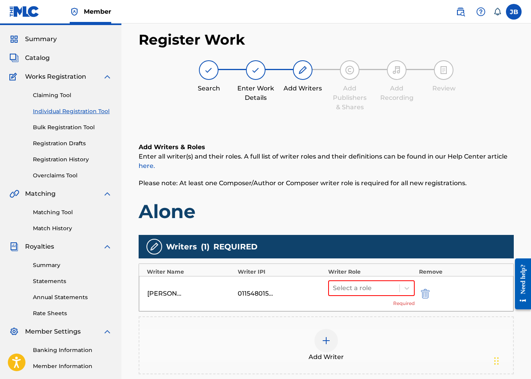
scroll to position [35, 0]
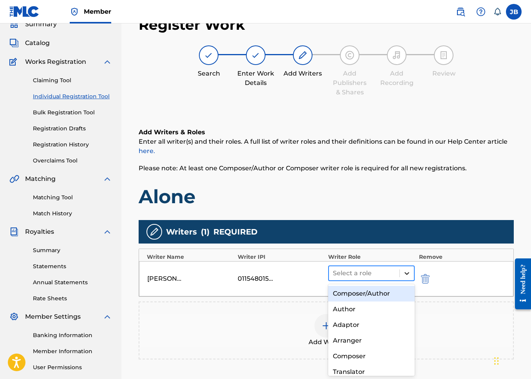
click at [408, 270] on icon at bounding box center [407, 273] width 8 height 8
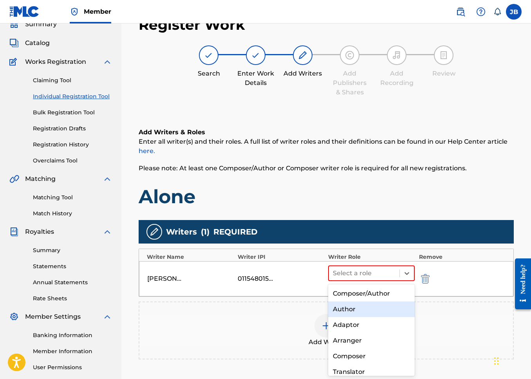
click at [368, 310] on div "Author" at bounding box center [371, 309] width 86 height 16
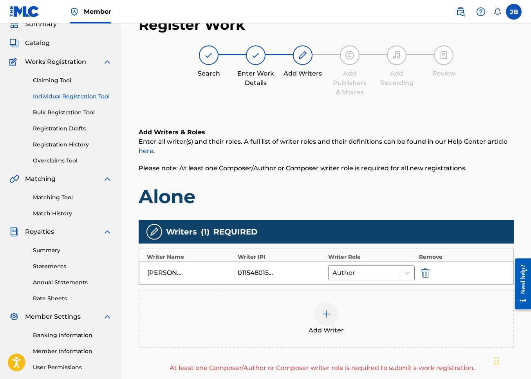
scroll to position [139, 0]
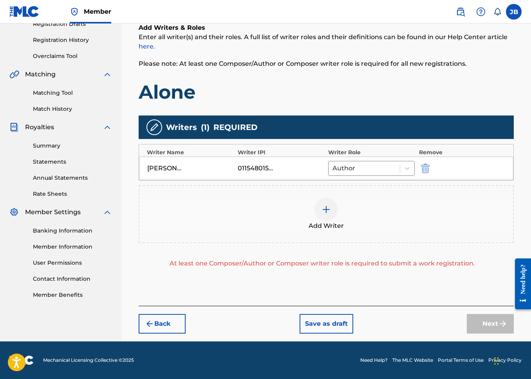
click at [321, 206] on img at bounding box center [325, 209] width 9 height 9
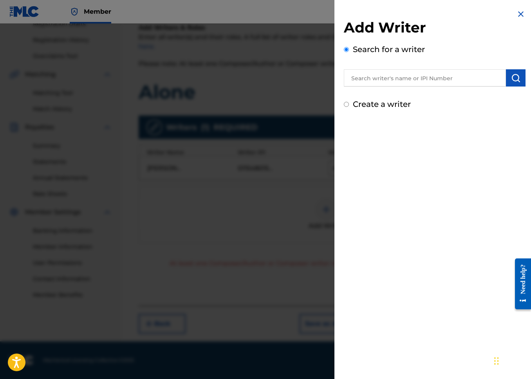
click at [369, 105] on label "Create a writer" at bounding box center [382, 103] width 58 height 9
radio input "true"
click at [349, 105] on input "Create a writer" at bounding box center [346, 104] width 5 height 5
radio input "false"
radio input "true"
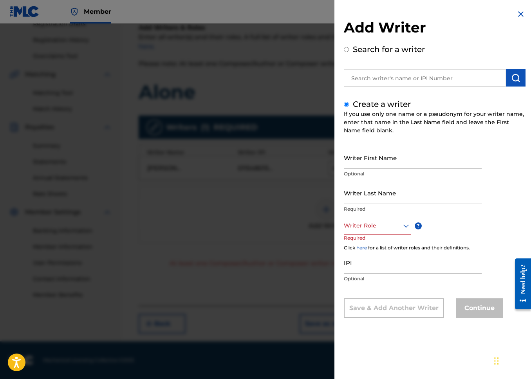
click at [382, 124] on div "If you use only one name or a pseudonym for your writer name, enter that name i…" at bounding box center [435, 122] width 182 height 25
click at [377, 157] on input "Writer First Name" at bounding box center [413, 157] width 138 height 22
click at [370, 165] on input "Rya" at bounding box center [413, 157] width 138 height 22
click at [463, 162] on input "Rya" at bounding box center [413, 157] width 138 height 22
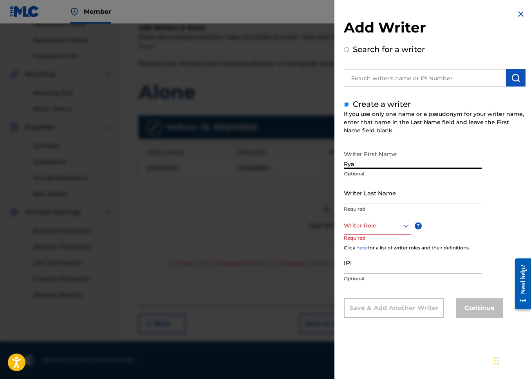
click at [463, 162] on input "Rya" at bounding box center [413, 157] width 138 height 22
type input "[PERSON_NAME]"
click at [414, 232] on span "?" at bounding box center [417, 226] width 7 height 18
click at [414, 230] on div "Writer Role ? Required" at bounding box center [385, 234] width 82 height 35
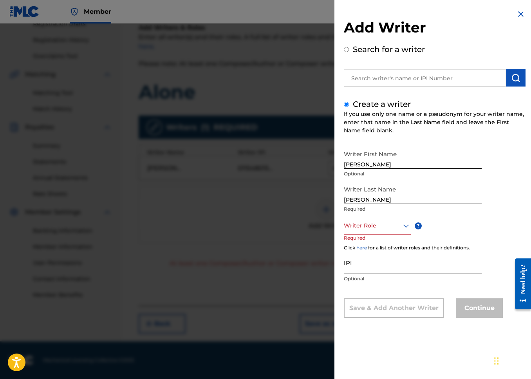
click at [379, 229] on div at bounding box center [377, 226] width 67 height 10
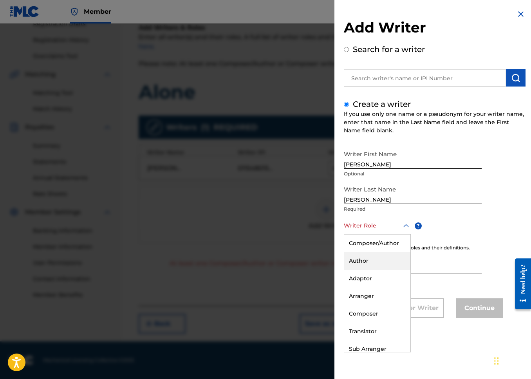
click at [371, 264] on div "Author" at bounding box center [377, 261] width 66 height 18
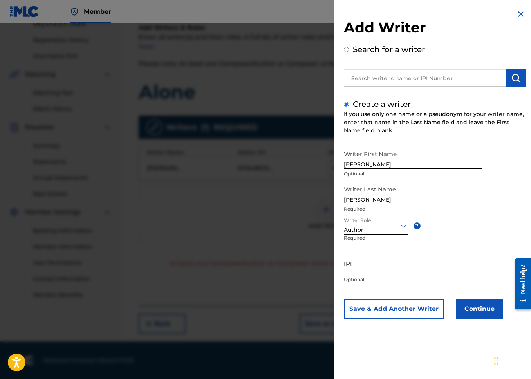
click at [372, 264] on input "IPI" at bounding box center [413, 263] width 138 height 22
paste input "00397882194"
type input "00397882194"
click at [499, 317] on button "Continue" at bounding box center [479, 309] width 47 height 20
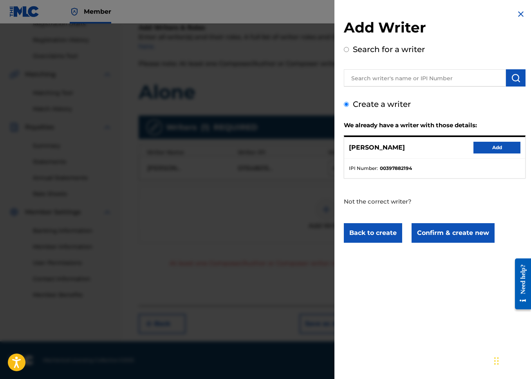
click at [483, 148] on button "Add" at bounding box center [496, 148] width 47 height 12
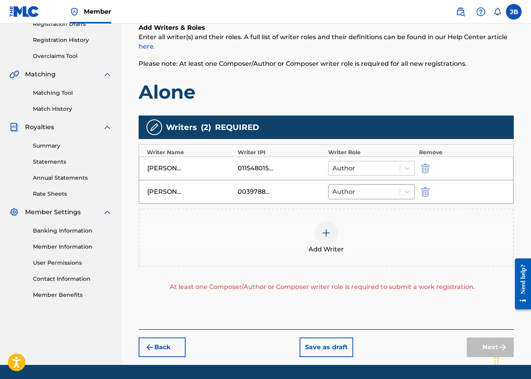
click at [376, 170] on div at bounding box center [363, 168] width 63 height 11
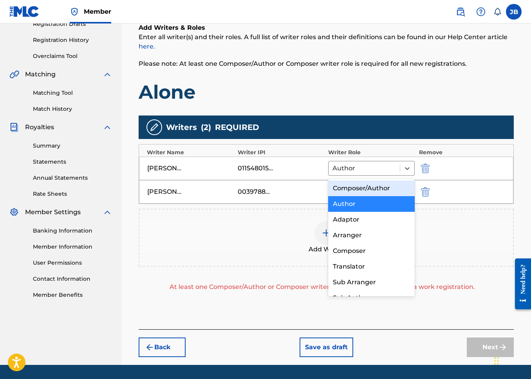
click at [373, 190] on div "Composer/Author" at bounding box center [371, 188] width 86 height 16
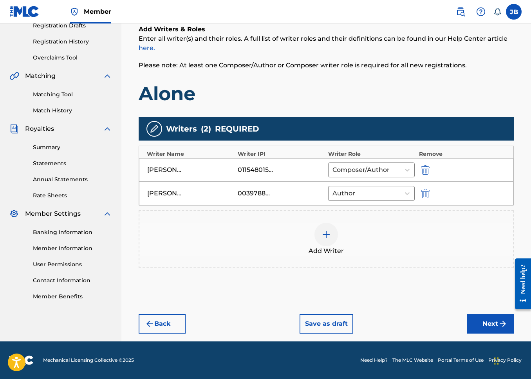
click at [503, 326] on img "submit" at bounding box center [502, 323] width 9 height 9
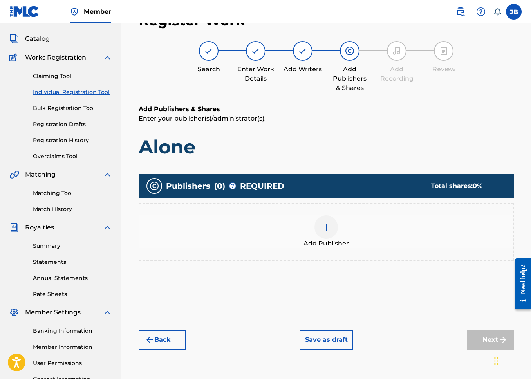
scroll to position [35, 0]
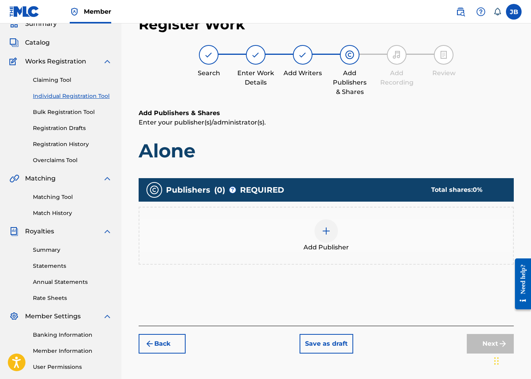
click at [187, 348] on div "Back Save as draft Next" at bounding box center [326, 340] width 375 height 28
click at [185, 348] on div "Back Save as draft Next" at bounding box center [326, 340] width 375 height 28
click at [166, 347] on button "Back" at bounding box center [162, 344] width 47 height 20
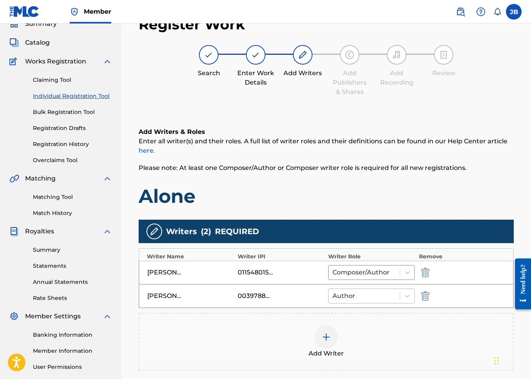
click at [350, 296] on div at bounding box center [363, 295] width 63 height 11
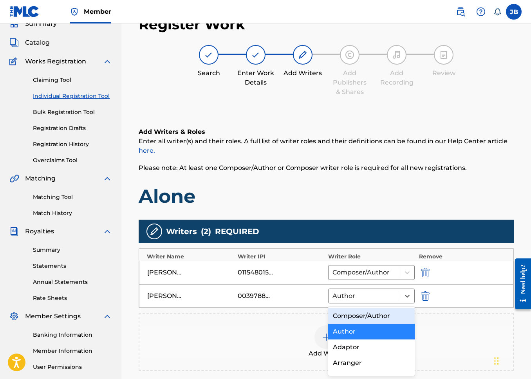
click at [357, 316] on div "Composer/Author" at bounding box center [371, 316] width 86 height 16
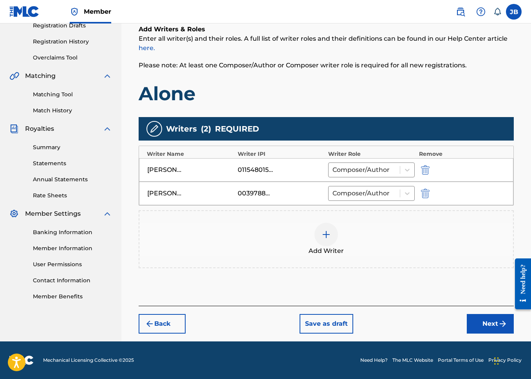
click at [471, 328] on button "Next" at bounding box center [490, 324] width 47 height 20
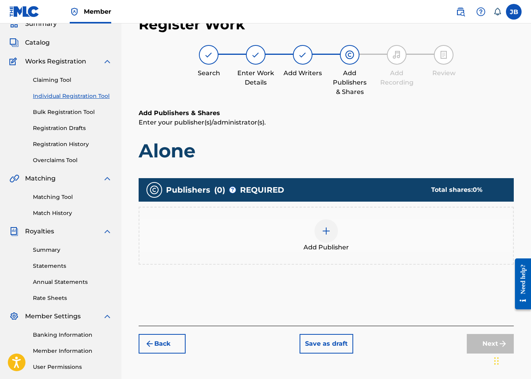
click at [338, 234] on div "Add Publisher" at bounding box center [325, 235] width 373 height 33
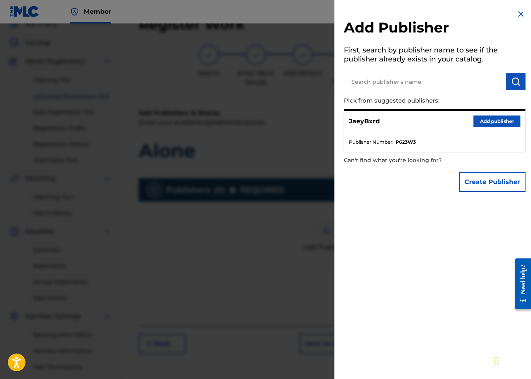
click at [498, 126] on button "Add publisher" at bounding box center [496, 121] width 47 height 12
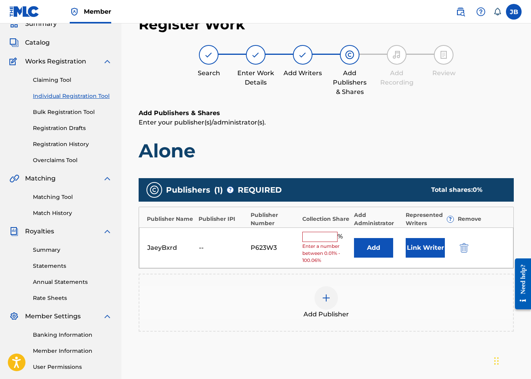
click at [186, 247] on div "JaeyBxrd" at bounding box center [171, 247] width 48 height 9
click at [318, 244] on span "Enter a number between 0.01% - 100.06%" at bounding box center [326, 253] width 48 height 21
click at [466, 256] on div "JaeyBxrd -- P623W3 % Enter a number between 0.01% - 100.06% Add Link Writer" at bounding box center [326, 247] width 374 height 41
click at [465, 254] on div "JaeyBxrd -- P623W3 % Enter a number between 0.01% - 100.06% Add Link Writer" at bounding box center [326, 247] width 374 height 41
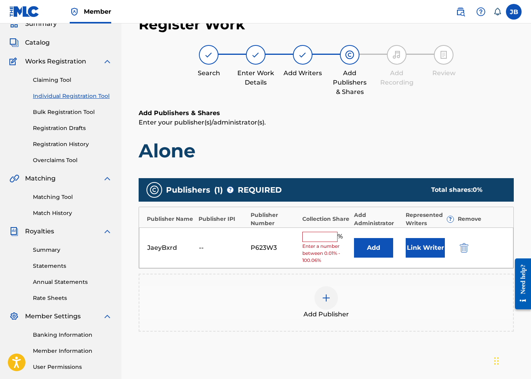
click at [465, 252] on div "JaeyBxrd -- P623W3 % Enter a number between 0.01% - 100.06% Add Link Writer" at bounding box center [326, 247] width 374 height 41
click at [465, 251] on img "submit" at bounding box center [463, 247] width 9 height 9
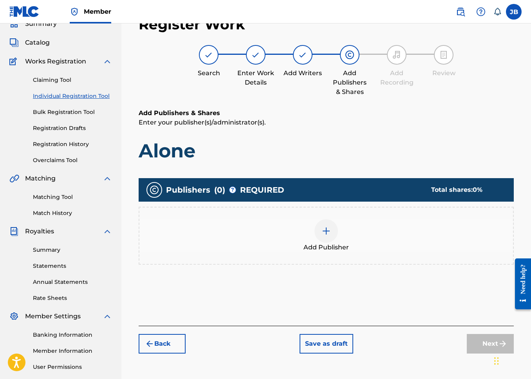
click at [341, 243] on span "Add Publisher" at bounding box center [325, 247] width 45 height 9
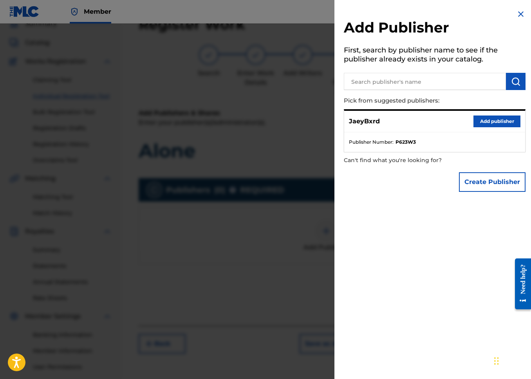
click at [396, 69] on div "Add Publisher First, search by publisher name to see if the publisher already e…" at bounding box center [434, 102] width 200 height 205
click at [396, 74] on input "text" at bounding box center [425, 81] width 162 height 17
click at [397, 208] on div "Add Publisher First, search by publisher name to see if the publisher already e…" at bounding box center [434, 189] width 200 height 379
click at [451, 86] on input "text" at bounding box center [425, 81] width 162 height 17
click at [478, 181] on button "Create Publisher" at bounding box center [492, 182] width 67 height 20
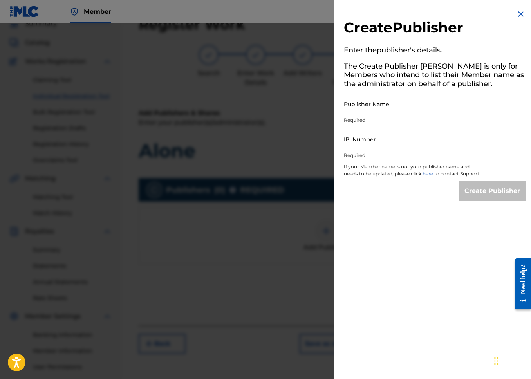
click at [423, 113] on input "Publisher Name" at bounding box center [410, 104] width 132 height 22
type input "BXRDSHXT PUBLISHING"
click at [400, 150] on input "IPI Number" at bounding box center [410, 139] width 132 height 22
paste input "01299056904"
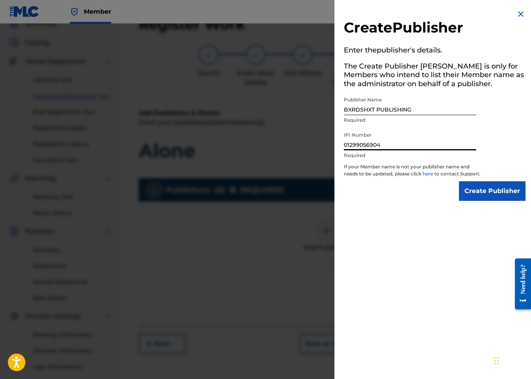
type input "01299056904"
click at [479, 201] on input "Create Publisher" at bounding box center [492, 191] width 67 height 20
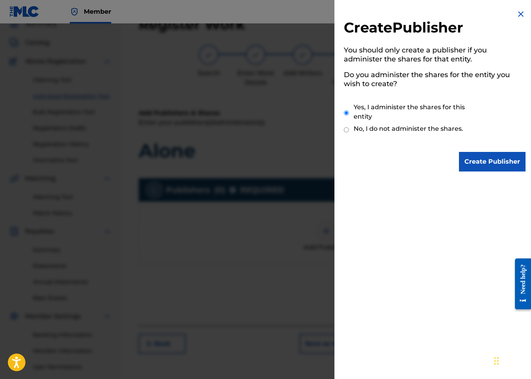
click at [477, 152] on input "Create Publisher" at bounding box center [492, 162] width 67 height 20
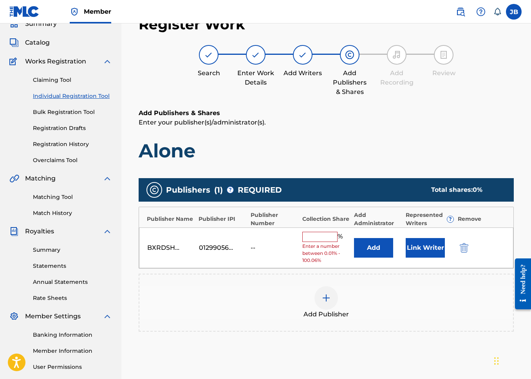
click at [316, 238] on input "text" at bounding box center [319, 237] width 35 height 10
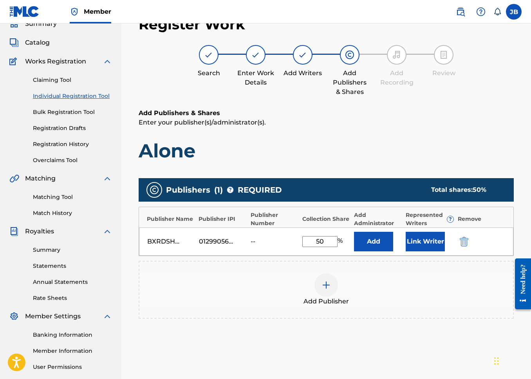
type input "50"
click at [441, 240] on button "Link Writer" at bounding box center [424, 242] width 39 height 20
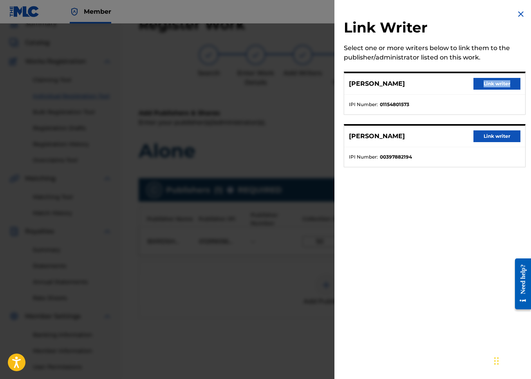
drag, startPoint x: 518, startPoint y: 79, endPoint x: 516, endPoint y: 87, distance: 8.4
click at [517, 86] on div "[PERSON_NAME] Link writer" at bounding box center [434, 84] width 181 height 22
click at [496, 82] on button "Link writer" at bounding box center [496, 84] width 47 height 12
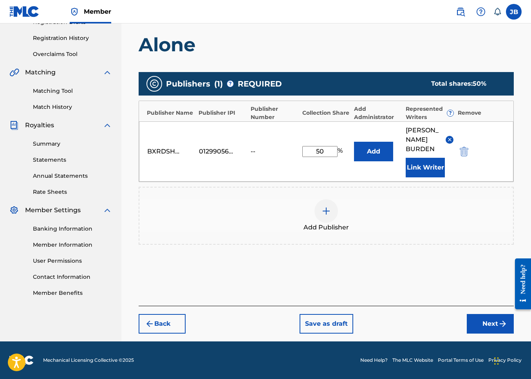
click at [476, 316] on button "Next" at bounding box center [490, 324] width 47 height 20
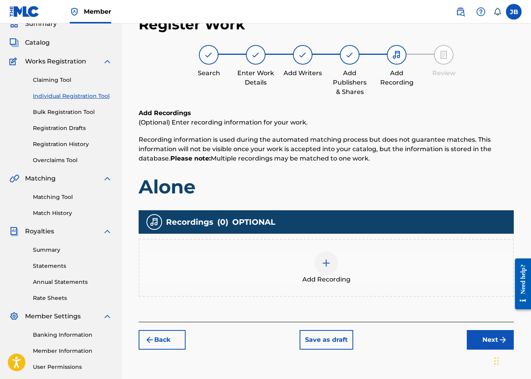
scroll to position [45, 0]
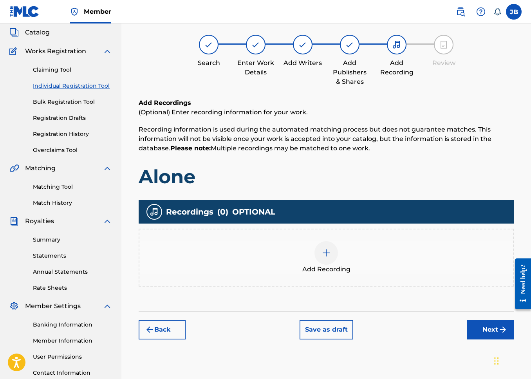
click at [357, 255] on div "Add Recording" at bounding box center [325, 257] width 373 height 33
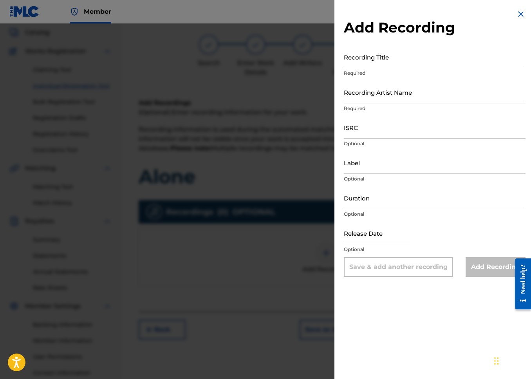
click at [361, 72] on p "Required" at bounding box center [435, 73] width 182 height 7
click at [363, 70] on p "Required" at bounding box center [435, 73] width 182 height 7
click at [363, 67] on input "Recording Title" at bounding box center [435, 57] width 182 height 22
type input "Alone"
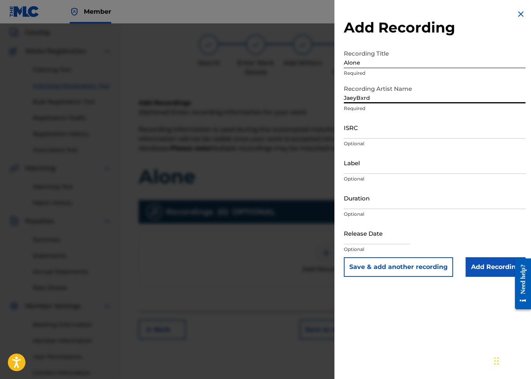
type input "JaeyBxrd"
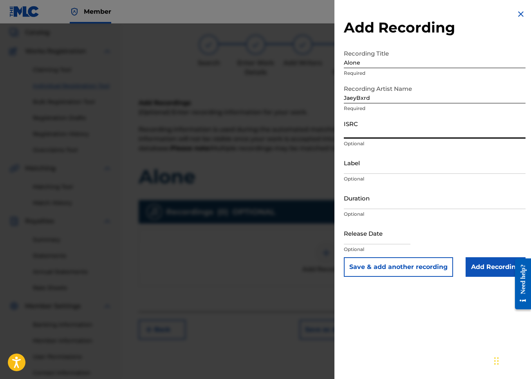
paste input "GXBAV2488927"
type input "GXBAV2488927"
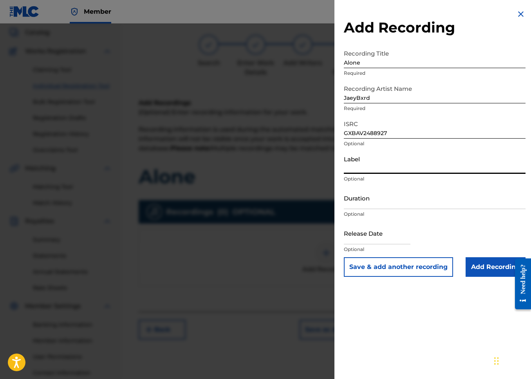
click at [406, 167] on input "Label" at bounding box center [435, 162] width 182 height 22
click at [356, 201] on input "Duration" at bounding box center [435, 198] width 182 height 22
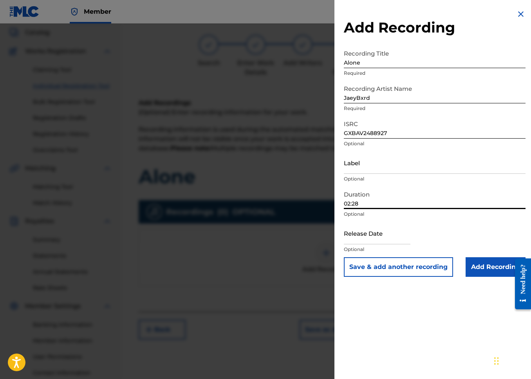
type input "02:28"
click at [370, 240] on input "text" at bounding box center [377, 233] width 67 height 22
select select "7"
select select "2025"
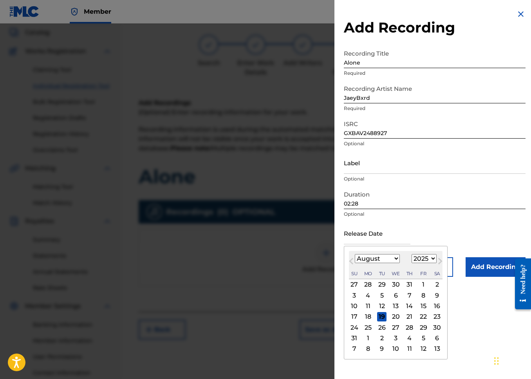
click at [398, 215] on p "Optional" at bounding box center [435, 214] width 182 height 7
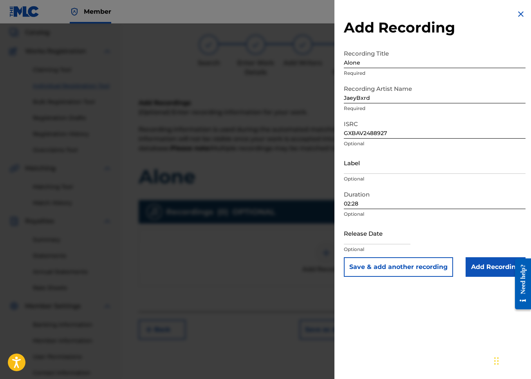
click at [378, 242] on input "text" at bounding box center [377, 233] width 67 height 22
select select "7"
select select "2025"
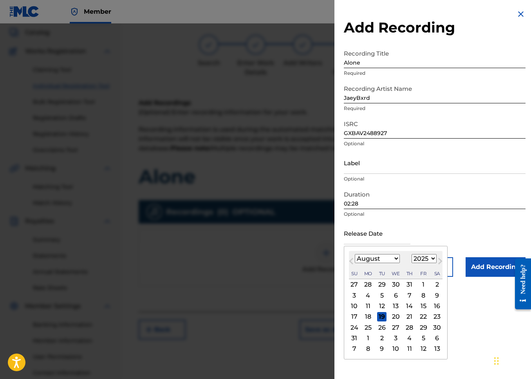
click at [364, 260] on select "January February March April May June July August September October November De…" at bounding box center [377, 258] width 45 height 9
select select "1"
click at [355, 254] on select "January February March April May June July August September October November De…" at bounding box center [377, 258] width 45 height 9
click at [422, 260] on select "1899 1900 1901 1902 1903 1904 1905 1906 1907 1908 1909 1910 1911 1912 1913 1914…" at bounding box center [423, 258] width 25 height 9
select select "2024"
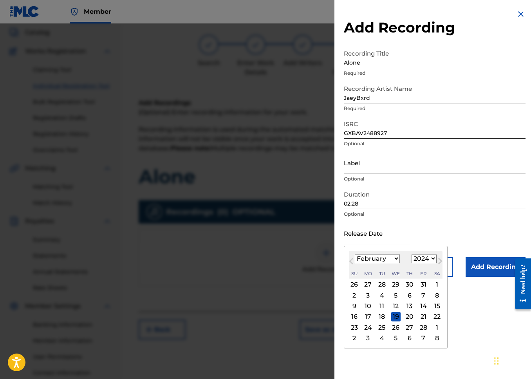
click at [411, 254] on select "1899 1900 1901 1902 1903 1904 1905 1906 1907 1908 1909 1910 1911 1912 1913 1914…" at bounding box center [423, 258] width 25 height 9
click at [412, 325] on div "29" at bounding box center [409, 326] width 9 height 9
type input "[DATE]"
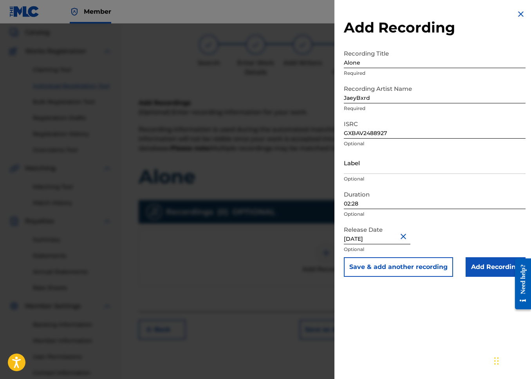
click at [484, 263] on input "Add Recording" at bounding box center [495, 267] width 60 height 20
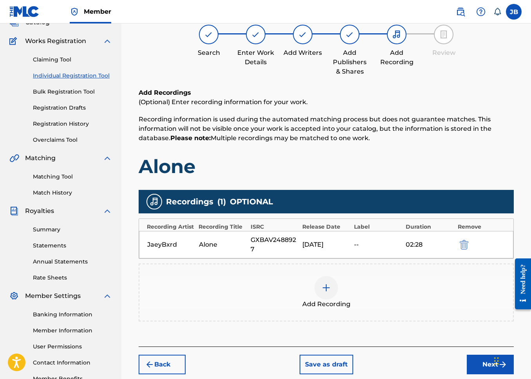
scroll to position [106, 0]
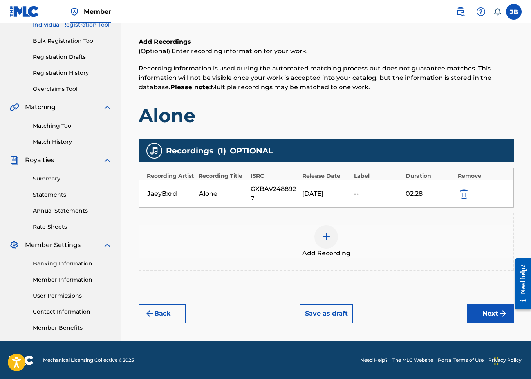
click at [477, 307] on button "Next" at bounding box center [490, 314] width 47 height 20
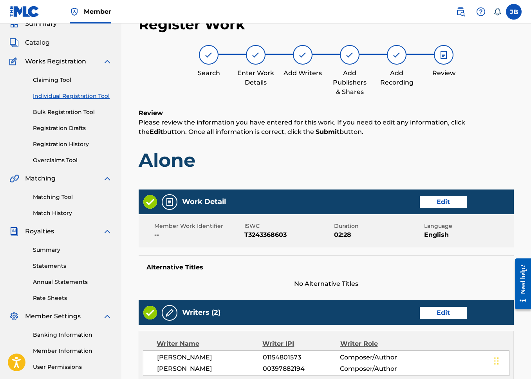
scroll to position [323, 0]
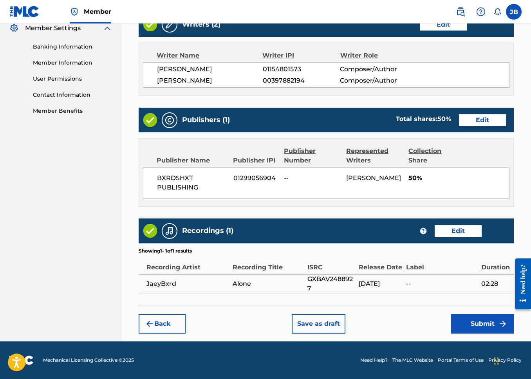
click at [337, 324] on button "Save as draft" at bounding box center [319, 324] width 54 height 20
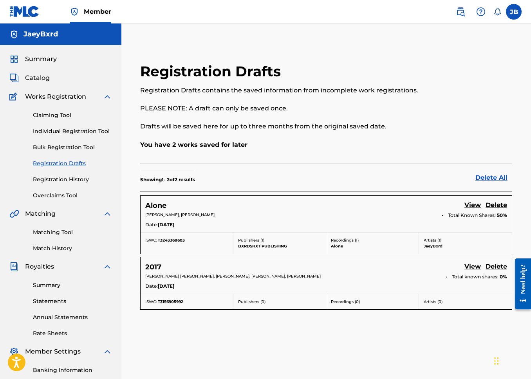
click at [474, 267] on link "View" at bounding box center [472, 267] width 16 height 11
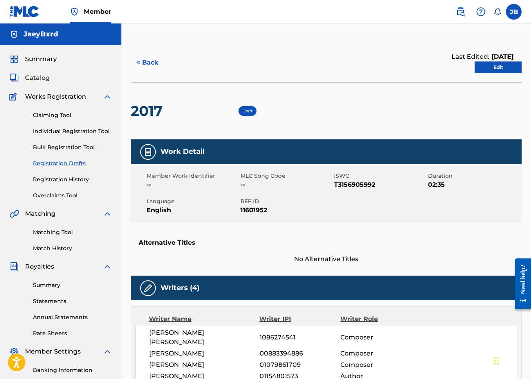
click at [161, 59] on button "< Back" at bounding box center [154, 63] width 47 height 20
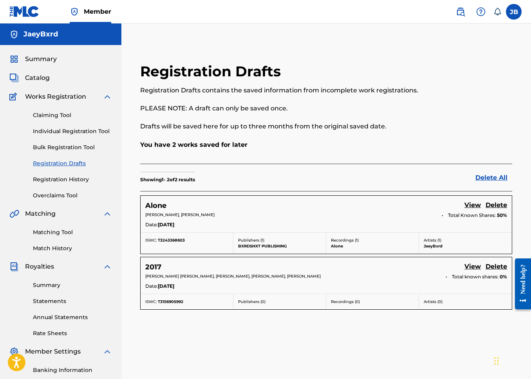
drag, startPoint x: 68, startPoint y: 177, endPoint x: 117, endPoint y: 190, distance: 51.4
click at [68, 177] on link "Registration History" at bounding box center [72, 179] width 79 height 8
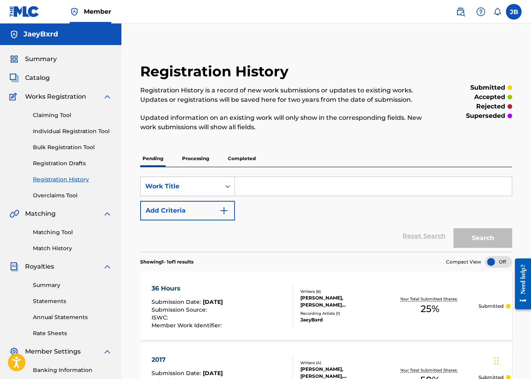
click at [73, 129] on link "Individual Registration Tool" at bounding box center [72, 131] width 79 height 8
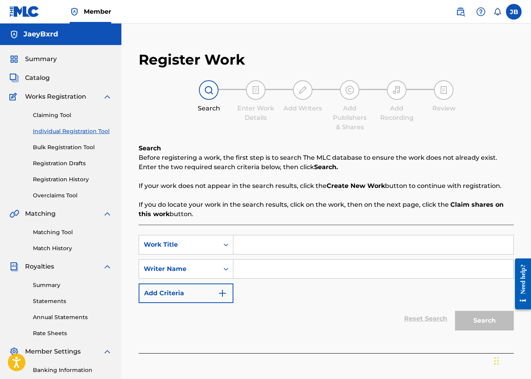
click at [240, 235] on input "Search Form" at bounding box center [373, 244] width 280 height 19
type input "Amends"
type input "JaeyBxrd"
click at [455, 311] on button "Search" at bounding box center [484, 321] width 59 height 20
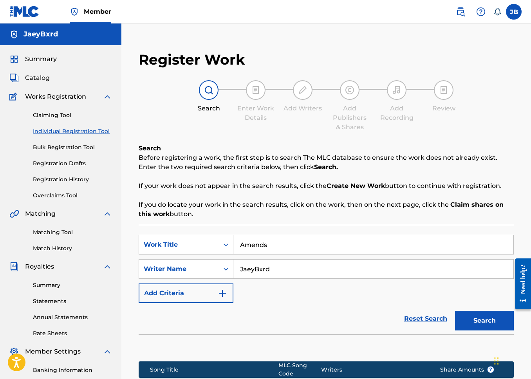
scroll to position [113, 0]
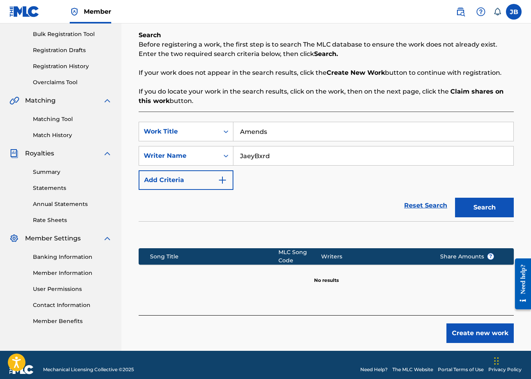
click at [448, 324] on button "Create new work" at bounding box center [479, 333] width 67 height 20
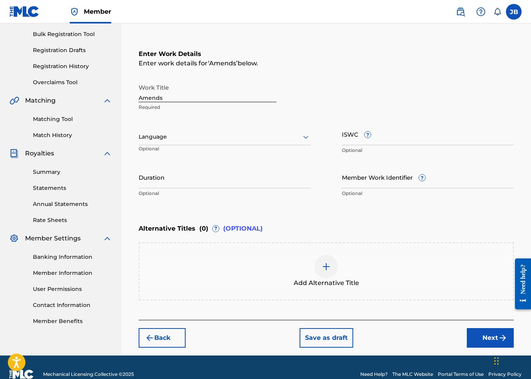
click at [213, 97] on input "Amends" at bounding box center [208, 91] width 138 height 22
click at [211, 144] on div "Language" at bounding box center [225, 137] width 172 height 16
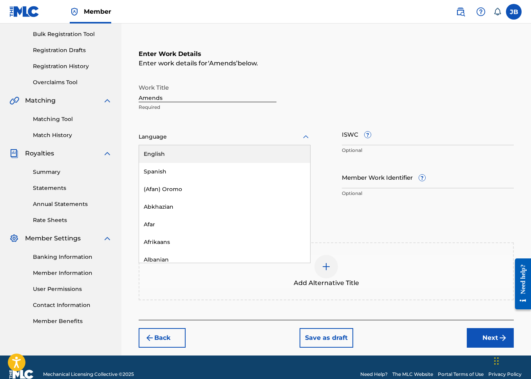
click at [203, 157] on div "English" at bounding box center [224, 154] width 171 height 18
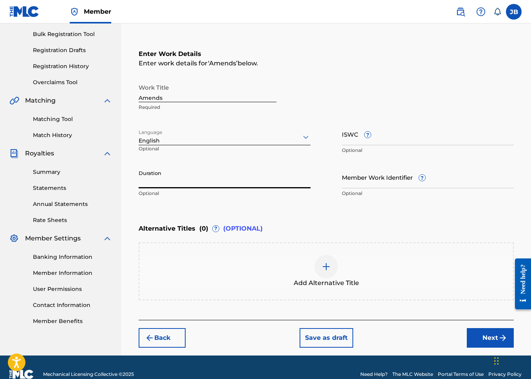
click at [198, 168] on input "Duration" at bounding box center [225, 177] width 172 height 22
type input "02:30"
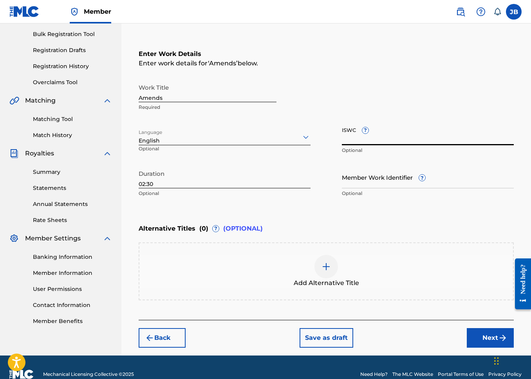
click at [352, 134] on input "ISWC ?" at bounding box center [428, 134] width 172 height 22
paste input "T-315.689.826-5"
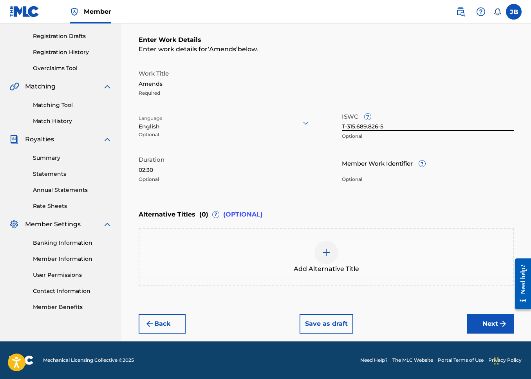
type input "T-315.689.826-5"
click at [465, 321] on div "Back Save as draft Next" at bounding box center [326, 320] width 375 height 28
click at [469, 324] on button "Next" at bounding box center [490, 324] width 47 height 20
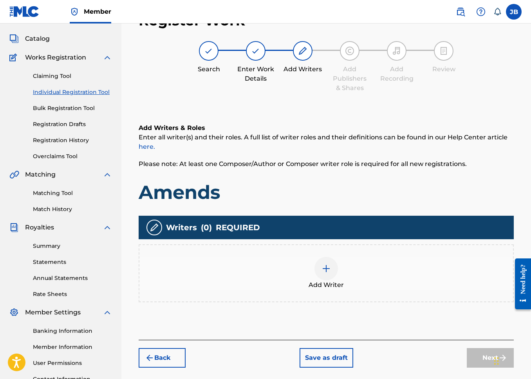
scroll to position [35, 0]
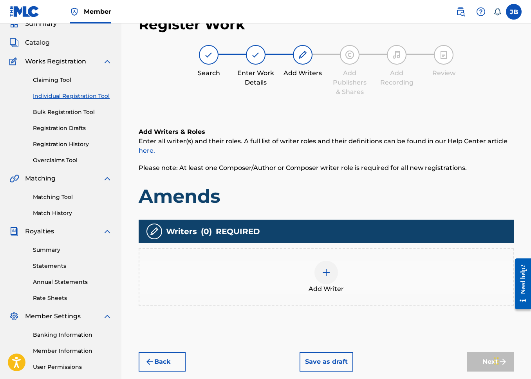
click at [307, 276] on div "Add Writer" at bounding box center [325, 277] width 373 height 33
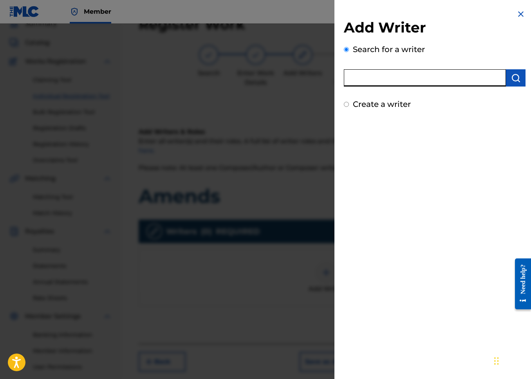
click at [436, 83] on input "text" at bounding box center [425, 77] width 162 height 17
type input "J"
paste input "01154801573"
type input "01154801573"
click at [517, 78] on img "submit" at bounding box center [515, 77] width 9 height 9
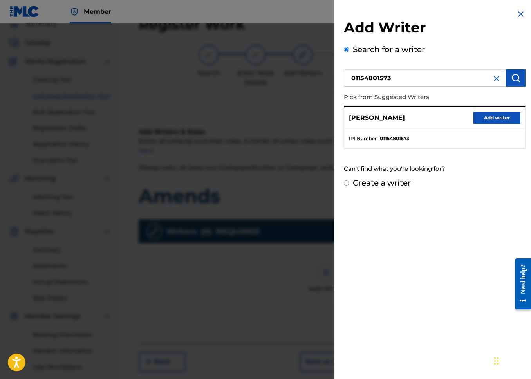
click at [504, 116] on button "Add writer" at bounding box center [496, 118] width 47 height 12
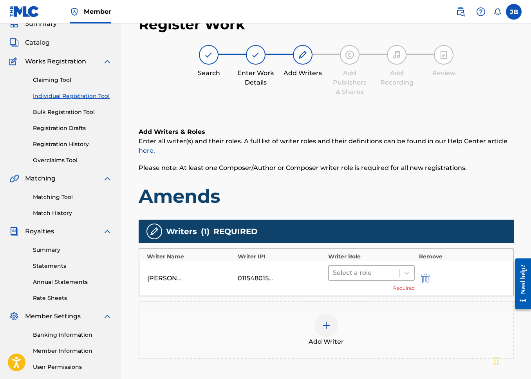
click at [366, 277] on div at bounding box center [364, 272] width 63 height 11
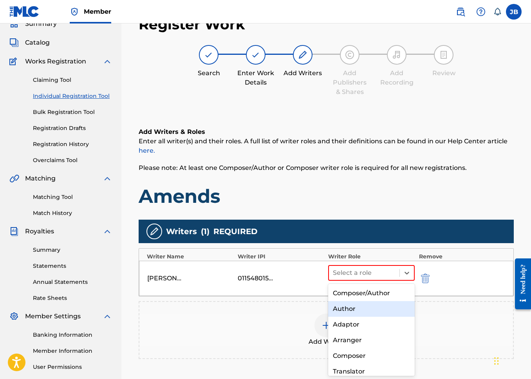
click at [355, 303] on div "Author" at bounding box center [371, 309] width 86 height 16
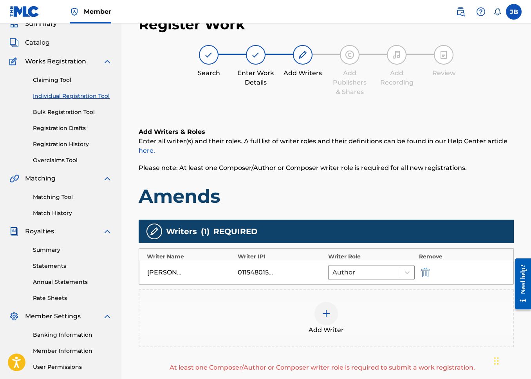
click at [335, 322] on div "Add Writer" at bounding box center [325, 318] width 373 height 33
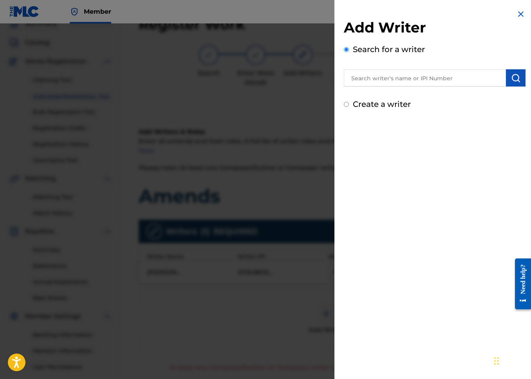
click at [402, 89] on div "Add Writer Search for a writer Create a writer" at bounding box center [435, 64] width 182 height 91
click at [401, 83] on input "text" at bounding box center [425, 77] width 162 height 17
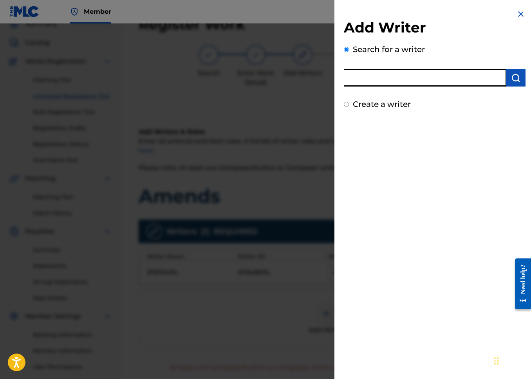
paste input "01079861709"
type input "01079861709"
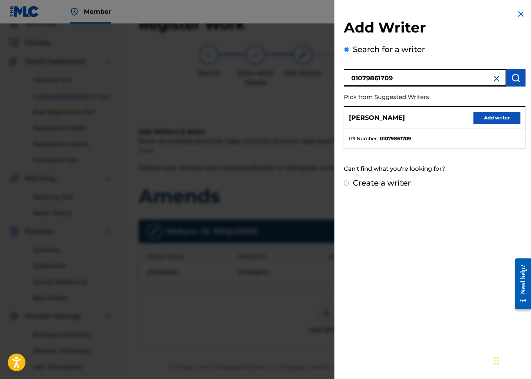
click at [504, 118] on button "Add writer" at bounding box center [496, 118] width 47 height 12
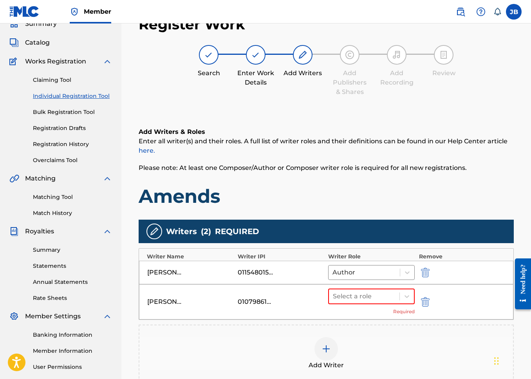
scroll to position [45, 0]
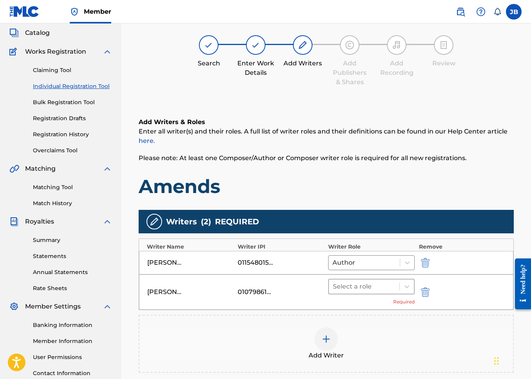
click at [338, 281] on div at bounding box center [364, 286] width 63 height 11
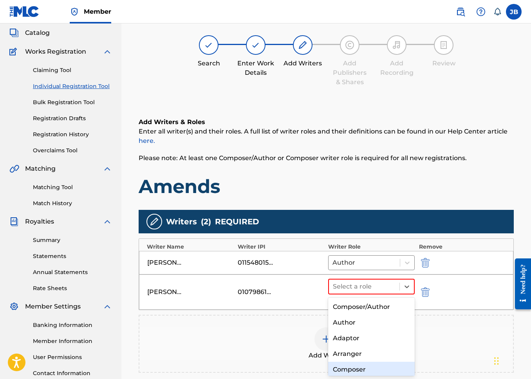
click at [348, 372] on div "Composer" at bounding box center [371, 370] width 86 height 16
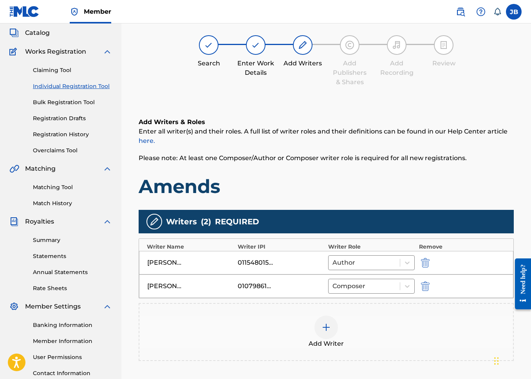
click at [329, 328] on img at bounding box center [325, 326] width 9 height 9
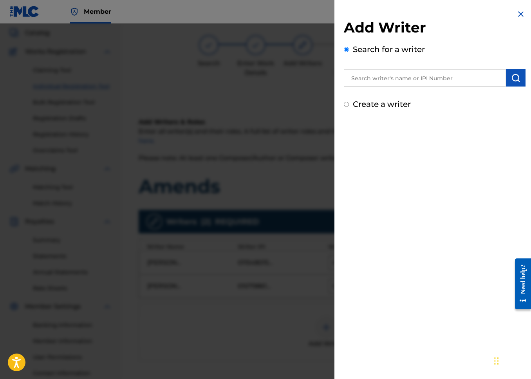
click at [392, 85] on input "text" at bounding box center [425, 77] width 162 height 17
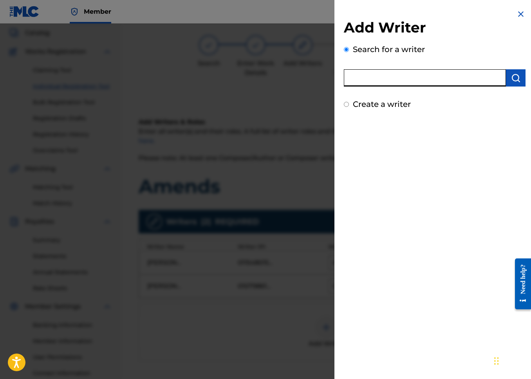
click at [417, 77] on input "text" at bounding box center [425, 77] width 162 height 17
paste input "00883394886"
type input "00883394886"
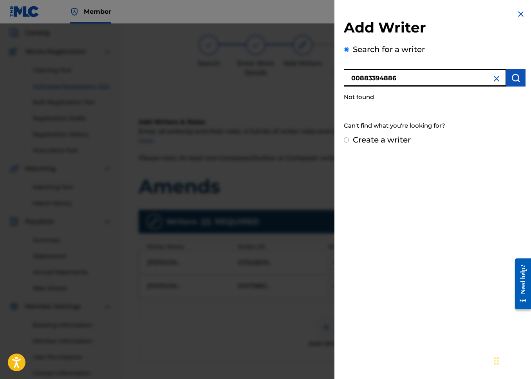
click at [381, 146] on div "Add Writer Search for a writer 00883394886 Not found Can't find what you're loo…" at bounding box center [434, 77] width 200 height 155
click at [380, 142] on label "Create a writer" at bounding box center [382, 139] width 58 height 9
radio input "true"
click at [349, 142] on input "Create a writer" at bounding box center [346, 139] width 5 height 5
radio input "false"
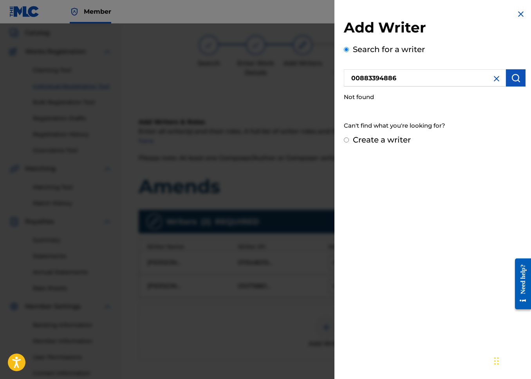
radio input "true"
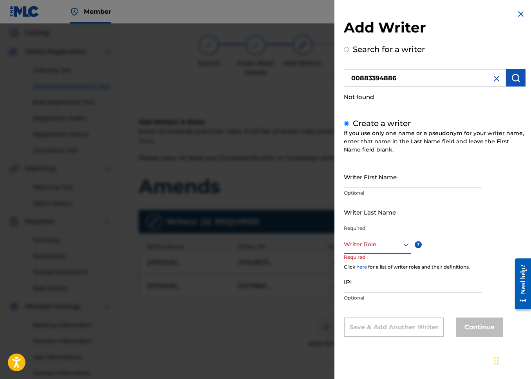
click at [382, 177] on input "Writer First Name" at bounding box center [413, 177] width 138 height 22
type input "[PERSON_NAME]"
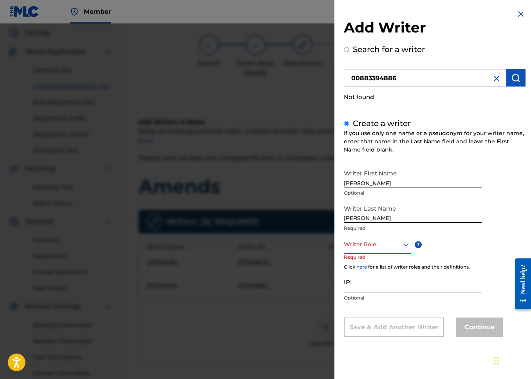
type input "[PERSON_NAME]"
click at [363, 244] on div at bounding box center [377, 245] width 67 height 10
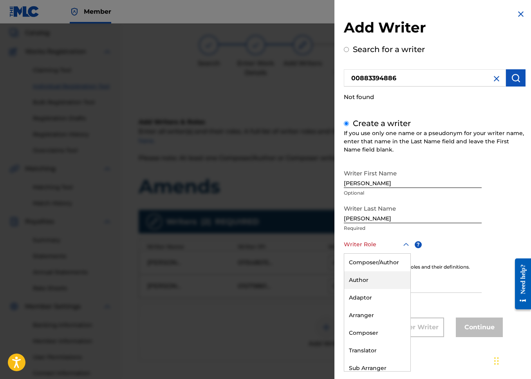
click at [382, 277] on div "Author" at bounding box center [377, 280] width 66 height 18
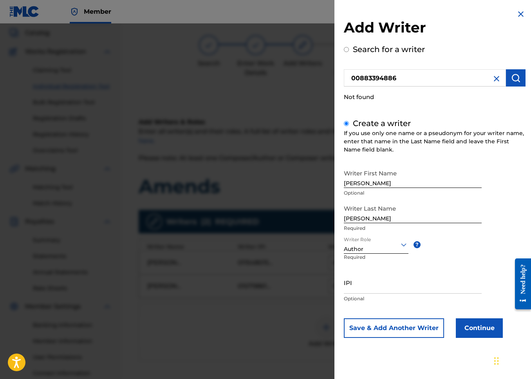
click at [396, 248] on div at bounding box center [376, 245] width 65 height 10
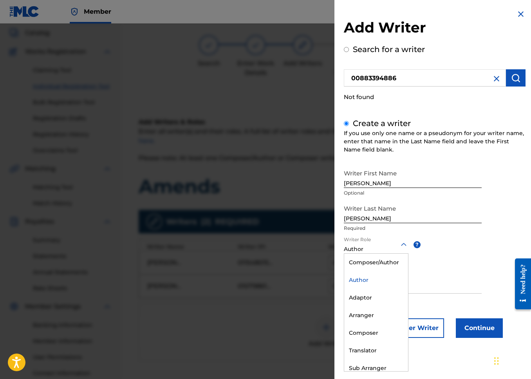
click at [442, 250] on div "Writer First Name [PERSON_NAME] Optional Writer Last Name [PERSON_NAME] Require…" at bounding box center [435, 252] width 182 height 172
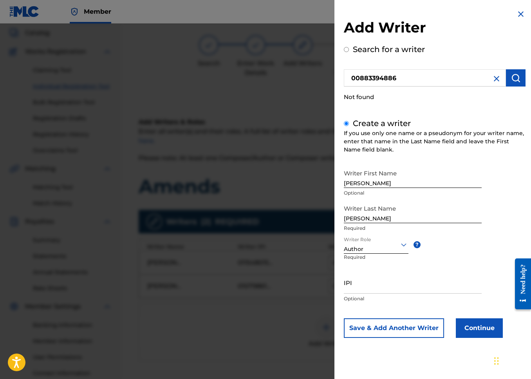
scroll to position [50, 0]
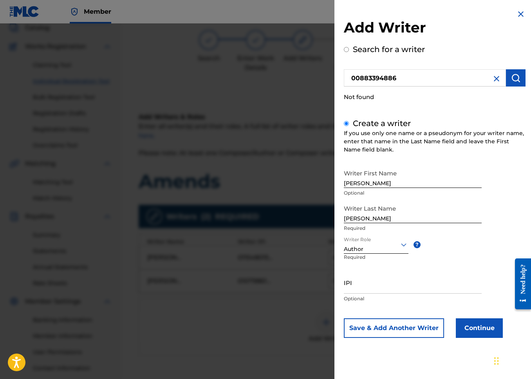
click at [430, 279] on input "IPI" at bounding box center [413, 282] width 138 height 22
paste input "00883394886"
type input "00883394886"
click at [487, 334] on button "Continue" at bounding box center [479, 328] width 47 height 20
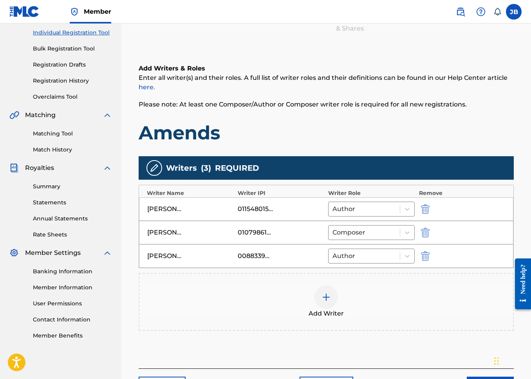
scroll to position [154, 0]
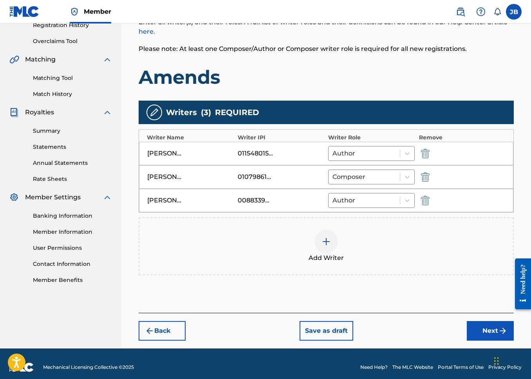
click at [494, 327] on button "Next" at bounding box center [490, 331] width 47 height 20
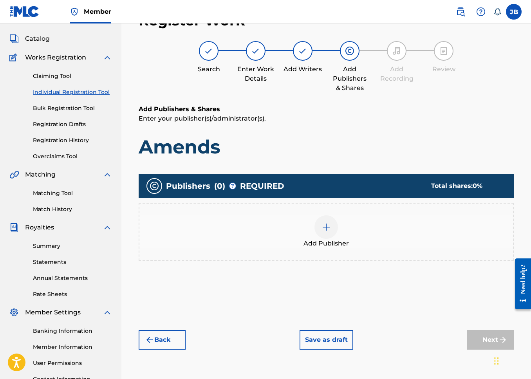
scroll to position [35, 0]
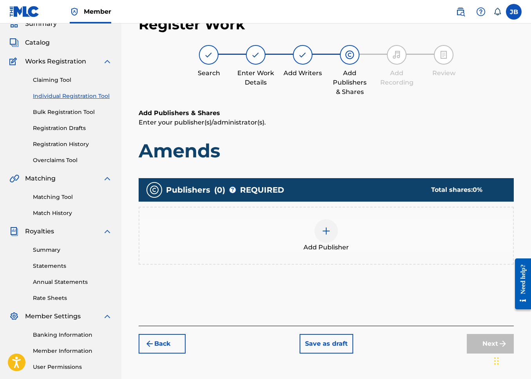
click at [341, 225] on div "Add Publisher" at bounding box center [325, 235] width 373 height 33
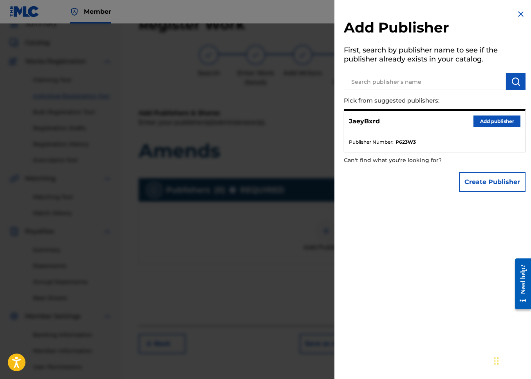
click at [409, 82] on input "text" at bounding box center [425, 81] width 162 height 17
click at [496, 173] on button "Create Publisher" at bounding box center [492, 182] width 67 height 20
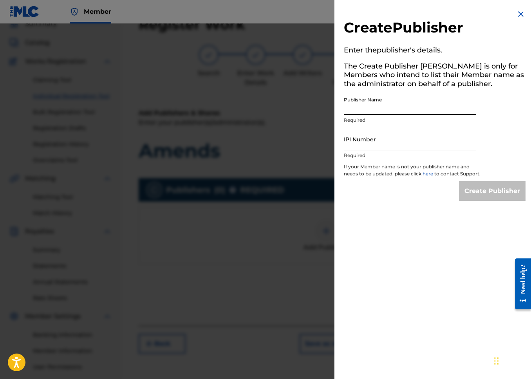
click at [378, 95] on input "Publisher Name" at bounding box center [410, 104] width 132 height 22
type input "BXRDSHXT PUBLISHING"
click at [389, 145] on input "IPI Number" at bounding box center [410, 139] width 132 height 22
paste input "01299056904"
type input "01299056904"
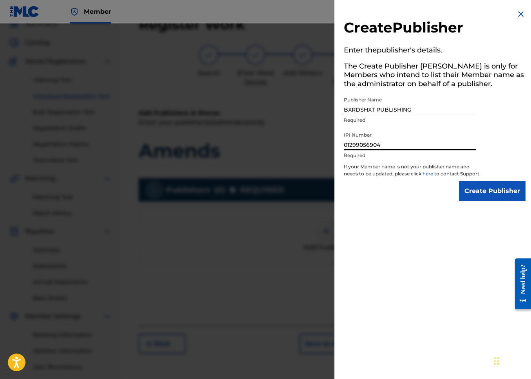
click at [459, 181] on input "Create Publisher" at bounding box center [492, 191] width 67 height 20
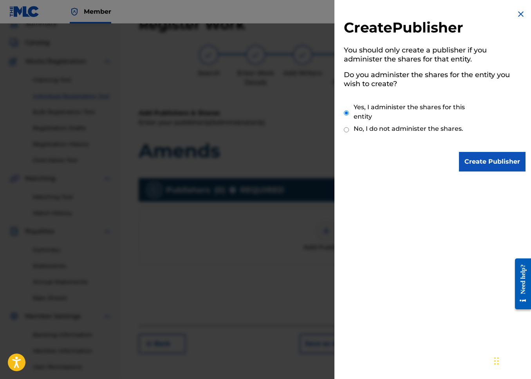
click at [522, 171] on input "Create Publisher" at bounding box center [492, 162] width 67 height 20
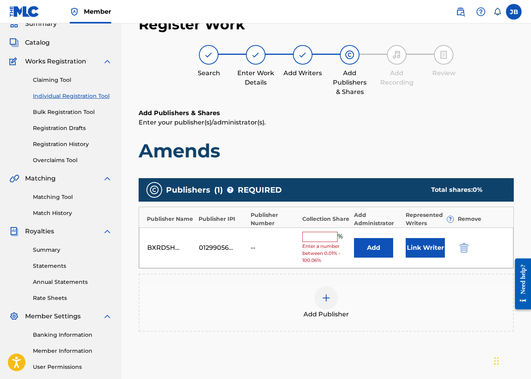
click at [327, 232] on input "text" at bounding box center [319, 237] width 35 height 10
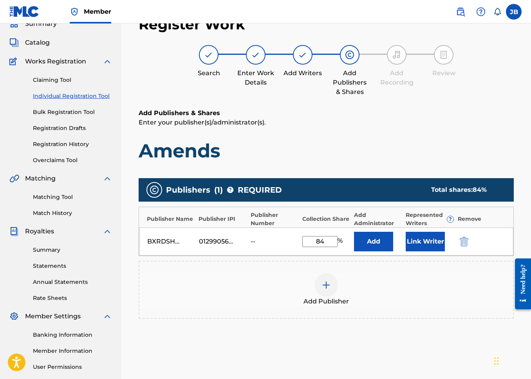
type input "84"
click at [431, 240] on button "Link Writer" at bounding box center [424, 242] width 39 height 20
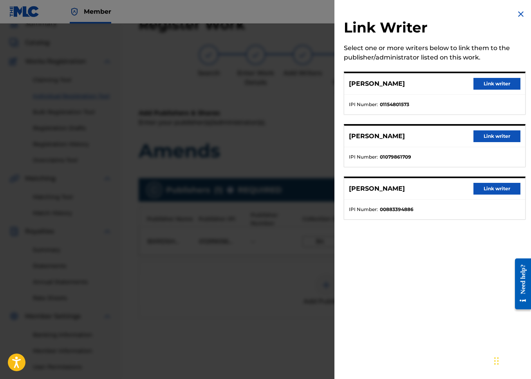
click at [487, 83] on button "Link writer" at bounding box center [496, 84] width 47 height 12
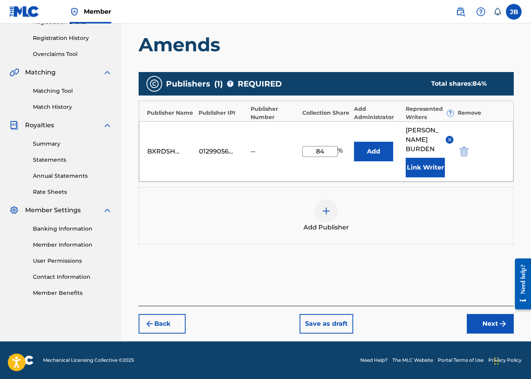
click at [491, 329] on button "Next" at bounding box center [490, 324] width 47 height 20
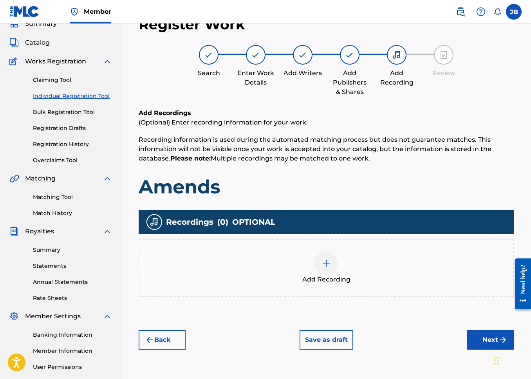
click at [334, 255] on div at bounding box center [325, 262] width 23 height 23
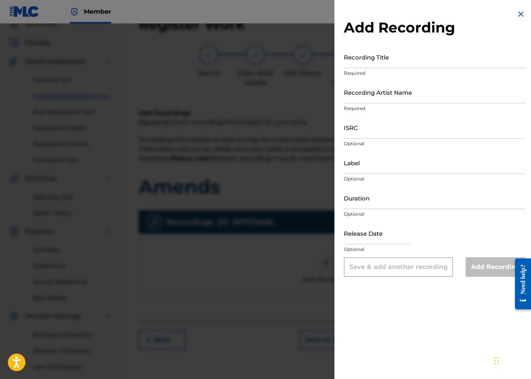
click at [390, 62] on input "Recording Title" at bounding box center [435, 57] width 182 height 22
type input "Amends"
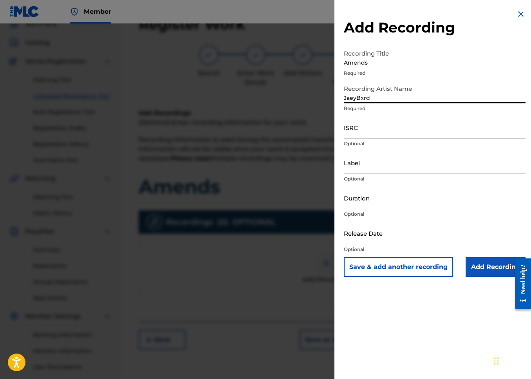
type input "JaeyBxrd"
click at [344, 257] on button "Save & add another recording" at bounding box center [398, 267] width 109 height 20
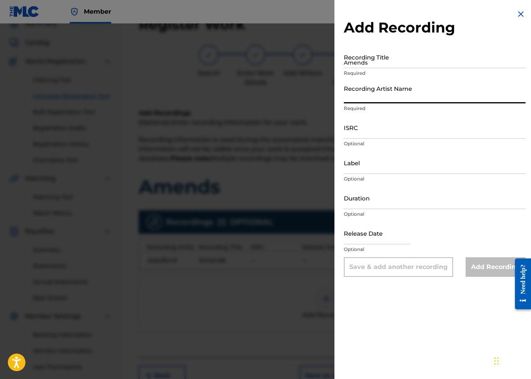
click at [522, 13] on img at bounding box center [520, 13] width 9 height 9
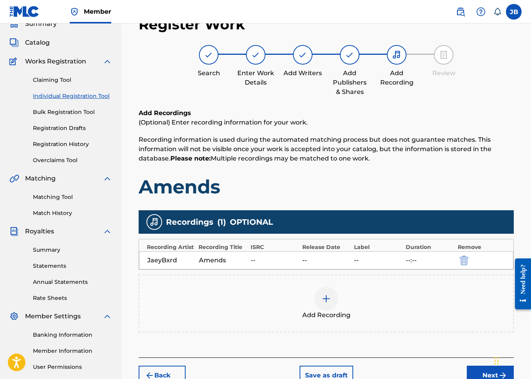
click at [436, 260] on div "--:--" at bounding box center [429, 260] width 48 height 9
click at [458, 259] on button "submit" at bounding box center [463, 260] width 12 height 9
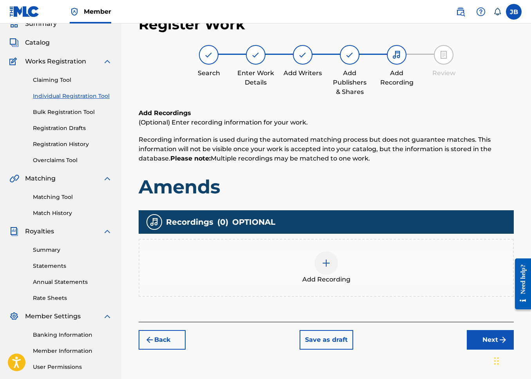
click at [366, 274] on div "Add Recording" at bounding box center [325, 267] width 373 height 33
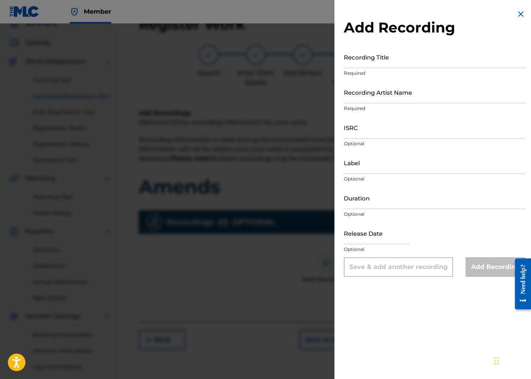
click at [457, 72] on p "Required" at bounding box center [435, 73] width 182 height 7
click at [467, 49] on input "Recording Title" at bounding box center [435, 57] width 182 height 22
type input "Amends"
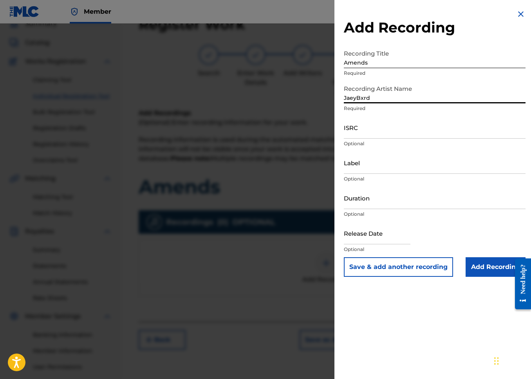
type input "JaeyBxrd"
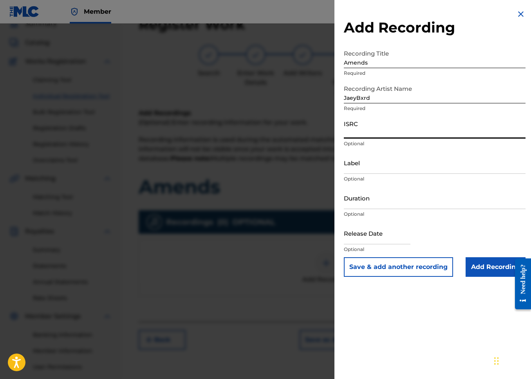
paste input "QZNWR2299101"
type input "QZNWR2299101"
click at [430, 160] on input "Label" at bounding box center [435, 162] width 182 height 22
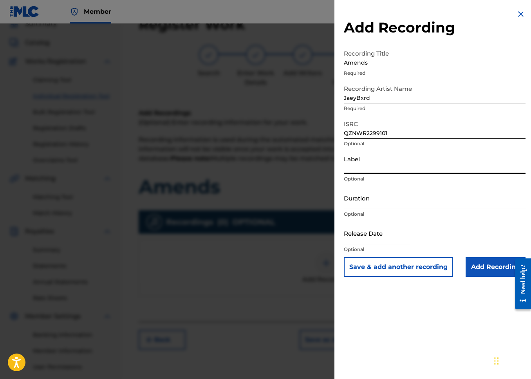
click at [356, 198] on input "Duration" at bounding box center [435, 198] width 182 height 22
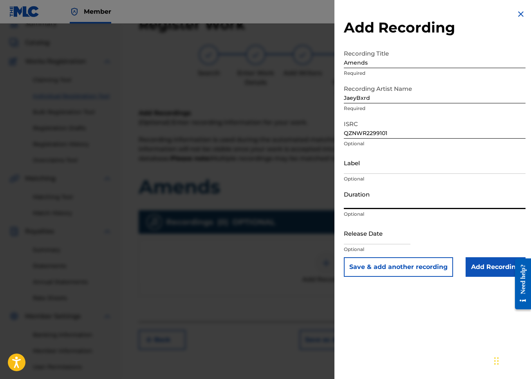
click at [380, 192] on input "Duration" at bounding box center [435, 198] width 182 height 22
type input "02:30"
select select "7"
select select "2025"
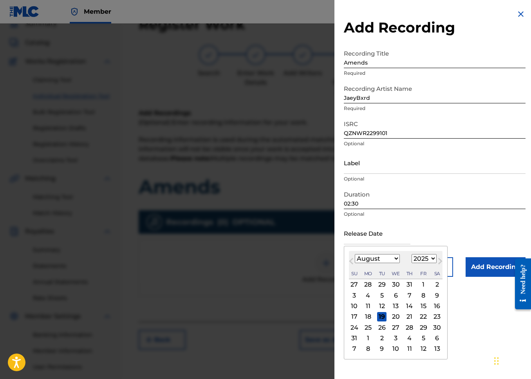
click at [381, 234] on input "text" at bounding box center [377, 233] width 67 height 22
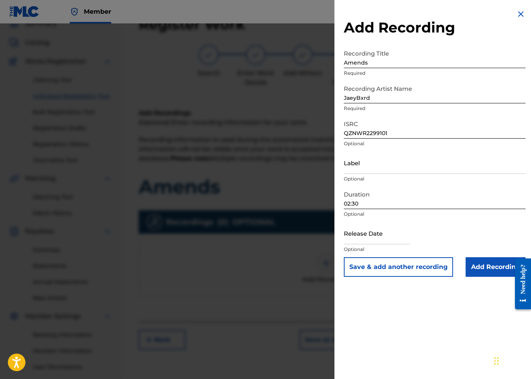
click at [449, 231] on div "Release Date Optional" at bounding box center [435, 239] width 182 height 35
click at [369, 240] on input "text" at bounding box center [377, 233] width 67 height 22
select select "7"
select select "2025"
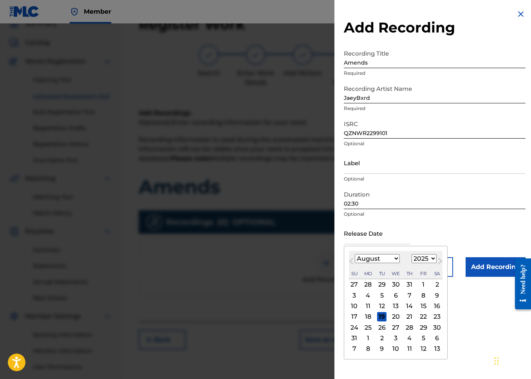
click at [366, 255] on select "January February March April May June July August September October November De…" at bounding box center [377, 258] width 45 height 9
select select "8"
click at [355, 254] on select "January February March April May June July August September October November De…" at bounding box center [377, 258] width 45 height 9
click at [430, 259] on select "1899 1900 1901 1902 1903 1904 1905 1906 1907 1908 1909 1910 1911 1912 1913 1914…" at bounding box center [423, 258] width 25 height 9
select select "2022"
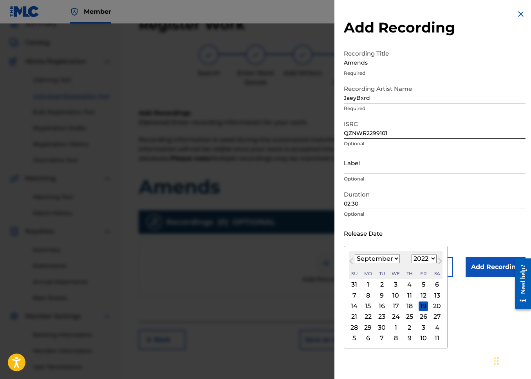
click at [411, 254] on select "1899 1900 1901 1902 1903 1904 1905 1906 1907 1908 1909 1910 1911 1912 1913 1914…" at bounding box center [423, 258] width 25 height 9
click at [394, 295] on div "7" at bounding box center [395, 294] width 9 height 9
type input "[DATE]"
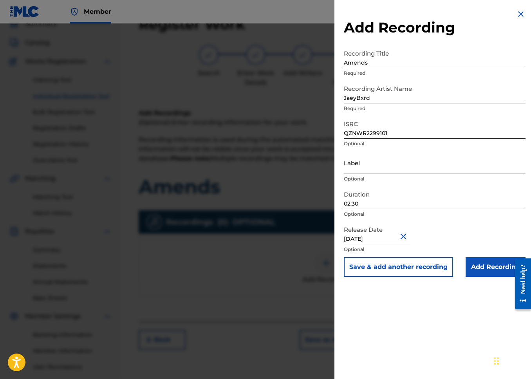
click at [497, 275] on input "Add Recording" at bounding box center [495, 267] width 60 height 20
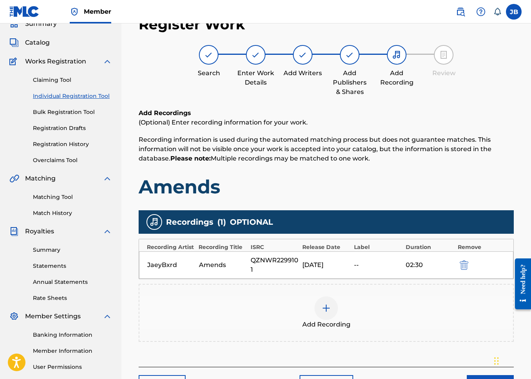
scroll to position [106, 0]
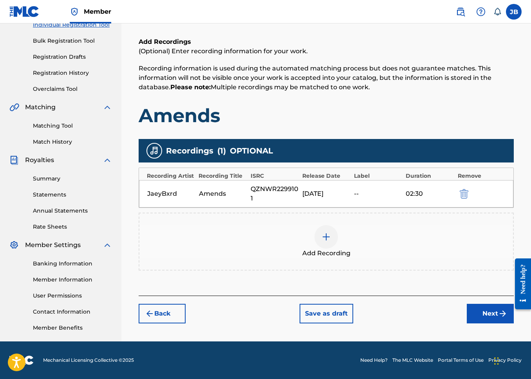
click at [467, 317] on button "Next" at bounding box center [490, 314] width 47 height 20
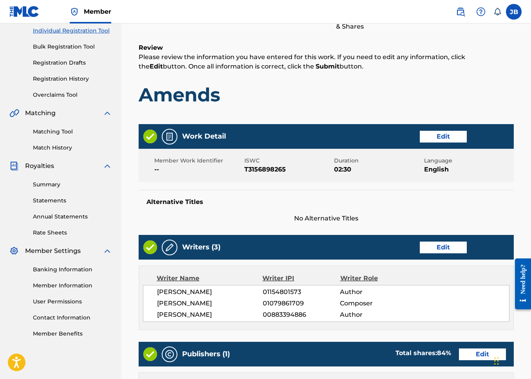
scroll to position [335, 0]
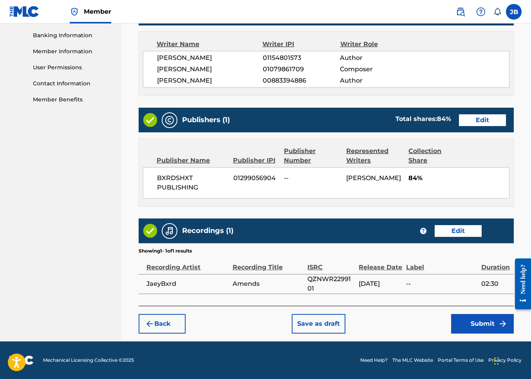
click at [473, 328] on button "Submit" at bounding box center [482, 324] width 63 height 20
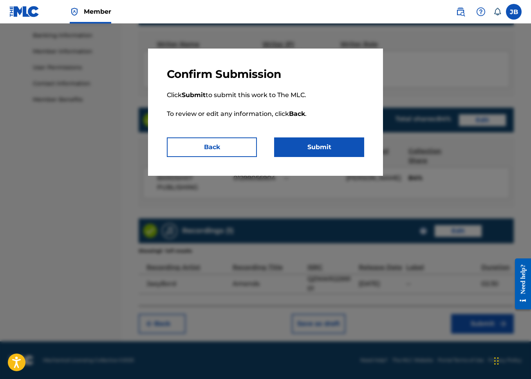
click at [330, 146] on button "Submit" at bounding box center [319, 147] width 90 height 20
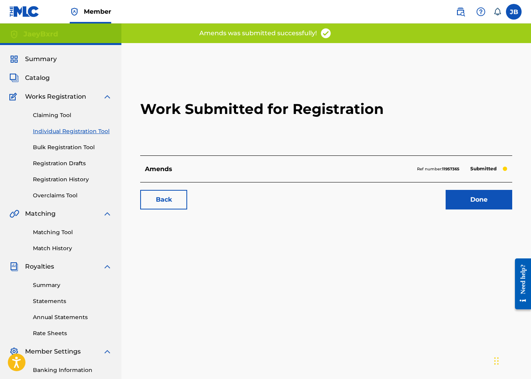
click at [483, 202] on link "Done" at bounding box center [478, 200] width 67 height 20
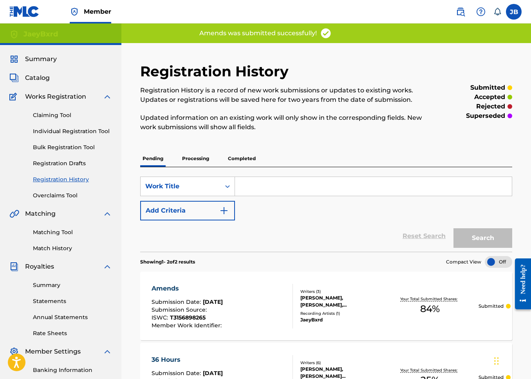
click at [51, 128] on link "Individual Registration Tool" at bounding box center [72, 131] width 79 height 8
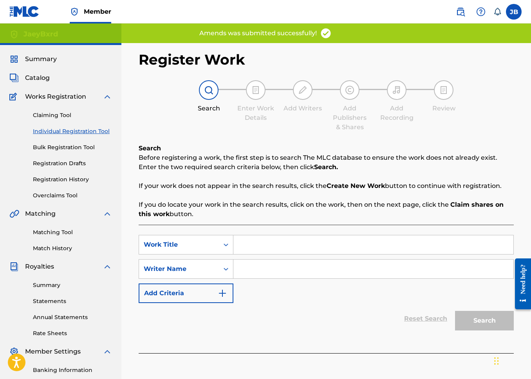
click at [243, 248] on input "Search Form" at bounding box center [373, 244] width 280 height 19
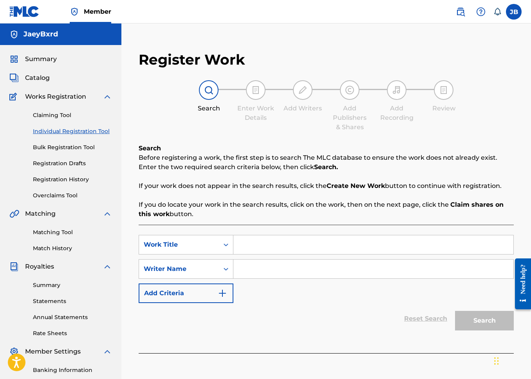
scroll to position [10, 0]
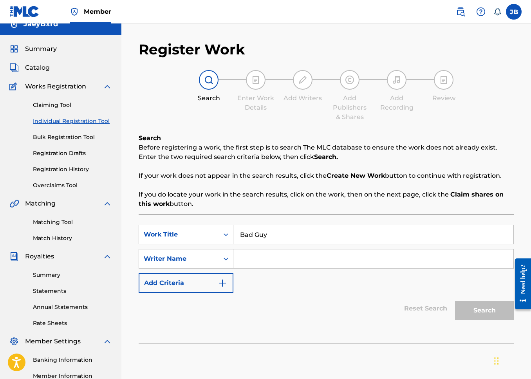
type input "Bad Guy"
type input "JaeyBxrd"
click at [455, 301] on button "Search" at bounding box center [484, 311] width 59 height 20
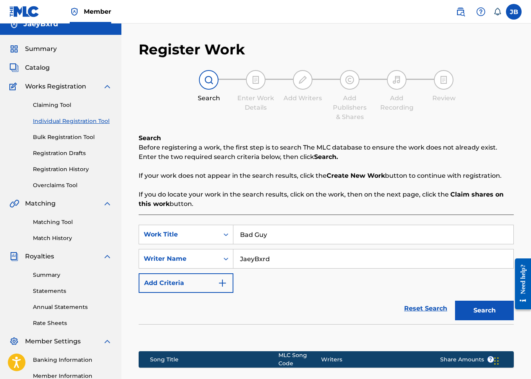
scroll to position [122, 0]
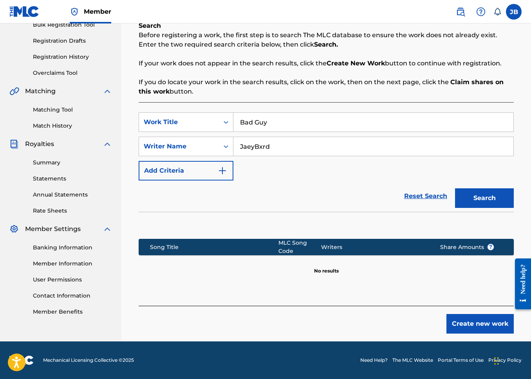
click at [472, 318] on button "Create new work" at bounding box center [479, 324] width 67 height 20
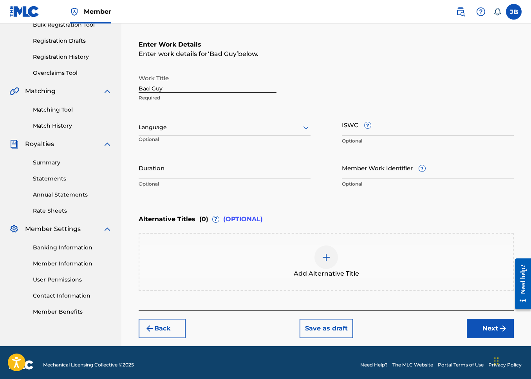
click at [216, 108] on div "Work Title Bad Guy Required Language Optional ISWC ? Optional Duration Optional…" at bounding box center [326, 130] width 375 height 121
click at [206, 168] on input "Duration" at bounding box center [225, 168] width 172 height 22
type input "02:13"
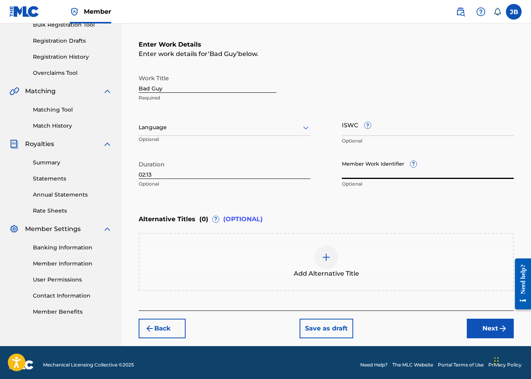
click at [360, 175] on input "Member Work Identifier ?" at bounding box center [428, 168] width 172 height 22
click at [344, 125] on input "ISWC ?" at bounding box center [428, 124] width 172 height 22
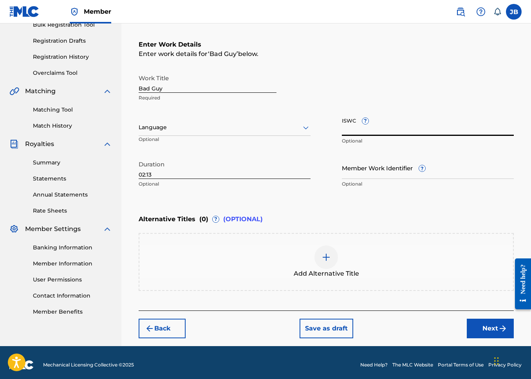
paste input "T-333.254.062-8"
type input "T-333.254.062-8"
click at [395, 171] on input "Member Work Identifier ?" at bounding box center [428, 168] width 172 height 22
click at [252, 121] on div "Language" at bounding box center [225, 127] width 172 height 16
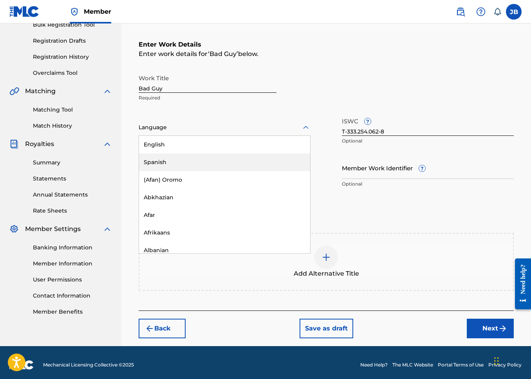
click at [220, 153] on div "Spanish" at bounding box center [224, 162] width 171 height 18
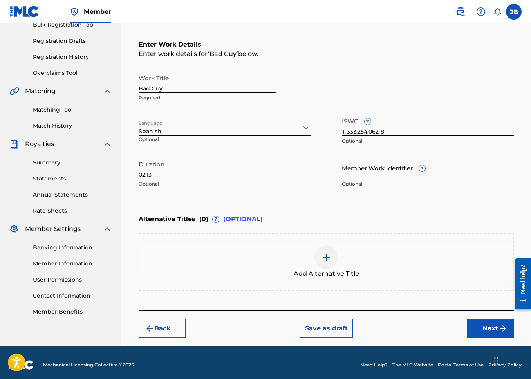
click at [220, 137] on div "Language option Spanish, selected. Spanish Optional" at bounding box center [225, 130] width 172 height 35
click at [220, 127] on div at bounding box center [225, 127] width 172 height 10
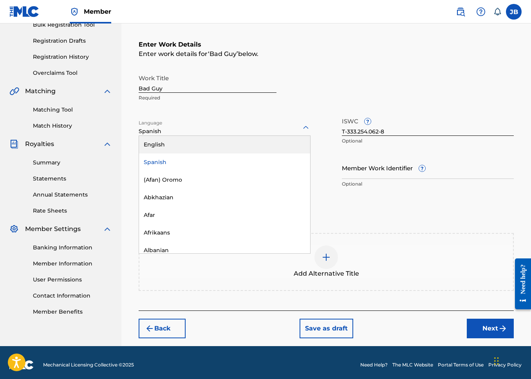
click at [214, 136] on div "English" at bounding box center [224, 145] width 171 height 18
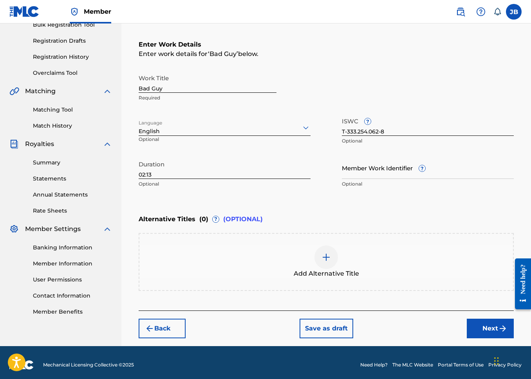
click at [295, 254] on div "Add Alternative Title" at bounding box center [325, 261] width 373 height 33
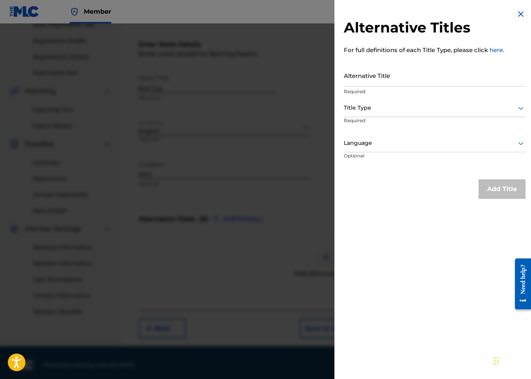
drag, startPoint x: 260, startPoint y: 200, endPoint x: 383, endPoint y: 165, distance: 127.7
click at [260, 200] on div at bounding box center [265, 212] width 531 height 379
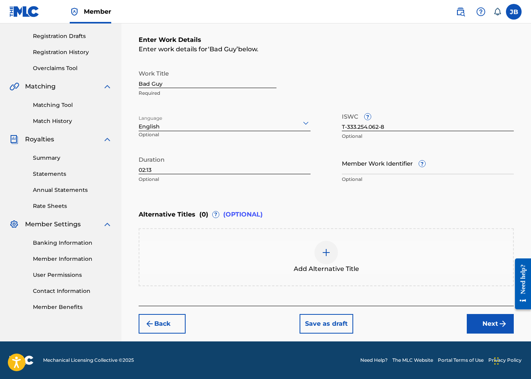
click at [476, 328] on button "Next" at bounding box center [490, 324] width 47 height 20
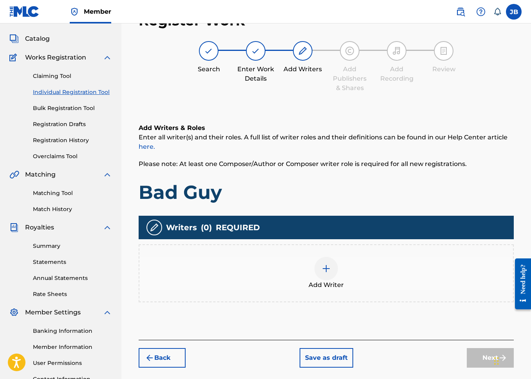
scroll to position [35, 0]
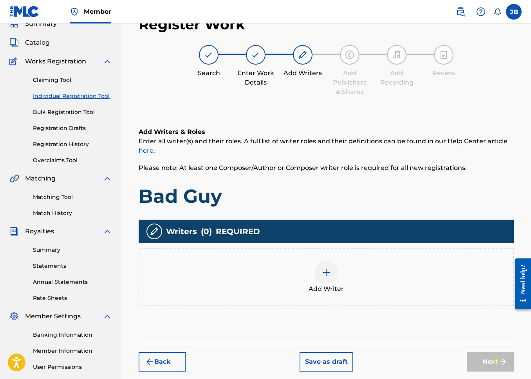
click at [310, 270] on div "Add Writer" at bounding box center [325, 277] width 373 height 33
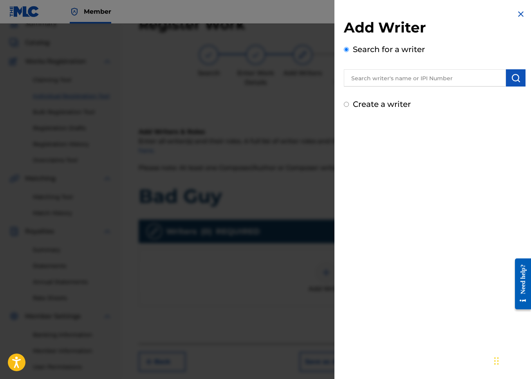
click at [395, 83] on input "text" at bounding box center [425, 77] width 162 height 17
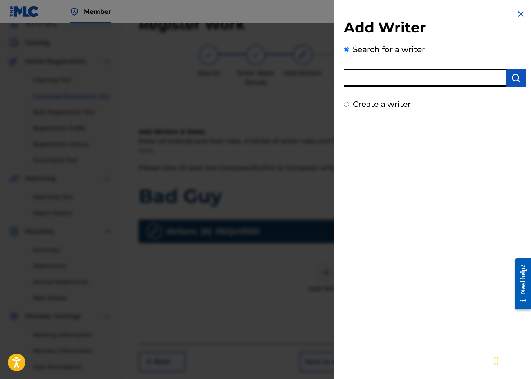
paste input "01154801573"
type input "01154801573"
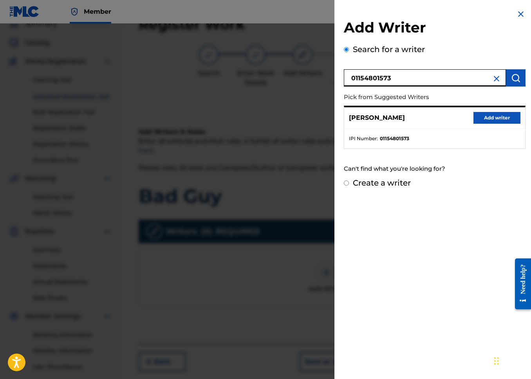
click at [491, 120] on button "Add writer" at bounding box center [496, 118] width 47 height 12
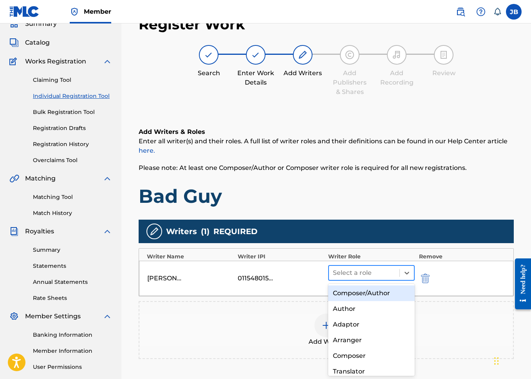
click at [389, 271] on div at bounding box center [364, 272] width 63 height 11
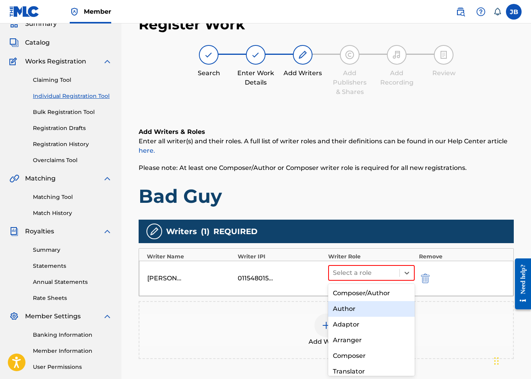
click at [362, 309] on div "Author" at bounding box center [371, 309] width 86 height 16
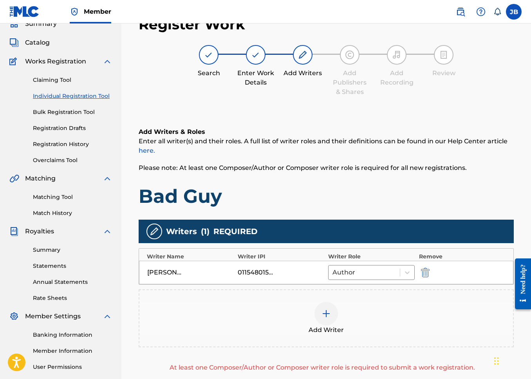
click at [320, 327] on span "Add Writer" at bounding box center [325, 329] width 35 height 9
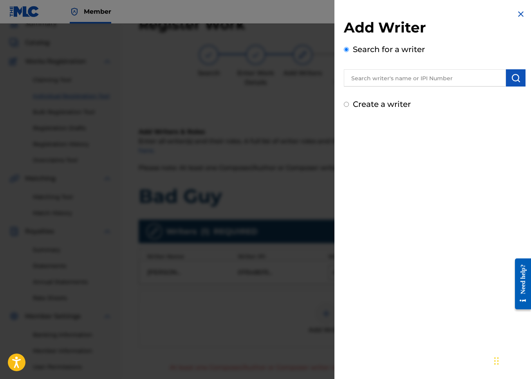
click at [367, 77] on input "text" at bounding box center [425, 77] width 162 height 17
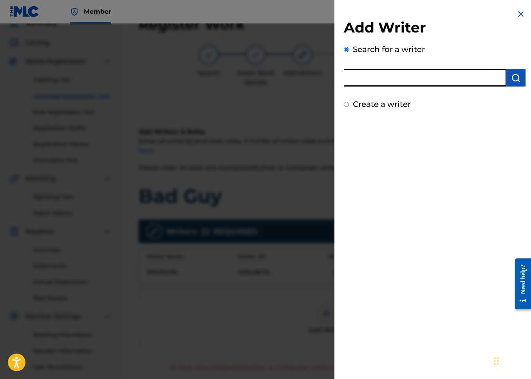
paste input "01079861709"
type input "01079861709"
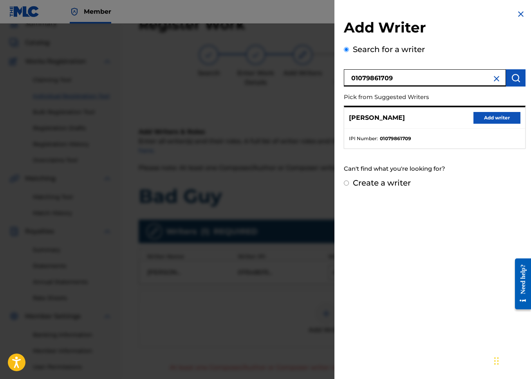
click at [487, 120] on button "Add writer" at bounding box center [496, 118] width 47 height 12
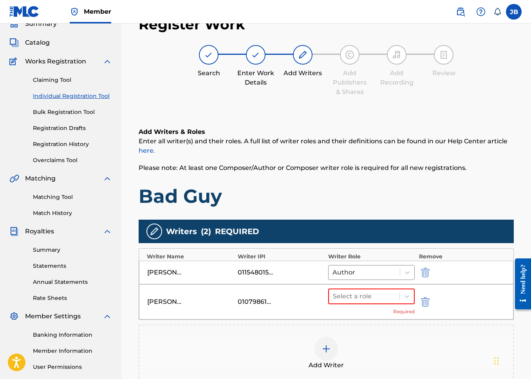
scroll to position [40, 0]
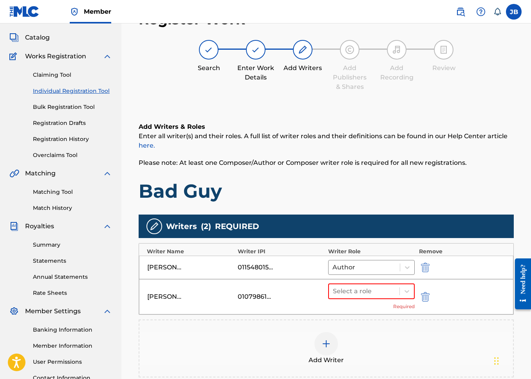
click at [375, 282] on div "[PERSON_NAME] 01079861709 Select a role Required" at bounding box center [326, 296] width 374 height 35
click at [375, 292] on div at bounding box center [364, 291] width 63 height 11
click at [362, 372] on div "Composer" at bounding box center [371, 374] width 86 height 16
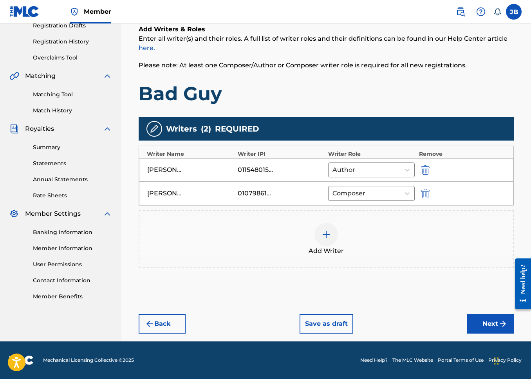
click at [475, 317] on button "Next" at bounding box center [490, 324] width 47 height 20
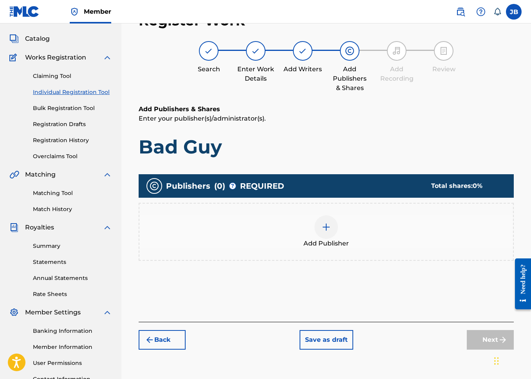
scroll to position [35, 0]
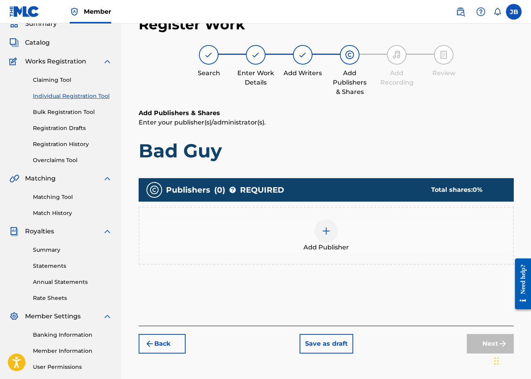
click at [319, 240] on div "Add Publisher" at bounding box center [325, 235] width 373 height 33
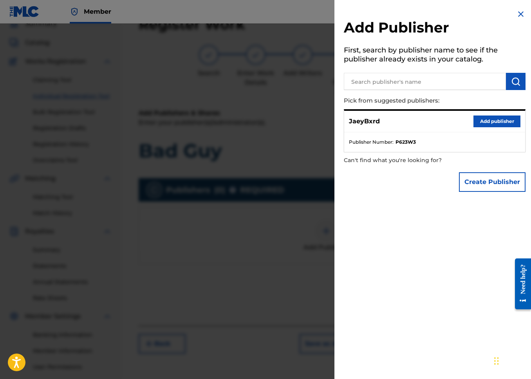
click at [389, 88] on input "text" at bounding box center [425, 81] width 162 height 17
paste input "01299056904"
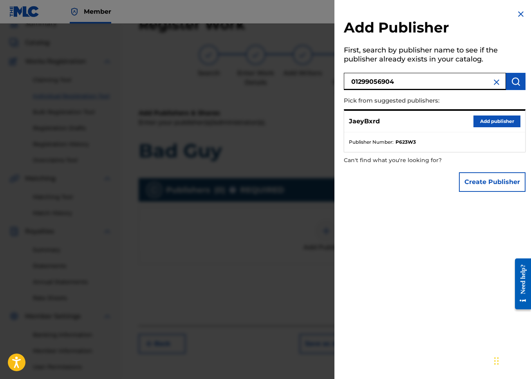
type input "01299056904"
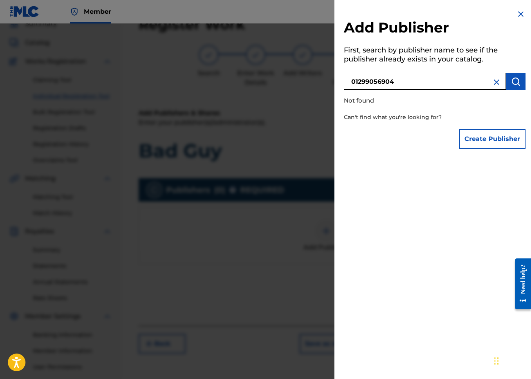
click at [437, 76] on input "01299056904" at bounding box center [425, 81] width 162 height 17
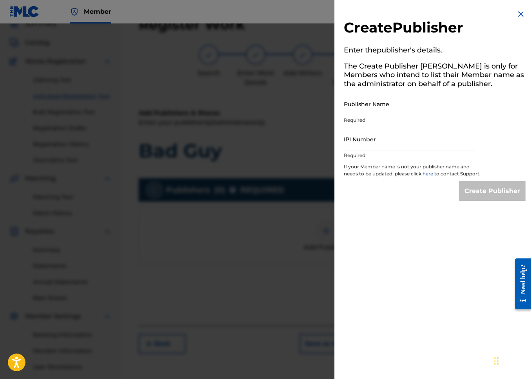
click at [409, 113] on input "Publisher Name" at bounding box center [410, 104] width 132 height 22
click at [349, 143] on input "IPI Number" at bounding box center [410, 139] width 132 height 22
paste input "01299056904"
type input "01299056904"
click at [362, 97] on input "Publisher Name" at bounding box center [410, 104] width 132 height 22
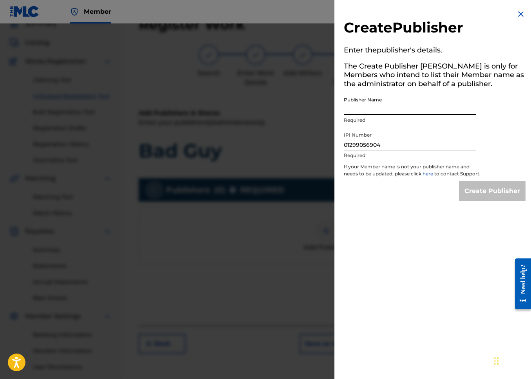
type input "BXRDSHXT PUBLISHING"
click at [495, 210] on div "Create Publisher Enter the publisher 's details. The Create Publisher button is…" at bounding box center [434, 105] width 200 height 210
click at [494, 200] on input "Create Publisher" at bounding box center [492, 191] width 67 height 20
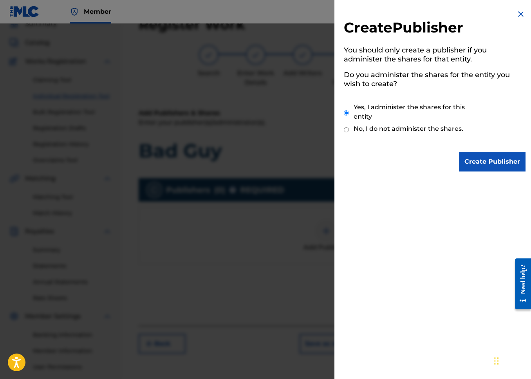
click at [480, 168] on input "Create Publisher" at bounding box center [492, 162] width 67 height 20
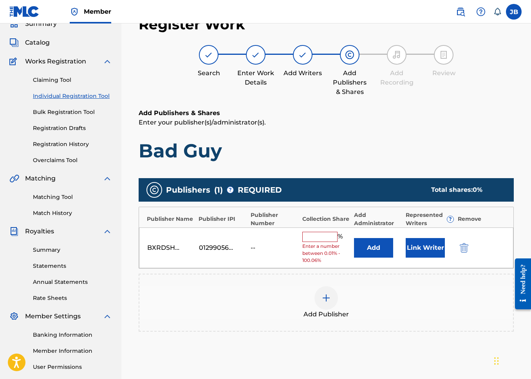
click at [312, 240] on input "text" at bounding box center [319, 237] width 35 height 10
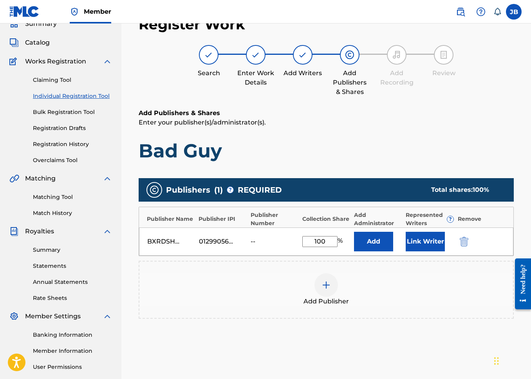
type input "100"
click at [354, 232] on button "Add" at bounding box center [373, 242] width 39 height 20
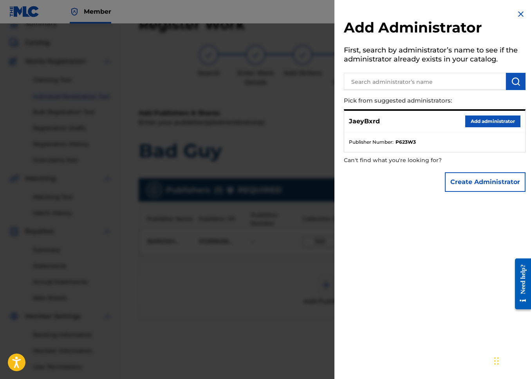
click at [517, 12] on img at bounding box center [520, 13] width 9 height 9
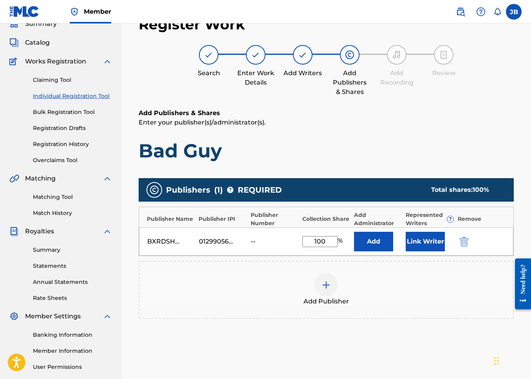
click at [425, 249] on button "Link Writer" at bounding box center [424, 242] width 39 height 20
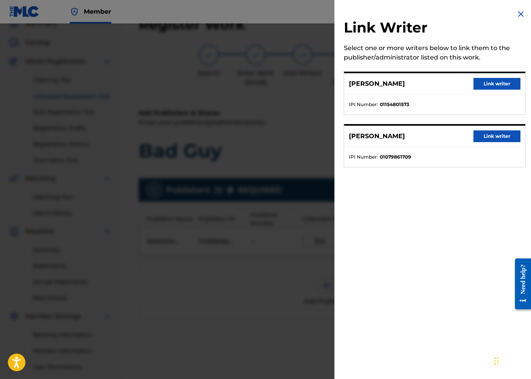
click at [467, 92] on div "[PERSON_NAME] Link writer" at bounding box center [434, 84] width 181 height 22
click at [505, 78] on button "Link writer" at bounding box center [496, 84] width 47 height 12
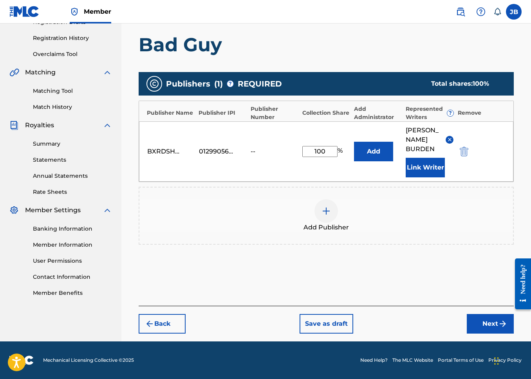
click at [462, 320] on div "Back Save as draft Next" at bounding box center [326, 320] width 375 height 28
click at [467, 322] on button "Next" at bounding box center [490, 324] width 47 height 20
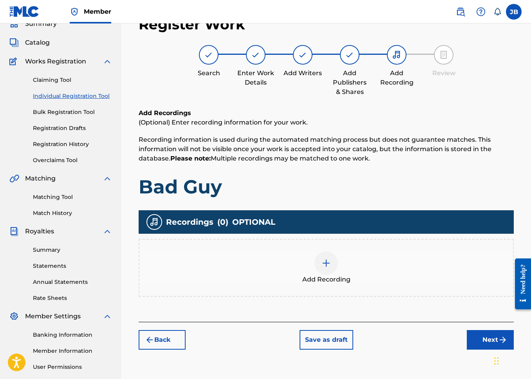
click at [336, 267] on div at bounding box center [325, 262] width 23 height 23
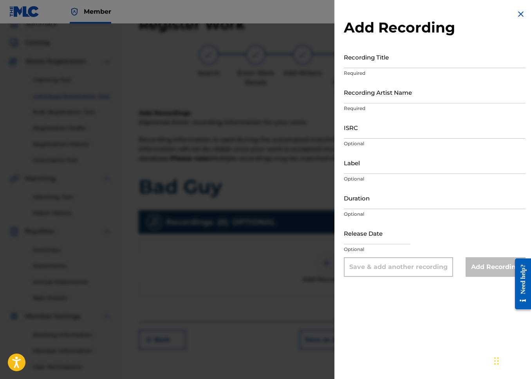
click at [391, 50] on input "Recording Title" at bounding box center [435, 57] width 182 height 22
type input "Bad Guy"
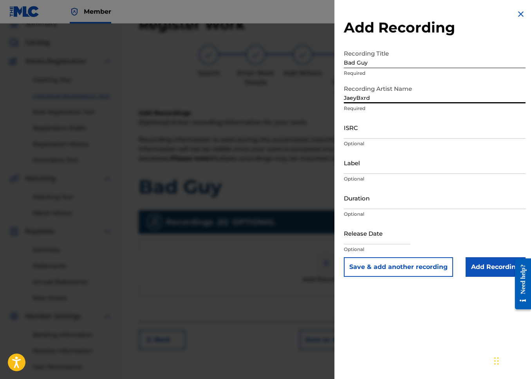
type input "JaeyBxrd"
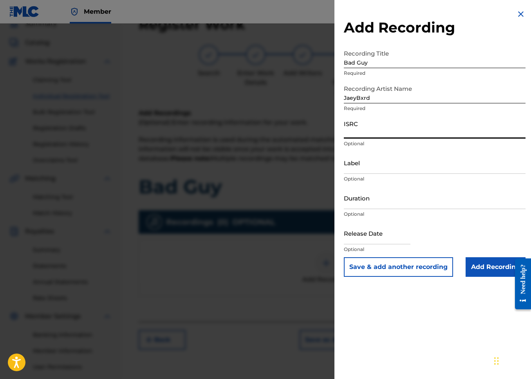
paste input "QZPLS2517723"
type input "QZPLS2517723"
click at [426, 189] on input "Duration" at bounding box center [435, 198] width 182 height 22
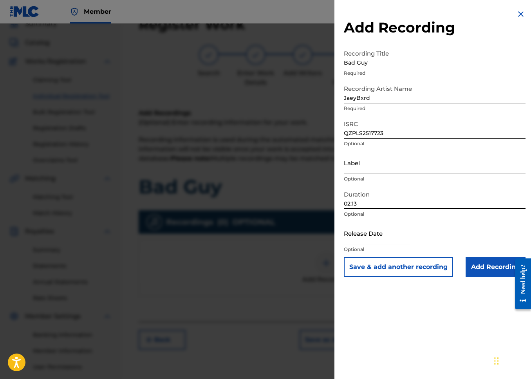
type input "02:13"
click at [353, 231] on input "text" at bounding box center [377, 233] width 67 height 22
select select "7"
select select "2025"
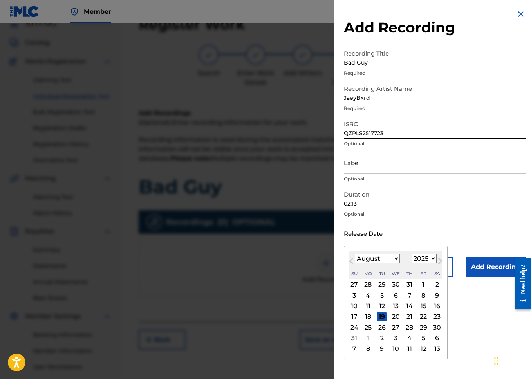
click at [360, 263] on div "August [DATE] February March April May June July August September October Novem…" at bounding box center [396, 265] width 94 height 28
click at [373, 257] on select "January February March April May June July August September October November De…" at bounding box center [377, 258] width 45 height 9
select select "4"
click at [355, 254] on select "January February March April May June July August September October November De…" at bounding box center [377, 258] width 45 height 9
click at [398, 323] on div "28" at bounding box center [395, 326] width 9 height 9
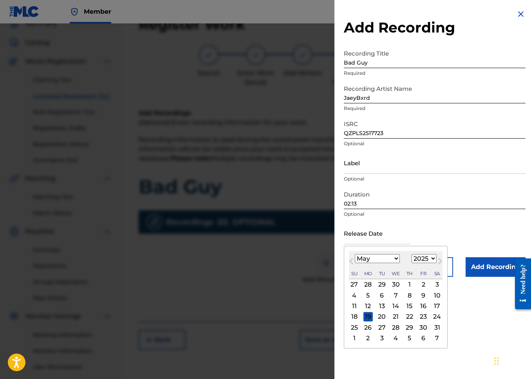
type input "[DATE]"
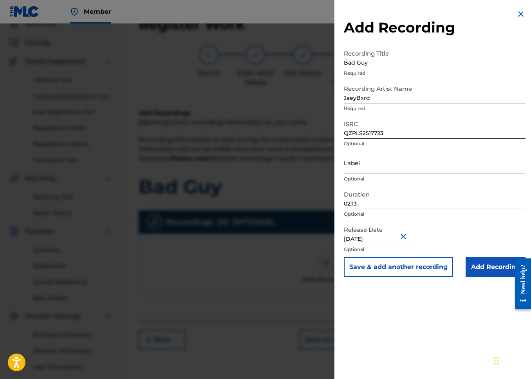
click at [463, 205] on input "02:13" at bounding box center [435, 198] width 182 height 22
click at [482, 274] on input "Add Recording" at bounding box center [495, 267] width 60 height 20
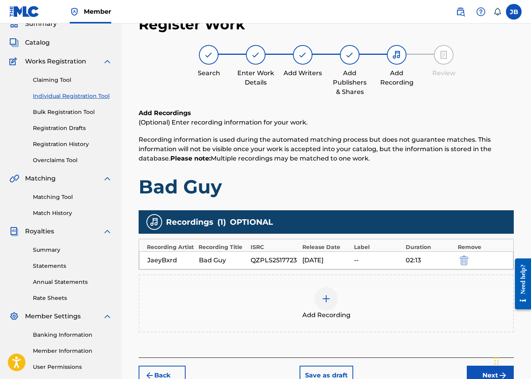
scroll to position [106, 0]
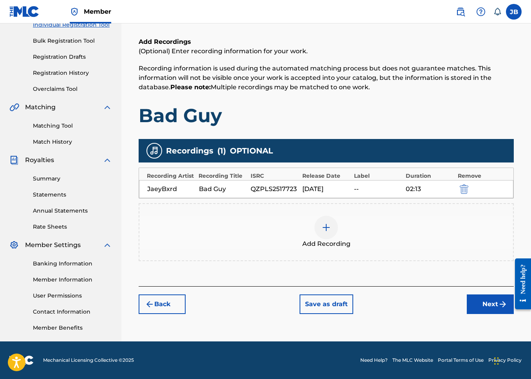
click at [461, 302] on div "Back Save as draft Next" at bounding box center [326, 300] width 375 height 28
click at [469, 303] on button "Next" at bounding box center [490, 304] width 47 height 20
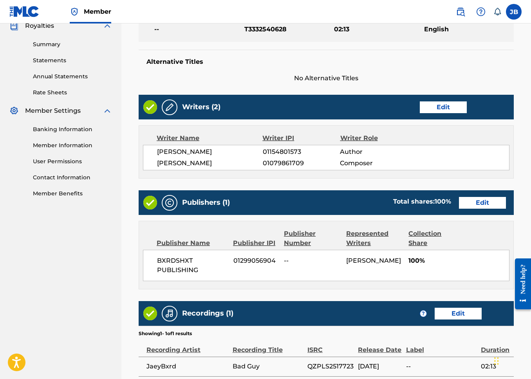
scroll to position [323, 0]
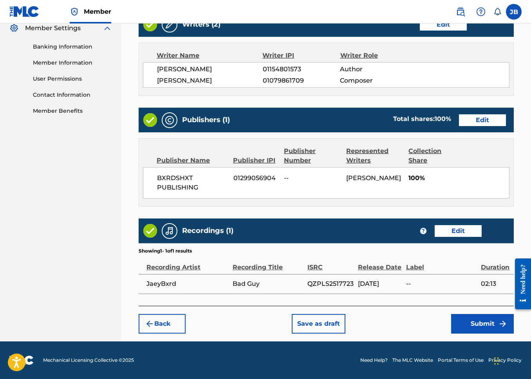
click at [456, 319] on button "Submit" at bounding box center [482, 324] width 63 height 20
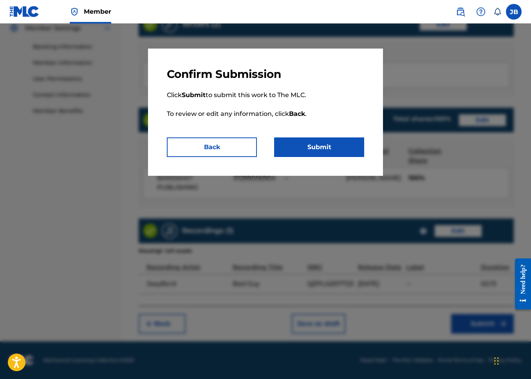
drag, startPoint x: 361, startPoint y: 148, endPoint x: 357, endPoint y: 149, distance: 4.1
click at [357, 149] on button "Submit" at bounding box center [319, 147] width 90 height 20
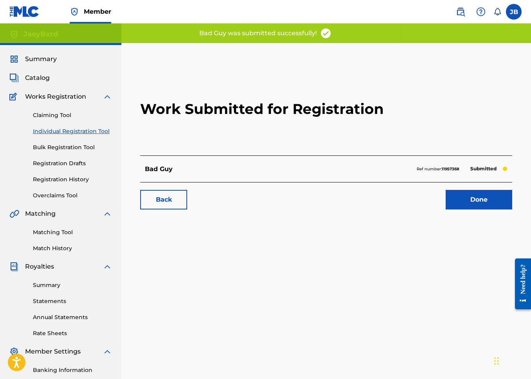
click at [52, 133] on link "Individual Registration Tool" at bounding box center [72, 131] width 79 height 8
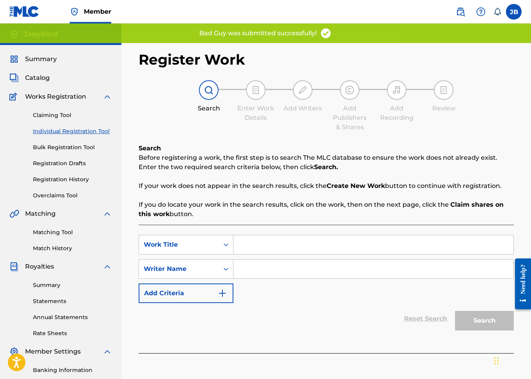
click at [256, 239] on input "Search Form" at bounding box center [373, 244] width 280 height 19
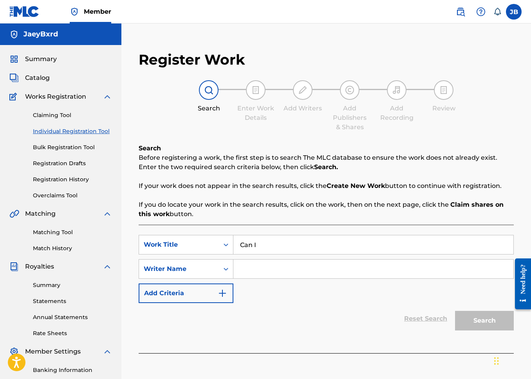
type input "Can I"
type input "JaeyBxrd"
click at [455, 311] on button "Search" at bounding box center [484, 321] width 59 height 20
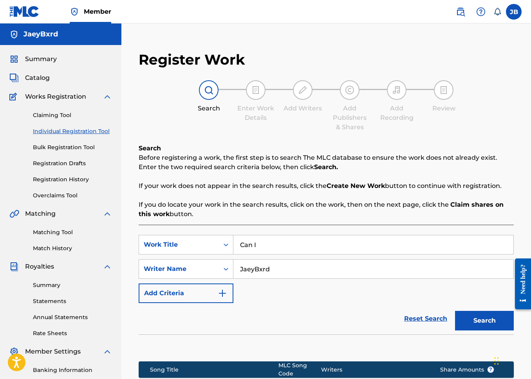
scroll to position [122, 0]
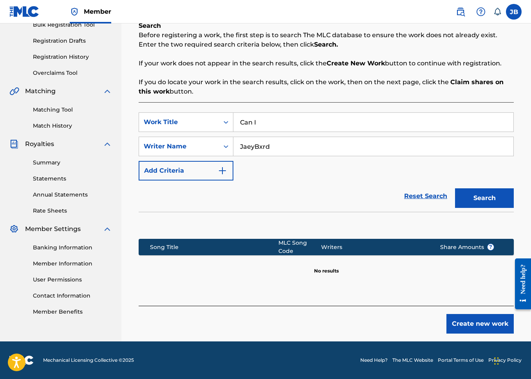
click at [502, 306] on div "Create new work" at bounding box center [326, 320] width 375 height 28
click at [496, 322] on button "Create new work" at bounding box center [479, 324] width 67 height 20
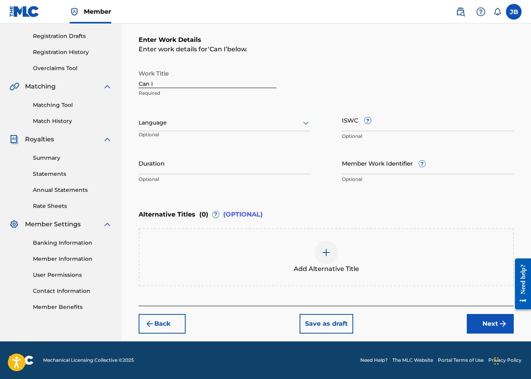
click at [240, 70] on input "Can I" at bounding box center [208, 77] width 138 height 22
click at [279, 213] on div "Alternative Titles ( 0 ) ? (OPTIONAL)" at bounding box center [326, 214] width 375 height 17
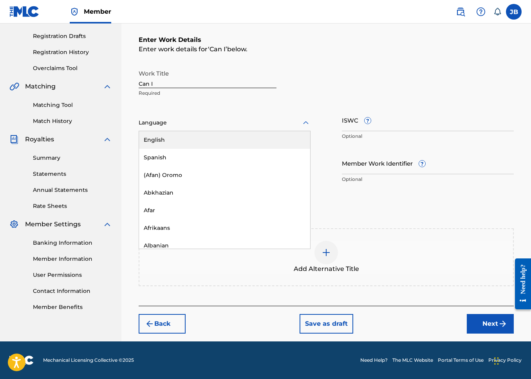
click at [205, 128] on div "Language" at bounding box center [225, 123] width 172 height 16
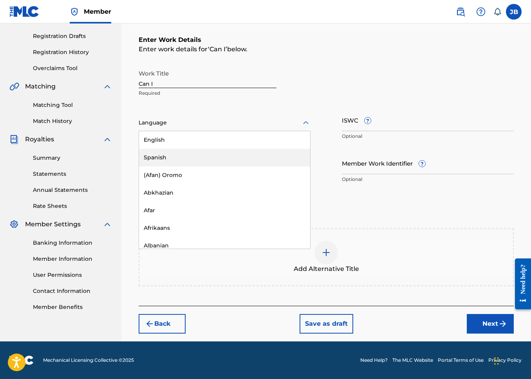
click at [199, 139] on div "English" at bounding box center [224, 140] width 171 height 18
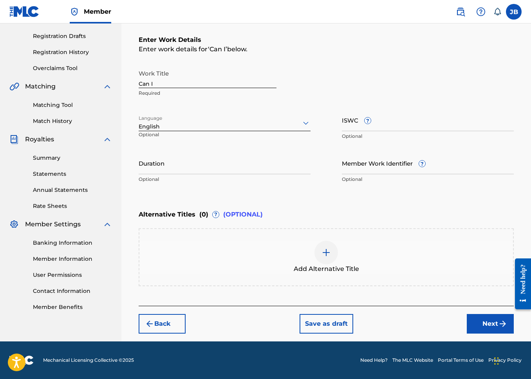
drag, startPoint x: 331, startPoint y: 130, endPoint x: 371, endPoint y: 119, distance: 41.9
click at [331, 130] on div "Work Title Can I Required Language option English, selected. English Optional I…" at bounding box center [326, 126] width 375 height 121
click at [371, 119] on input "ISWC ?" at bounding box center [428, 120] width 172 height 22
paste input "T-332.544.747-6"
type input "T-332.544.747-6"
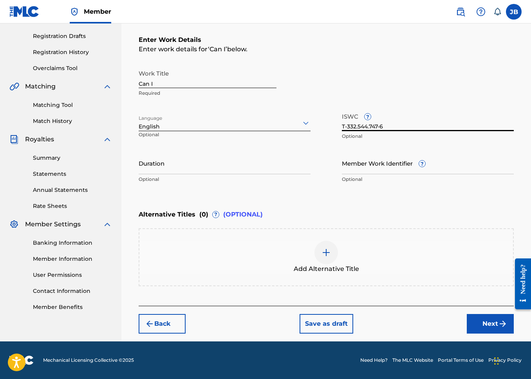
click at [360, 167] on input "Member Work Identifier ?" at bounding box center [428, 163] width 172 height 22
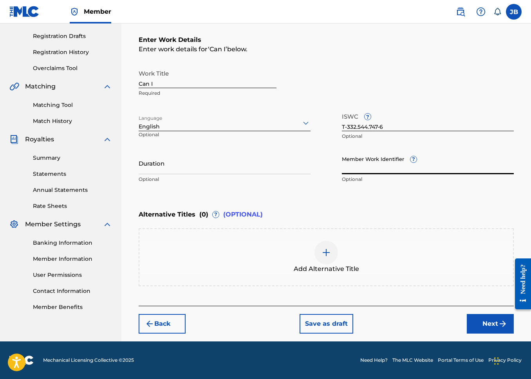
click at [261, 180] on p "Optional" at bounding box center [225, 179] width 172 height 7
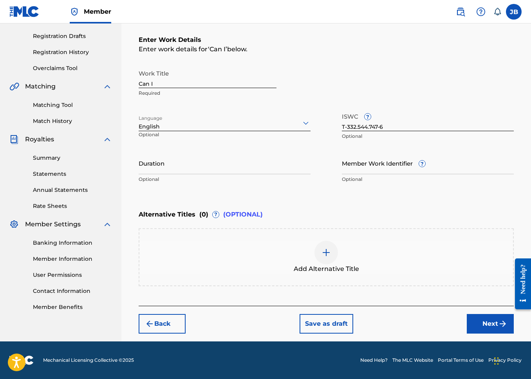
click at [261, 179] on p "Optional" at bounding box center [225, 179] width 172 height 7
click at [262, 175] on div "Duration Optional" at bounding box center [225, 169] width 172 height 35
click at [261, 174] on div "Duration Optional" at bounding box center [225, 169] width 172 height 35
click at [265, 153] on input "Duration" at bounding box center [225, 163] width 172 height 22
type input "02:10"
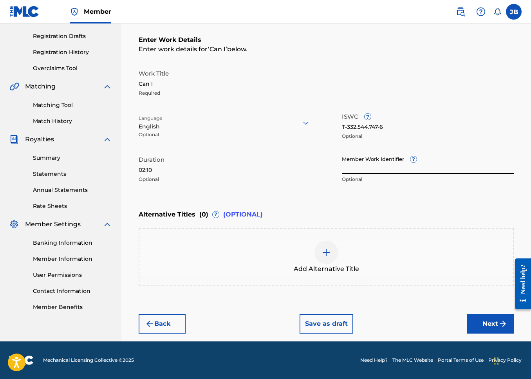
click at [502, 330] on button "Next" at bounding box center [490, 324] width 47 height 20
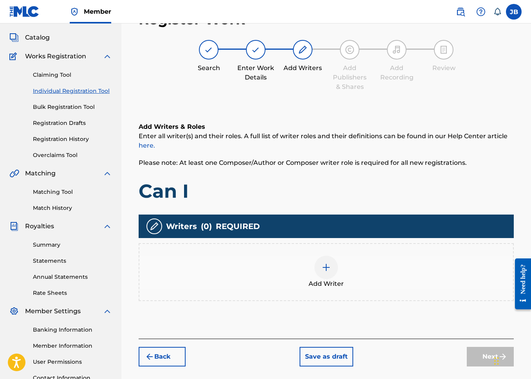
scroll to position [35, 0]
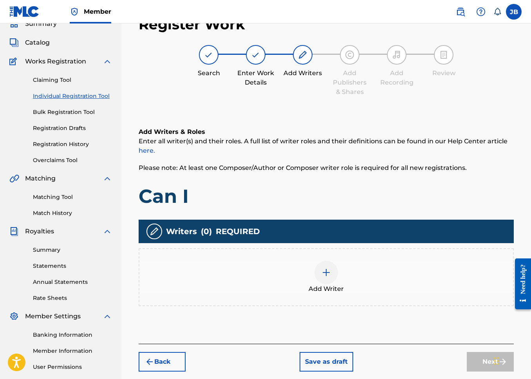
click at [331, 266] on div at bounding box center [325, 272] width 23 height 23
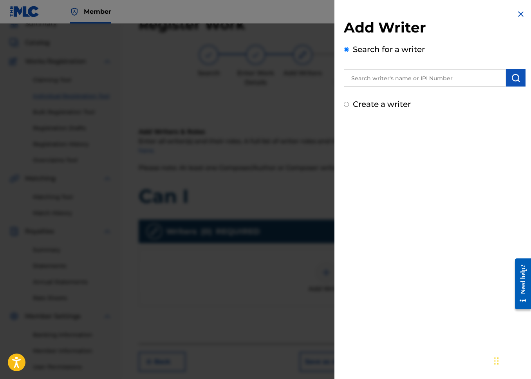
click at [392, 79] on input "text" at bounding box center [425, 77] width 162 height 17
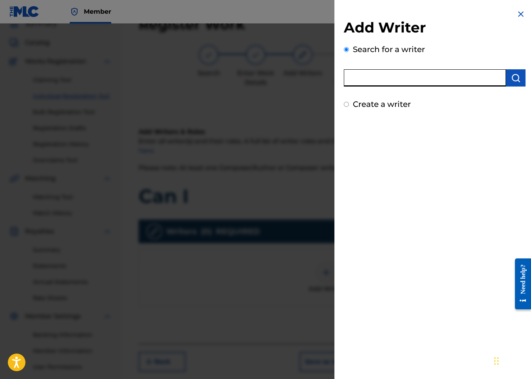
paste input "01154801573"
type input "01154801573"
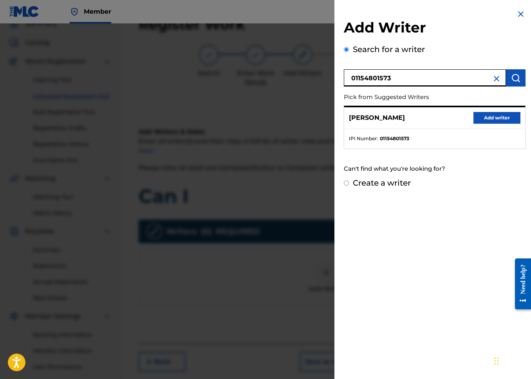
click at [480, 112] on button "Add writer" at bounding box center [496, 118] width 47 height 12
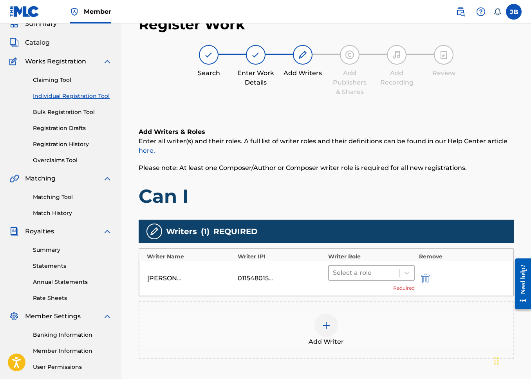
click at [369, 280] on div "Select a role" at bounding box center [371, 273] width 86 height 16
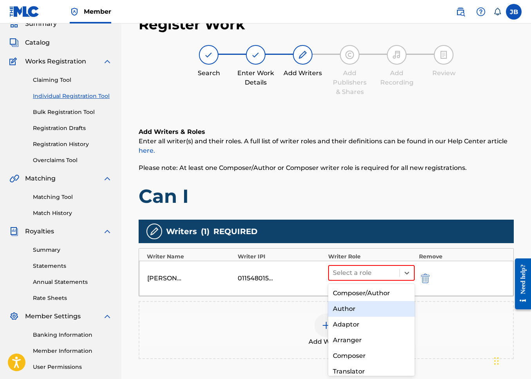
click at [362, 307] on div "Author" at bounding box center [371, 309] width 86 height 16
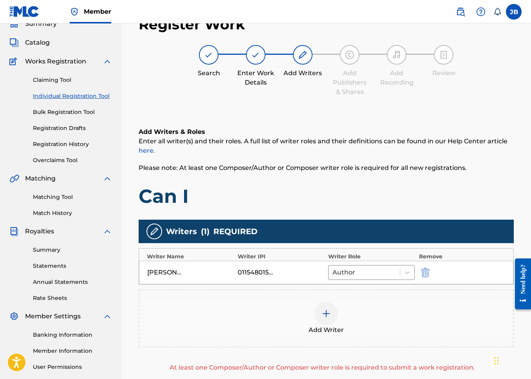
click at [352, 322] on div "Add Writer" at bounding box center [325, 318] width 373 height 33
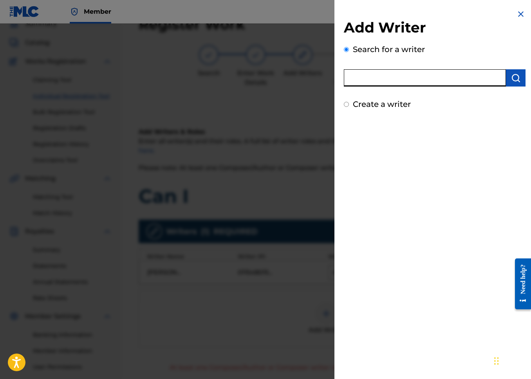
click at [432, 80] on input "text" at bounding box center [425, 77] width 162 height 17
paste input "01079861709"
type input "01079861709"
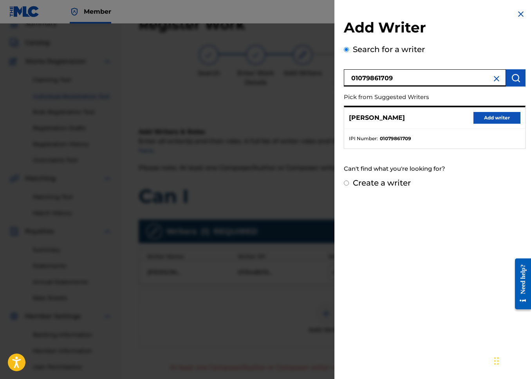
click at [487, 117] on button "Add writer" at bounding box center [496, 118] width 47 height 12
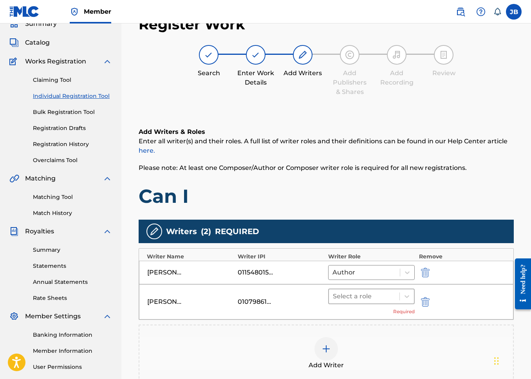
click at [366, 299] on div at bounding box center [364, 296] width 63 height 11
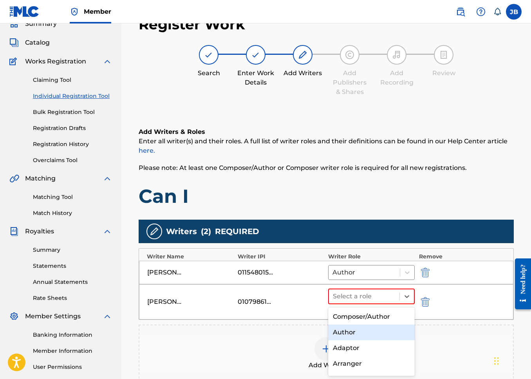
click at [360, 334] on div "Author" at bounding box center [371, 332] width 86 height 16
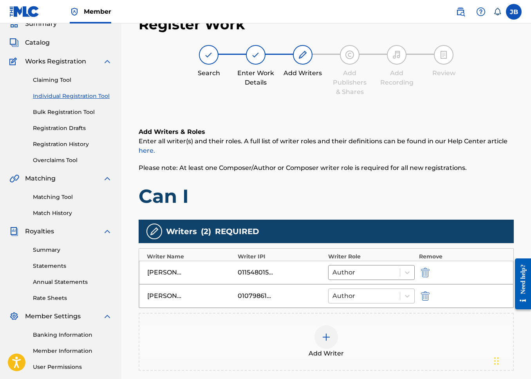
click at [376, 294] on div at bounding box center [363, 295] width 63 height 11
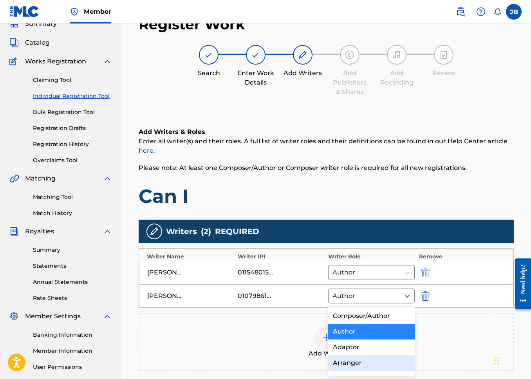
scroll to position [14, 0]
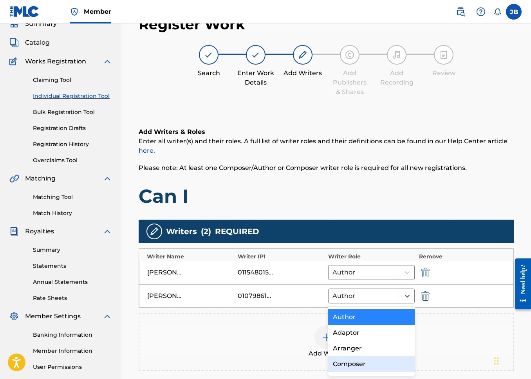
click at [353, 366] on div "Composer" at bounding box center [371, 364] width 86 height 16
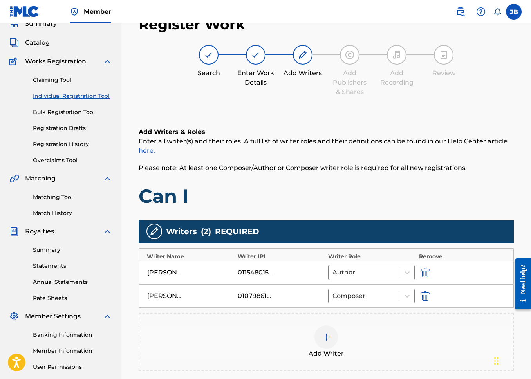
click at [345, 356] on div "Add Writer" at bounding box center [325, 341] width 373 height 33
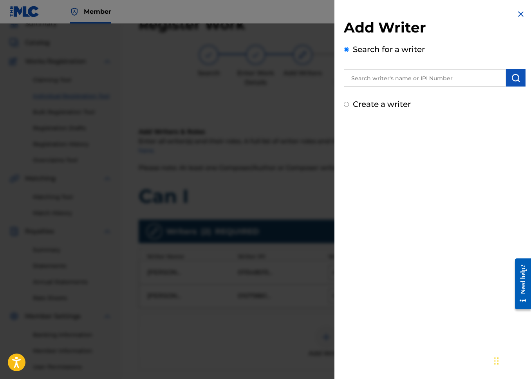
click at [443, 87] on div "Add Writer Search for a writer Create a writer" at bounding box center [435, 64] width 182 height 91
click at [441, 82] on input "text" at bounding box center [425, 77] width 162 height 17
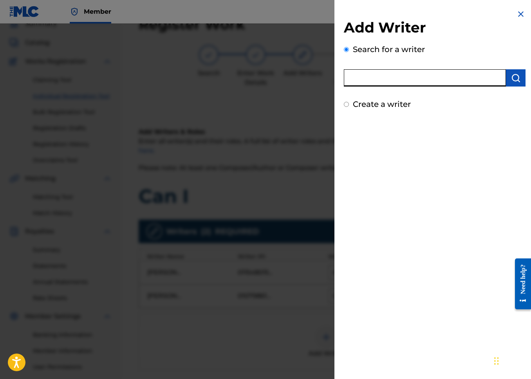
paste input "01076988696"
type input "01076988696"
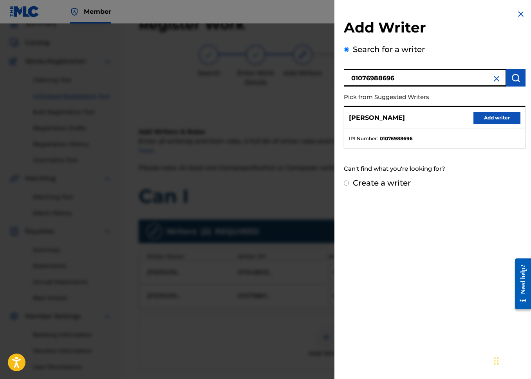
click at [494, 117] on button "Add writer" at bounding box center [496, 118] width 47 height 12
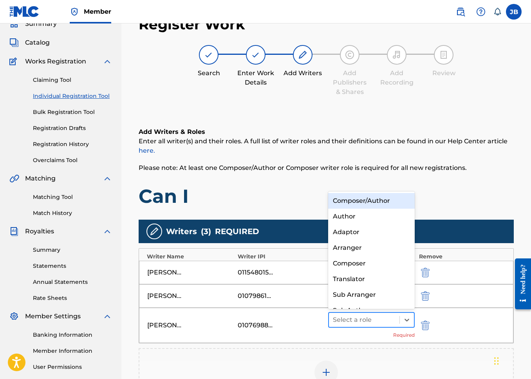
click at [350, 327] on div "Select a role" at bounding box center [371, 320] width 86 height 16
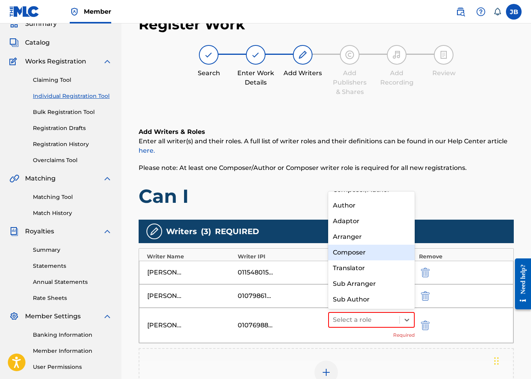
click at [373, 248] on div "Composer" at bounding box center [371, 253] width 86 height 16
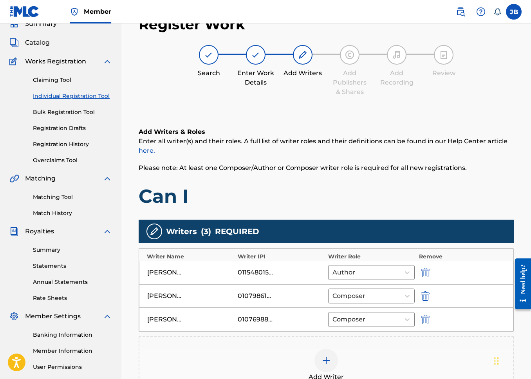
click at [329, 344] on div "Add Writer" at bounding box center [326, 365] width 375 height 58
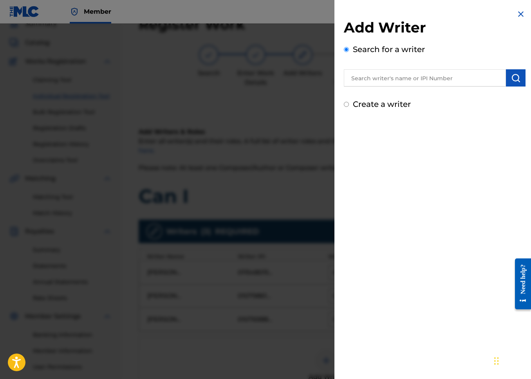
click at [409, 92] on div "Add Writer Search for a writer Create a writer" at bounding box center [435, 64] width 182 height 91
click at [406, 100] on label "Create a writer" at bounding box center [382, 103] width 58 height 9
radio input "true"
click at [349, 102] on input "Create a writer" at bounding box center [346, 104] width 5 height 5
radio input "false"
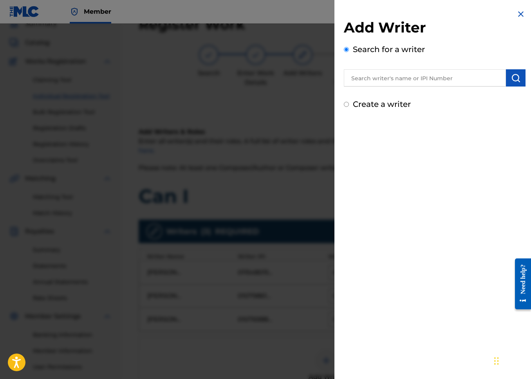
radio input "true"
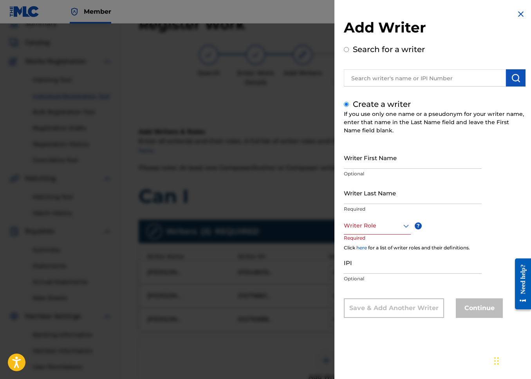
click at [345, 50] on input "Search for a writer" at bounding box center [346, 49] width 5 height 5
radio input "true"
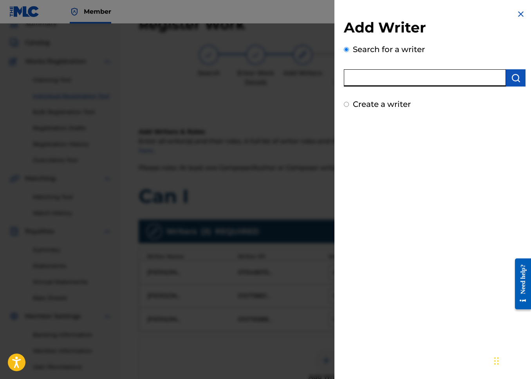
click at [365, 81] on input "text" at bounding box center [425, 77] width 162 height 17
paste input "00883394886"
type input "00883394886"
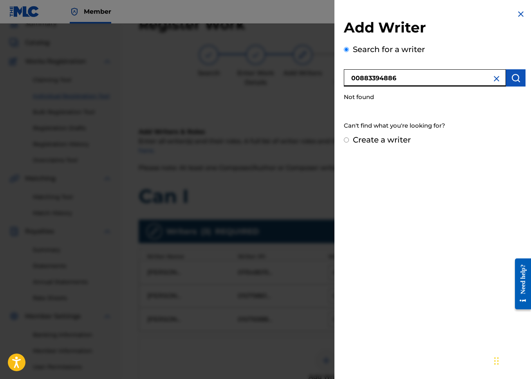
click at [354, 134] on div "Create a writer" at bounding box center [435, 140] width 182 height 12
click at [353, 138] on label "Create a writer" at bounding box center [382, 139] width 58 height 9
radio input "true"
click at [349, 138] on input "Create a writer" at bounding box center [346, 139] width 5 height 5
radio input "false"
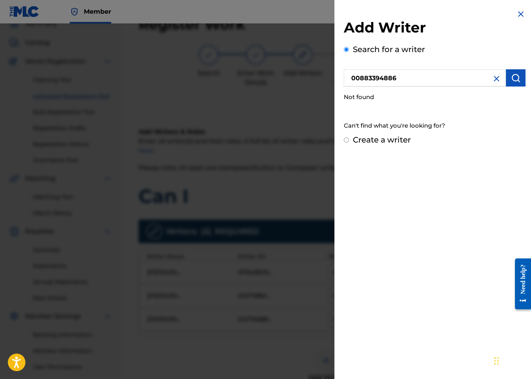
radio input "true"
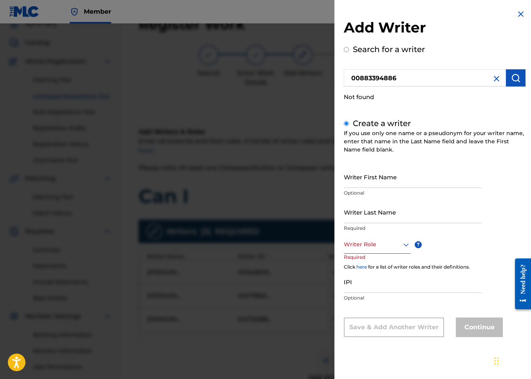
click at [371, 187] on input "Writer First Name" at bounding box center [413, 177] width 138 height 22
type input "[PERSON_NAME]"
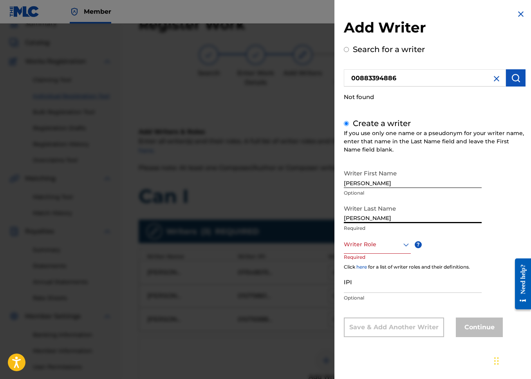
type input "[PERSON_NAME]"
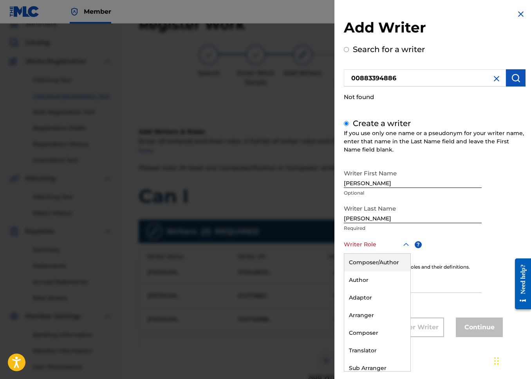
click at [357, 250] on div "Writer Role" at bounding box center [377, 245] width 67 height 18
click at [366, 330] on div "Composer" at bounding box center [377, 333] width 66 height 18
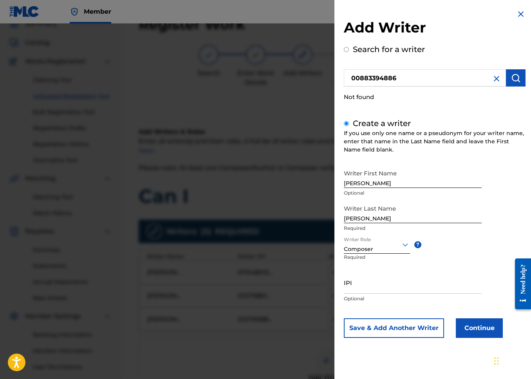
click at [396, 278] on input "IPI" at bounding box center [413, 282] width 138 height 22
paste input "00883394886"
type input "00883394886"
click at [478, 339] on div "Add Writer Search for a writer 00883394886 Not found Create a writer If you use…" at bounding box center [434, 179] width 200 height 359
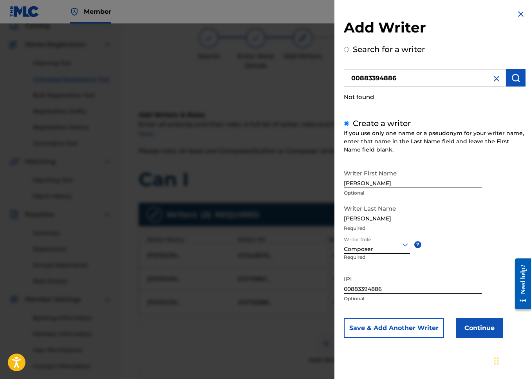
click at [488, 331] on button "Continue" at bounding box center [479, 328] width 47 height 20
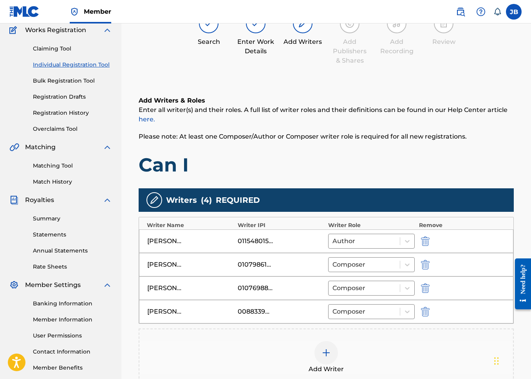
scroll to position [185, 0]
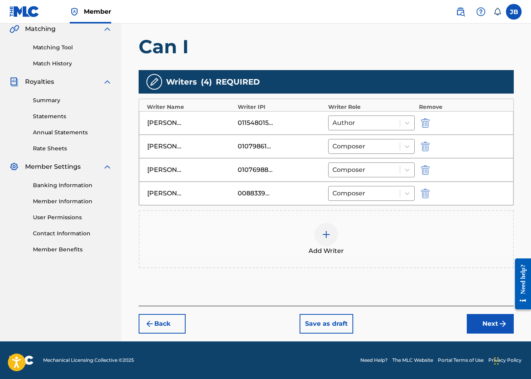
click at [474, 316] on button "Next" at bounding box center [490, 324] width 47 height 20
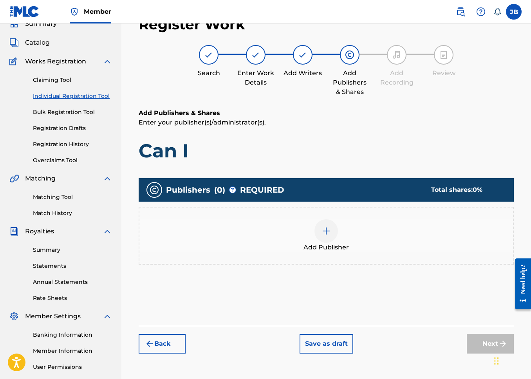
scroll to position [40, 0]
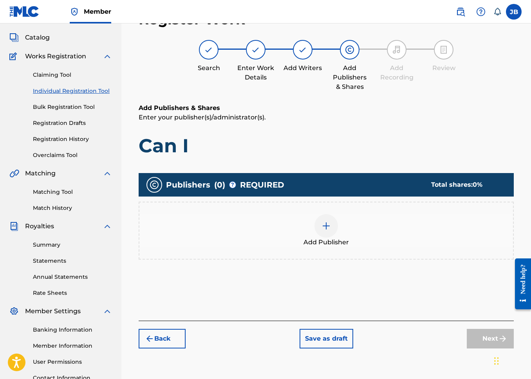
click at [346, 231] on div "Add Publisher" at bounding box center [325, 230] width 373 height 33
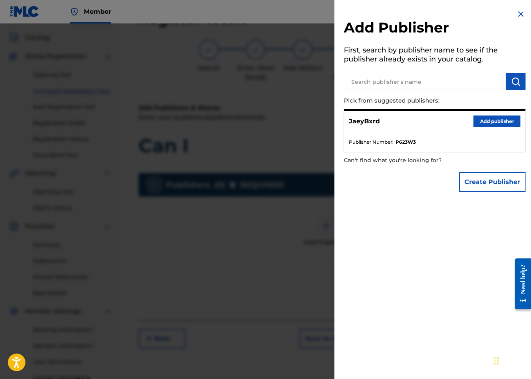
click at [391, 85] on input "text" at bounding box center [425, 81] width 162 height 17
paste input "01299056904"
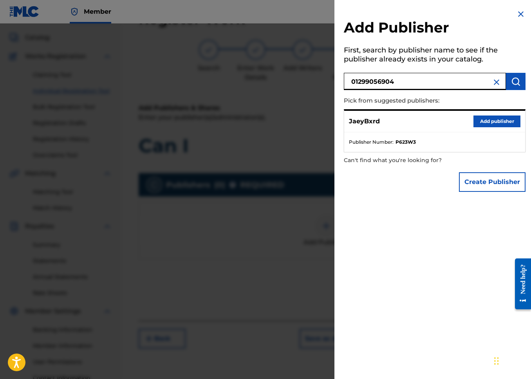
type input "01299056904"
click at [506, 85] on button "submit" at bounding box center [516, 81] width 20 height 17
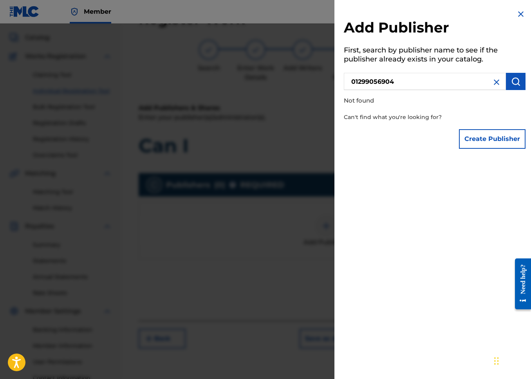
click at [462, 137] on button "Create Publisher" at bounding box center [492, 139] width 67 height 20
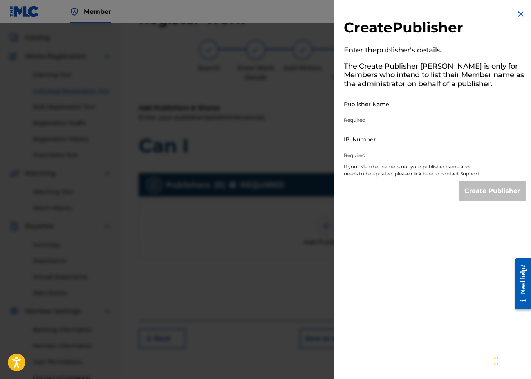
click at [414, 107] on input "Publisher Name" at bounding box center [410, 104] width 132 height 22
click at [358, 139] on input "IPI Number" at bounding box center [410, 139] width 132 height 22
paste input "01299056904"
type input "01299056904"
click at [366, 103] on input "Publisher Name" at bounding box center [410, 104] width 132 height 22
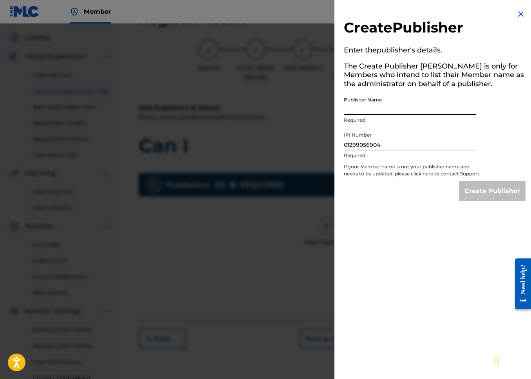
type input "BXRDSHXT PUBLISHING"
click at [409, 142] on input "01299056904" at bounding box center [410, 139] width 132 height 22
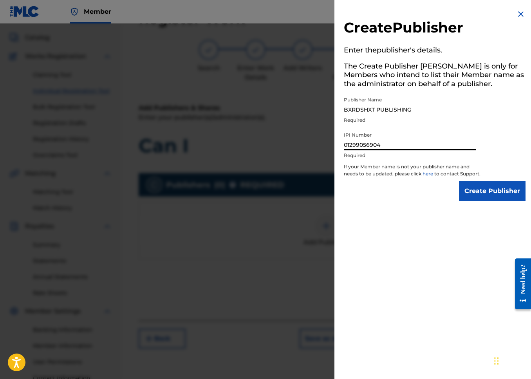
click at [481, 195] on input "Create Publisher" at bounding box center [492, 191] width 67 height 20
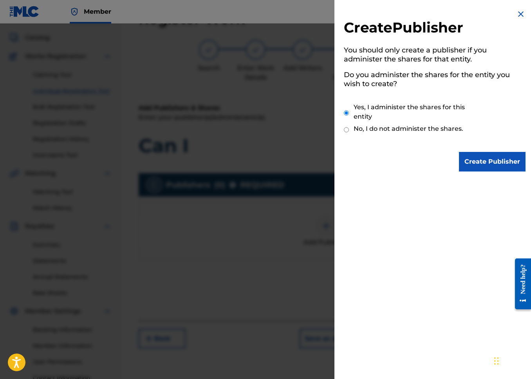
click at [500, 163] on input "Create Publisher" at bounding box center [492, 162] width 67 height 20
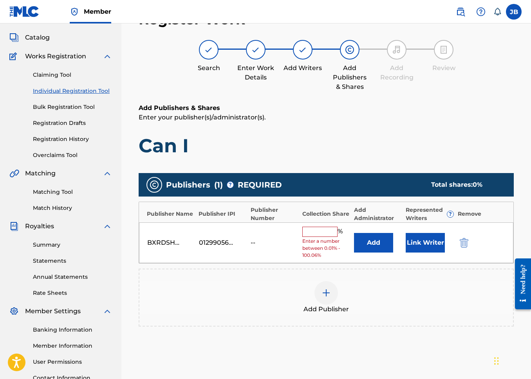
click at [329, 229] on input "text" at bounding box center [319, 232] width 35 height 10
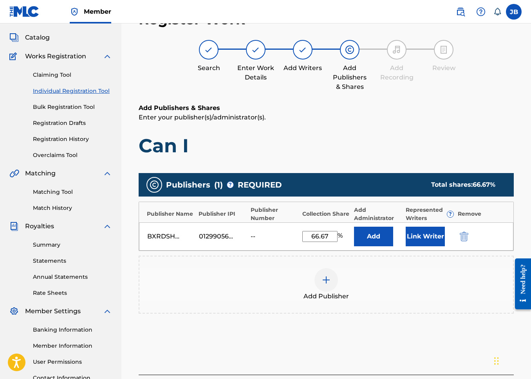
type input "66.67"
click at [354, 227] on button "Add" at bounding box center [373, 237] width 39 height 20
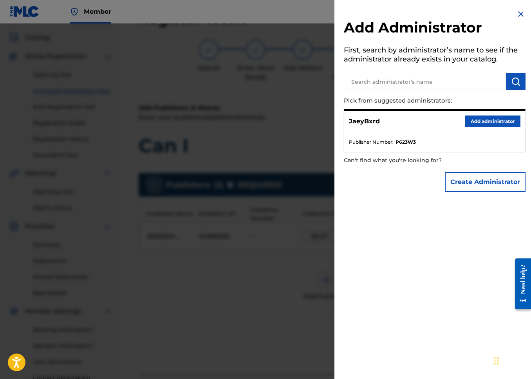
click at [492, 131] on div "JaeyBxrd Add administrator" at bounding box center [434, 122] width 181 height 22
click at [493, 126] on button "Add administrator" at bounding box center [492, 121] width 55 height 12
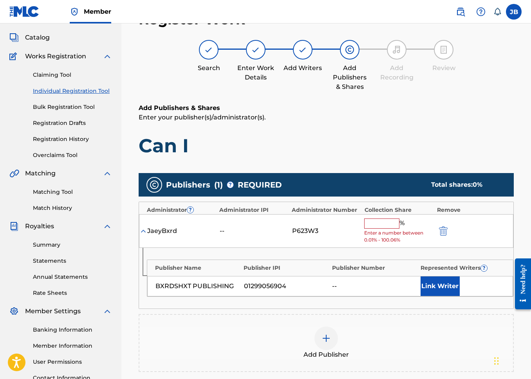
click at [438, 285] on button "Link Writer" at bounding box center [439, 286] width 39 height 20
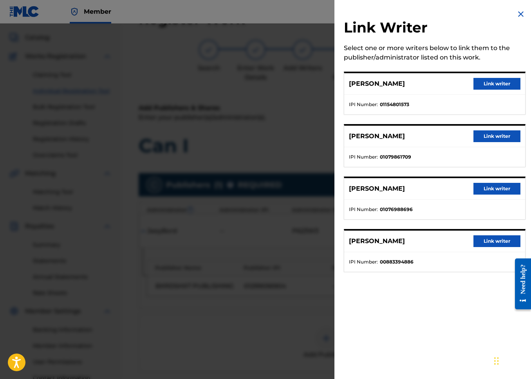
click at [507, 86] on button "Link writer" at bounding box center [496, 84] width 47 height 12
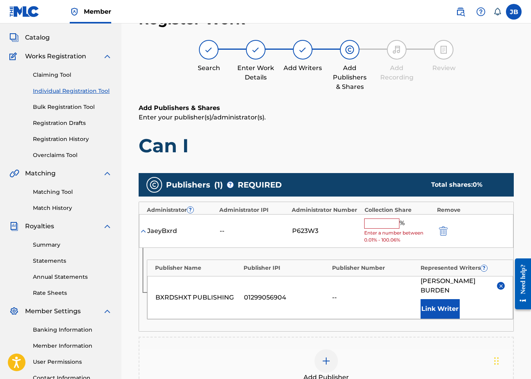
click at [384, 222] on input "text" at bounding box center [381, 223] width 35 height 10
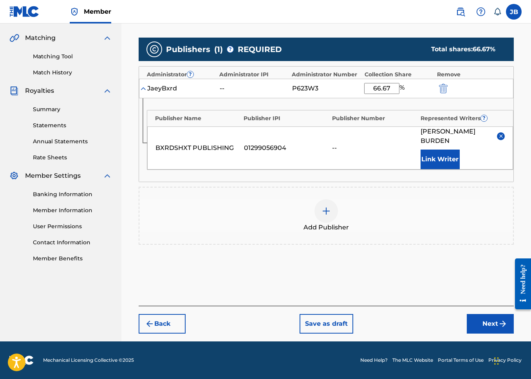
type input "66.67"
click at [481, 322] on button "Next" at bounding box center [490, 324] width 47 height 20
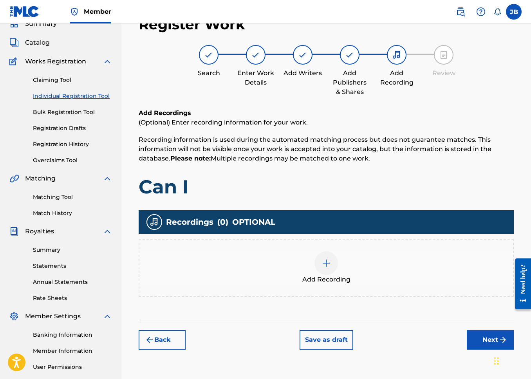
scroll to position [90, 0]
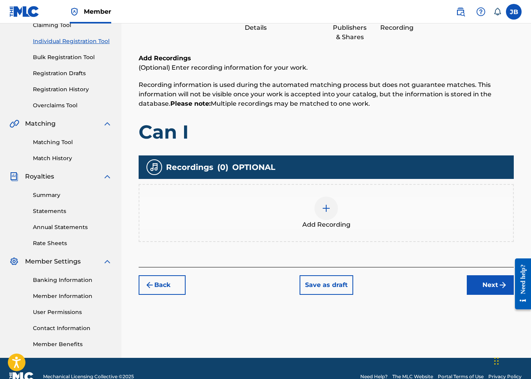
click at [336, 223] on span "Add Recording" at bounding box center [326, 224] width 48 height 9
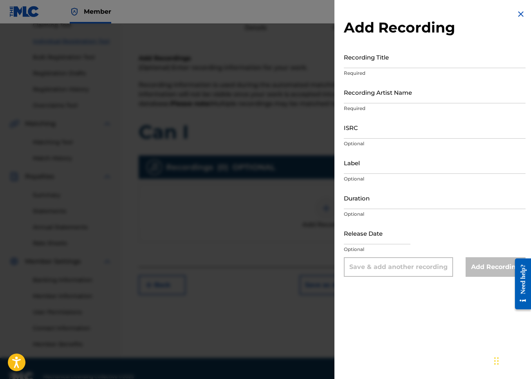
click at [400, 57] on input "Recording Title" at bounding box center [435, 57] width 182 height 22
type input "Can I"
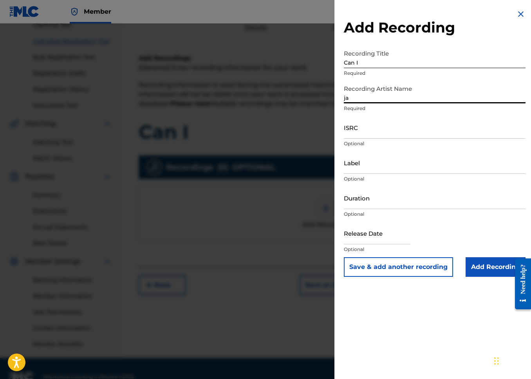
type input "j"
type input "JaeyBxrd"
click at [438, 131] on input "ISRC" at bounding box center [435, 127] width 182 height 22
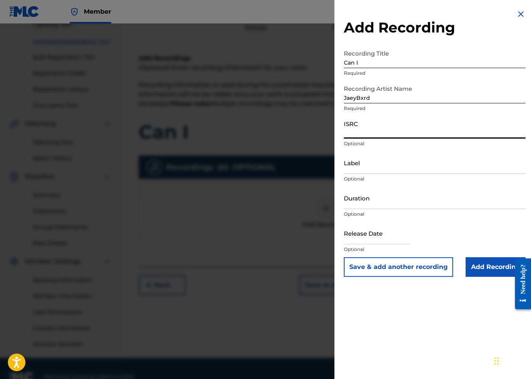
paste input "QZTLA2364380"
type input "QZTLA2364380"
click at [372, 187] on input "Duration" at bounding box center [435, 198] width 182 height 22
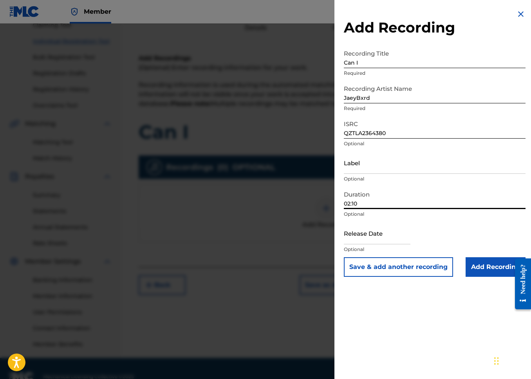
type input "02:10"
click at [355, 218] on div "Duration 02:10 Optional" at bounding box center [435, 204] width 182 height 35
click at [366, 230] on input "text" at bounding box center [377, 233] width 67 height 22
select select "7"
select select "2025"
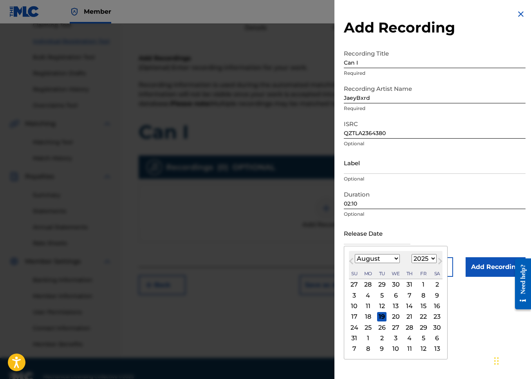
click at [363, 258] on select "January February March April May June July August September October November De…" at bounding box center [377, 258] width 45 height 9
click at [355, 254] on select "January February March April May June July August September October November De…" at bounding box center [377, 258] width 45 height 9
click at [378, 256] on select "January February March April May June July August September October November De…" at bounding box center [377, 258] width 45 height 9
click at [355, 254] on select "January February March April May June July August September October November De…" at bounding box center [377, 258] width 45 height 9
click at [435, 256] on button "Next Month" at bounding box center [440, 262] width 13 height 13
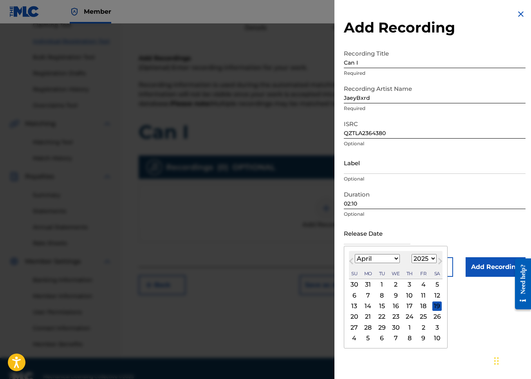
click at [387, 258] on select "January February March April May June July August September October November De…" at bounding box center [377, 258] width 45 height 9
select select "2"
click at [355, 254] on select "January February March April May June July August September October November De…" at bounding box center [377, 258] width 45 height 9
click at [413, 257] on select "1899 1900 1901 1902 1903 1904 1905 1906 1907 1908 1909 1910 1911 1912 1913 1914…" at bounding box center [423, 258] width 25 height 9
select select "2023"
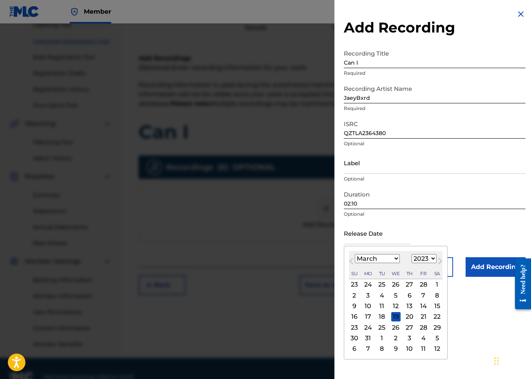
click at [411, 254] on select "1899 1900 1901 1902 1903 1904 1905 1906 1907 1908 1909 1910 1911 1912 1913 1914…" at bounding box center [423, 258] width 25 height 9
drag, startPoint x: 379, startPoint y: 329, endPoint x: 427, endPoint y: 329, distance: 47.7
click at [379, 329] on div "28" at bounding box center [381, 326] width 9 height 9
type input "[DATE]"
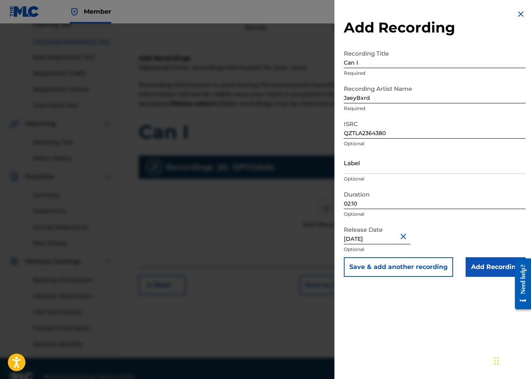
click at [478, 276] on input "Add Recording" at bounding box center [495, 267] width 60 height 20
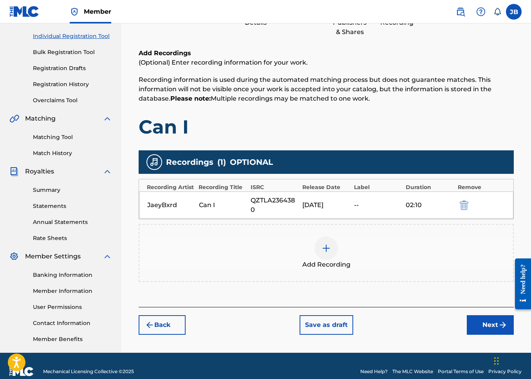
click at [469, 329] on button "Next" at bounding box center [490, 325] width 47 height 20
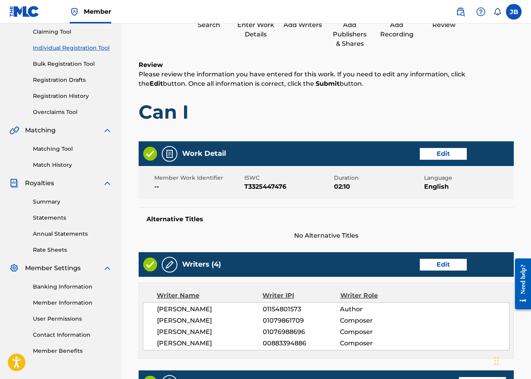
scroll to position [389, 0]
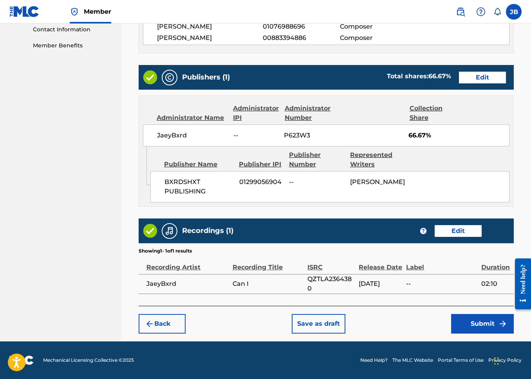
click at [466, 315] on button "Submit" at bounding box center [482, 324] width 63 height 20
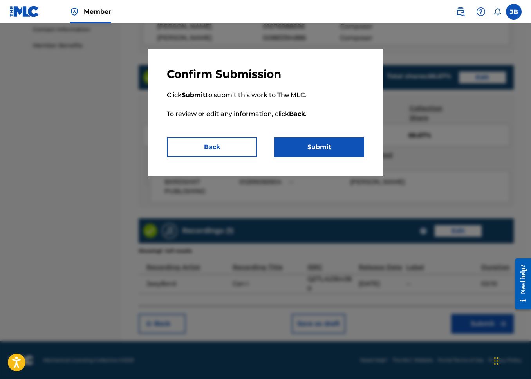
click at [336, 147] on button "Submit" at bounding box center [319, 147] width 90 height 20
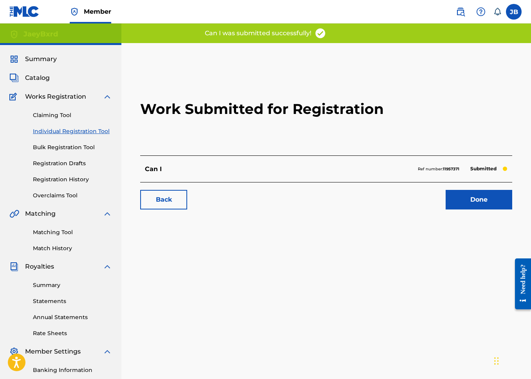
click at [57, 131] on link "Individual Registration Tool" at bounding box center [72, 131] width 79 height 8
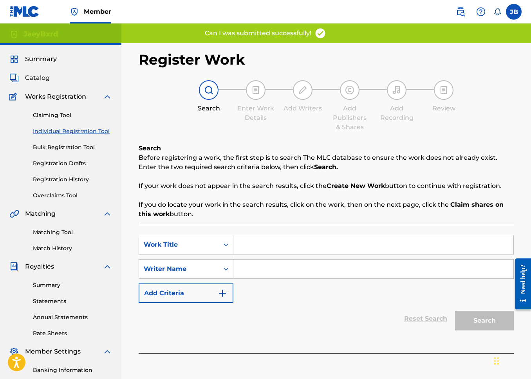
click at [285, 243] on input "Search Form" at bounding box center [373, 244] width 280 height 19
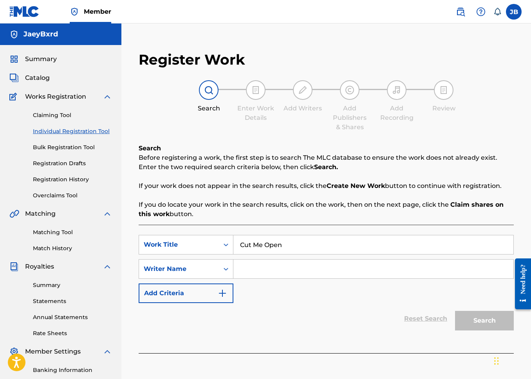
type input "Cut Me Open"
type input "JaeyBxrd"
click at [473, 317] on button "Search" at bounding box center [484, 321] width 59 height 20
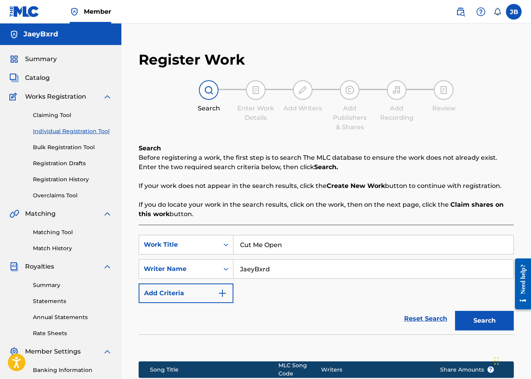
scroll to position [122, 0]
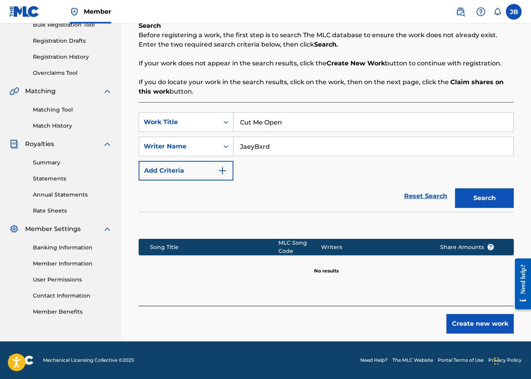
click at [501, 315] on button "Create new work" at bounding box center [479, 324] width 67 height 20
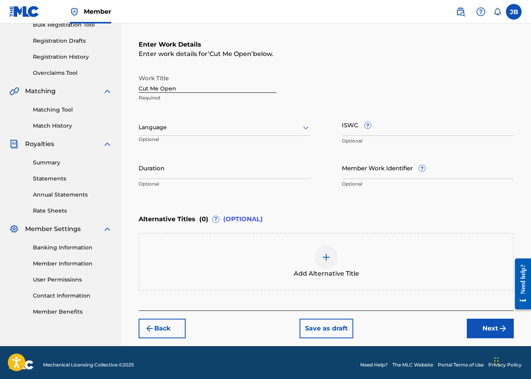
click at [187, 108] on div "Work Title Cut Me Open Required Language Optional ISWC ? Optional Duration Opti…" at bounding box center [326, 130] width 375 height 121
click at [189, 126] on div at bounding box center [225, 127] width 172 height 10
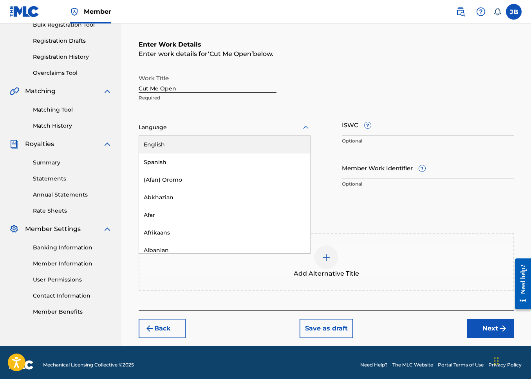
click at [189, 144] on div "English" at bounding box center [224, 145] width 171 height 18
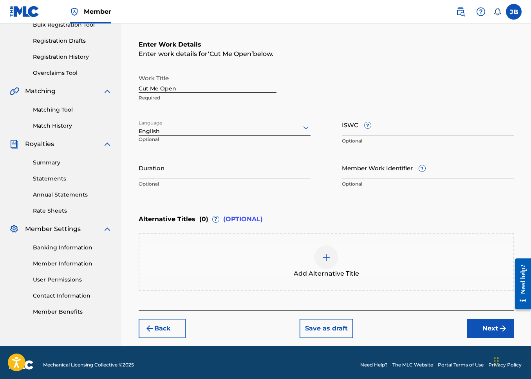
click at [341, 131] on div "Work Title Cut Me Open Required Language option English, selected. English Opti…" at bounding box center [326, 130] width 375 height 121
click at [353, 126] on input "ISWC ?" at bounding box center [428, 124] width 172 height 22
paste input "T-324.574.618-9"
type input "T-324.574.618-9"
click at [376, 153] on div "Work Title Cut Me Open Required Language English Optional ISWC ? T-324.574.618-…" at bounding box center [326, 130] width 375 height 121
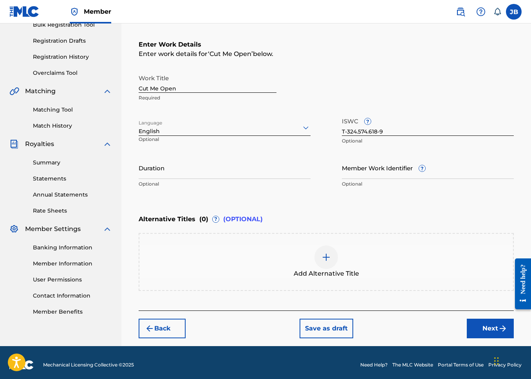
click at [197, 173] on input "Duration" at bounding box center [225, 168] width 172 height 22
type input "02:27"
click at [303, 277] on span "Add Alternative Title" at bounding box center [326, 273] width 65 height 9
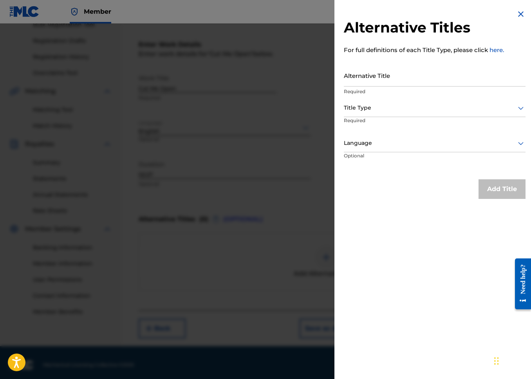
click at [519, 15] on img at bounding box center [520, 13] width 9 height 9
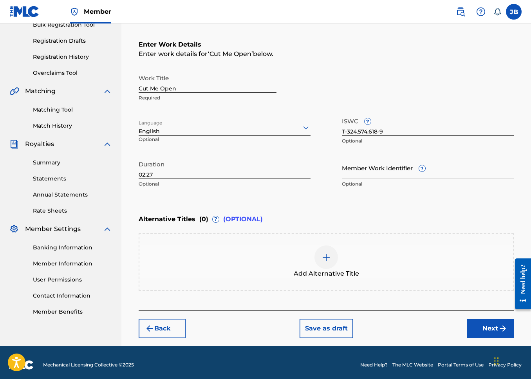
click at [508, 324] on button "Next" at bounding box center [490, 329] width 47 height 20
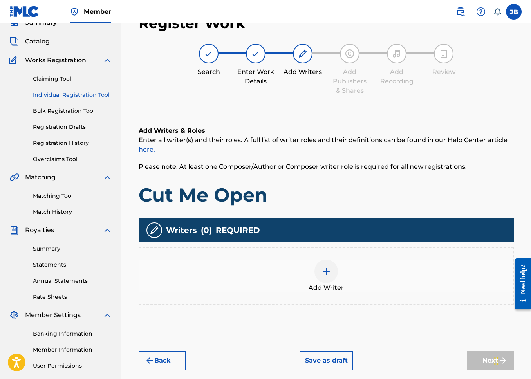
scroll to position [35, 0]
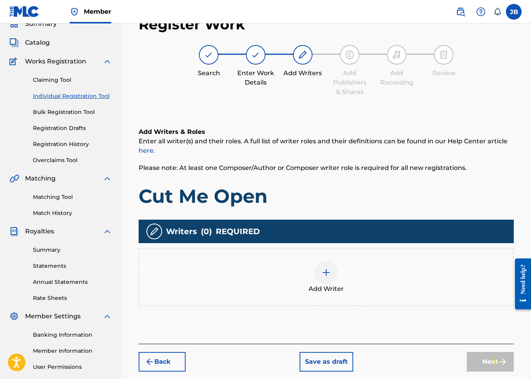
click at [282, 295] on div "Add Writer" at bounding box center [326, 277] width 375 height 58
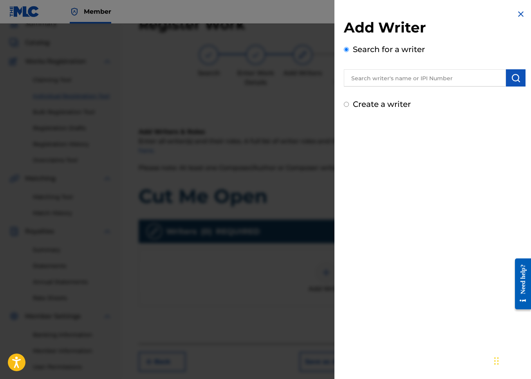
click at [371, 84] on input "text" at bounding box center [425, 77] width 162 height 17
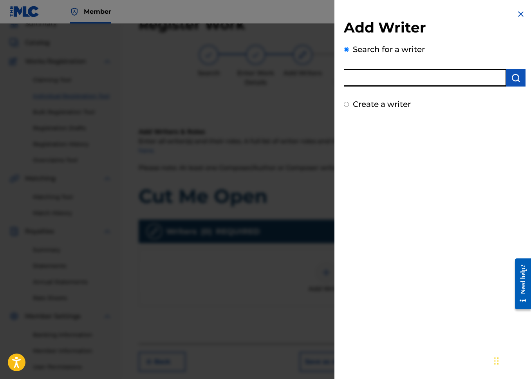
paste input "01154801573"
type input "01154801573"
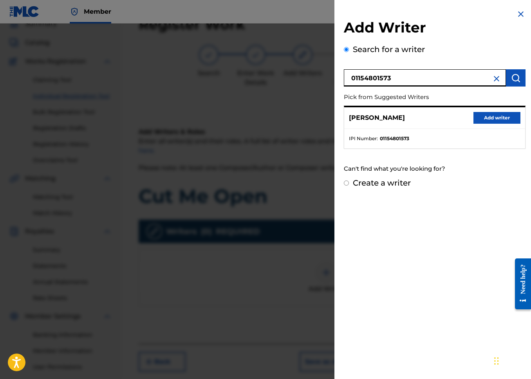
click at [484, 115] on button "Add writer" at bounding box center [496, 118] width 47 height 12
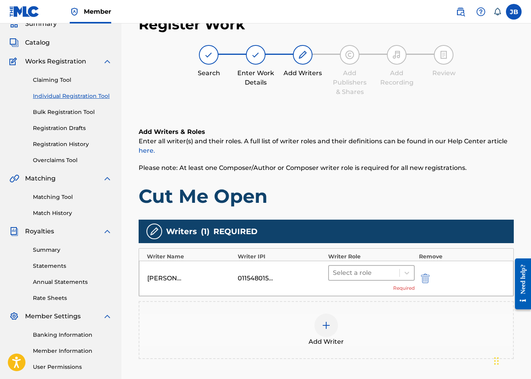
click at [365, 270] on div at bounding box center [364, 272] width 63 height 11
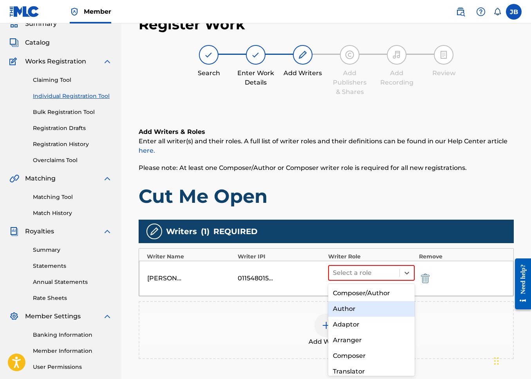
click at [362, 310] on div "Author" at bounding box center [371, 309] width 86 height 16
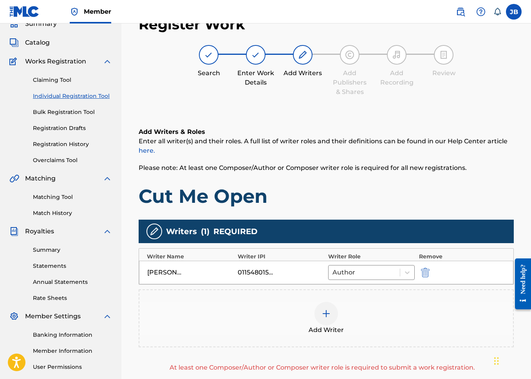
click at [325, 317] on img at bounding box center [325, 313] width 9 height 9
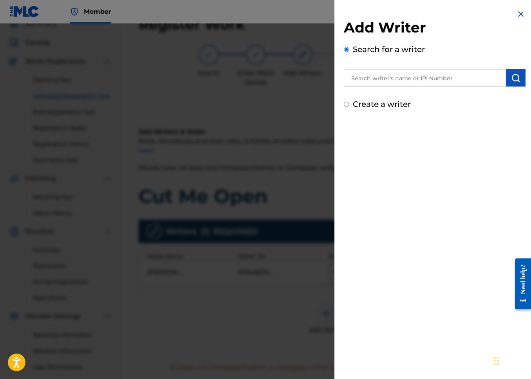
click at [416, 83] on input "text" at bounding box center [425, 77] width 162 height 17
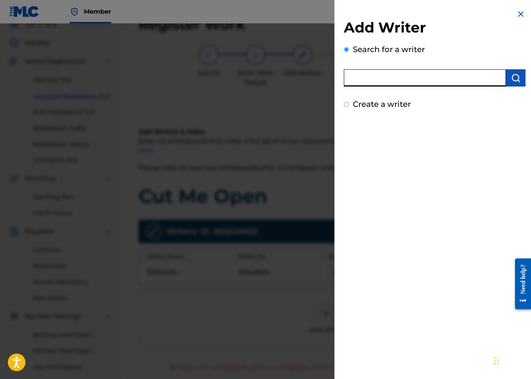
paste input "01079861709"
type input "01079861709"
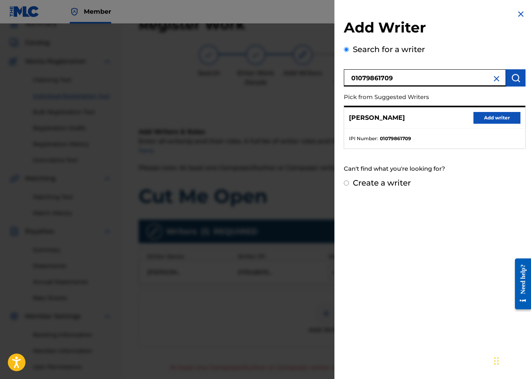
click at [470, 131] on ul "IPI Number : 01079861709" at bounding box center [434, 139] width 181 height 20
click at [484, 124] on div "[PERSON_NAME] Add writer" at bounding box center [434, 118] width 181 height 22
click at [485, 121] on button "Add writer" at bounding box center [496, 118] width 47 height 12
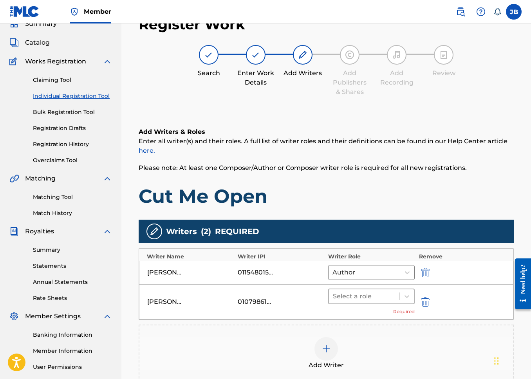
click at [344, 297] on div at bounding box center [364, 296] width 63 height 11
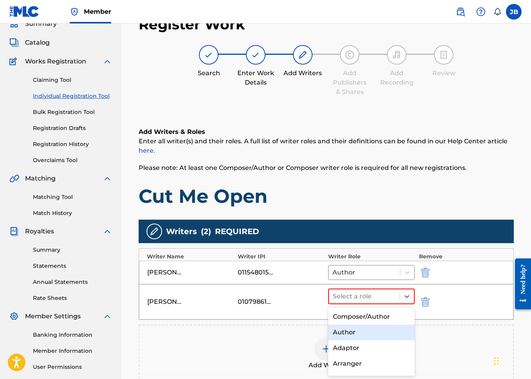
drag, startPoint x: 344, startPoint y: 324, endPoint x: 338, endPoint y: 339, distance: 16.1
click at [344, 325] on div "Author" at bounding box center [371, 332] width 86 height 16
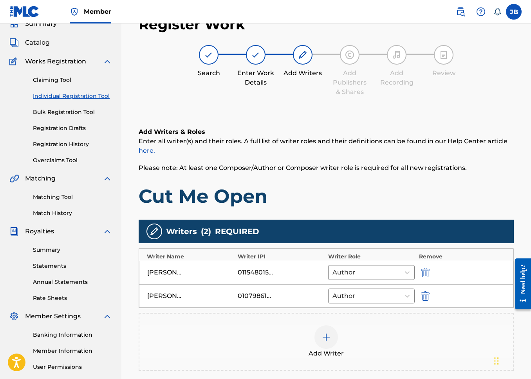
click at [337, 340] on div at bounding box center [325, 336] width 23 height 23
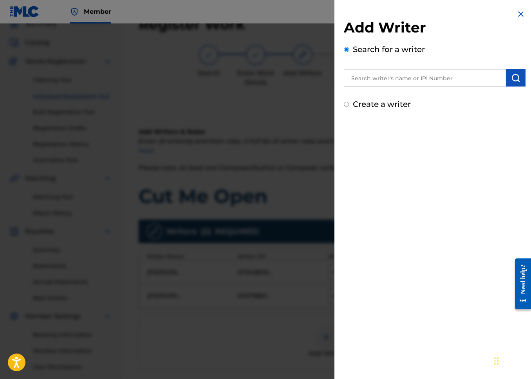
click at [406, 80] on input "text" at bounding box center [425, 77] width 162 height 17
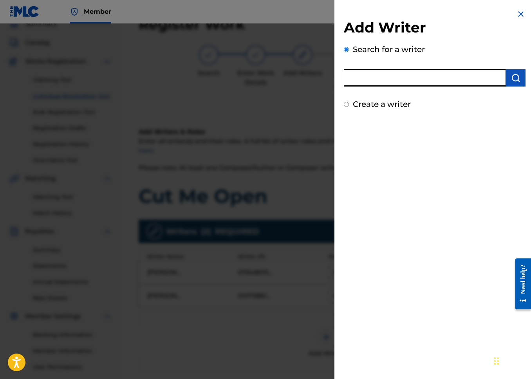
click at [317, 183] on div at bounding box center [265, 212] width 531 height 379
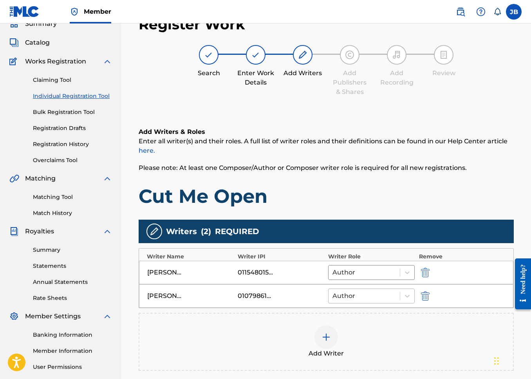
click at [338, 293] on div at bounding box center [363, 295] width 63 height 11
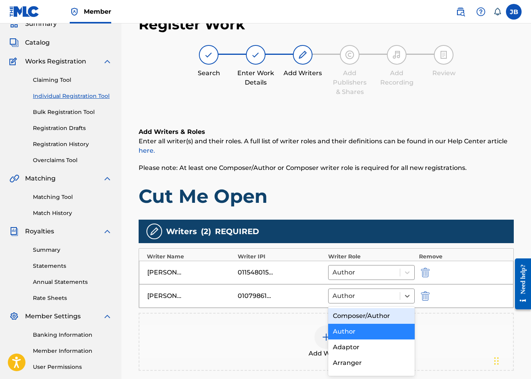
scroll to position [59, 0]
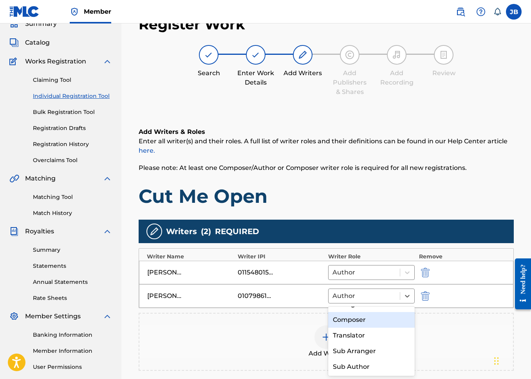
click at [366, 326] on div "Composer" at bounding box center [371, 320] width 86 height 16
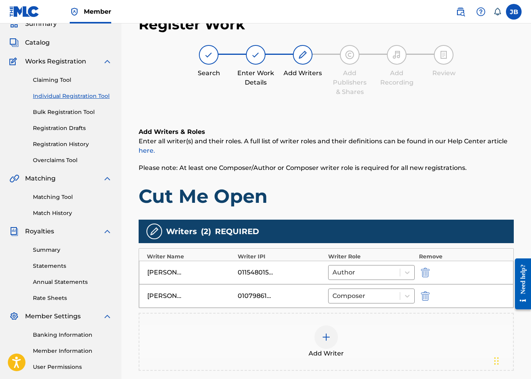
click at [327, 334] on img at bounding box center [325, 336] width 9 height 9
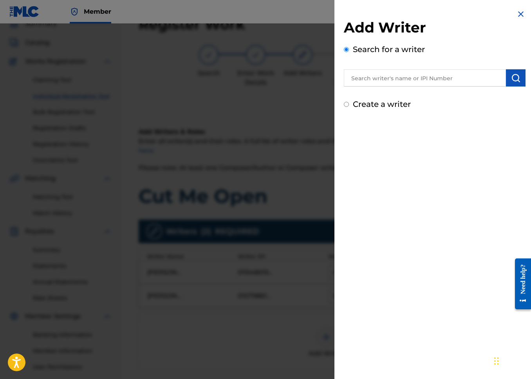
click at [441, 81] on input "text" at bounding box center [425, 77] width 162 height 17
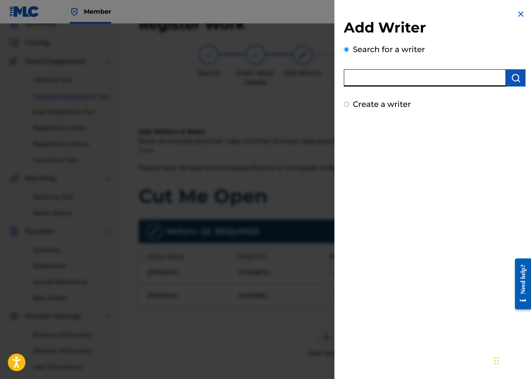
paste input "00630304005"
type input "00630304005"
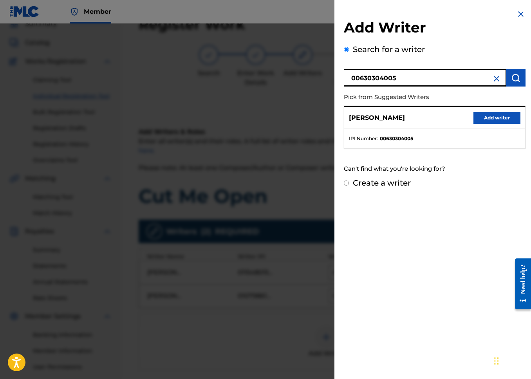
click at [477, 118] on button "Add writer" at bounding box center [496, 118] width 47 height 12
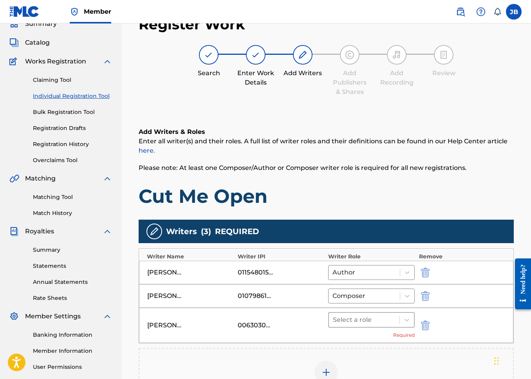
scroll to position [45, 0]
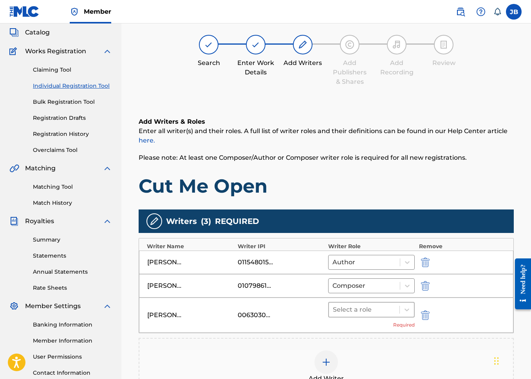
click at [340, 313] on div at bounding box center [364, 309] width 63 height 11
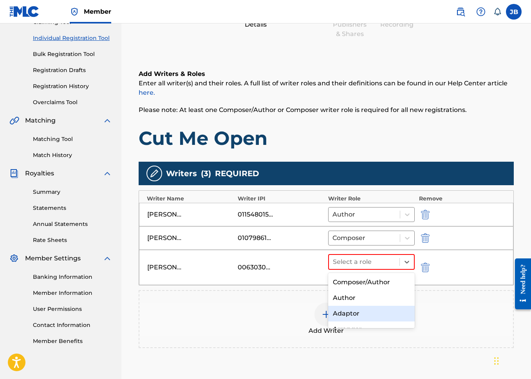
scroll to position [43, 0]
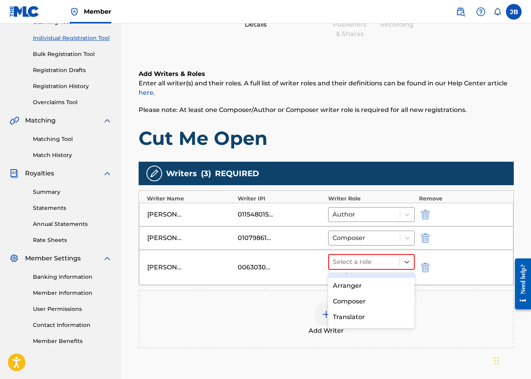
click at [358, 297] on div "Composer" at bounding box center [371, 302] width 86 height 16
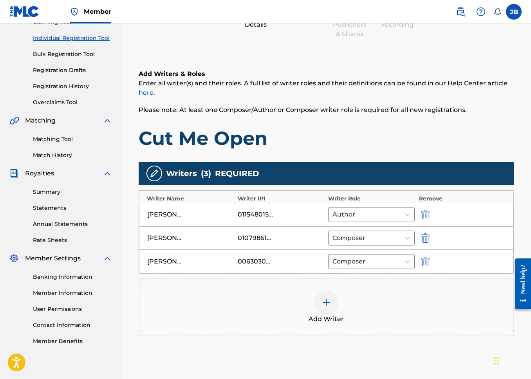
click at [334, 319] on span "Add Writer" at bounding box center [325, 318] width 35 height 9
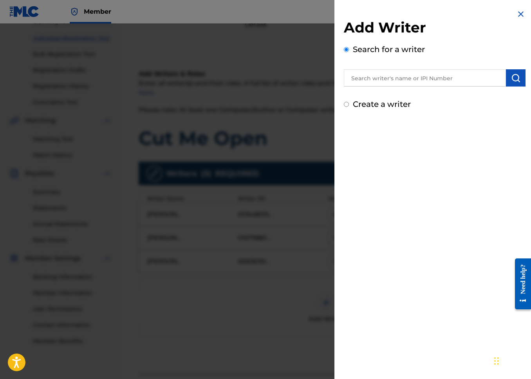
click at [449, 75] on input "text" at bounding box center [425, 77] width 162 height 17
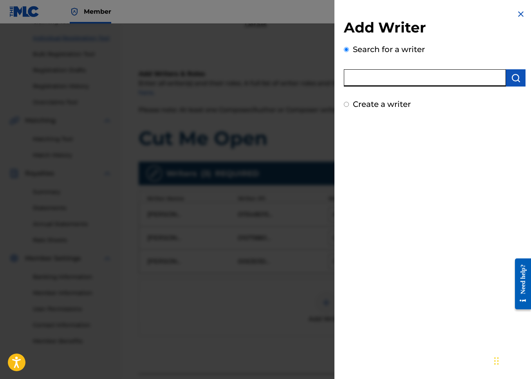
paste input "00718134454"
type input "00718134454"
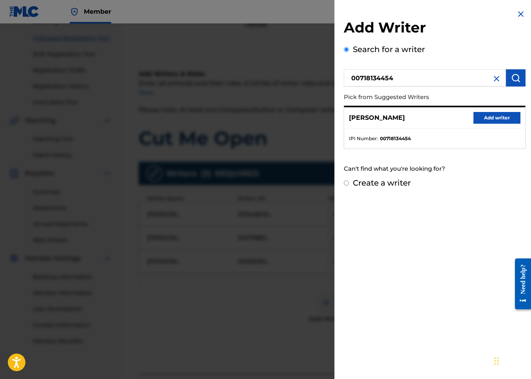
click at [473, 121] on button "Add writer" at bounding box center [496, 118] width 47 height 12
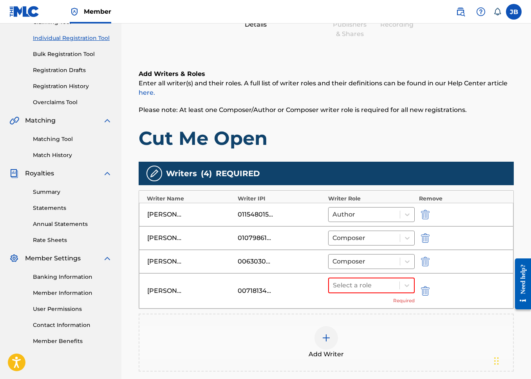
scroll to position [196, 0]
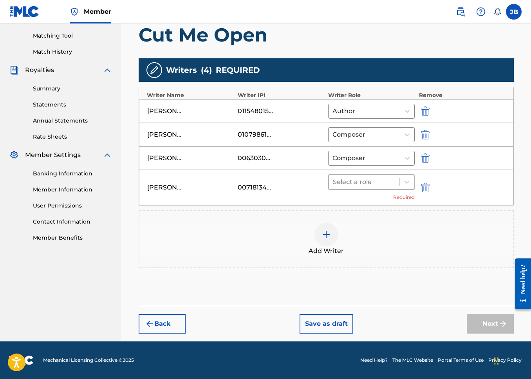
click at [363, 184] on div at bounding box center [364, 182] width 63 height 11
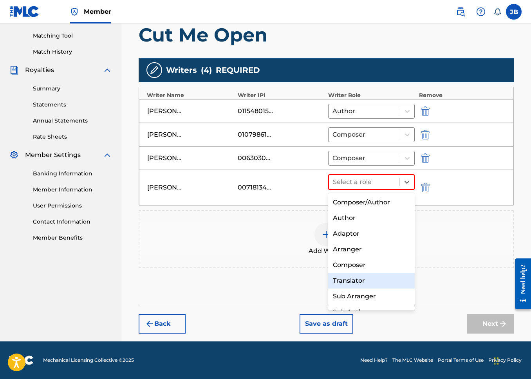
scroll to position [10, 0]
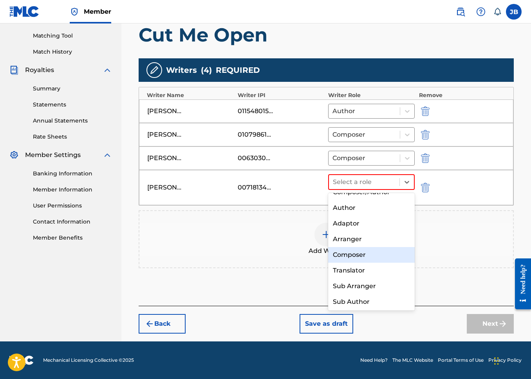
click at [362, 260] on div "Composer" at bounding box center [371, 255] width 86 height 16
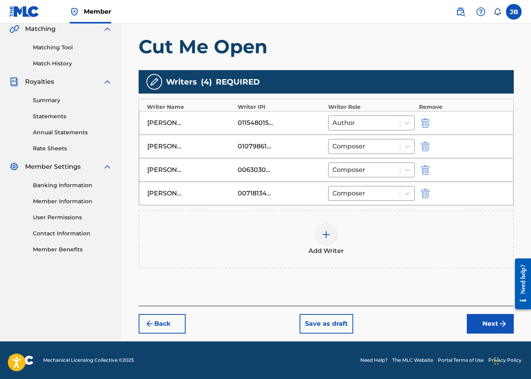
click at [511, 329] on button "Next" at bounding box center [490, 324] width 47 height 20
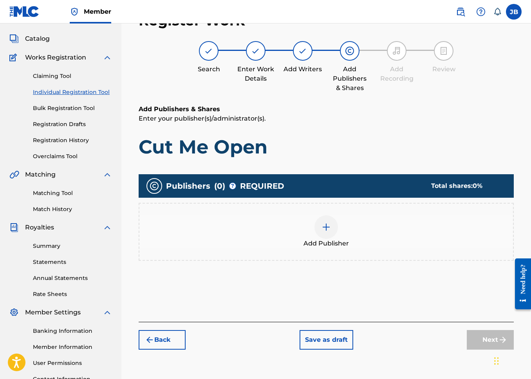
scroll to position [35, 0]
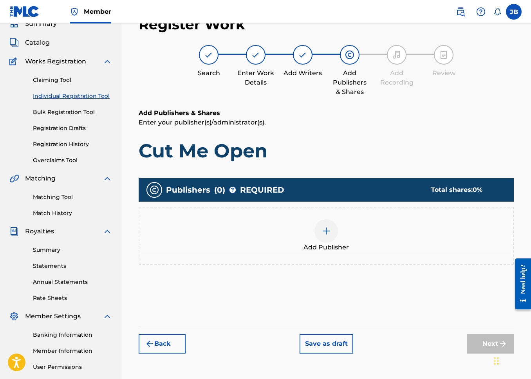
click at [308, 240] on div "Add Publisher" at bounding box center [325, 235] width 373 height 33
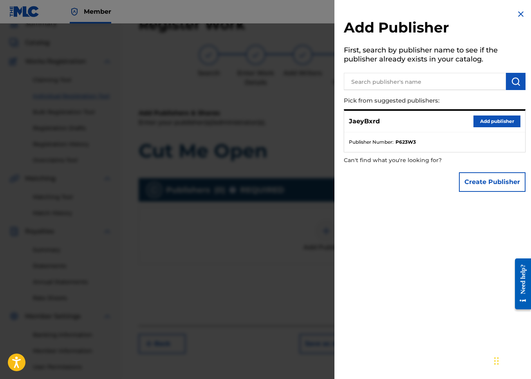
click at [397, 84] on input "text" at bounding box center [425, 81] width 162 height 17
click at [504, 185] on button "Create Publisher" at bounding box center [492, 182] width 67 height 20
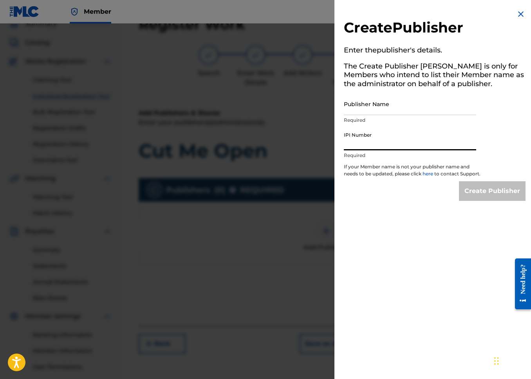
click at [397, 134] on input "IPI Number" at bounding box center [410, 139] width 132 height 22
paste input "01299056904"
type input "01299056904"
click at [382, 103] on input "Publisher Name" at bounding box center [410, 104] width 132 height 22
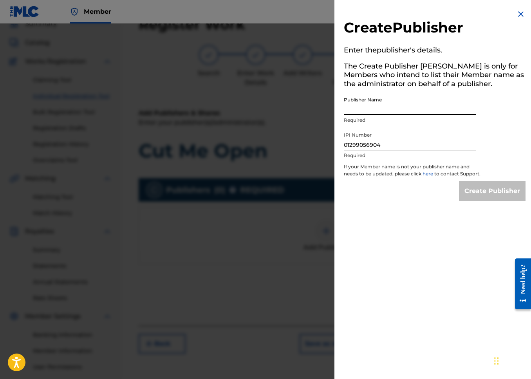
type input "BXRDSHXT PUBLISHING"
click at [478, 201] on input "Create Publisher" at bounding box center [492, 191] width 67 height 20
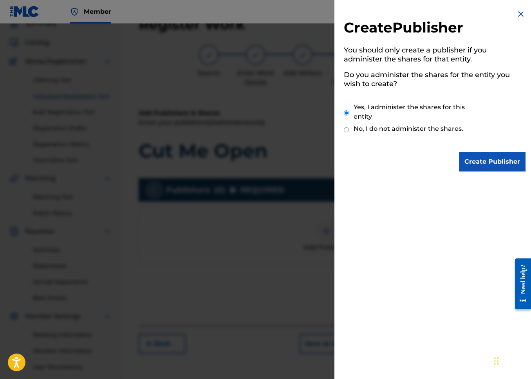
click at [492, 160] on input "Create Publisher" at bounding box center [492, 162] width 67 height 20
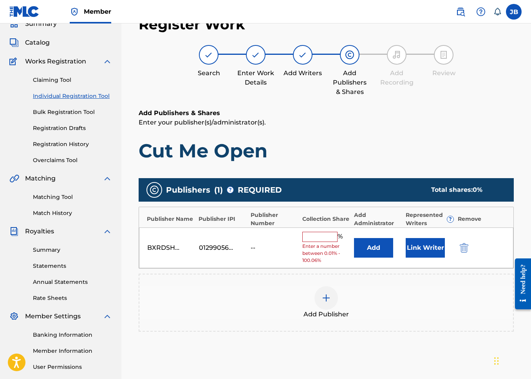
click at [321, 237] on input "text" at bounding box center [319, 237] width 35 height 10
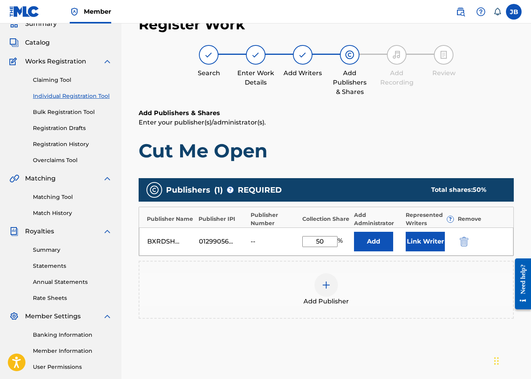
type input "50"
click at [429, 245] on button "Link Writer" at bounding box center [424, 242] width 39 height 20
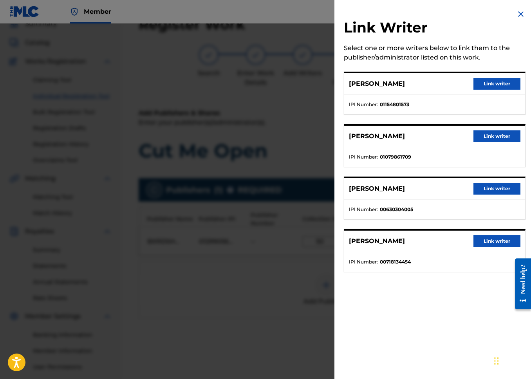
click at [497, 83] on button "Link writer" at bounding box center [496, 84] width 47 height 12
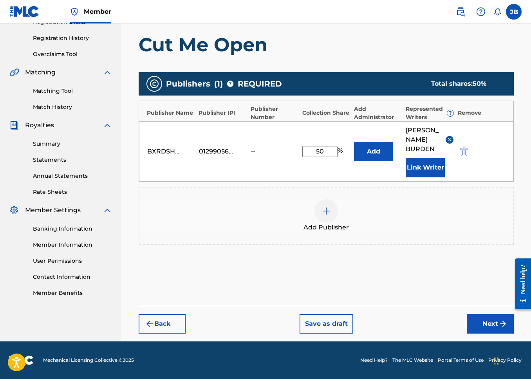
click at [476, 317] on button "Next" at bounding box center [490, 324] width 47 height 20
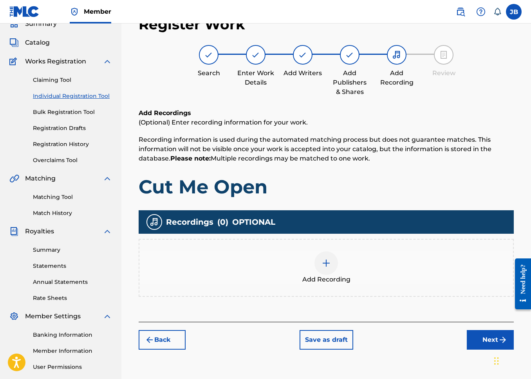
click at [358, 286] on div "Add Recording" at bounding box center [326, 268] width 375 height 58
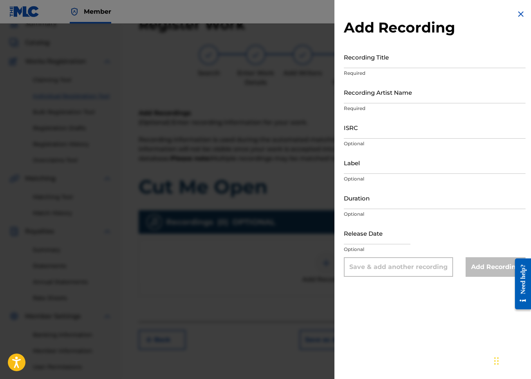
click at [375, 73] on p "Required" at bounding box center [435, 73] width 182 height 7
click at [379, 64] on input "Recording Title" at bounding box center [435, 57] width 182 height 22
type input "Can I"
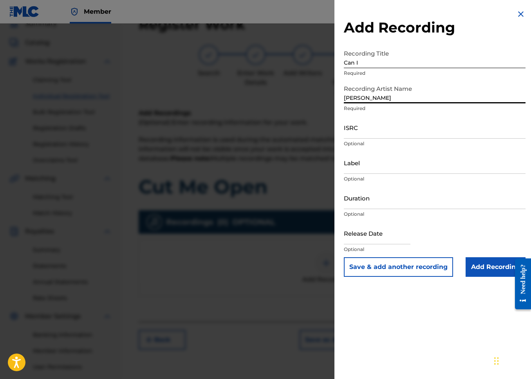
type input "JaeyBxrd"
click at [414, 130] on input "ISRC" at bounding box center [435, 127] width 182 height 22
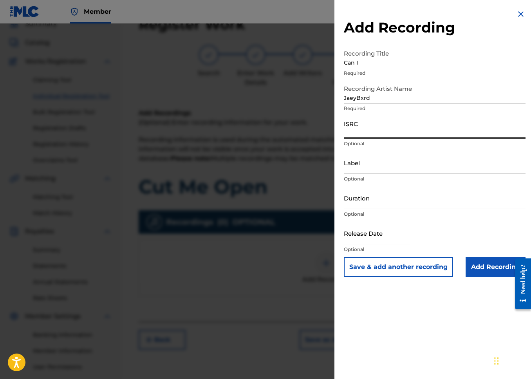
paste input "QZFZ42403365"
type input "QZFZ42403365"
click at [397, 64] on input "Can I" at bounding box center [435, 57] width 182 height 22
click at [397, 63] on input "Can I" at bounding box center [435, 57] width 182 height 22
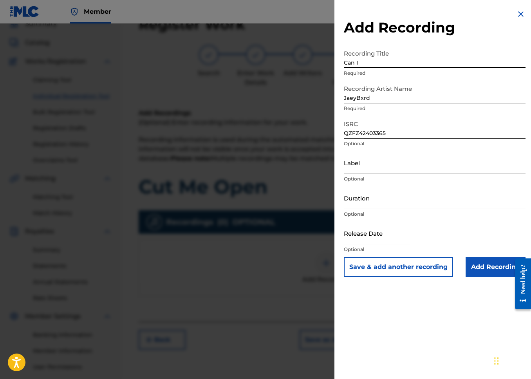
click at [397, 63] on input "Can I" at bounding box center [435, 57] width 182 height 22
type input "Cut Me Open"
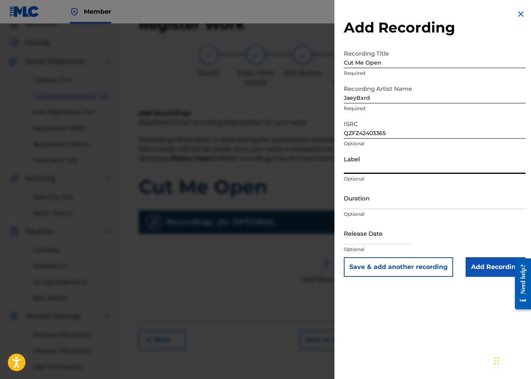
click at [422, 167] on input "Label" at bounding box center [435, 162] width 182 height 22
type input "Artist House"
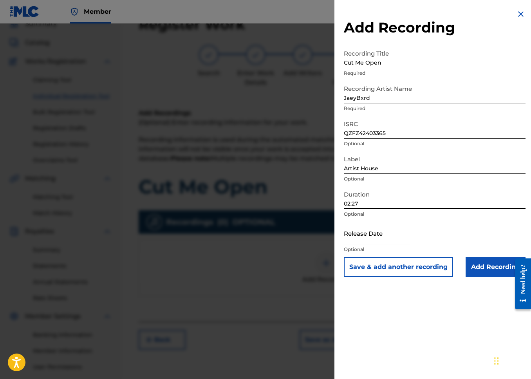
type input "02:27"
select select "7"
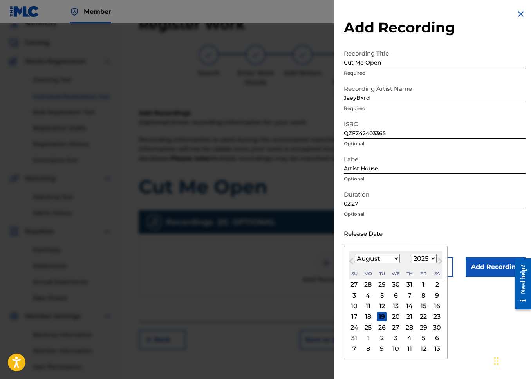
click at [427, 262] on select "1899 1900 1901 1902 1903 1904 1905 1906 1907 1908 1909 1910 1911 1912 1913 1914…" at bounding box center [423, 258] width 25 height 9
select select "2024"
click at [411, 254] on select "1899 1900 1901 1902 1903 1904 1905 1906 1907 1908 1909 1910 1911 1912 1913 1914…" at bounding box center [423, 258] width 25 height 9
click at [418, 306] on div "16" at bounding box center [422, 305] width 9 height 9
type input "[DATE]"
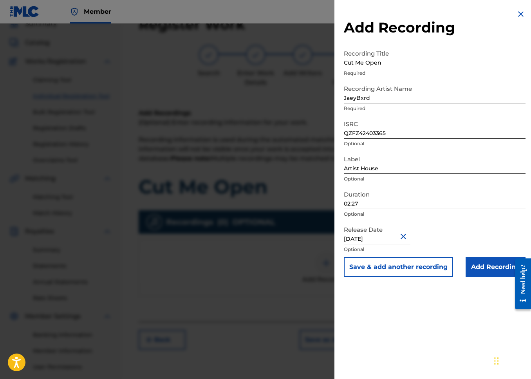
click at [489, 265] on input "Add Recording" at bounding box center [495, 267] width 60 height 20
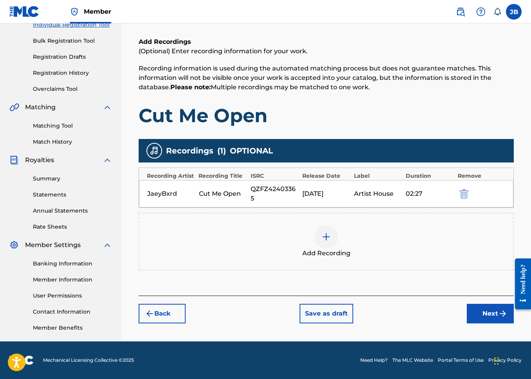
click at [492, 324] on div "Register Work Search Enter Work Details Add Writers Add Publishers & Shares Add…" at bounding box center [326, 134] width 391 height 394
click at [490, 318] on button "Next" at bounding box center [490, 314] width 47 height 20
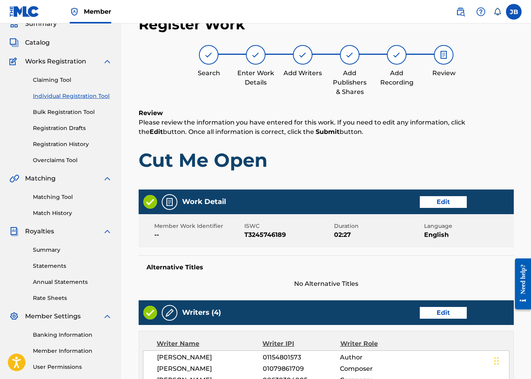
scroll to position [346, 0]
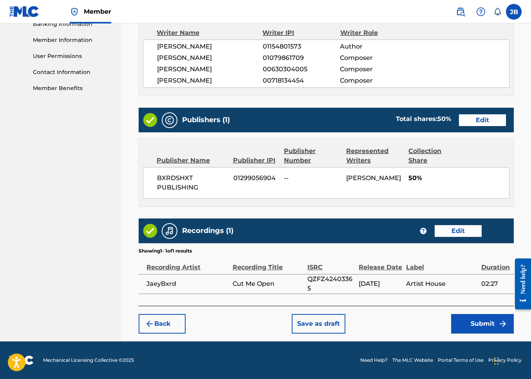
click at [491, 322] on button "Submit" at bounding box center [482, 324] width 63 height 20
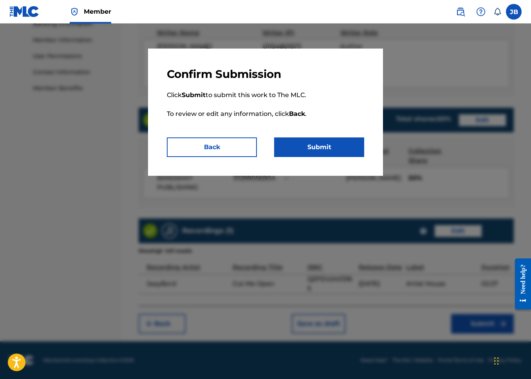
click at [328, 142] on button "Submit" at bounding box center [319, 147] width 90 height 20
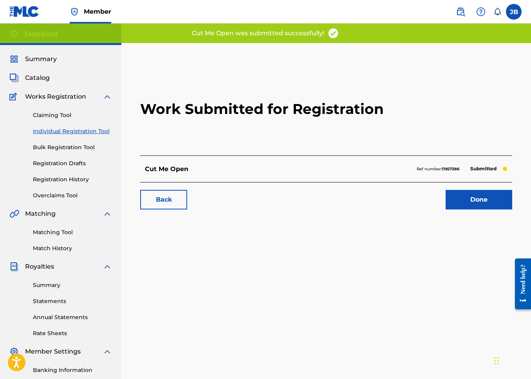
click at [489, 197] on link "Done" at bounding box center [478, 200] width 67 height 20
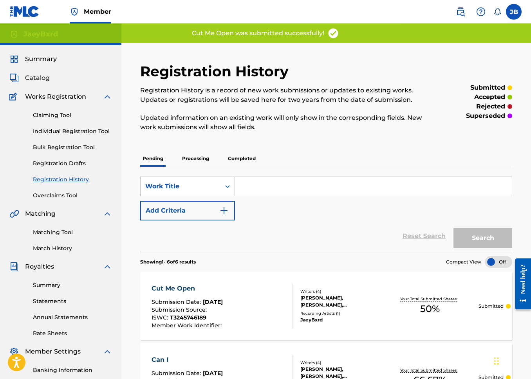
click at [96, 137] on div "Claiming Tool Individual Registration Tool Bulk Registration Tool Registration …" at bounding box center [60, 150] width 103 height 98
click at [93, 132] on link "Individual Registration Tool" at bounding box center [72, 131] width 79 height 8
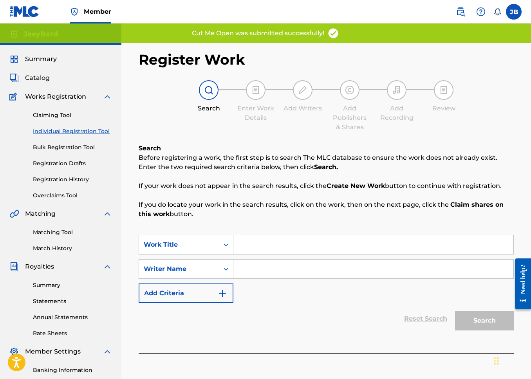
click at [245, 246] on input "Search Form" at bounding box center [373, 244] width 280 height 19
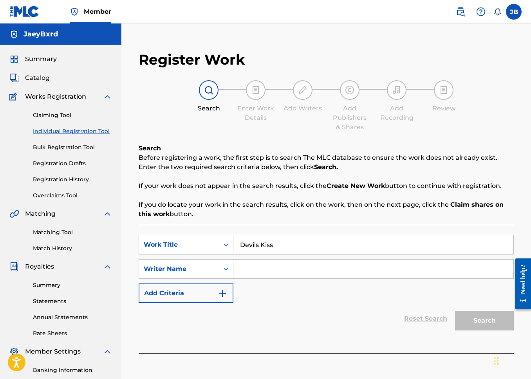
scroll to position [10, 0]
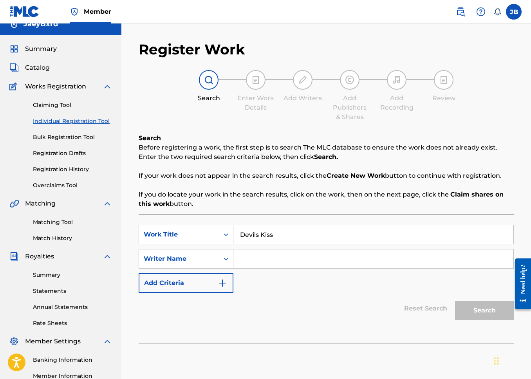
click at [258, 236] on input "Devils Kiss" at bounding box center [373, 234] width 280 height 19
click at [257, 236] on input "Devils Kiss" at bounding box center [373, 234] width 280 height 19
type input "Devil's Kiss"
click at [459, 303] on button "Search" at bounding box center [484, 311] width 59 height 20
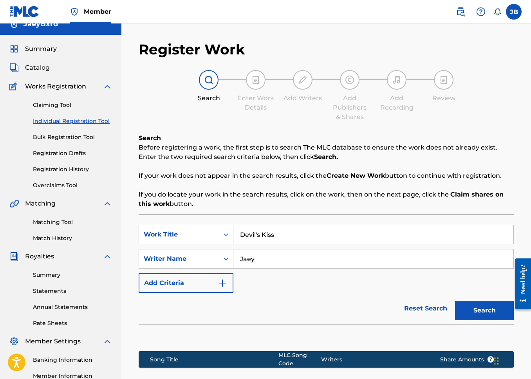
click at [300, 262] on input "Jaey" at bounding box center [373, 258] width 280 height 19
click at [298, 262] on input "Jaey" at bounding box center [373, 258] width 280 height 19
type input "JaeyBxrd"
click at [493, 322] on div "Search" at bounding box center [482, 308] width 63 height 31
click at [494, 316] on button "Search" at bounding box center [484, 311] width 59 height 20
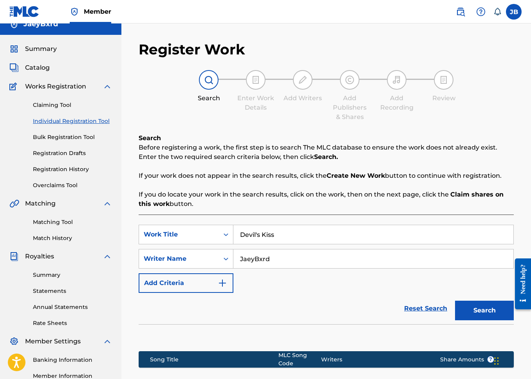
scroll to position [122, 0]
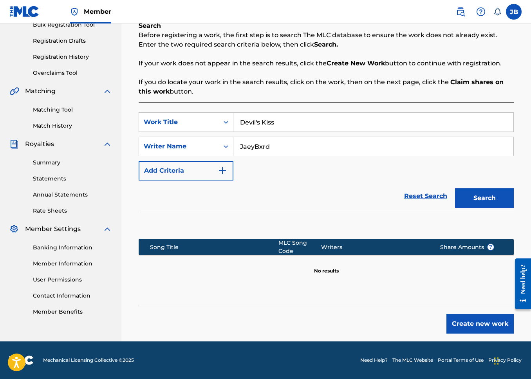
click at [483, 316] on button "Create new work" at bounding box center [479, 324] width 67 height 20
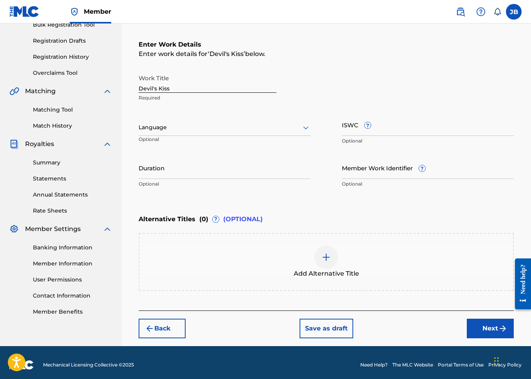
click at [204, 142] on div "Language Optional" at bounding box center [225, 130] width 172 height 35
click at [206, 133] on div "Language" at bounding box center [225, 127] width 172 height 16
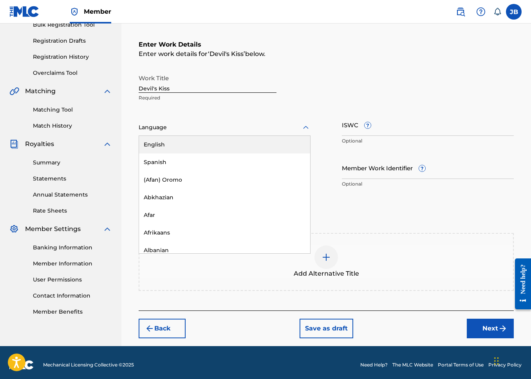
click at [201, 141] on div "English" at bounding box center [224, 145] width 171 height 18
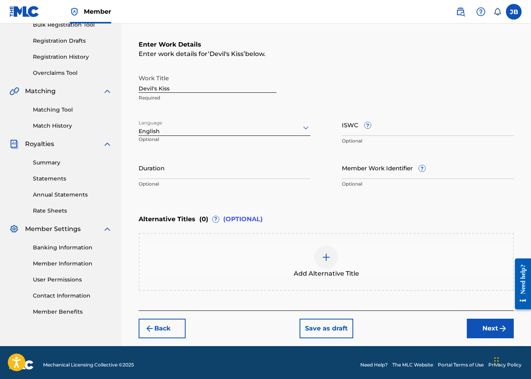
click at [328, 127] on div "Work Title Devil's Kiss Required Language option English, selected. English Opt…" at bounding box center [326, 130] width 375 height 121
click at [342, 126] on input "ISWC ?" at bounding box center [428, 124] width 172 height 22
click at [243, 179] on div "Duration Optional" at bounding box center [225, 174] width 172 height 35
click at [345, 126] on input "ISWC ?" at bounding box center [428, 124] width 172 height 22
paste input "T-328.982.000-0"
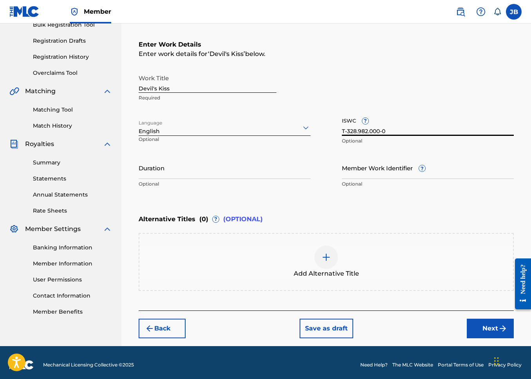
type input "T-328.982.000-0"
click at [375, 155] on div "Work Title Devil's Kiss Required Language English Optional ISWC ? T-328.982.000…" at bounding box center [326, 130] width 375 height 121
click at [373, 164] on input "Member Work Identifier ?" at bounding box center [428, 168] width 172 height 22
click at [258, 186] on p "Optional" at bounding box center [225, 183] width 172 height 7
click at [247, 175] on input "Duration" at bounding box center [225, 168] width 172 height 22
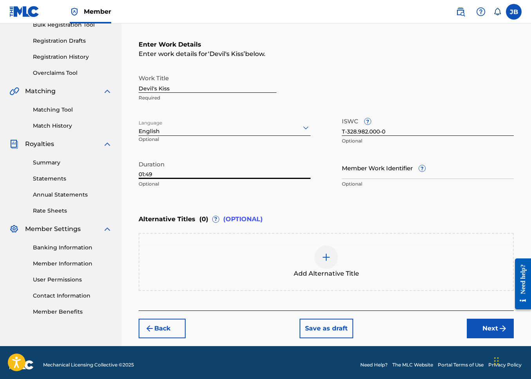
click at [287, 259] on div "Add Alternative Title" at bounding box center [325, 261] width 373 height 33
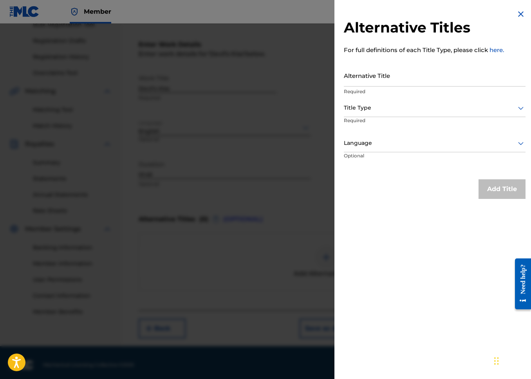
click at [517, 14] on img at bounding box center [520, 13] width 9 height 9
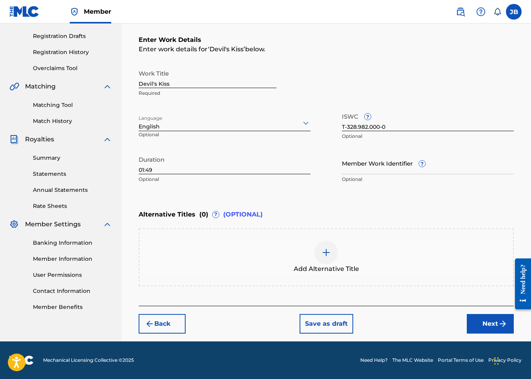
click at [468, 330] on button "Next" at bounding box center [490, 324] width 47 height 20
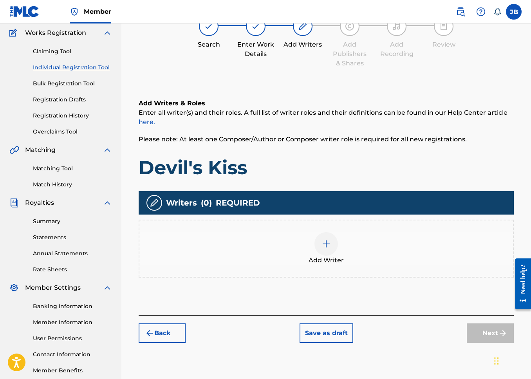
scroll to position [35, 0]
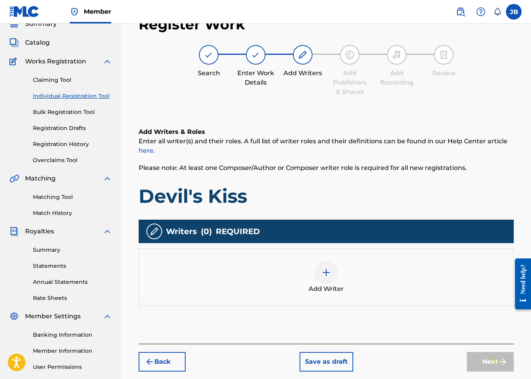
click at [321, 278] on div at bounding box center [325, 272] width 23 height 23
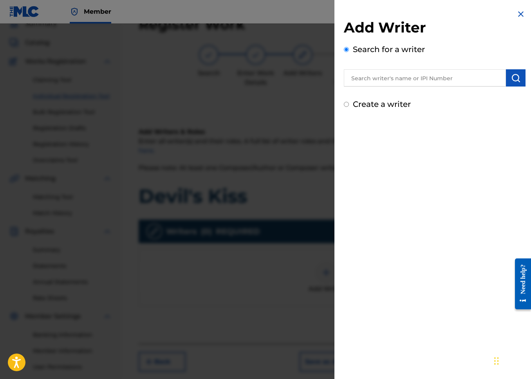
click at [356, 109] on div "Create a writer" at bounding box center [435, 104] width 182 height 12
click at [368, 82] on input "text" at bounding box center [425, 77] width 162 height 17
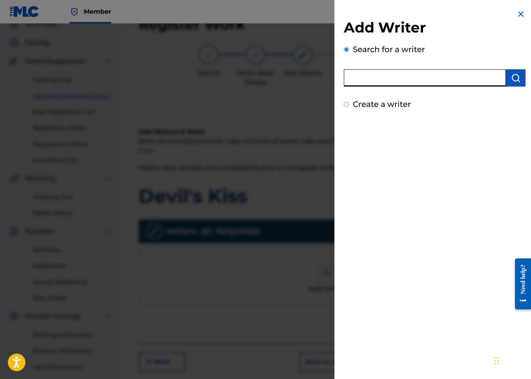
paste input "01154801573"
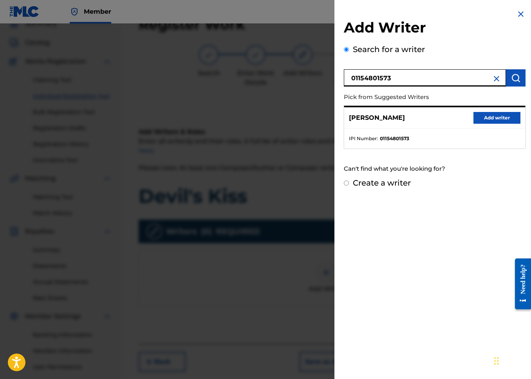
click at [477, 112] on button "Add writer" at bounding box center [496, 118] width 47 height 12
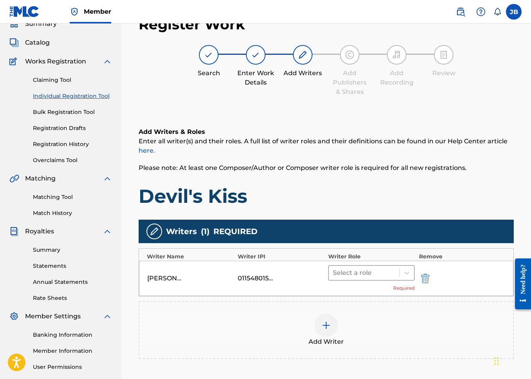
click at [369, 278] on div "Select a role" at bounding box center [364, 273] width 70 height 14
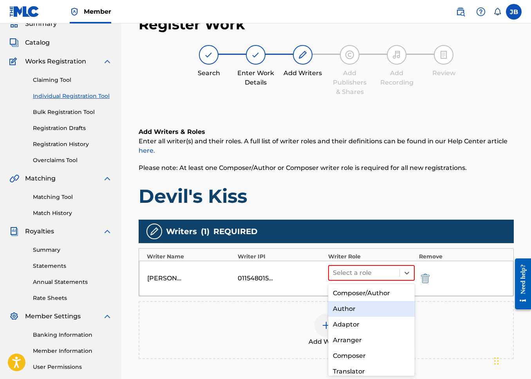
click at [366, 314] on div "Author" at bounding box center [371, 309] width 86 height 16
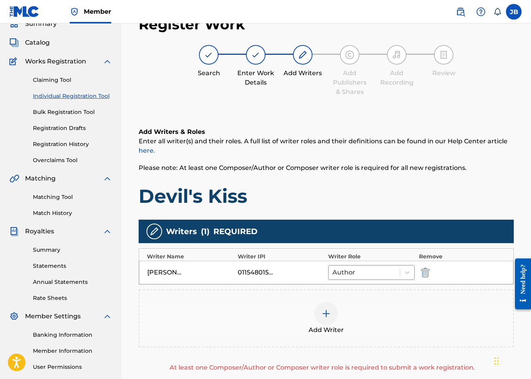
click at [354, 322] on div "Add Writer" at bounding box center [325, 318] width 373 height 33
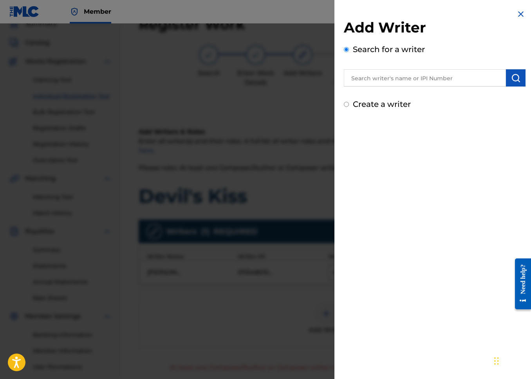
click at [392, 79] on input "text" at bounding box center [425, 77] width 162 height 17
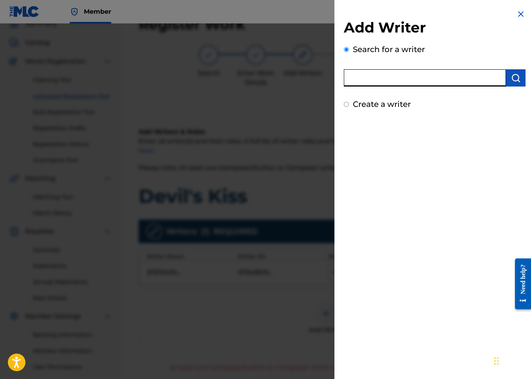
paste input "01079861709"
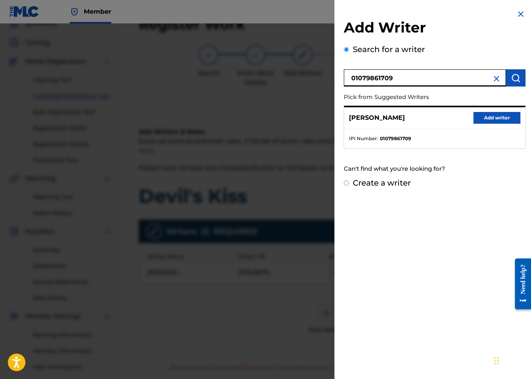
click at [477, 116] on button "Add writer" at bounding box center [496, 118] width 47 height 12
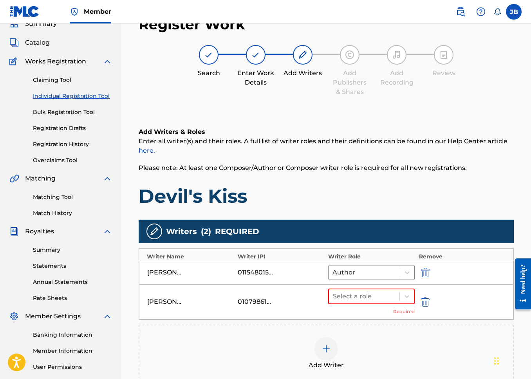
scroll to position [80, 0]
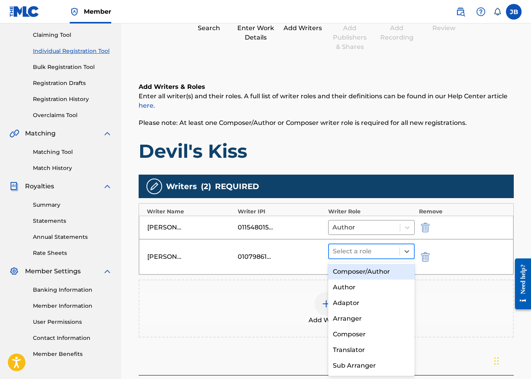
click at [379, 245] on div "Select a role" at bounding box center [364, 251] width 70 height 14
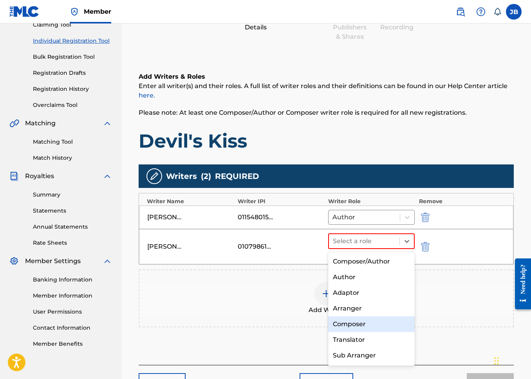
scroll to position [5, 0]
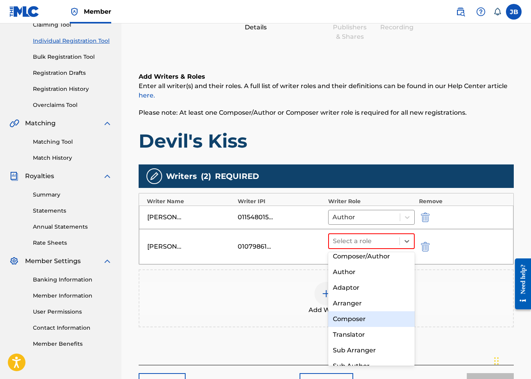
click at [387, 320] on div "Composer" at bounding box center [371, 319] width 86 height 16
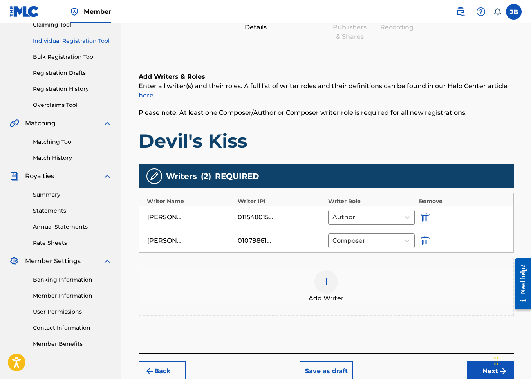
click at [331, 306] on div "Add Writer" at bounding box center [326, 287] width 375 height 58
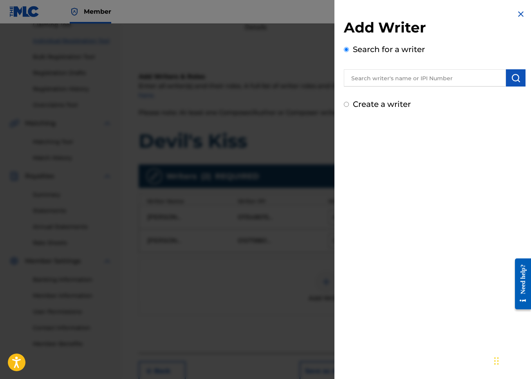
click at [403, 83] on input "text" at bounding box center [425, 77] width 162 height 17
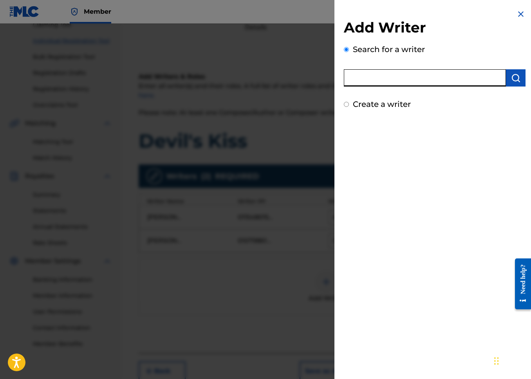
paste input "01069734430"
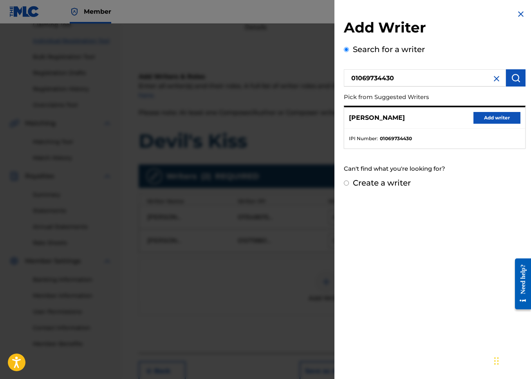
click at [528, 120] on div "Add Writer Search for a writer 01069734430 Pick from Suggested Writers [PERSON_…" at bounding box center [434, 99] width 200 height 198
click at [506, 118] on button "Add writer" at bounding box center [496, 118] width 47 height 12
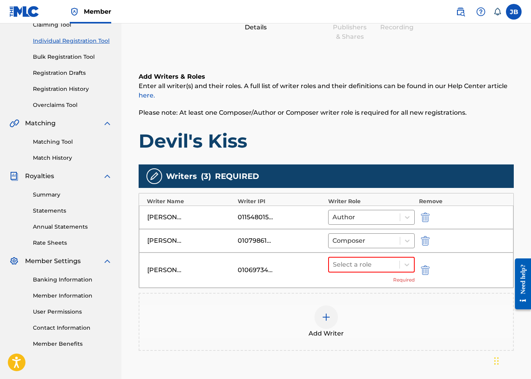
click at [354, 275] on div "Select a role Required" at bounding box center [371, 270] width 86 height 27
click at [355, 270] on div "Select a role" at bounding box center [364, 265] width 70 height 14
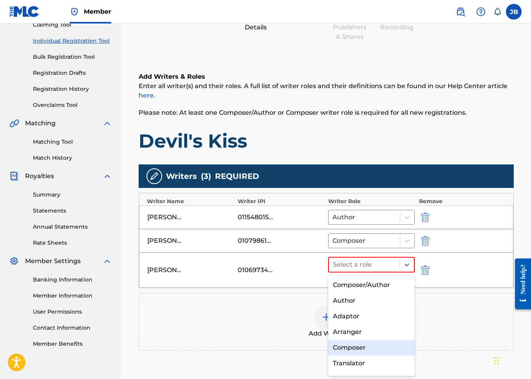
click at [353, 349] on div "Composer" at bounding box center [371, 348] width 86 height 16
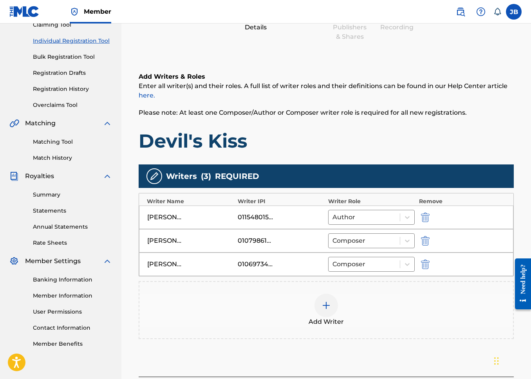
click at [336, 311] on div at bounding box center [325, 305] width 23 height 23
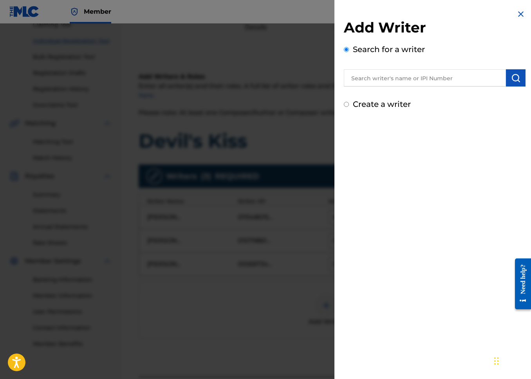
click at [395, 106] on label "Create a writer" at bounding box center [382, 103] width 58 height 9
click at [349, 106] on input "Create a writer" at bounding box center [346, 104] width 5 height 5
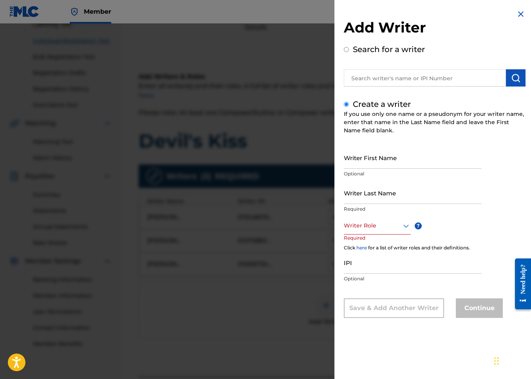
click at [380, 150] on input "Writer First Name" at bounding box center [413, 157] width 138 height 22
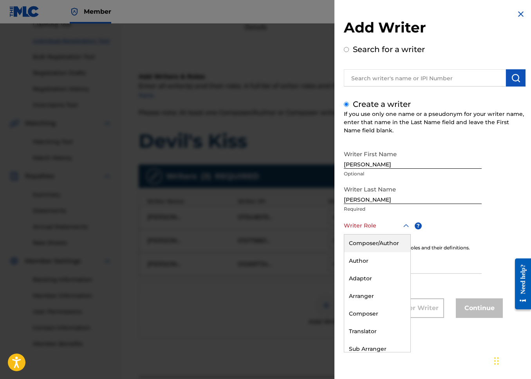
click at [384, 231] on div "Writer Role" at bounding box center [377, 226] width 67 height 18
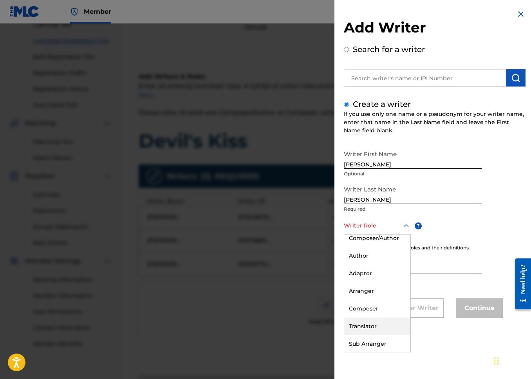
scroll to position [23, 0]
click at [387, 292] on div "Composer" at bounding box center [377, 290] width 66 height 18
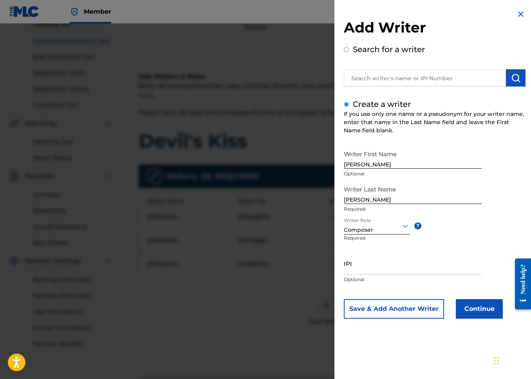
click at [382, 264] on input "IPI" at bounding box center [413, 263] width 138 height 22
paste input "00883394886"
drag, startPoint x: 486, startPoint y: 319, endPoint x: 477, endPoint y: 316, distance: 9.5
click at [486, 318] on div "Add Writer Search for a writer Create a writer If you use only one name or a ps…" at bounding box center [434, 170] width 200 height 340
click at [485, 301] on button "Continue" at bounding box center [479, 309] width 47 height 20
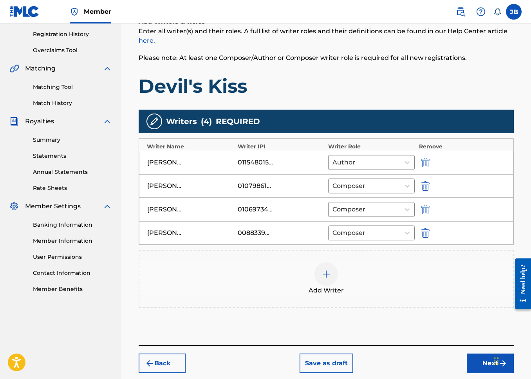
click at [474, 357] on button "Next" at bounding box center [490, 363] width 47 height 20
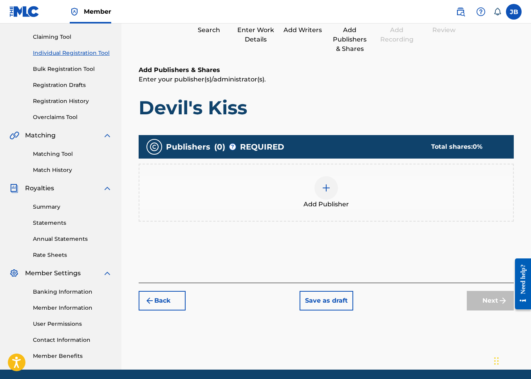
scroll to position [35, 0]
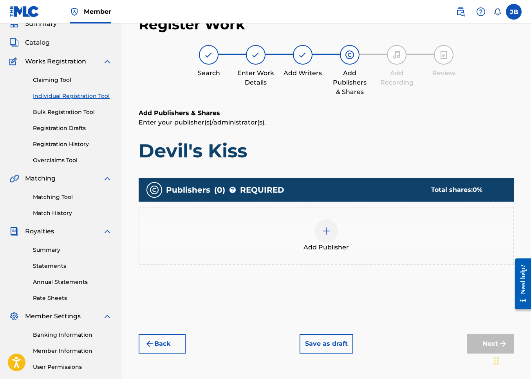
click at [378, 237] on div "Add Publisher" at bounding box center [325, 235] width 373 height 33
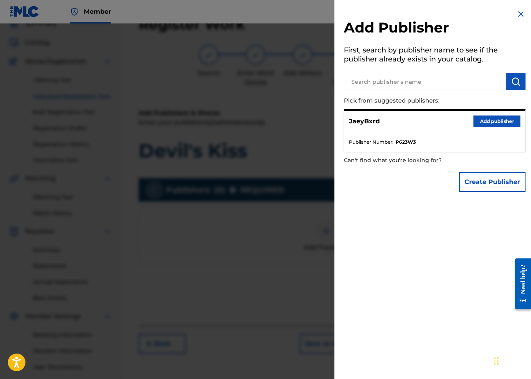
click at [489, 180] on button "Create Publisher" at bounding box center [492, 182] width 67 height 20
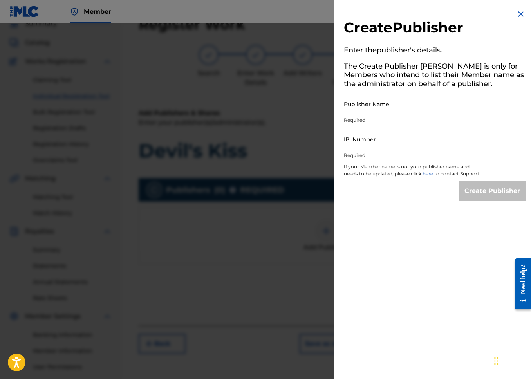
click at [388, 109] on input "Publisher Name" at bounding box center [410, 104] width 132 height 22
click at [411, 134] on input "IPI Number" at bounding box center [410, 139] width 132 height 22
paste input "01299056904"
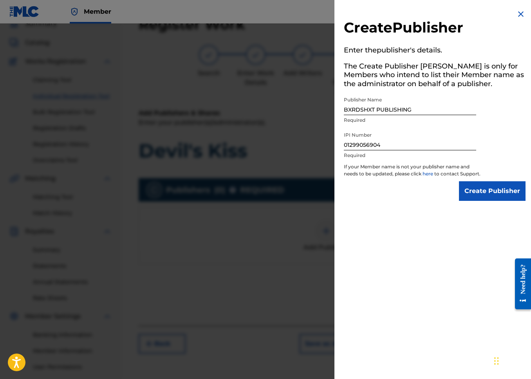
click at [477, 192] on input "Create Publisher" at bounding box center [492, 191] width 67 height 20
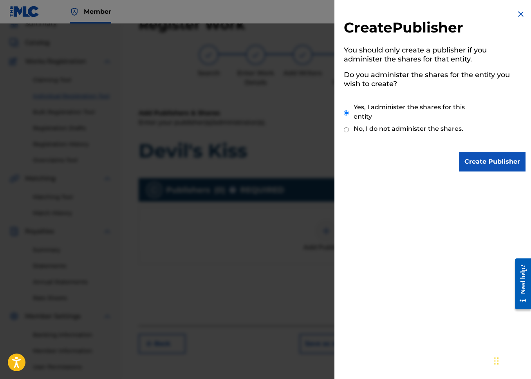
click at [472, 164] on input "Create Publisher" at bounding box center [492, 162] width 67 height 20
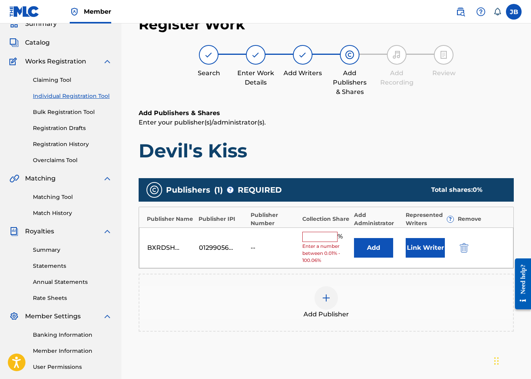
click at [331, 236] on input "text" at bounding box center [319, 237] width 35 height 10
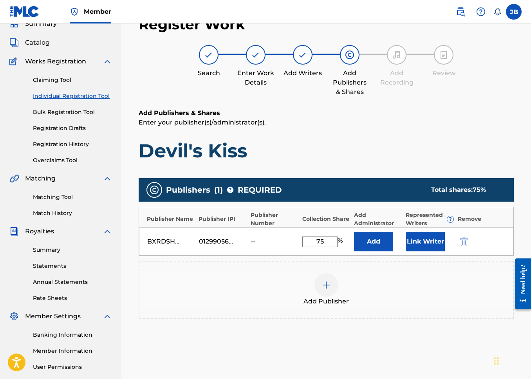
click at [431, 247] on button "Link Writer" at bounding box center [424, 242] width 39 height 20
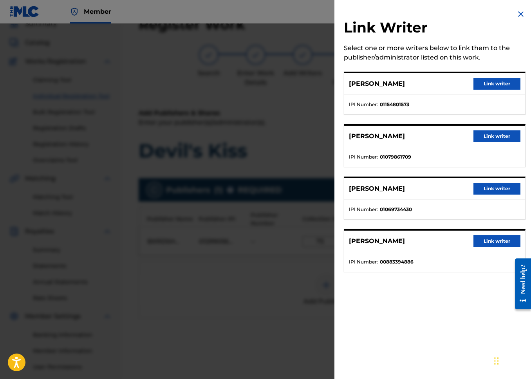
click at [493, 76] on div "[PERSON_NAME] Link writer" at bounding box center [434, 84] width 181 height 22
click at [493, 80] on button "Link writer" at bounding box center [496, 84] width 47 height 12
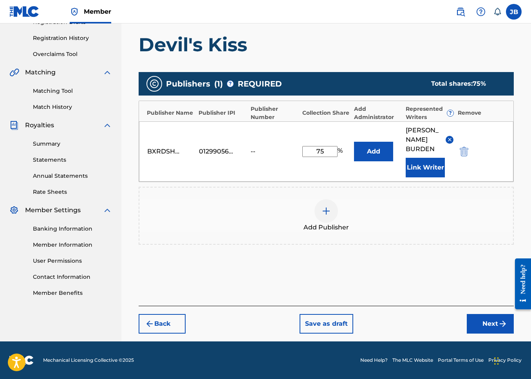
click at [470, 319] on button "Next" at bounding box center [490, 324] width 47 height 20
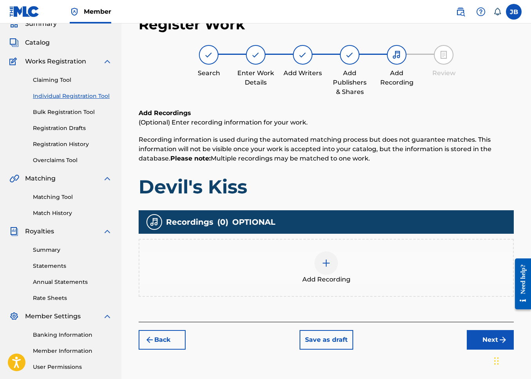
scroll to position [61, 0]
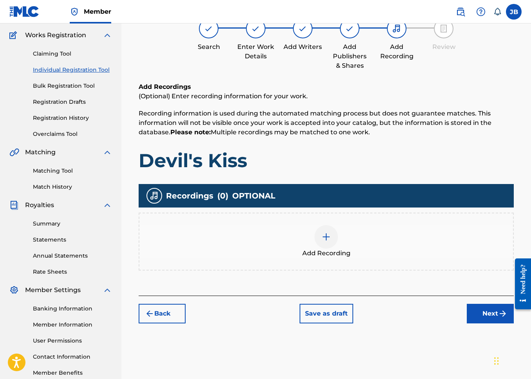
click at [324, 233] on img at bounding box center [325, 236] width 9 height 9
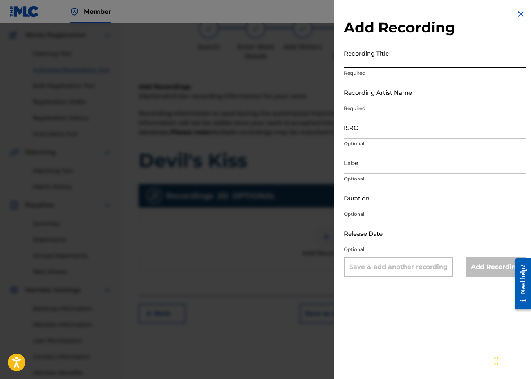
click at [385, 60] on input "Recording Title" at bounding box center [435, 57] width 182 height 22
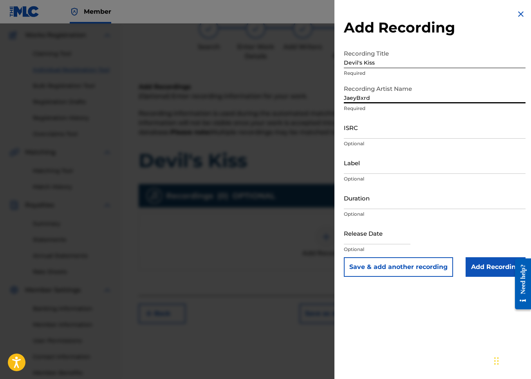
click at [405, 135] on input "ISRC" at bounding box center [435, 127] width 182 height 22
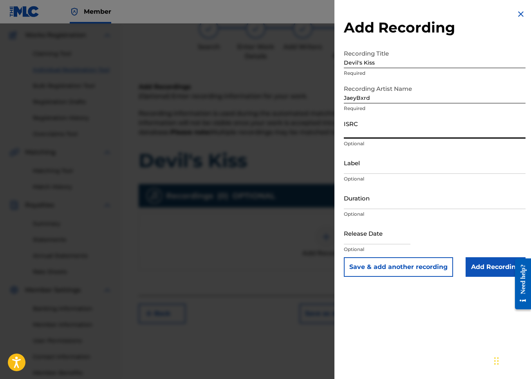
click at [390, 120] on input "ISRC" at bounding box center [435, 127] width 182 height 22
click at [394, 129] on input "ISRC" at bounding box center [435, 127] width 182 height 22
paste input "QZNWQ2357258"
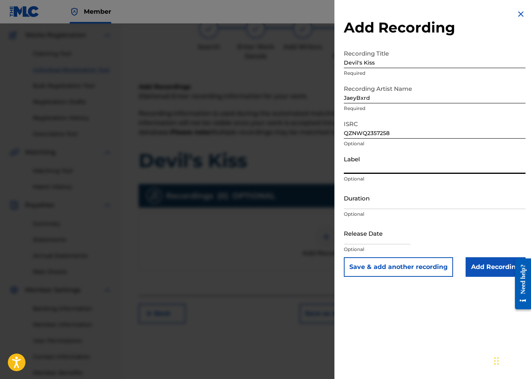
click at [376, 158] on input "Label" at bounding box center [435, 162] width 182 height 22
click at [348, 208] on input "Duration" at bounding box center [435, 198] width 182 height 22
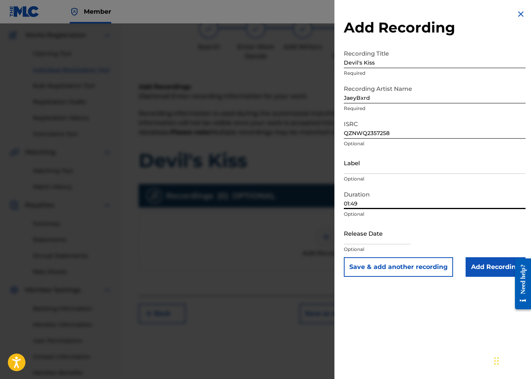
click at [399, 239] on input "text" at bounding box center [377, 233] width 67 height 22
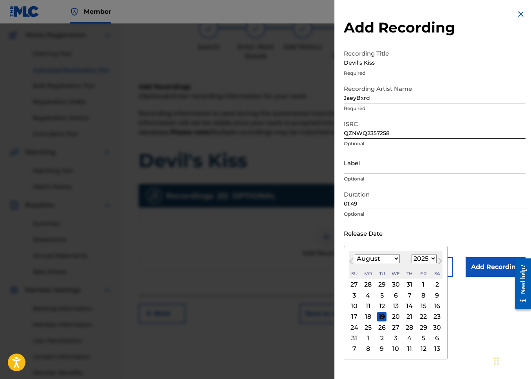
click at [362, 254] on select "January February March April May June July August September October November De…" at bounding box center [377, 258] width 45 height 9
click at [355, 254] on select "January February March April May June July August September October November De…" at bounding box center [377, 258] width 45 height 9
click at [419, 260] on select "1899 1900 1901 1902 1903 1904 1905 1906 1907 1908 1909 1910 1911 1912 1913 1914…" at bounding box center [423, 258] width 25 height 9
click at [411, 254] on select "1899 1900 1901 1902 1903 1904 1905 1906 1907 1908 1909 1910 1911 1912 1913 1914…" at bounding box center [423, 258] width 25 height 9
click at [385, 326] on div "25" at bounding box center [381, 326] width 9 height 9
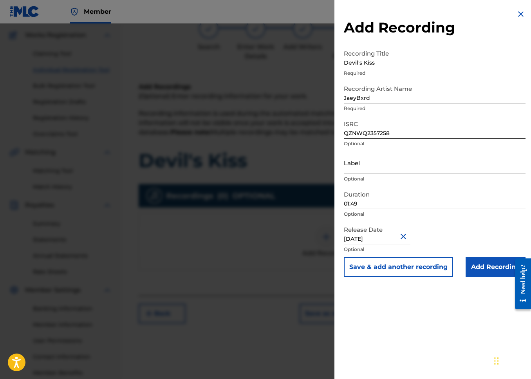
click at [494, 262] on input "Add Recording" at bounding box center [495, 267] width 60 height 20
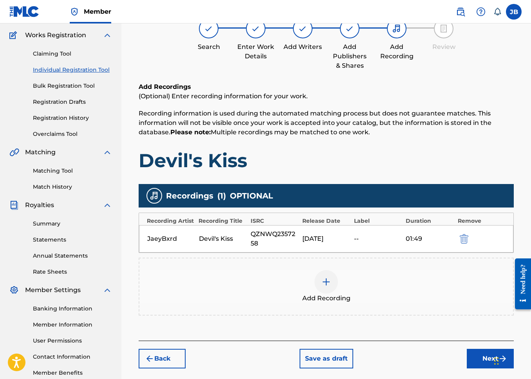
scroll to position [106, 0]
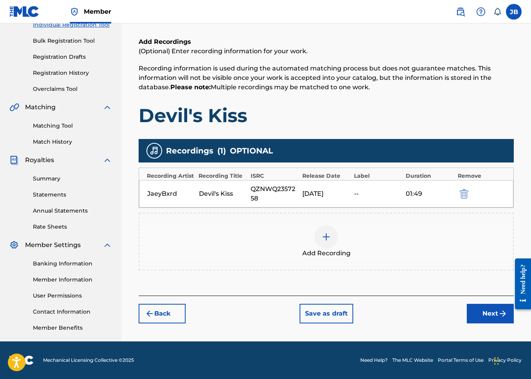
click at [506, 316] on img "submit" at bounding box center [502, 313] width 9 height 9
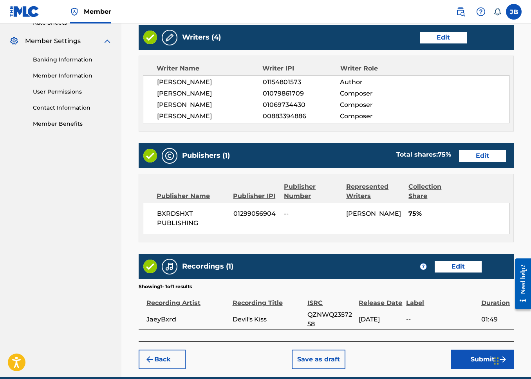
scroll to position [346, 0]
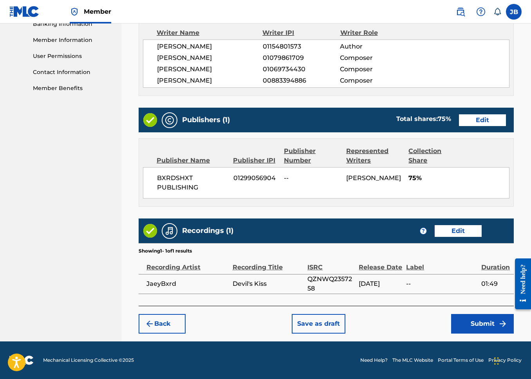
click at [475, 317] on button "Submit" at bounding box center [482, 324] width 63 height 20
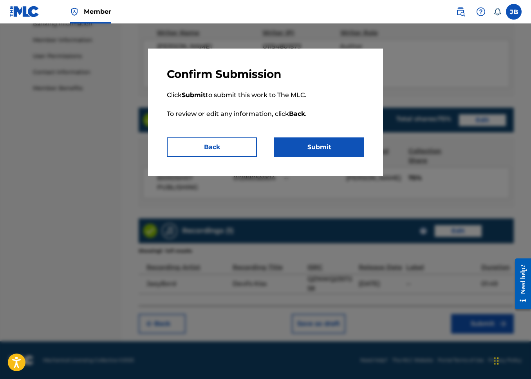
click at [335, 142] on button "Submit" at bounding box center [319, 147] width 90 height 20
